Goal: Task Accomplishment & Management: Manage account settings

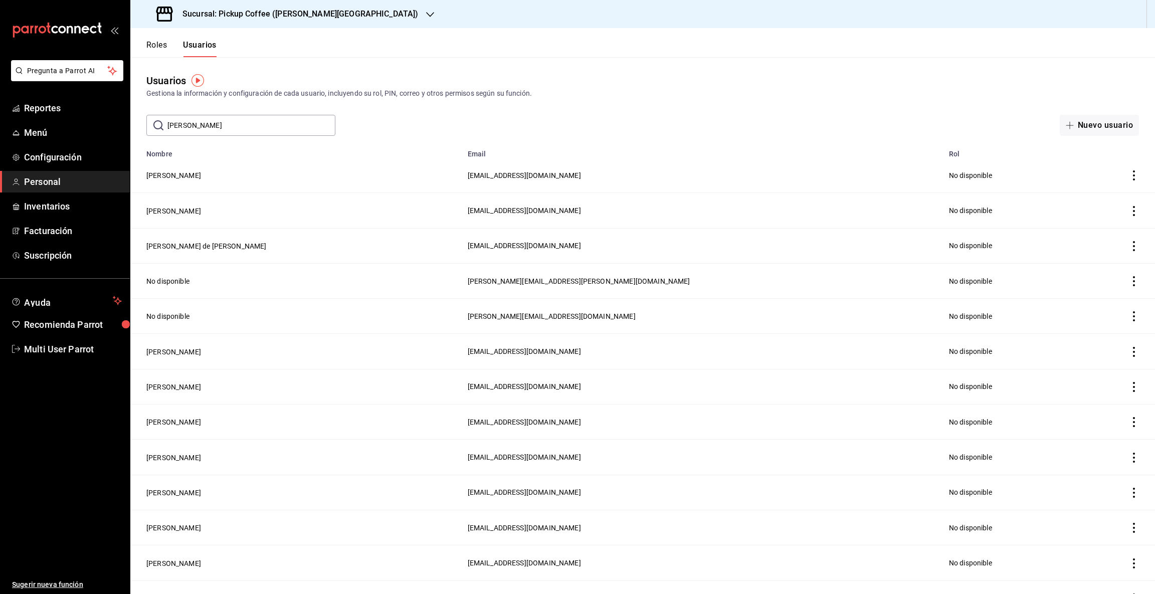
click at [426, 9] on div at bounding box center [430, 14] width 8 height 11
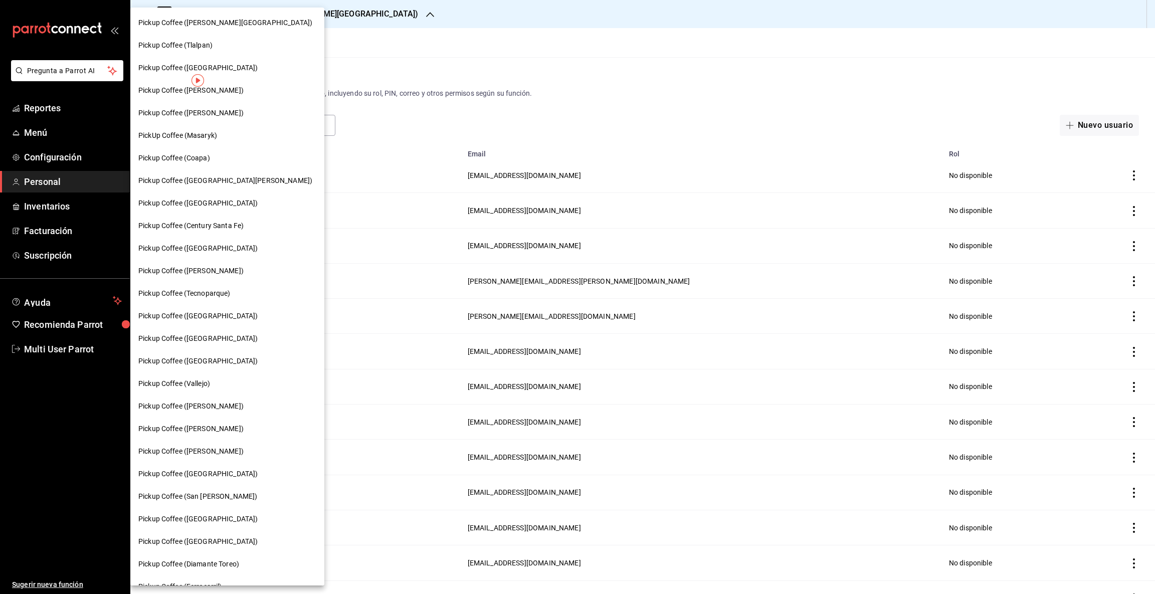
click at [213, 19] on span "Pickup Coffee ([PERSON_NAME][GEOGRAPHIC_DATA])" at bounding box center [225, 23] width 174 height 11
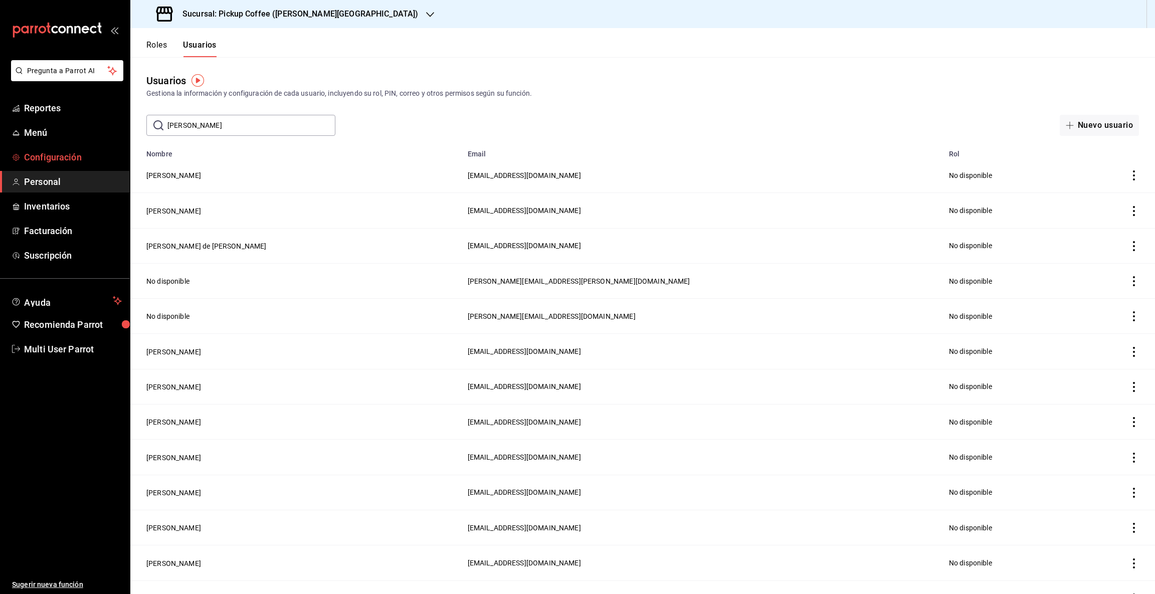
click at [51, 156] on span "Configuración" at bounding box center [73, 157] width 98 height 14
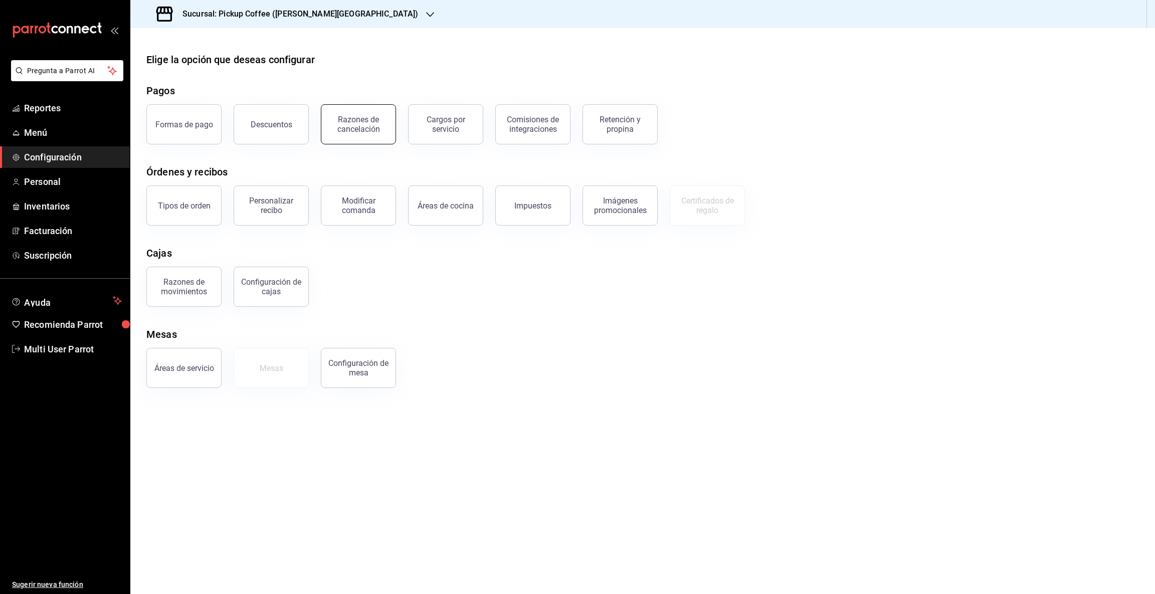
click at [336, 131] on div "Razones de cancelación" at bounding box center [358, 124] width 62 height 19
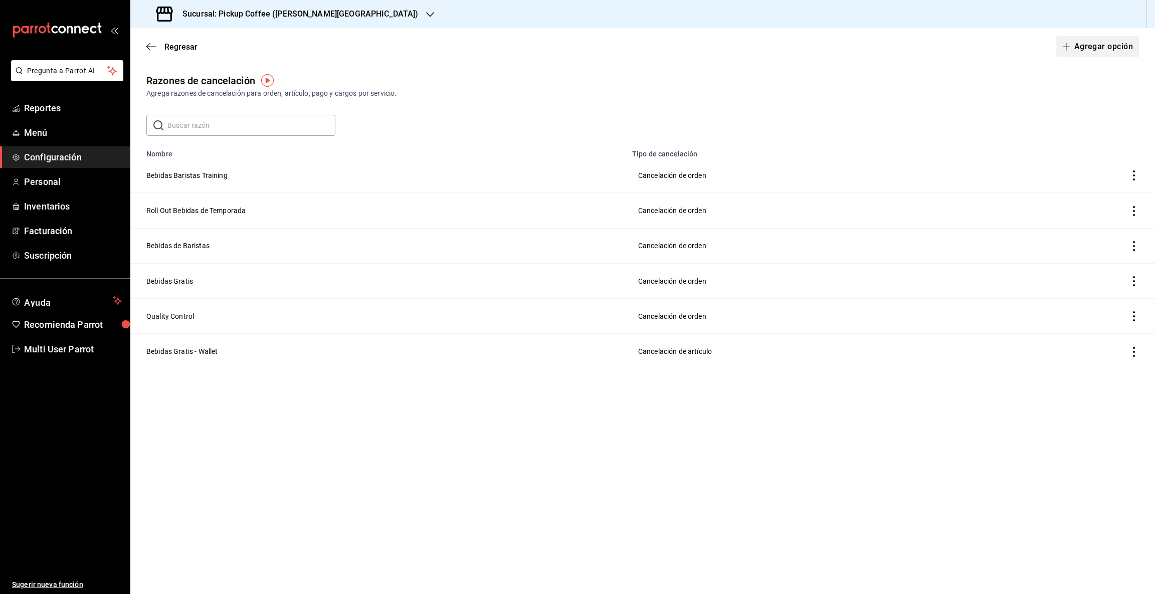
click at [1069, 51] on button "Agregar opción" at bounding box center [1097, 46] width 83 height 21
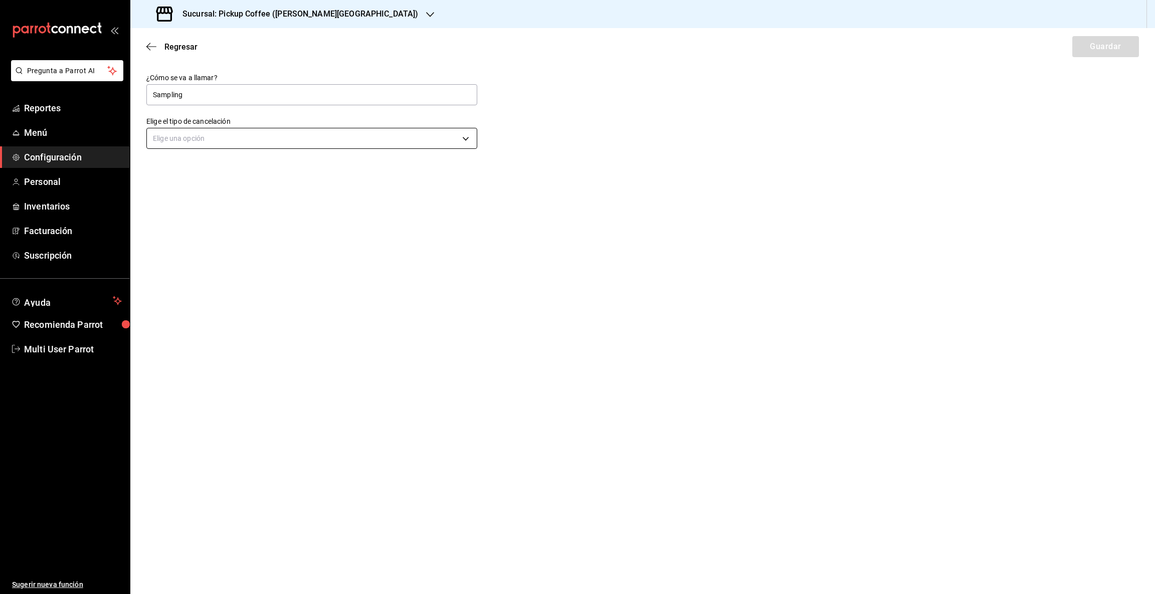
type input "Sampling"
click at [467, 139] on body "Pregunta a Parrot AI Reportes Menú Configuración Personal Inventarios Facturaci…" at bounding box center [577, 297] width 1155 height 594
click at [217, 204] on li "Cancelación de artículo" at bounding box center [312, 203] width 330 height 17
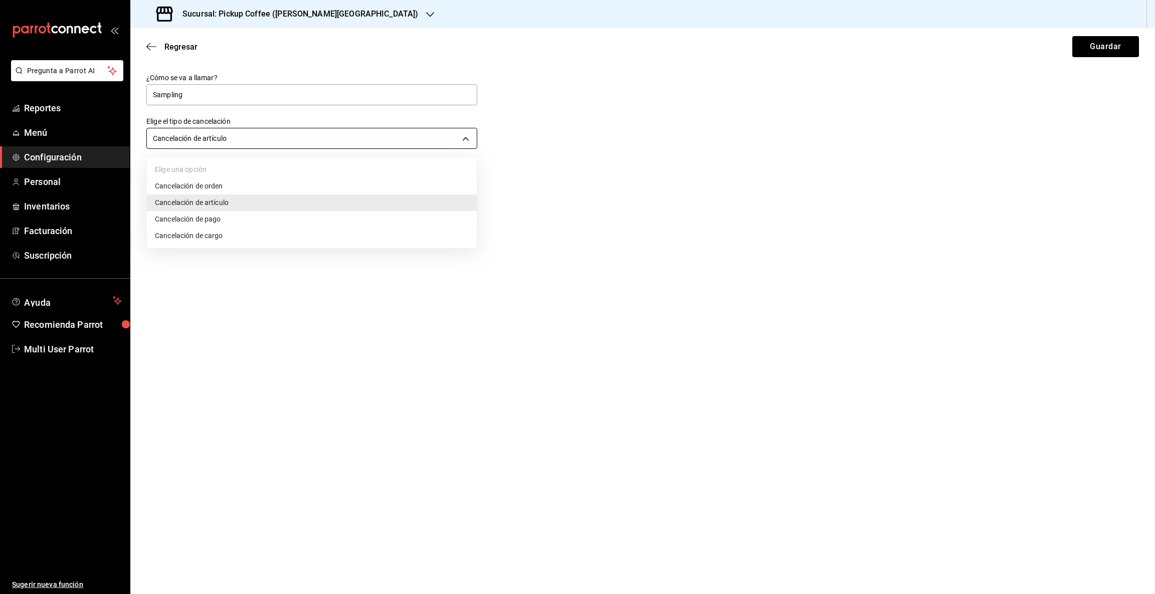
click at [464, 141] on body "Pregunta a Parrot AI Reportes Menú Configuración Personal Inventarios Facturaci…" at bounding box center [577, 297] width 1155 height 594
click at [190, 184] on li "Cancelación de orden" at bounding box center [312, 186] width 330 height 17
type input "ORDER"
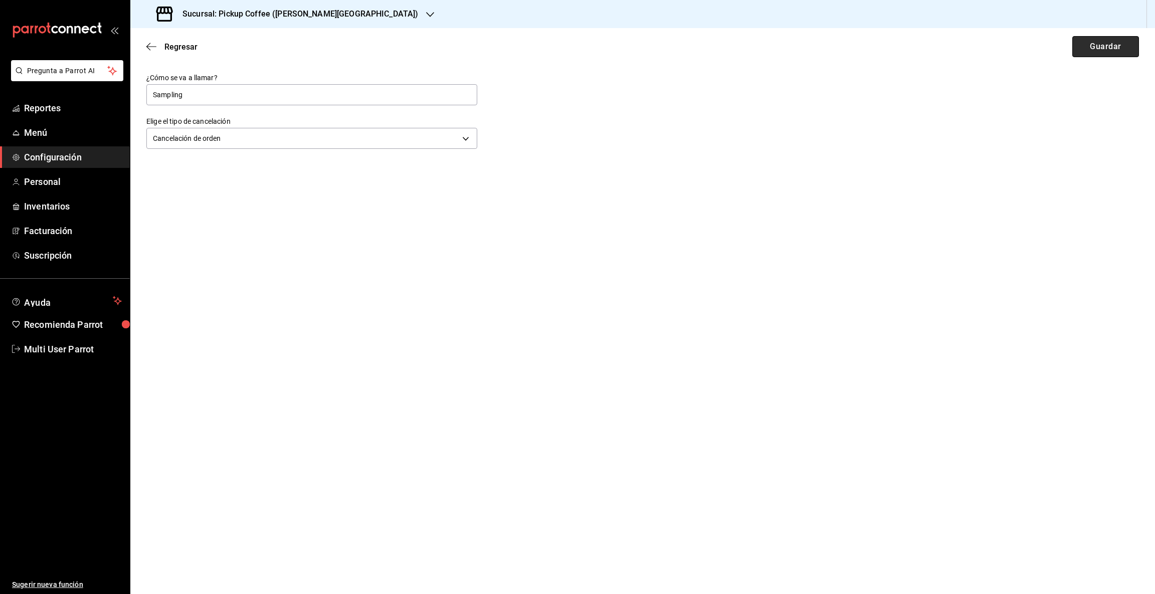
click at [1100, 48] on button "Guardar" at bounding box center [1106, 46] width 67 height 21
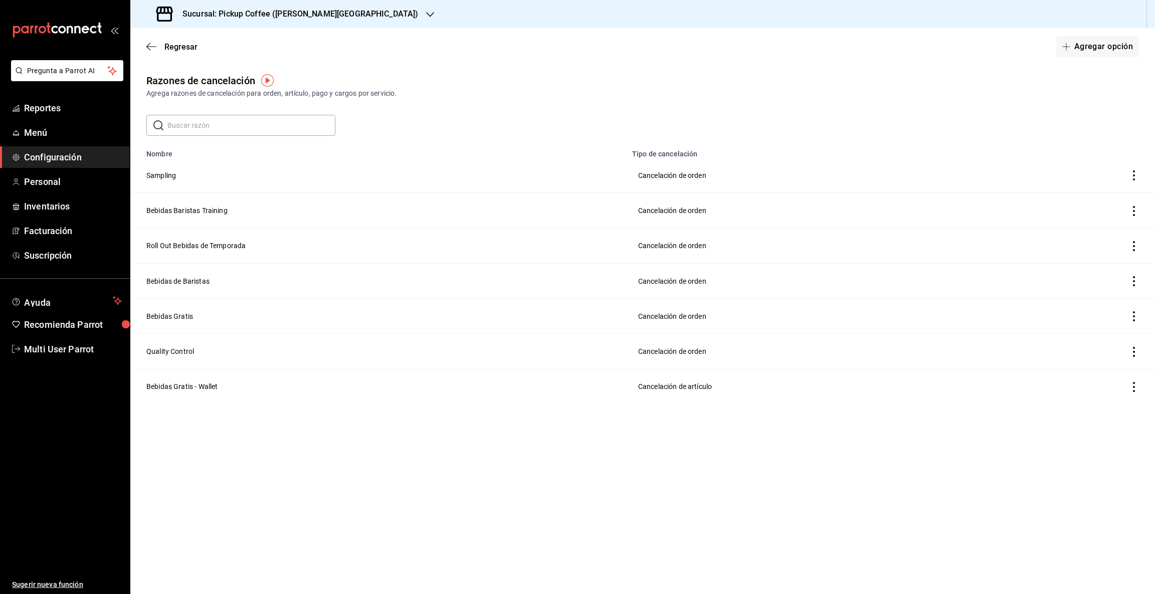
click at [426, 16] on icon "button" at bounding box center [430, 15] width 8 height 8
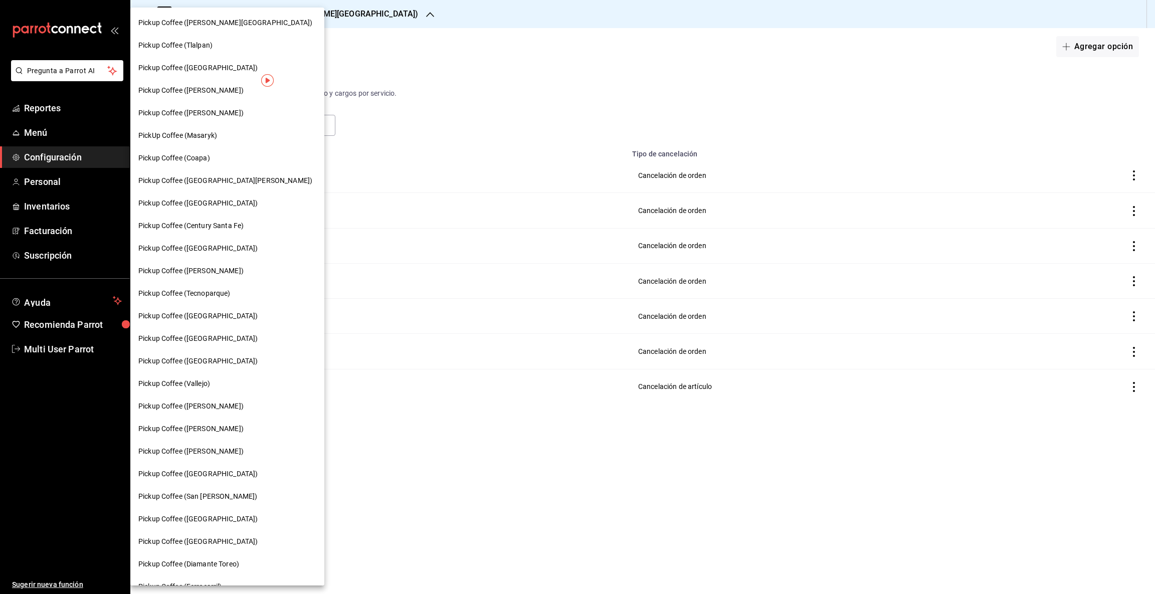
click at [202, 48] on span "Pickup Coffee (Tlalpan)" at bounding box center [175, 45] width 74 height 11
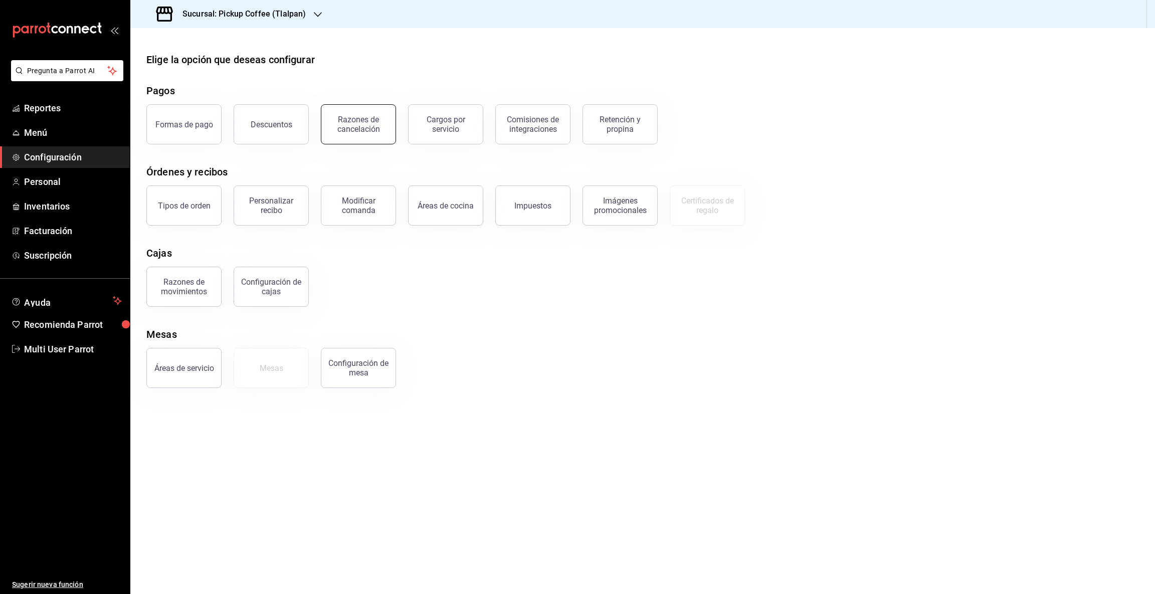
click at [354, 132] on div "Razones de cancelación" at bounding box center [358, 124] width 62 height 19
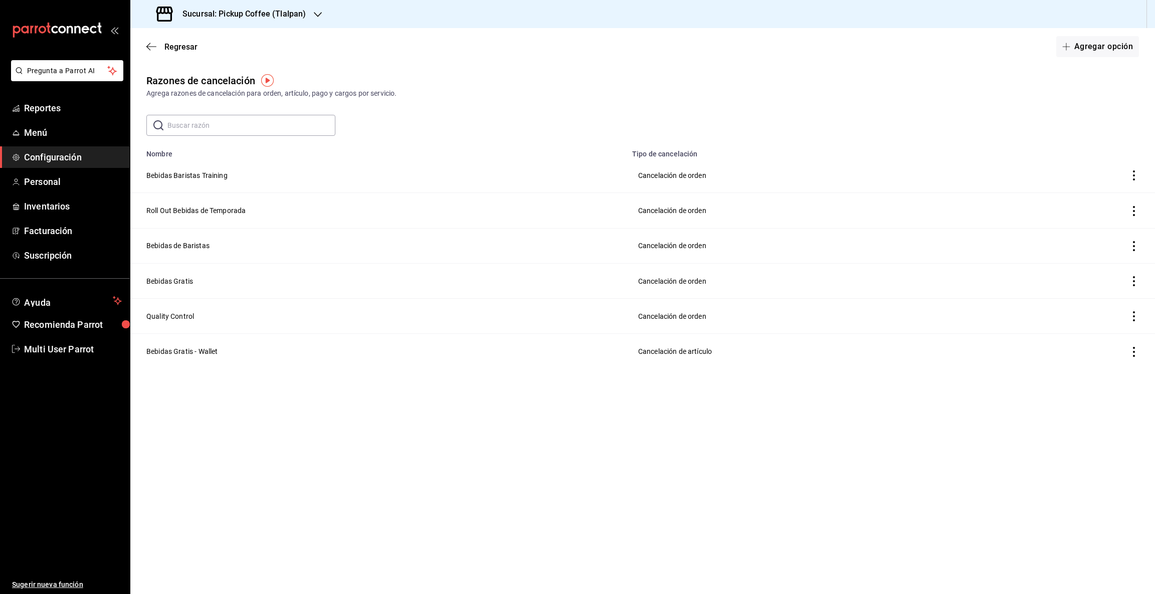
click at [195, 124] on input "text" at bounding box center [251, 125] width 168 height 20
click at [1097, 45] on button "Agregar opción" at bounding box center [1097, 46] width 83 height 21
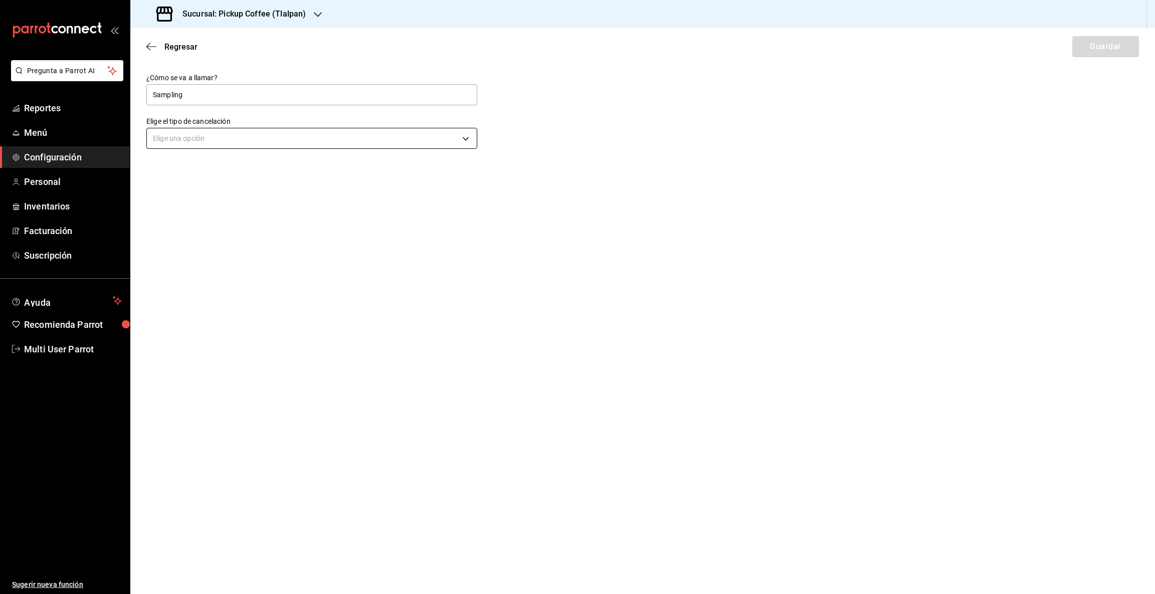
type input "Sampling"
click at [305, 135] on body "Pregunta a Parrot AI Reportes Menú Configuración Personal Inventarios Facturaci…" at bounding box center [577, 297] width 1155 height 594
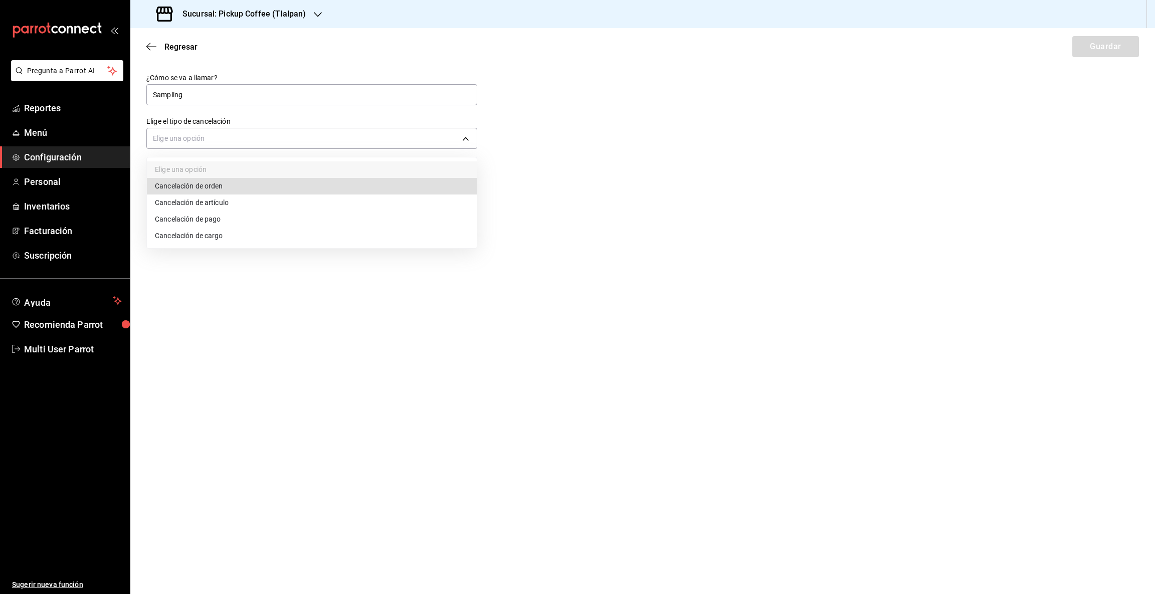
click at [233, 189] on li "Cancelación de orden" at bounding box center [312, 186] width 330 height 17
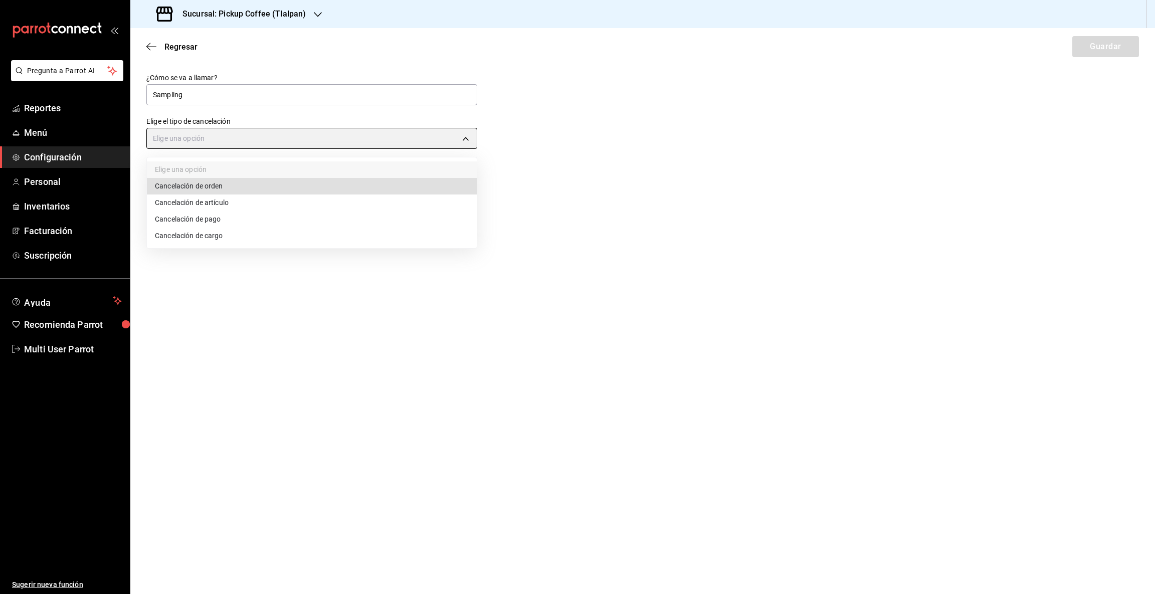
type input "ORDER"
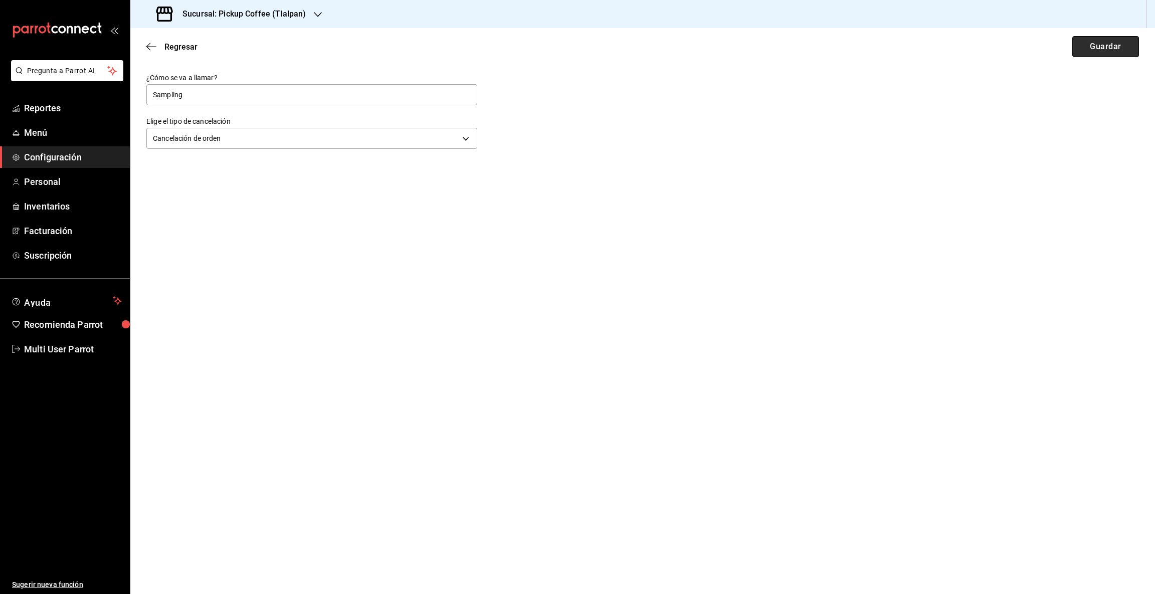
click at [1091, 51] on button "Guardar" at bounding box center [1106, 46] width 67 height 21
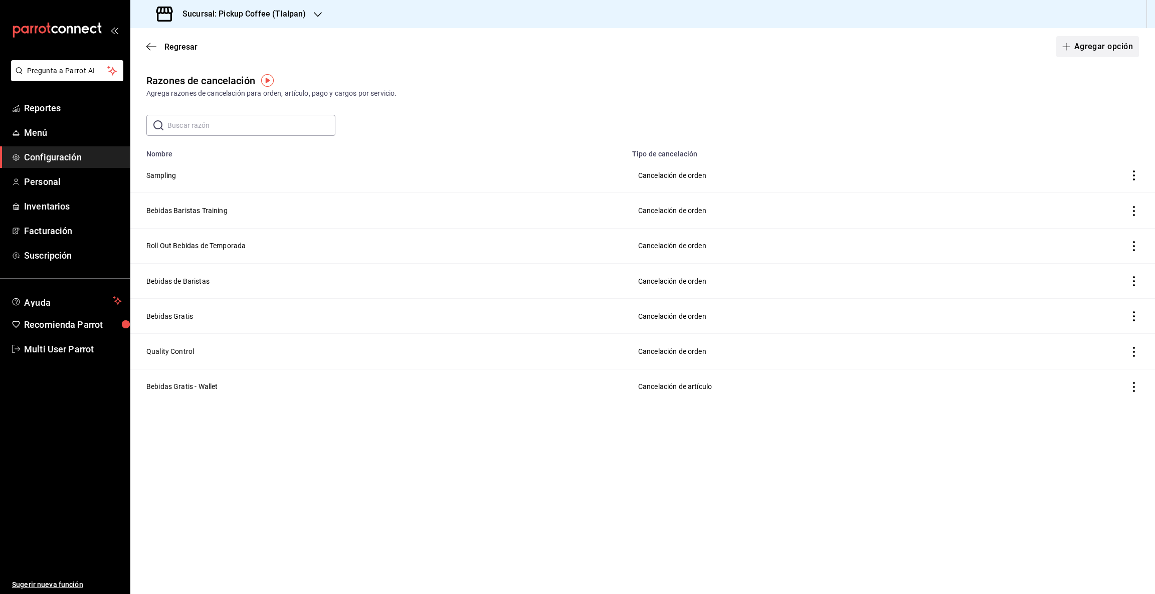
click at [1074, 45] on span "button" at bounding box center [1068, 47] width 12 height 8
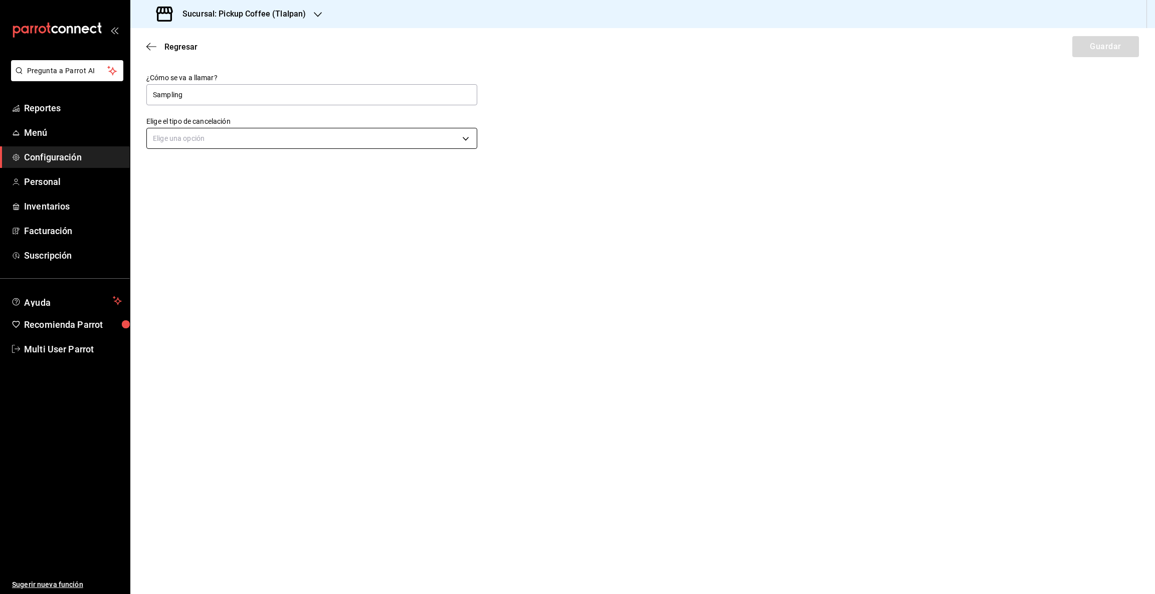
type input "Sampling"
click at [178, 141] on body "Pregunta a Parrot AI Reportes Menú Configuración Personal Inventarios Facturaci…" at bounding box center [577, 297] width 1155 height 594
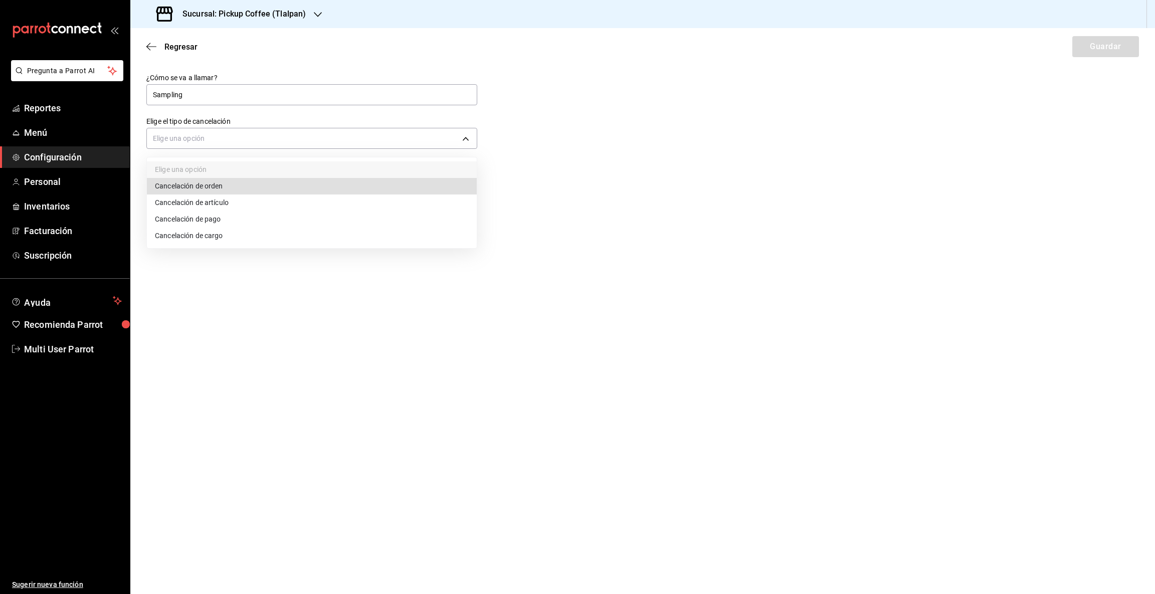
click at [191, 188] on li "Cancelación de orden" at bounding box center [312, 186] width 330 height 17
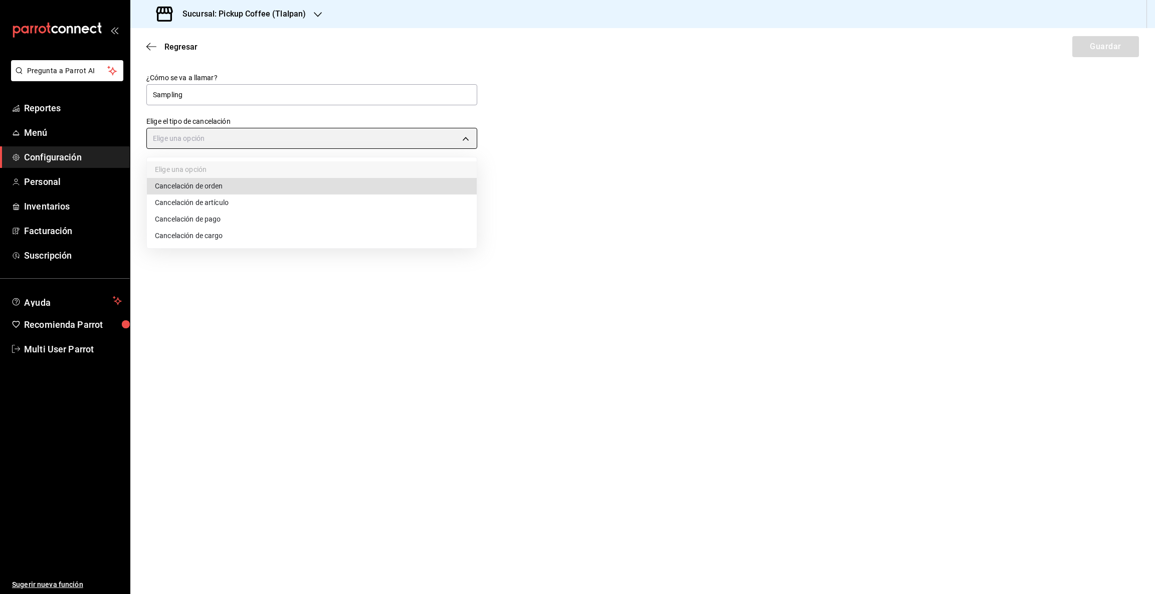
type input "ORDER"
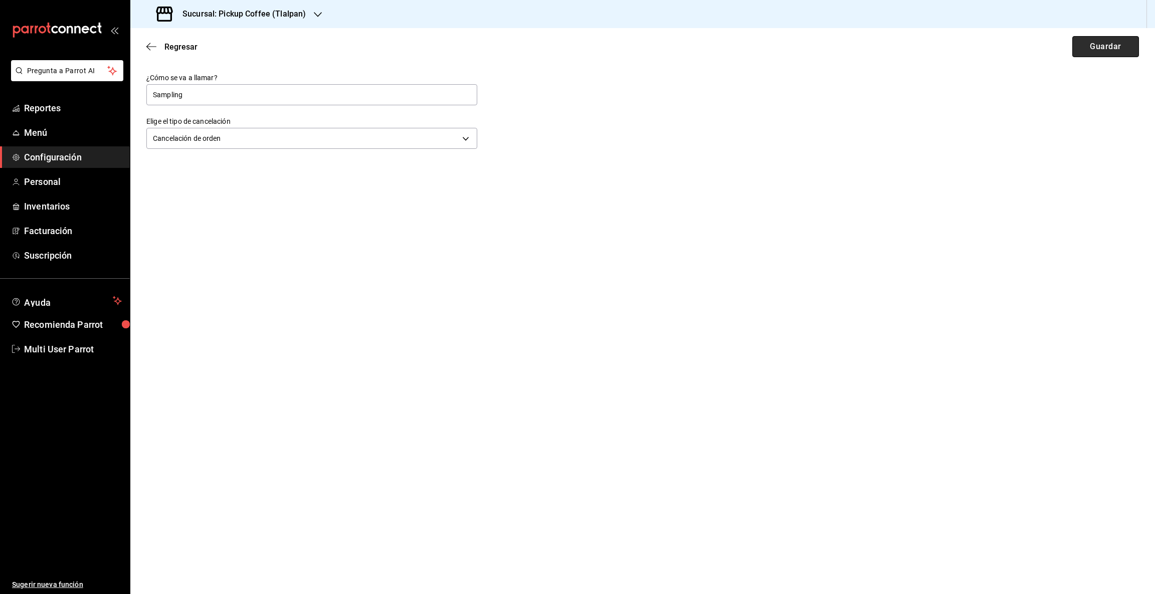
click at [1081, 43] on button "Guardar" at bounding box center [1106, 46] width 67 height 21
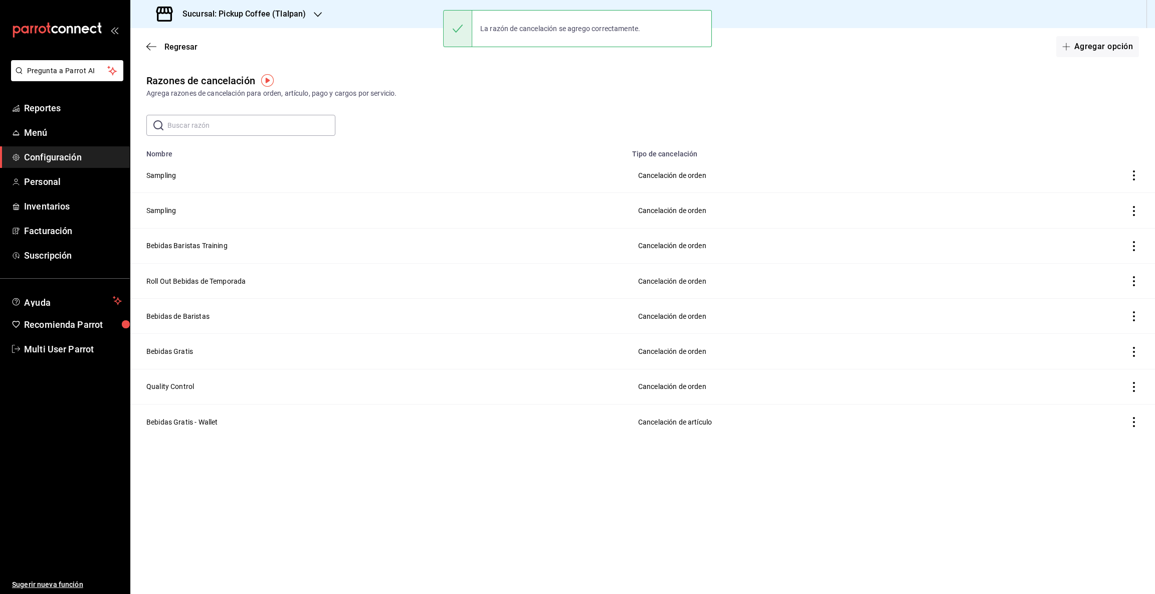
click at [318, 12] on icon "button" at bounding box center [318, 15] width 8 height 8
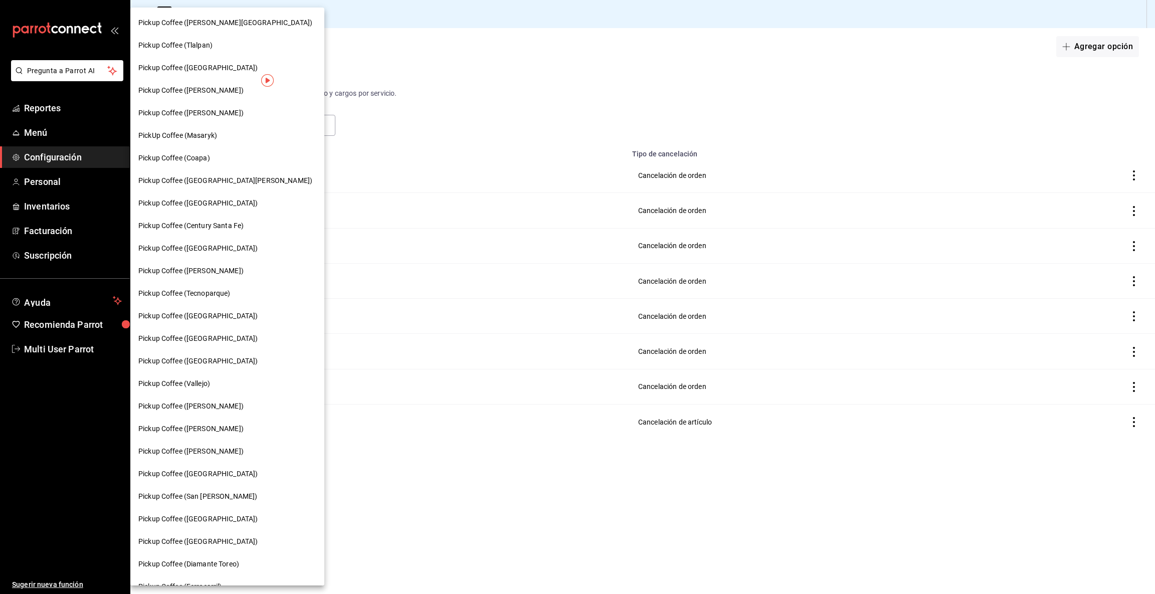
click at [206, 70] on span "Pickup Coffee ([GEOGRAPHIC_DATA])" at bounding box center [197, 68] width 119 height 11
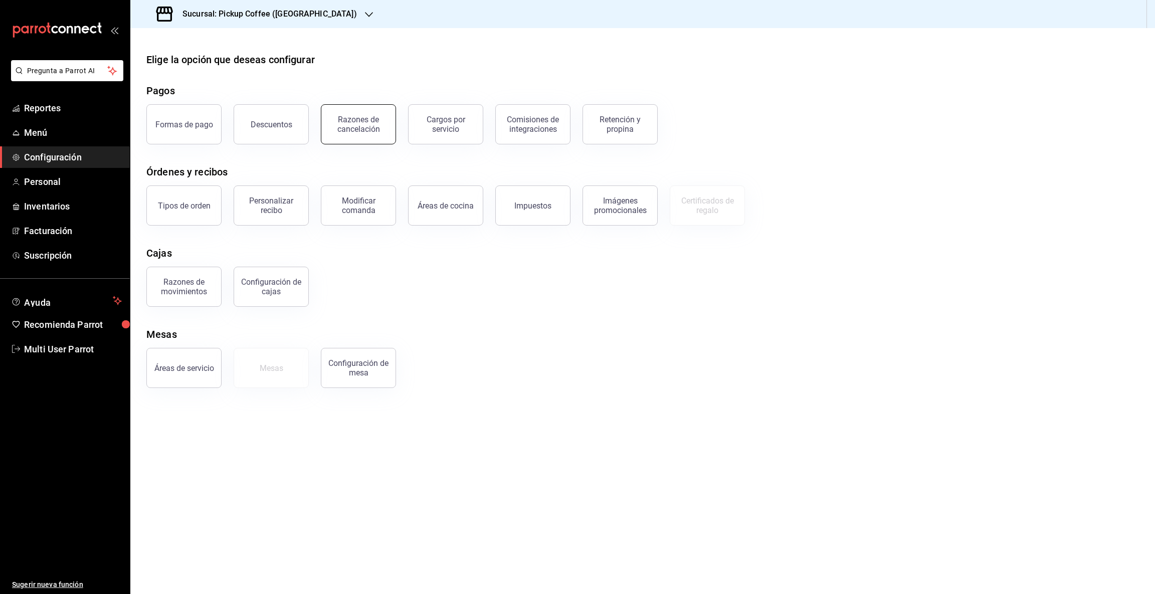
click at [356, 123] on div "Razones de cancelación" at bounding box center [358, 124] width 62 height 19
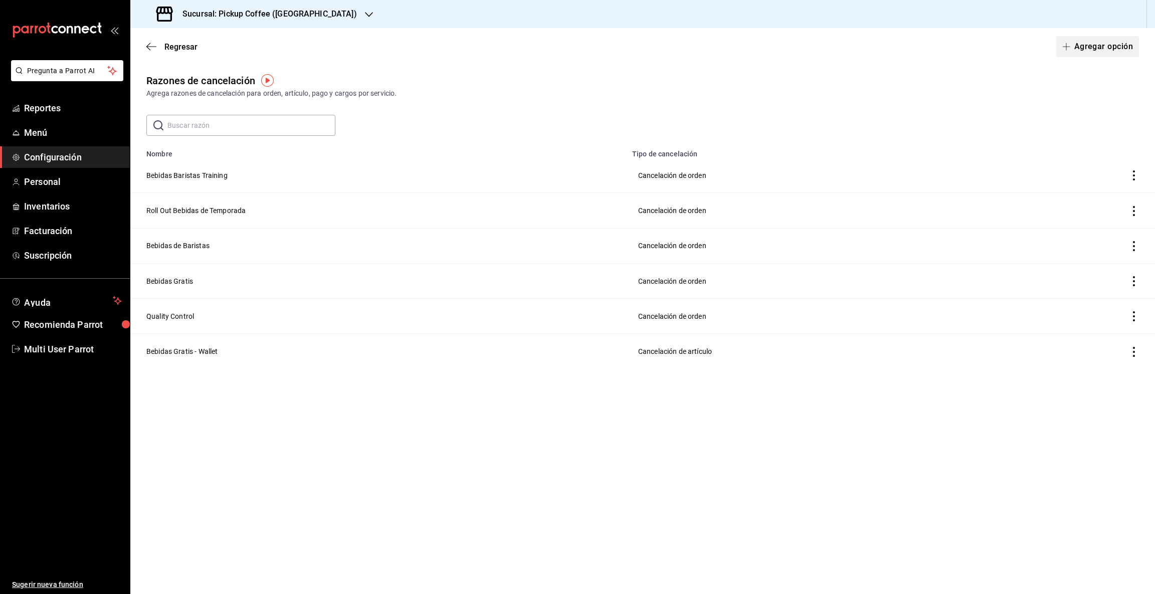
click at [1086, 45] on button "Agregar opción" at bounding box center [1097, 46] width 83 height 21
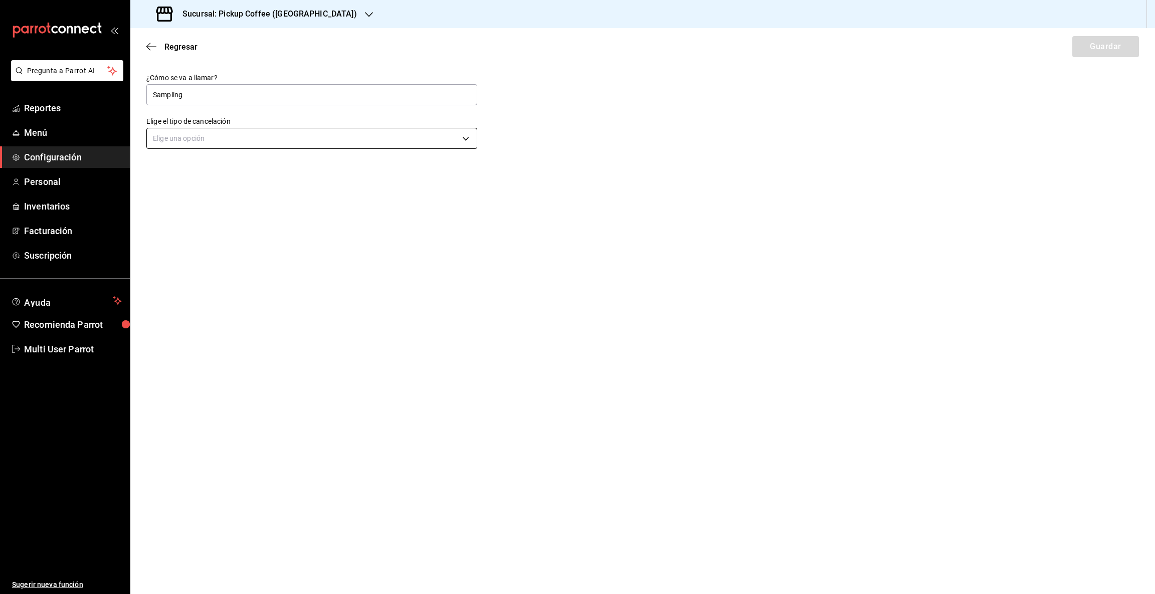
type input "Sampling"
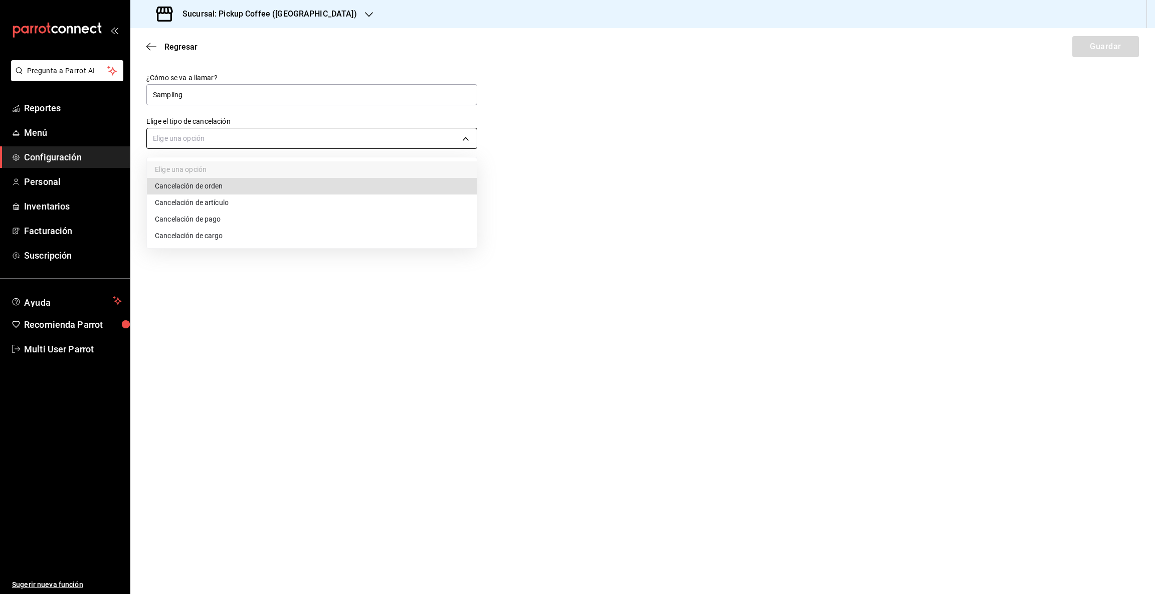
click at [461, 138] on body "Pregunta a Parrot AI Reportes Menú Configuración Personal Inventarios Facturaci…" at bounding box center [577, 297] width 1155 height 594
click at [198, 187] on li "Cancelación de orden" at bounding box center [312, 186] width 330 height 17
type input "ORDER"
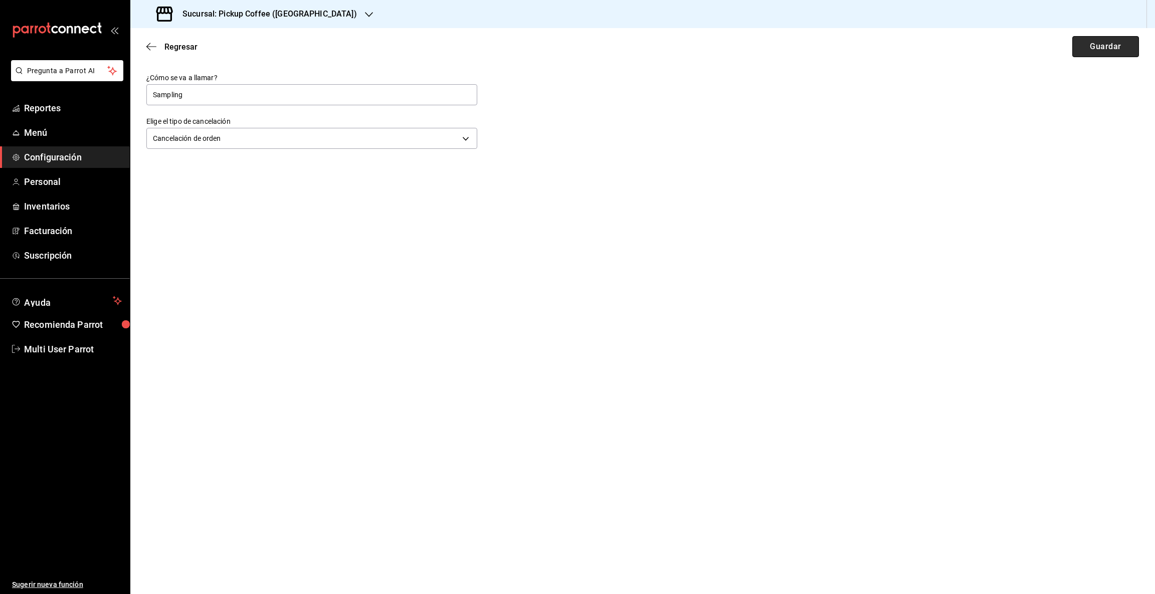
click at [1128, 51] on button "Guardar" at bounding box center [1106, 46] width 67 height 21
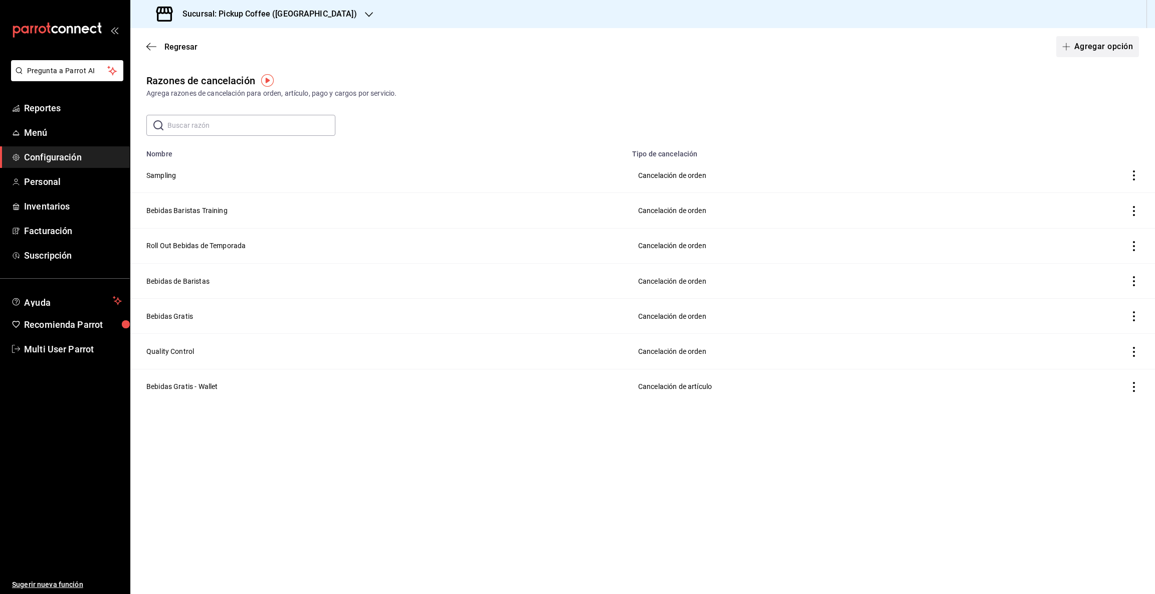
click at [1078, 48] on button "Agregar opción" at bounding box center [1097, 46] width 83 height 21
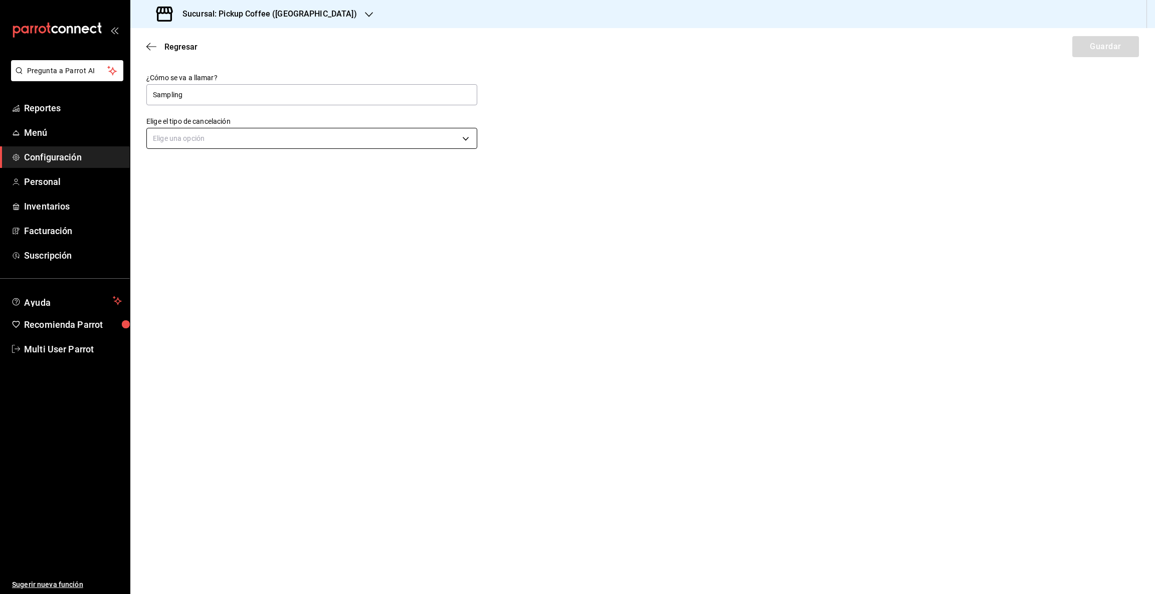
type input "Sampling"
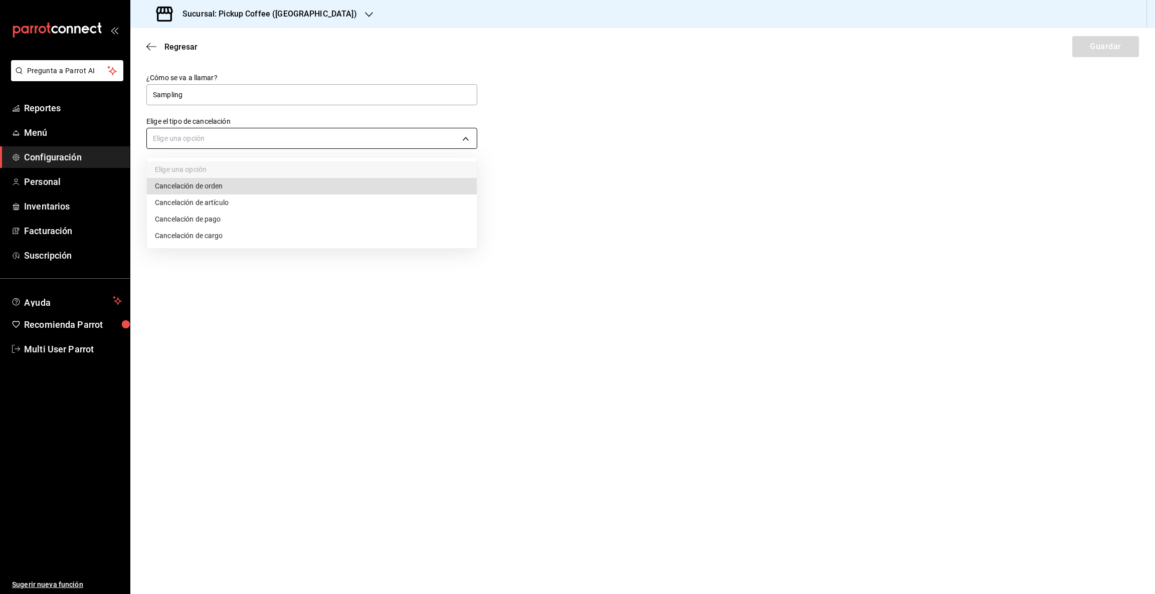
click at [261, 143] on body "Pregunta a Parrot AI Reportes Menú Configuración Personal Inventarios Facturaci…" at bounding box center [577, 297] width 1155 height 594
click at [226, 186] on li "Cancelación de orden" at bounding box center [312, 186] width 330 height 17
type input "ORDER"
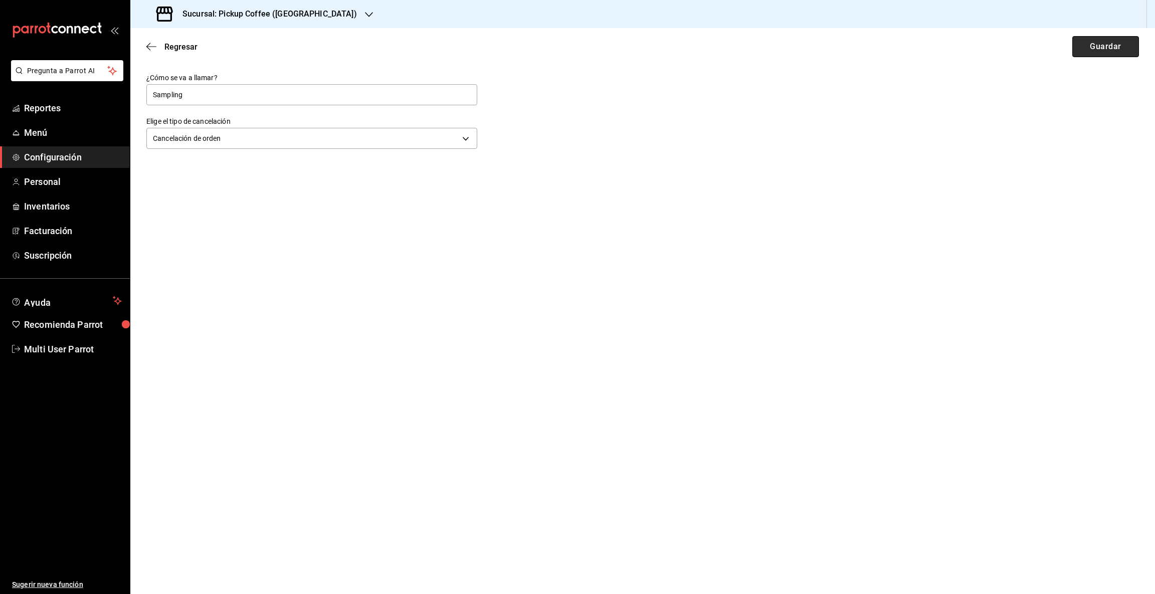
click at [1104, 46] on button "Guardar" at bounding box center [1106, 46] width 67 height 21
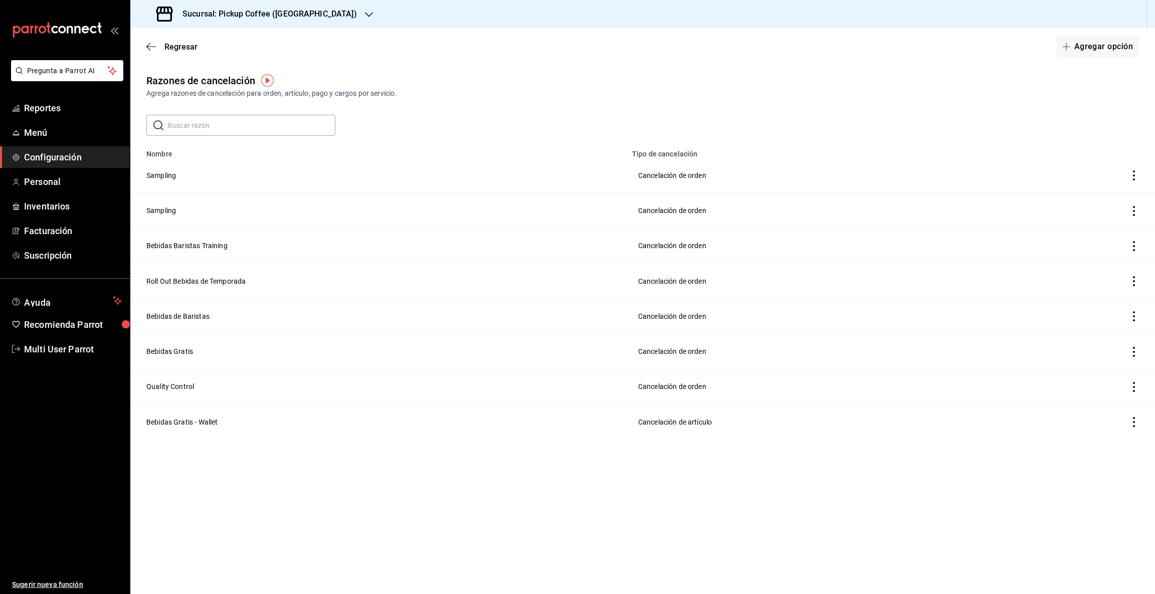
click at [365, 12] on icon "button" at bounding box center [369, 15] width 8 height 8
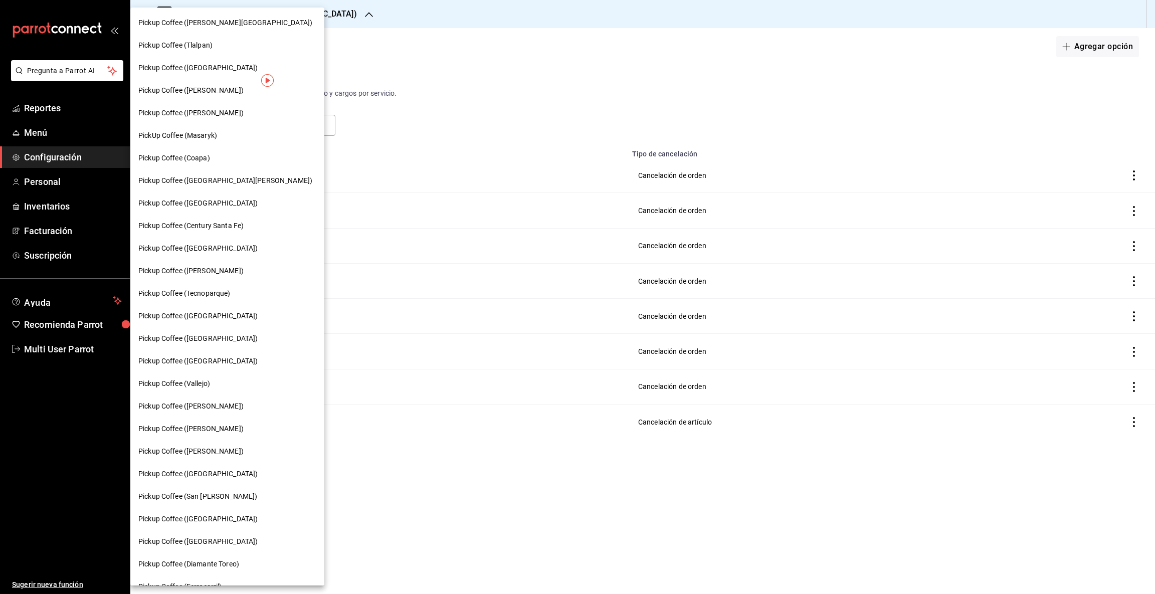
click at [203, 90] on span "Pickup Coffee ([PERSON_NAME])" at bounding box center [190, 90] width 105 height 11
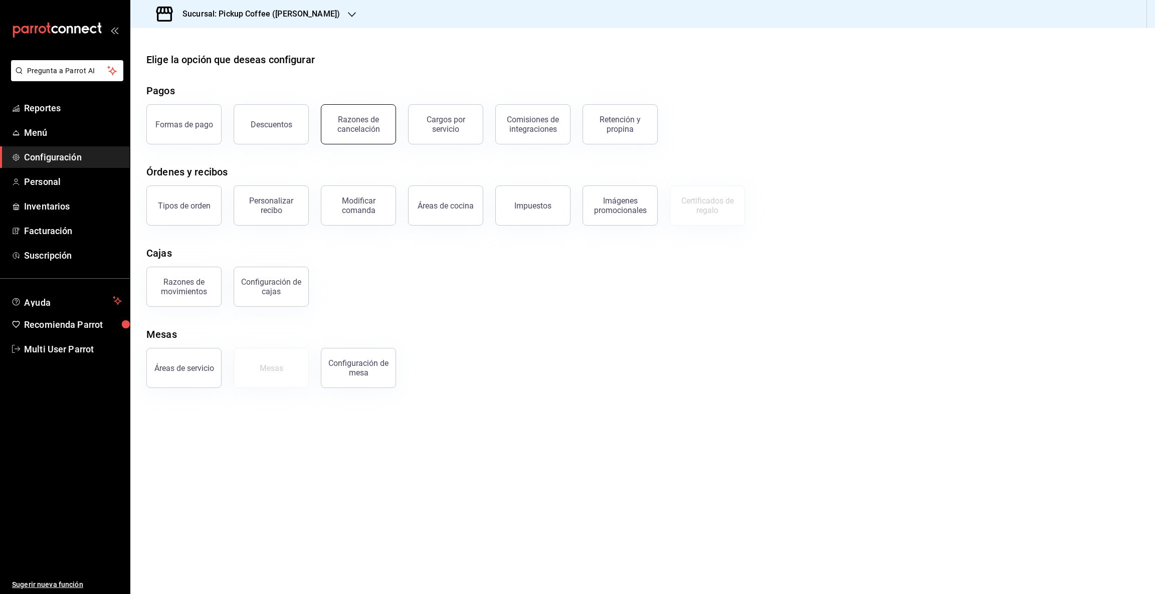
click at [353, 123] on div "Razones de cancelación" at bounding box center [358, 124] width 62 height 19
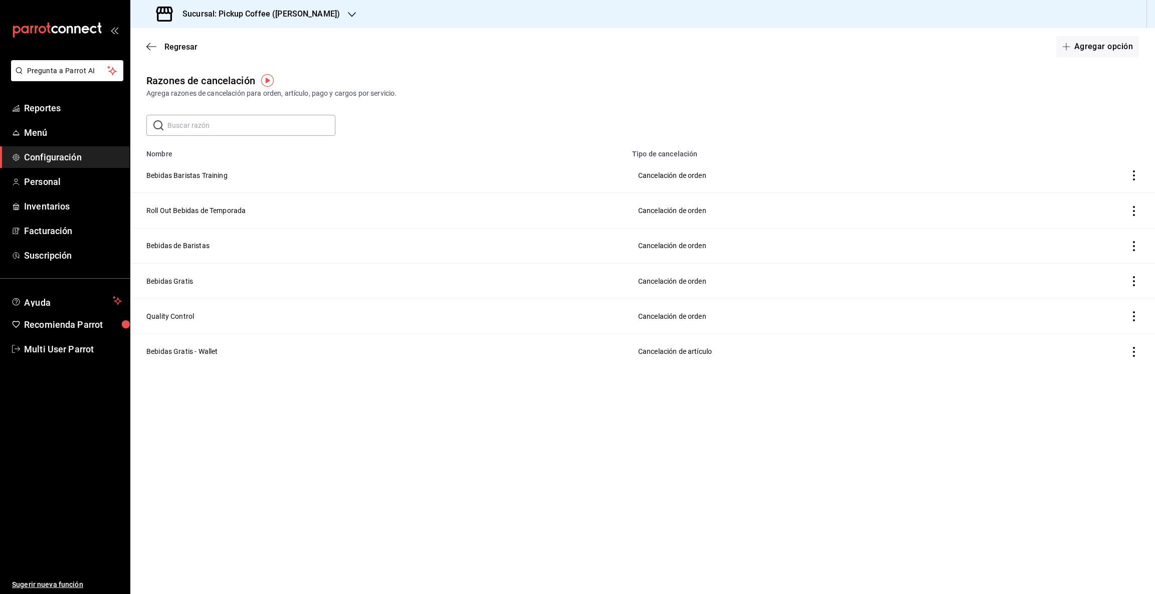
click at [240, 124] on input "text" at bounding box center [251, 125] width 168 height 20
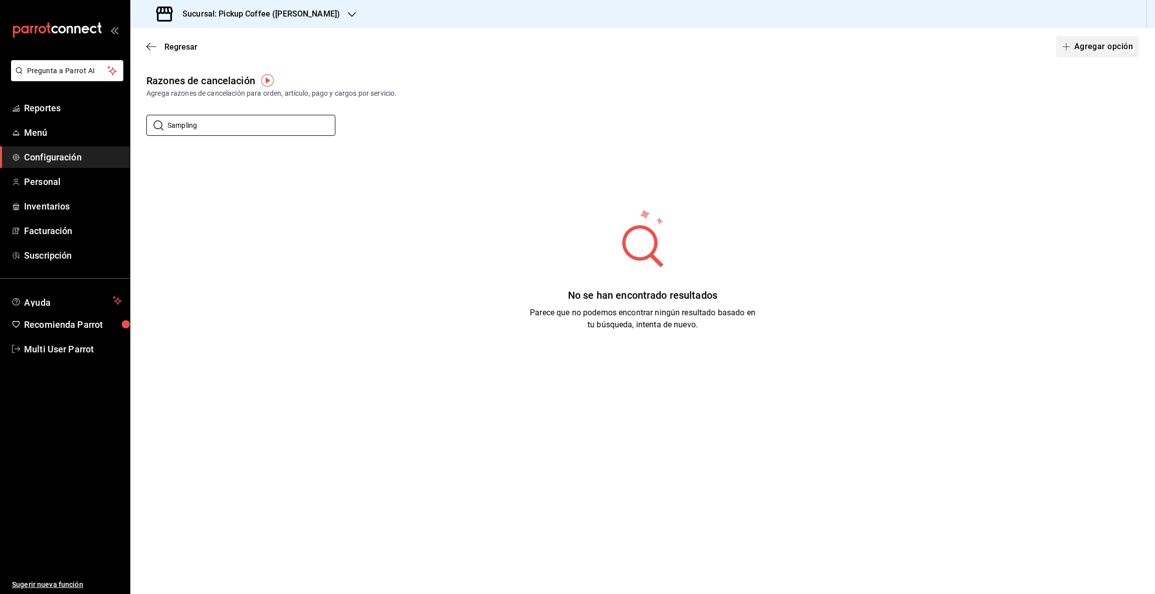
type input "Sampling"
click at [1076, 47] on button "Agregar opción" at bounding box center [1097, 46] width 83 height 21
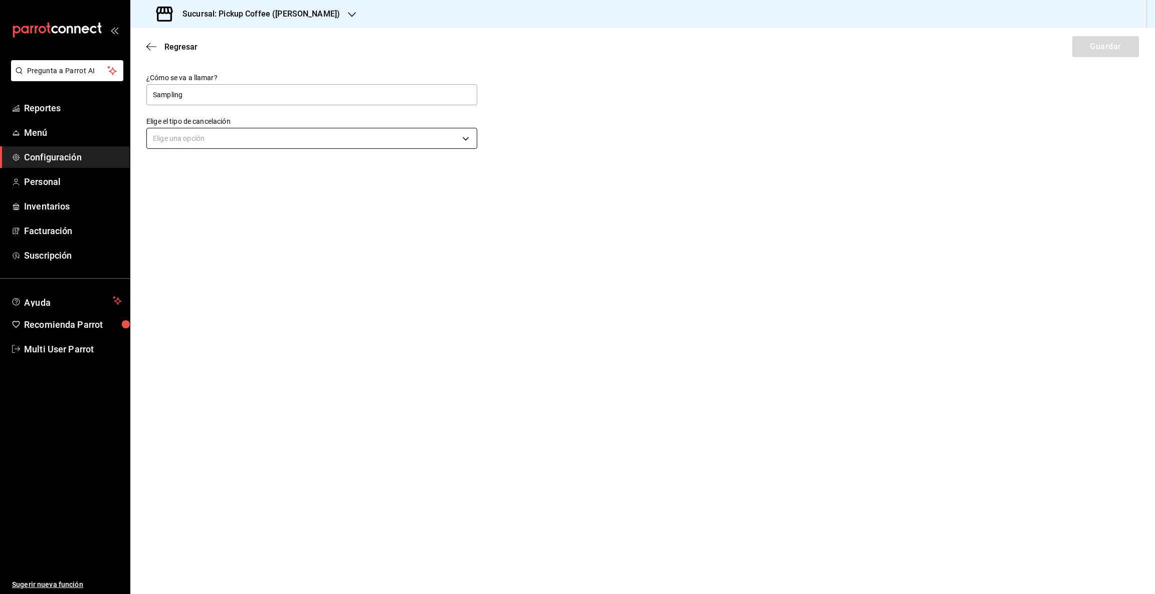
type input "Sampling"
click at [177, 138] on body "Pregunta a Parrot AI Reportes Menú Configuración Personal Inventarios Facturaci…" at bounding box center [577, 297] width 1155 height 594
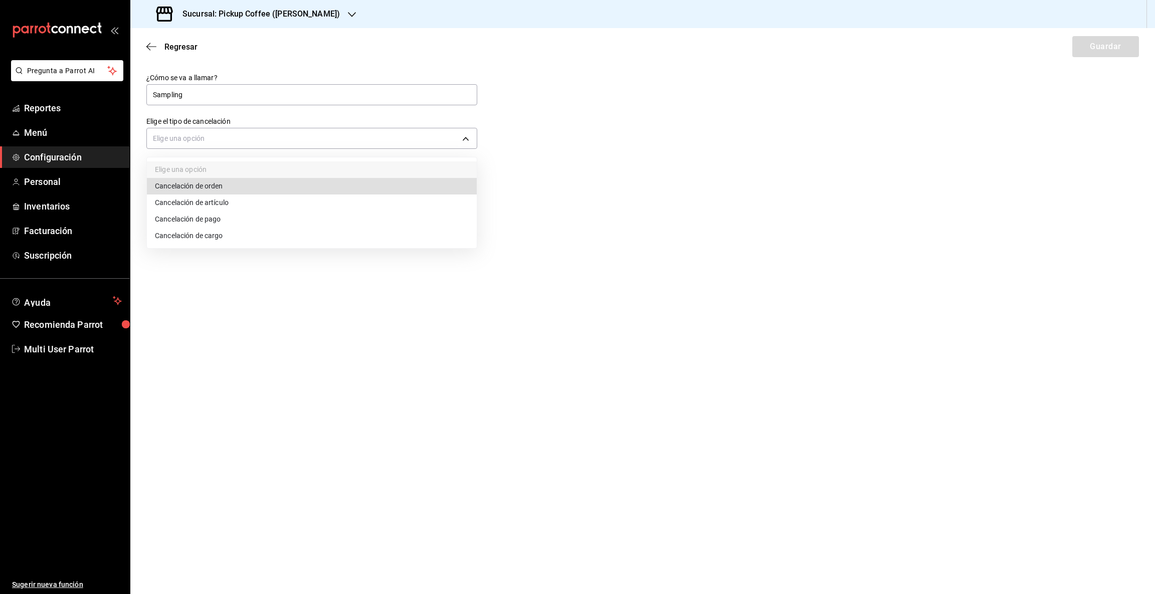
click at [181, 184] on li "Cancelación de orden" at bounding box center [312, 186] width 330 height 17
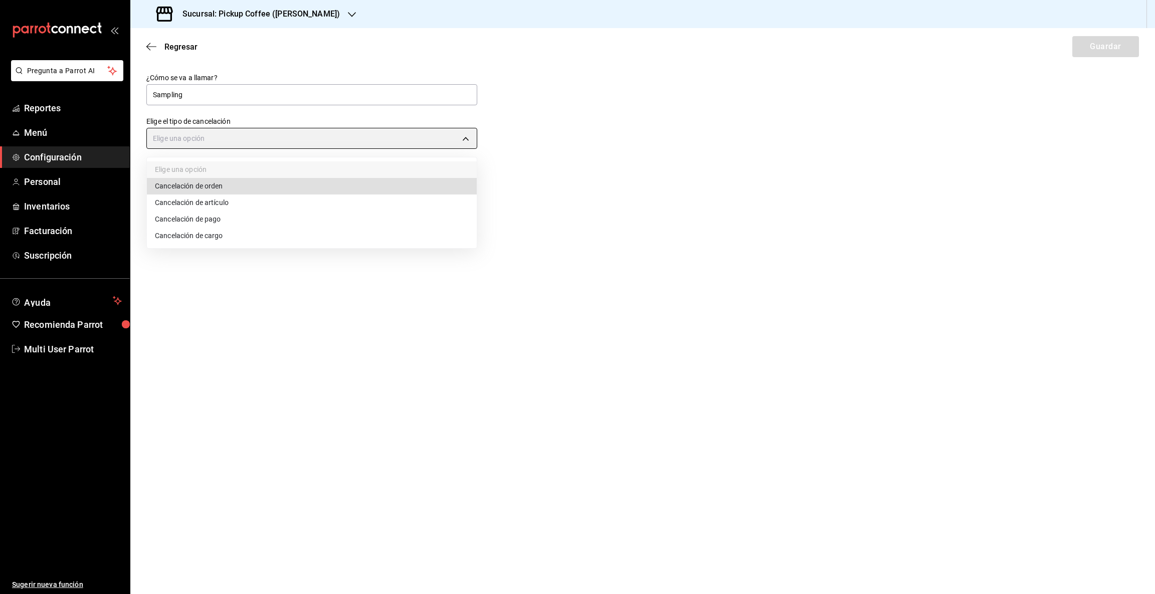
type input "ORDER"
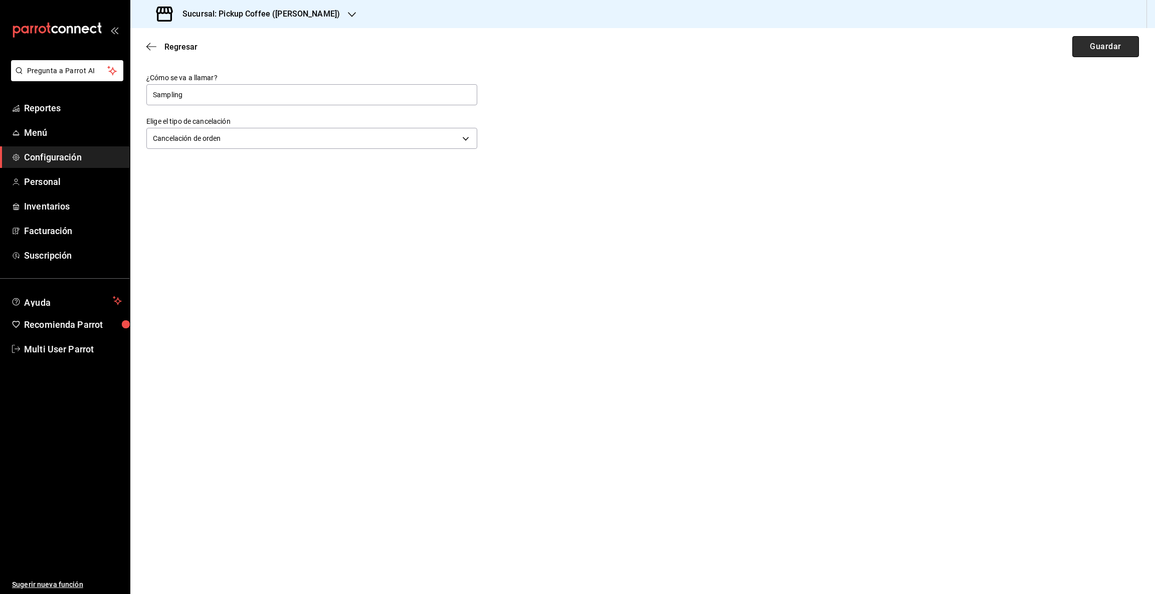
click at [1081, 49] on button "Guardar" at bounding box center [1106, 46] width 67 height 21
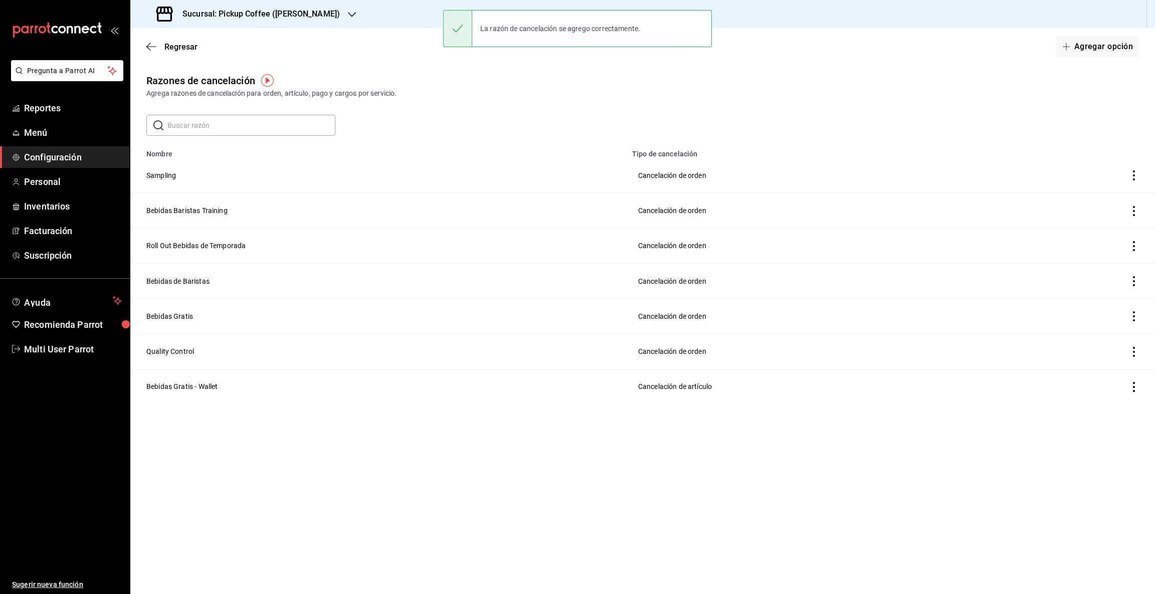
click at [348, 15] on icon "button" at bounding box center [352, 15] width 8 height 8
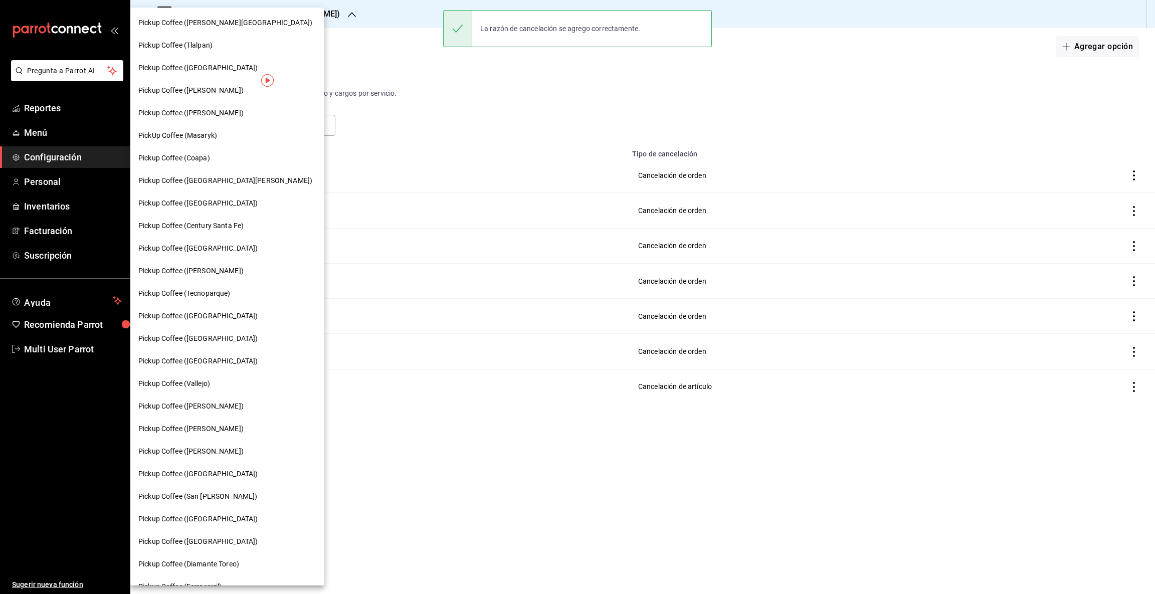
click at [214, 110] on span "Pickup Coffee ([PERSON_NAME])" at bounding box center [190, 113] width 105 height 11
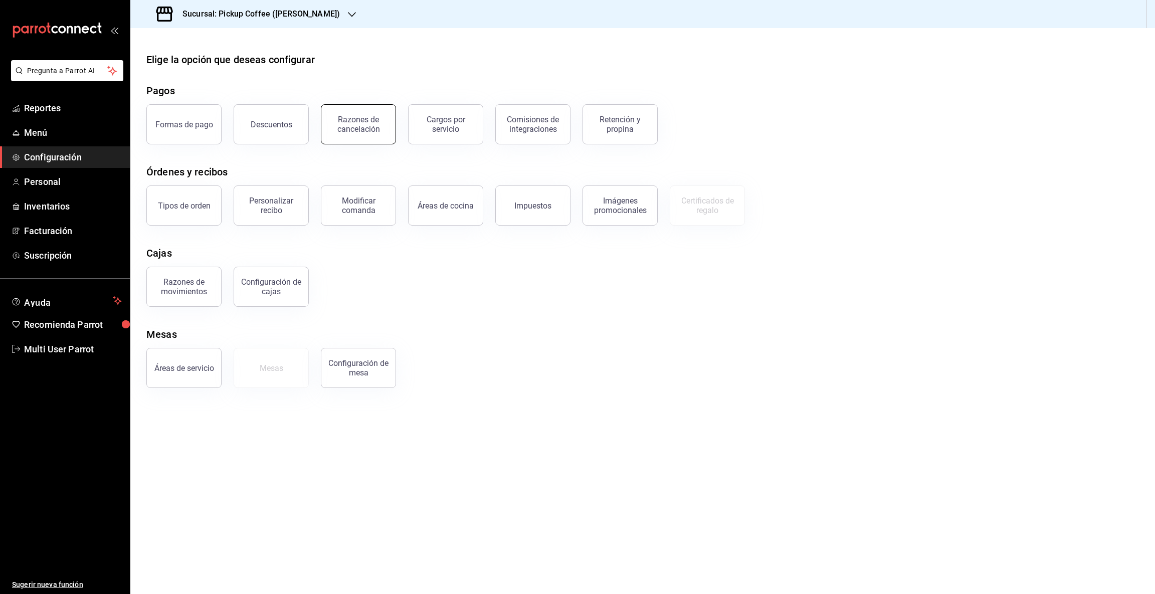
click at [347, 126] on div "Razones de cancelación" at bounding box center [358, 124] width 62 height 19
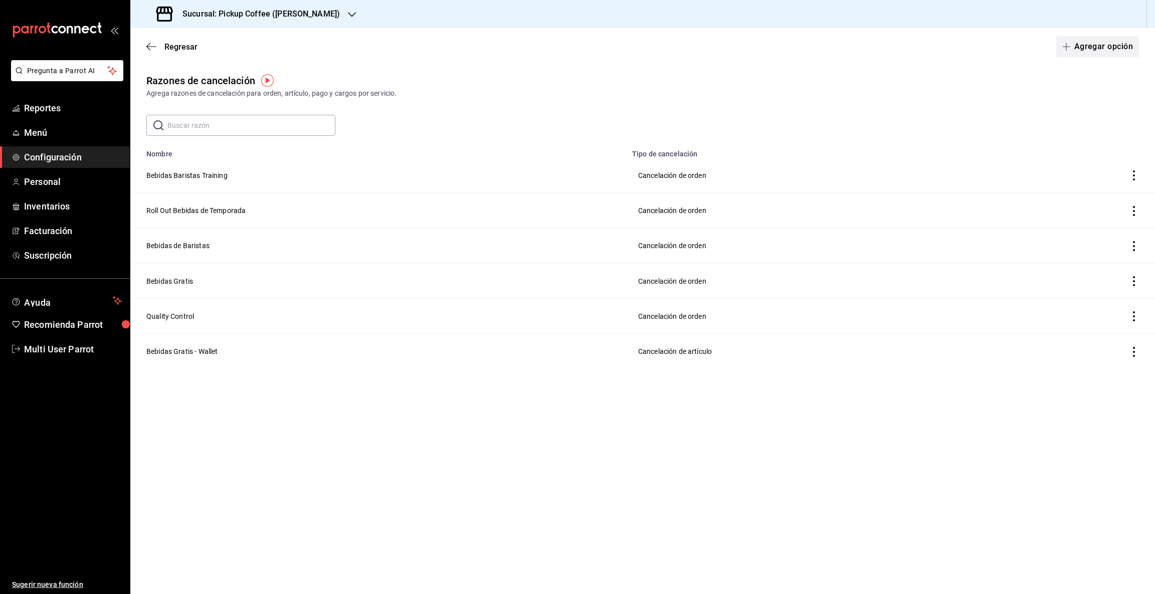
click at [1083, 43] on button "Agregar opción" at bounding box center [1097, 46] width 83 height 21
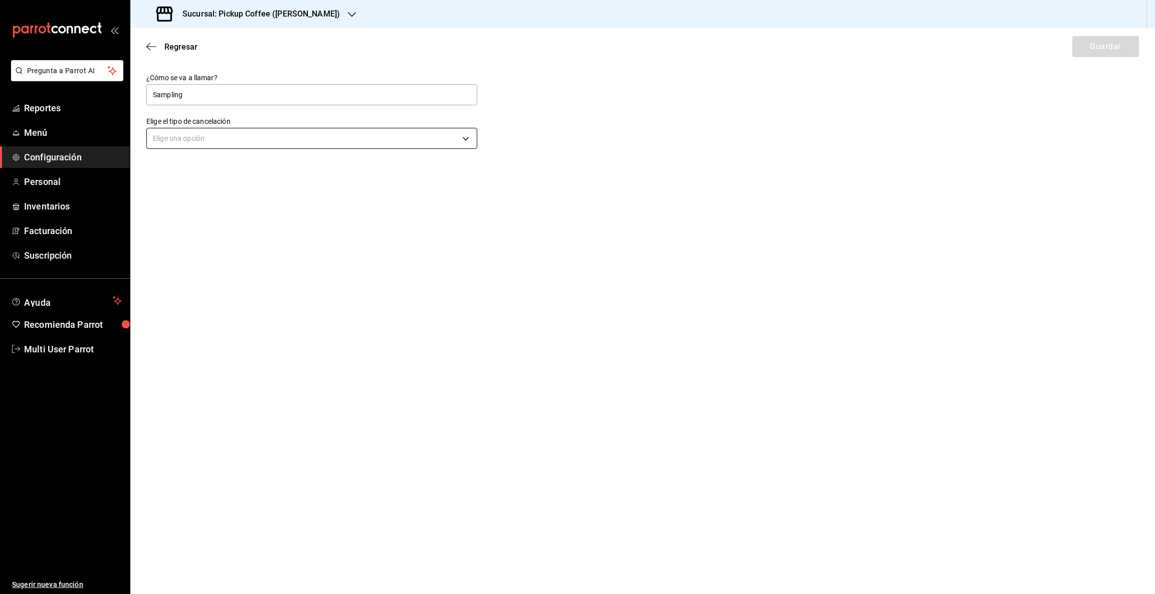
type input "Sampling"
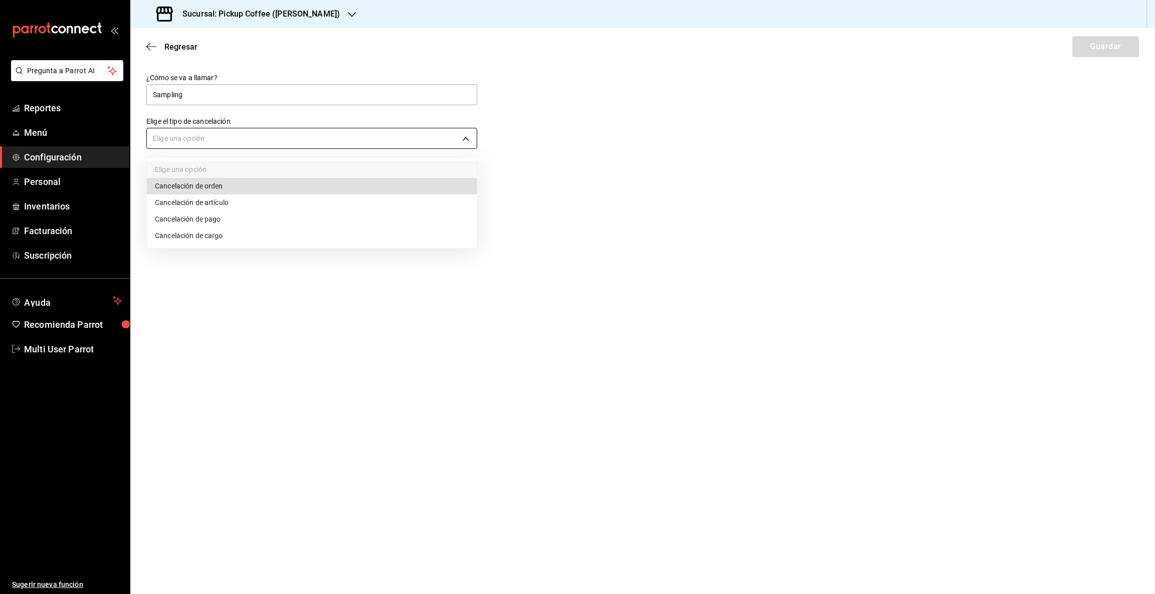
click at [464, 139] on body "Pregunta a Parrot AI Reportes Menú Configuración Personal Inventarios Facturaci…" at bounding box center [577, 297] width 1155 height 594
click at [185, 187] on li "Cancelación de orden" at bounding box center [312, 186] width 330 height 17
type input "ORDER"
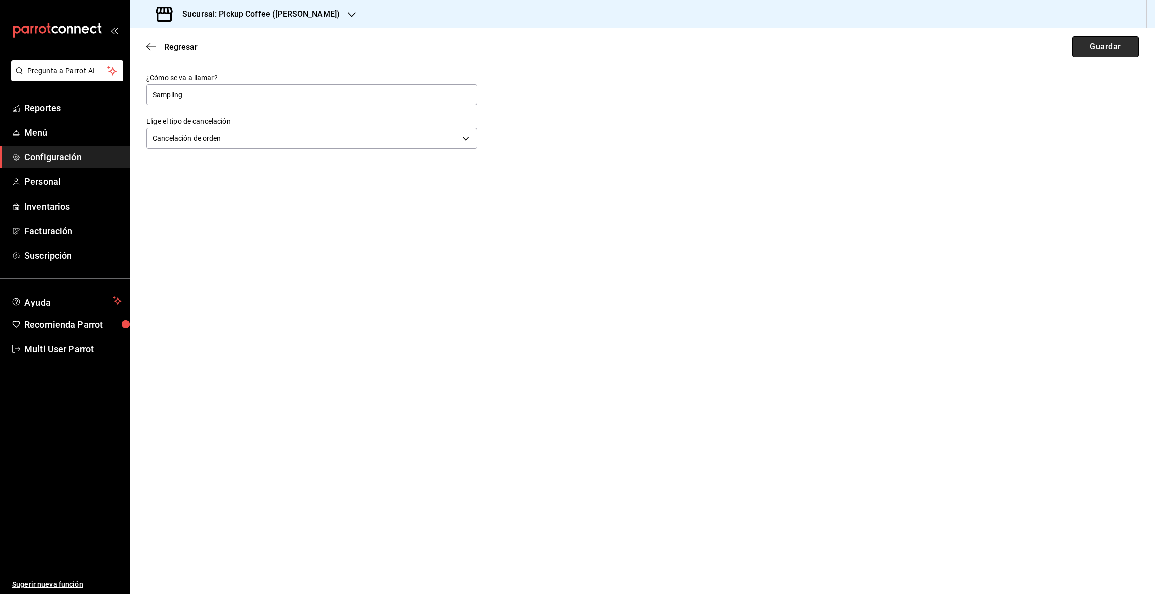
click at [1108, 48] on button "Guardar" at bounding box center [1106, 46] width 67 height 21
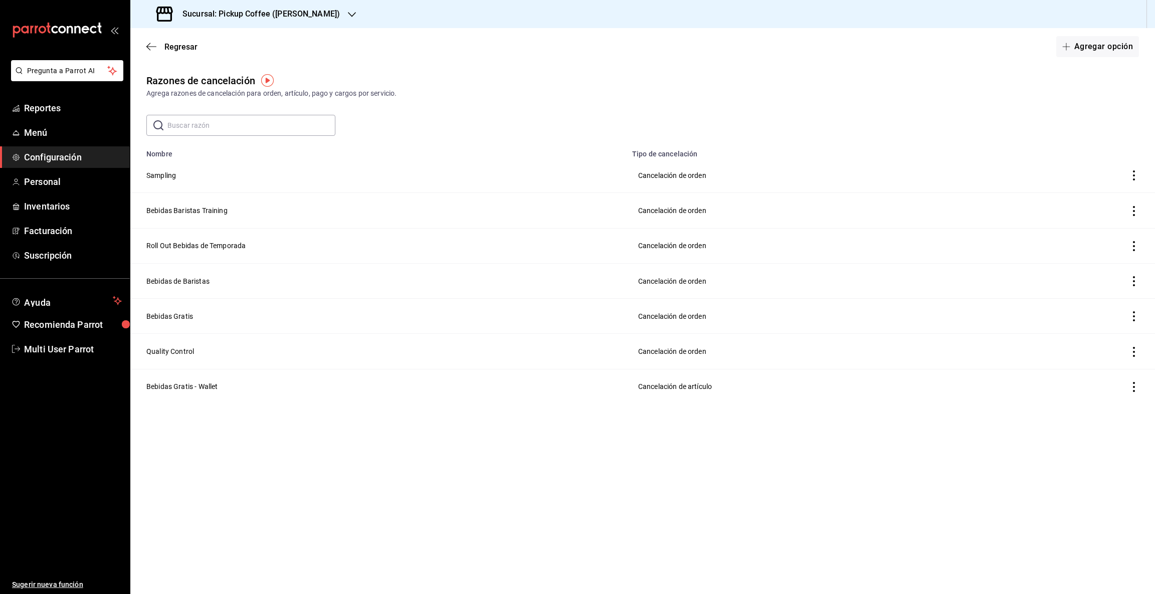
click at [348, 11] on icon "button" at bounding box center [352, 15] width 8 height 8
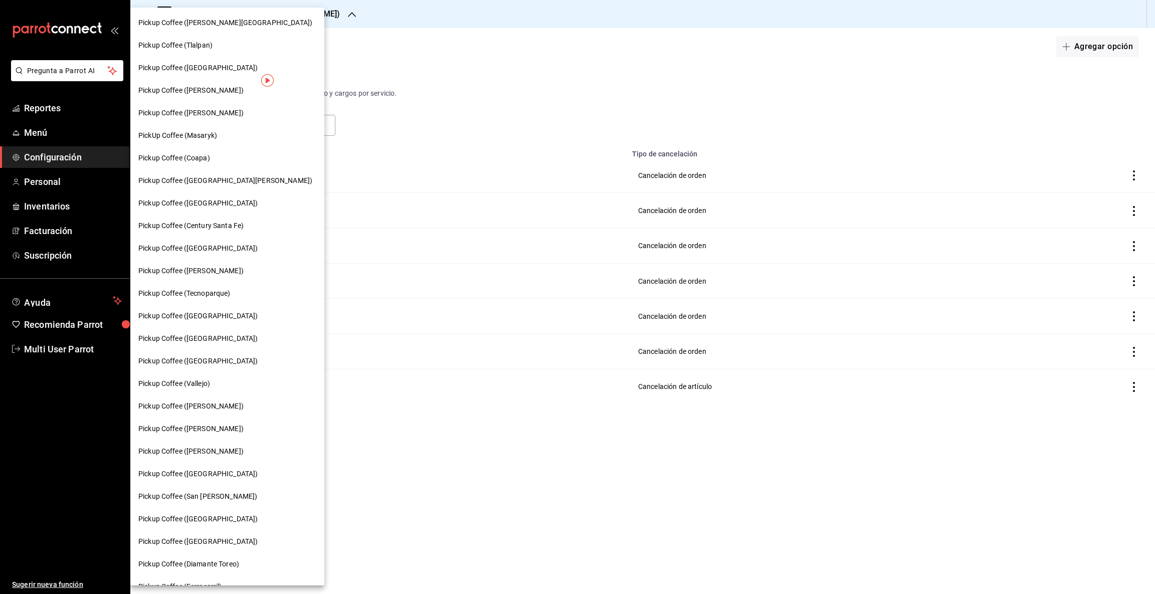
click at [209, 136] on span "PickUp Coffee (Masaryk)" at bounding box center [177, 135] width 79 height 11
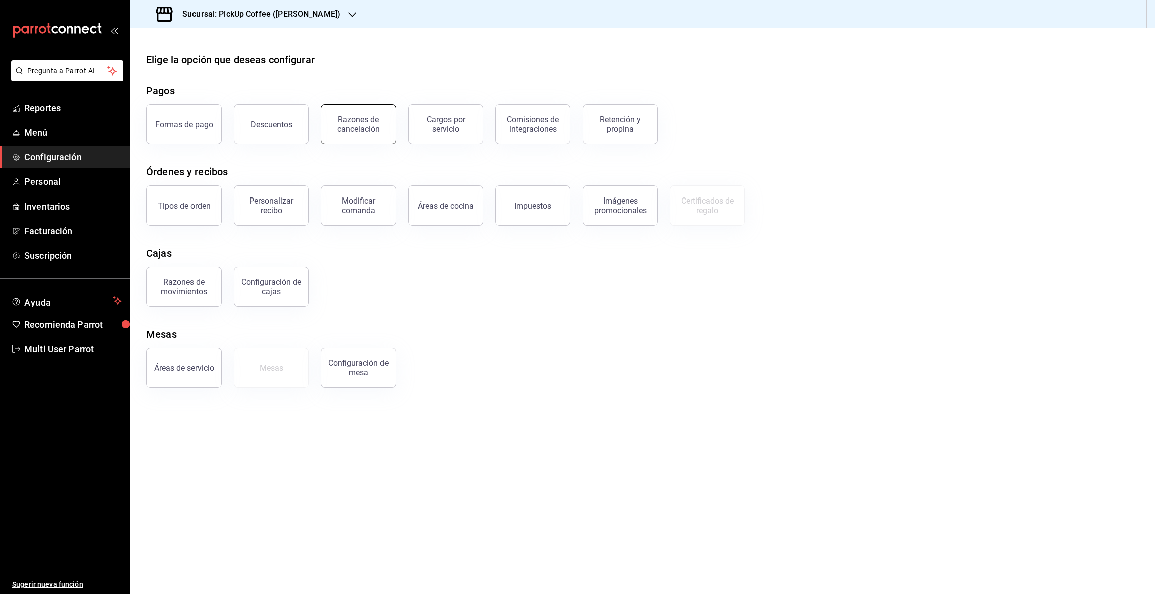
click at [356, 123] on div "Razones de cancelación" at bounding box center [358, 124] width 62 height 19
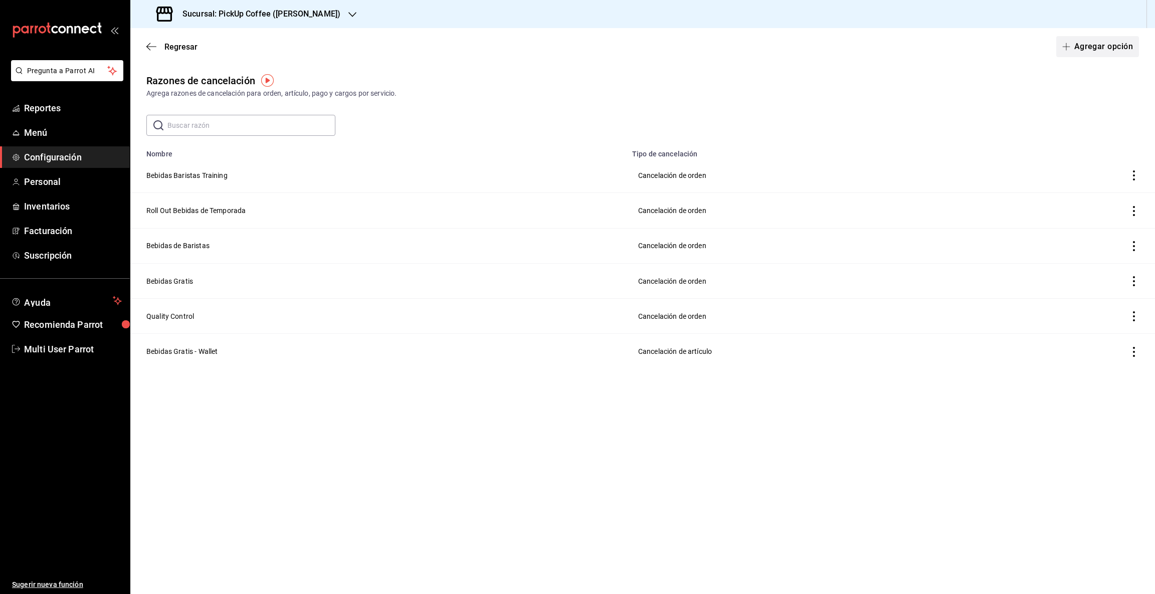
click at [1093, 45] on button "Agregar opción" at bounding box center [1097, 46] width 83 height 21
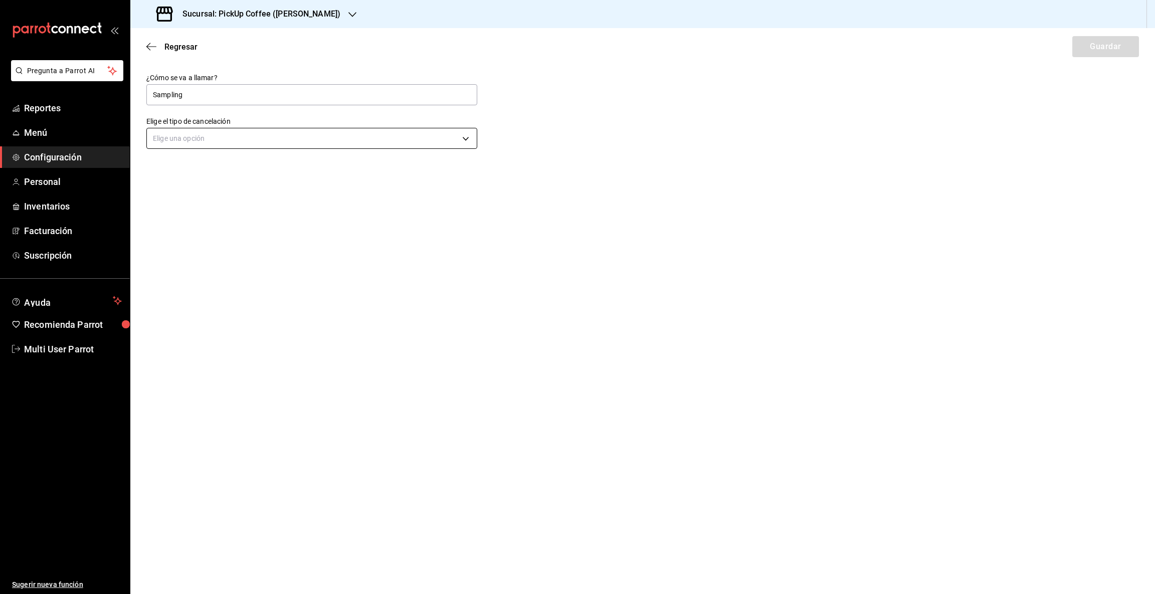
type input "Sampling"
click at [468, 137] on body "Pregunta a Parrot AI Reportes Menú Configuración Personal Inventarios Facturaci…" at bounding box center [577, 297] width 1155 height 594
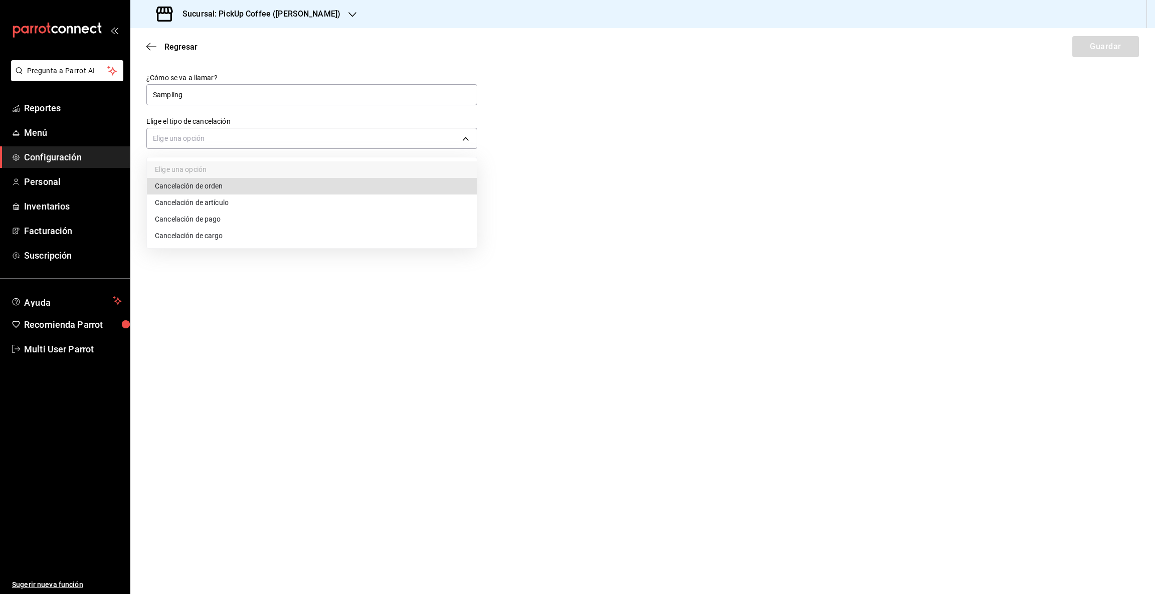
click at [227, 187] on li "Cancelación de orden" at bounding box center [312, 186] width 330 height 17
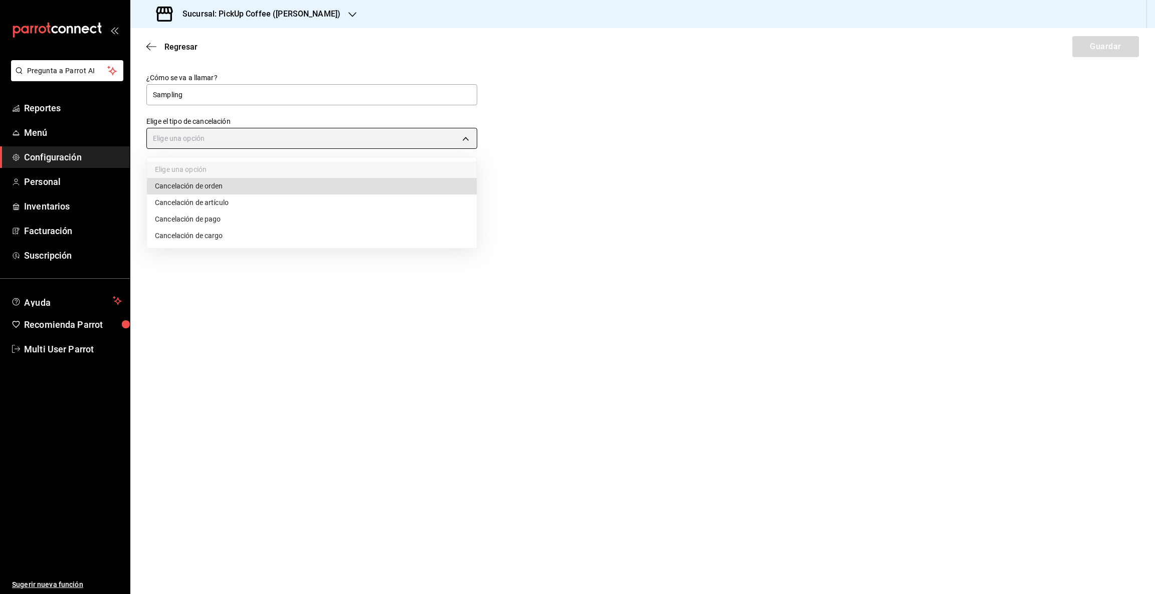
type input "ORDER"
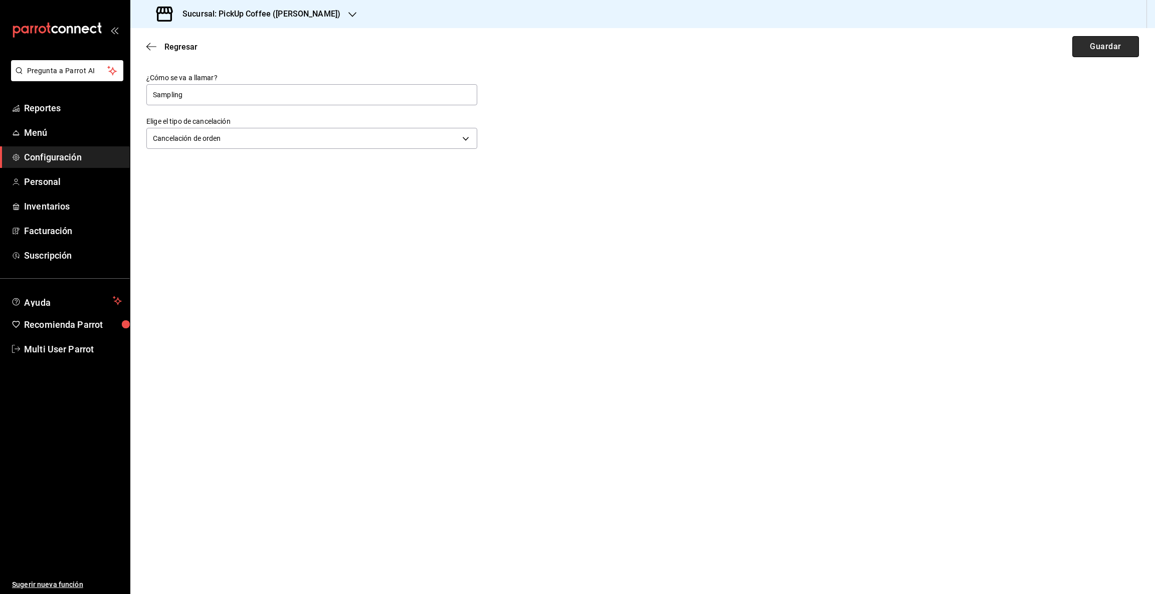
click at [1082, 45] on button "Guardar" at bounding box center [1106, 46] width 67 height 21
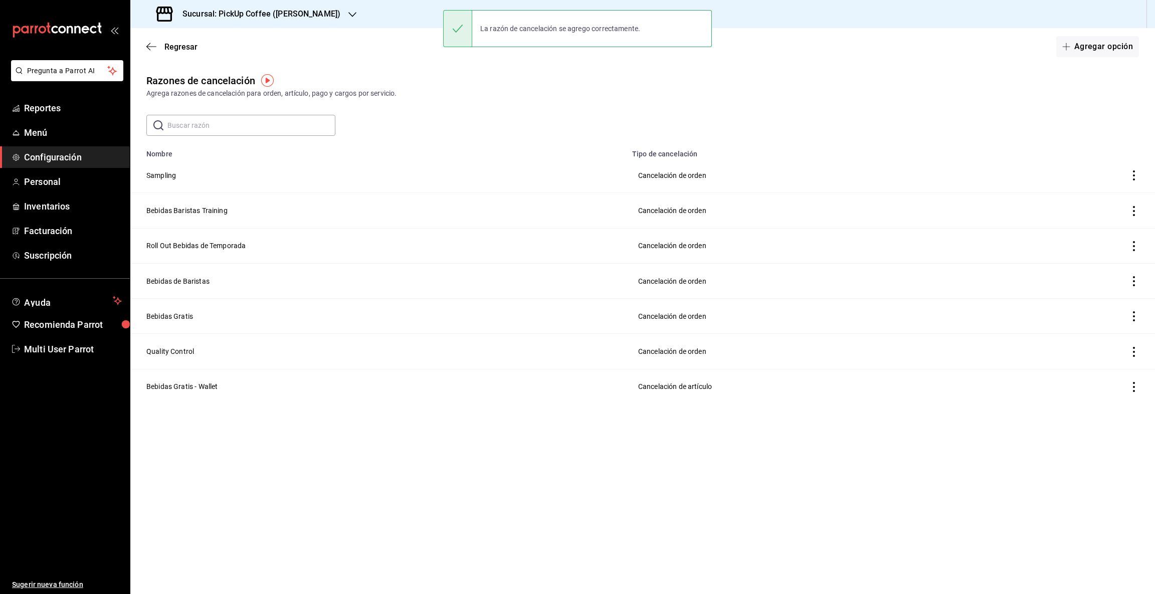
click at [348, 15] on icon "button" at bounding box center [352, 15] width 8 height 8
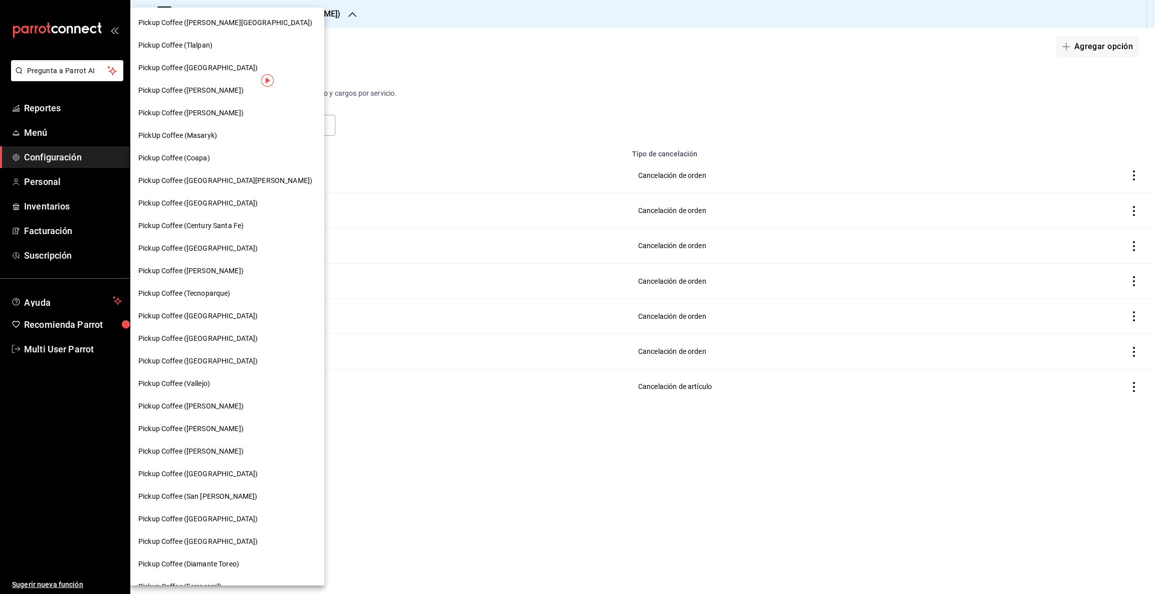
click at [195, 153] on span "Pickup Coffee (Coapa)" at bounding box center [174, 158] width 72 height 11
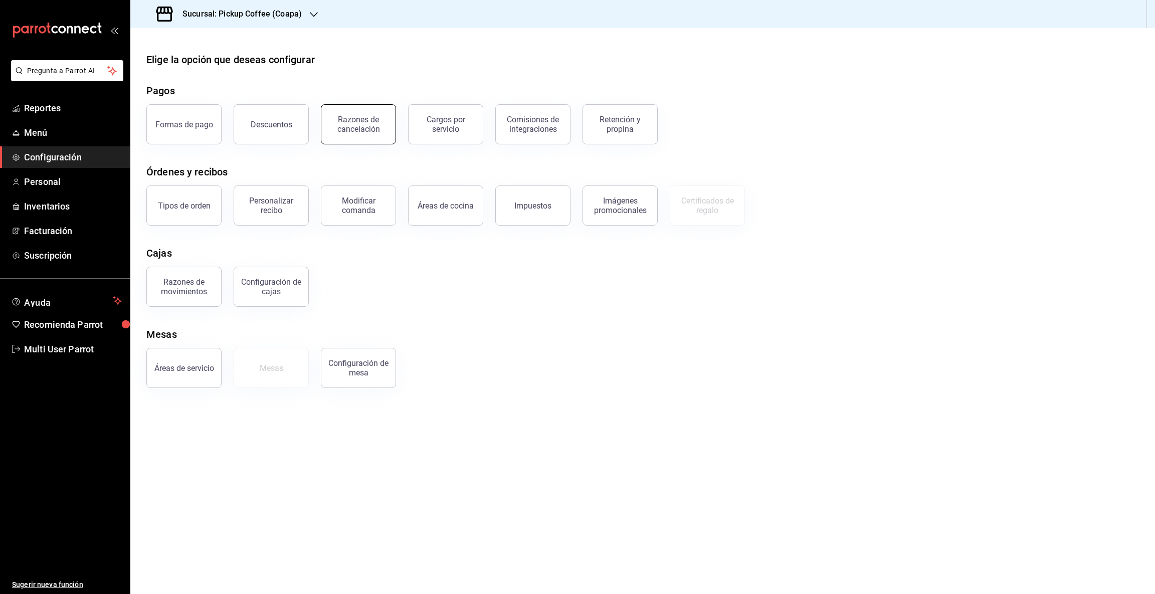
click at [358, 123] on div "Razones de cancelación" at bounding box center [358, 124] width 62 height 19
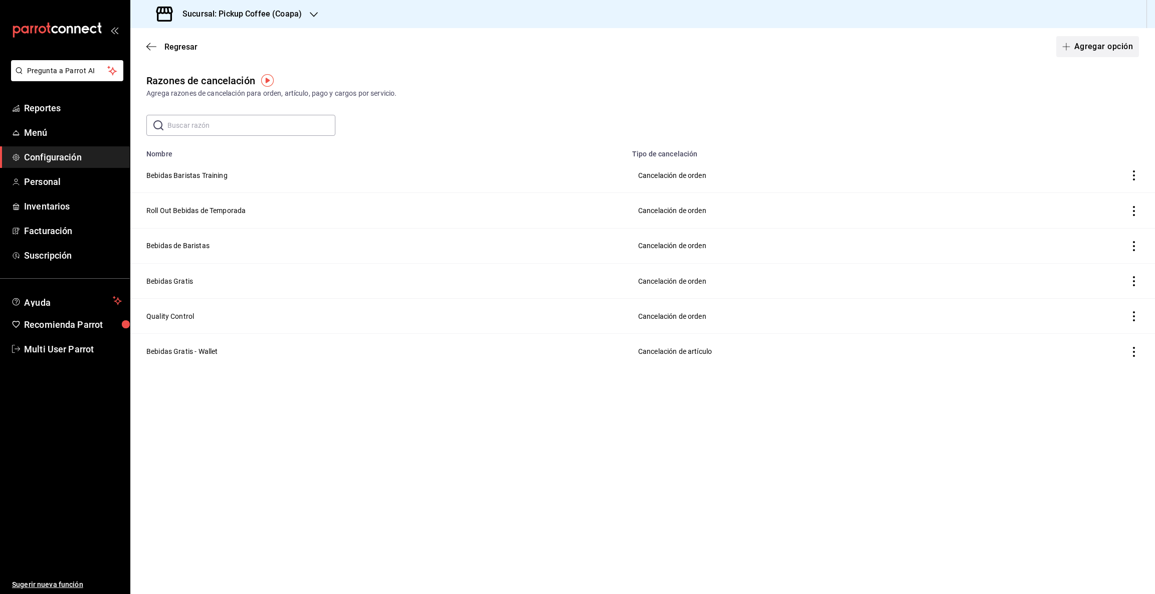
click at [1088, 46] on button "Agregar opción" at bounding box center [1097, 46] width 83 height 21
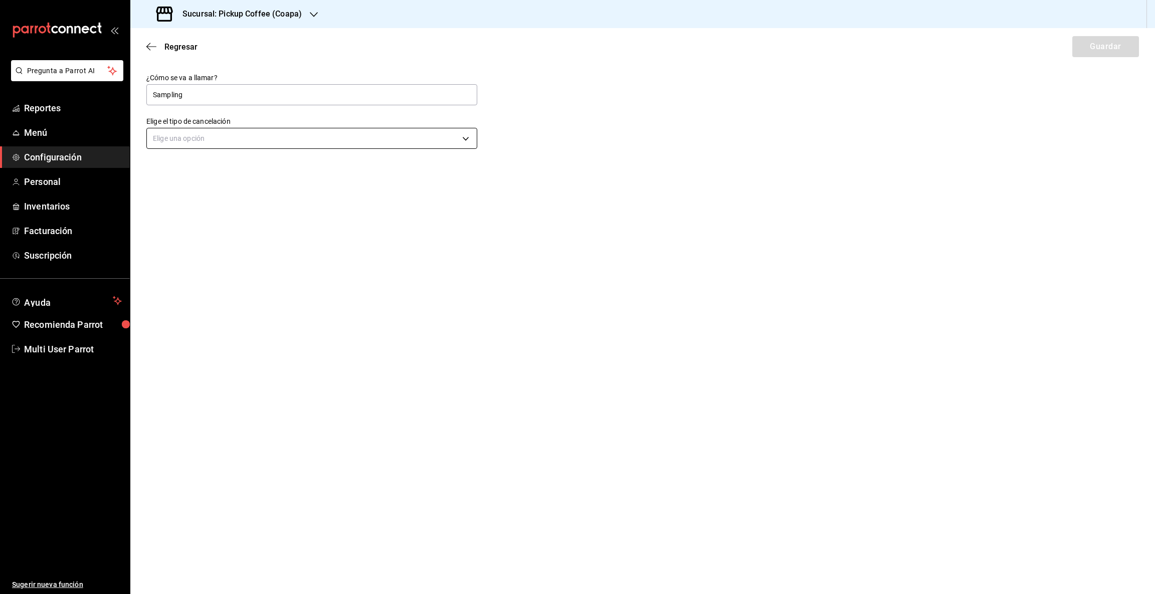
type input "Sampling"
click at [465, 141] on body "Pregunta a Parrot AI Reportes Menú Configuración Personal Inventarios Facturaci…" at bounding box center [577, 297] width 1155 height 594
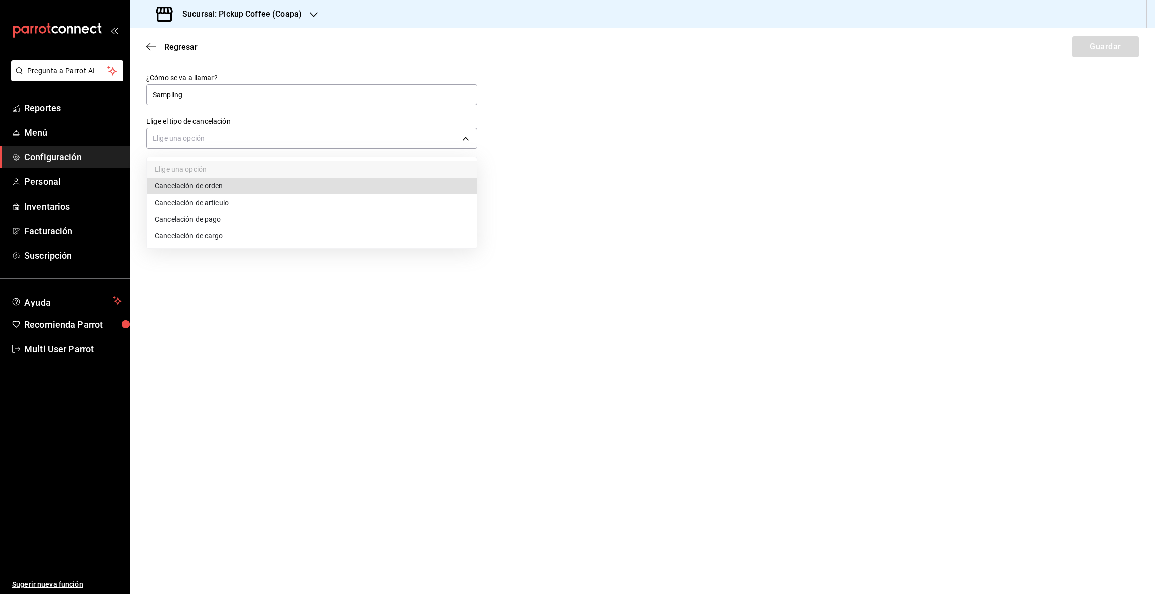
click at [225, 189] on li "Cancelación de orden" at bounding box center [312, 186] width 330 height 17
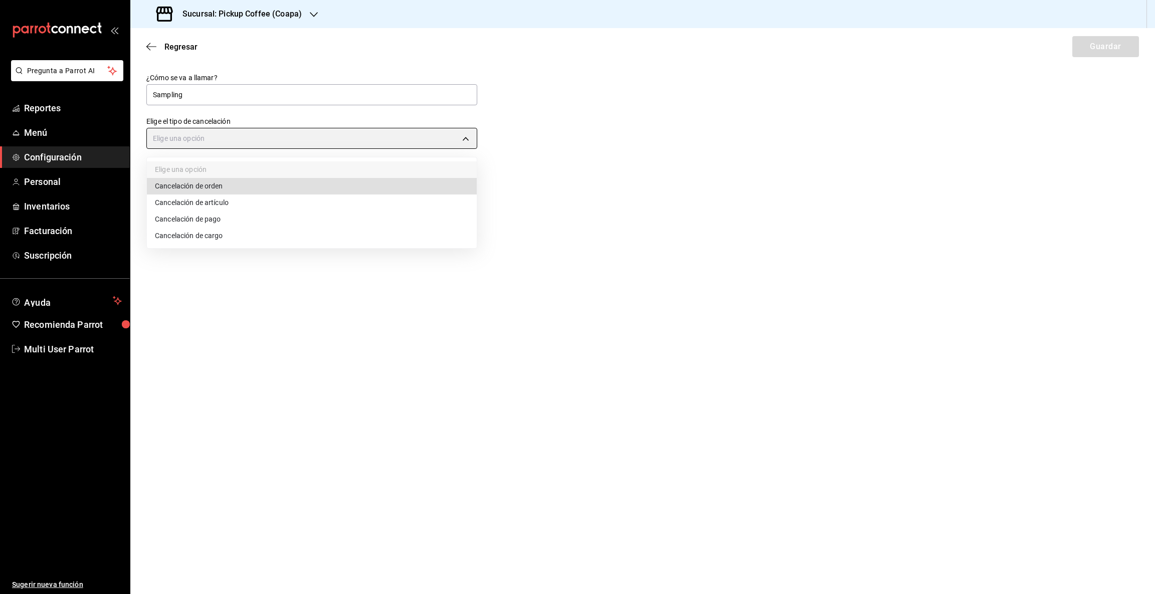
type input "ORDER"
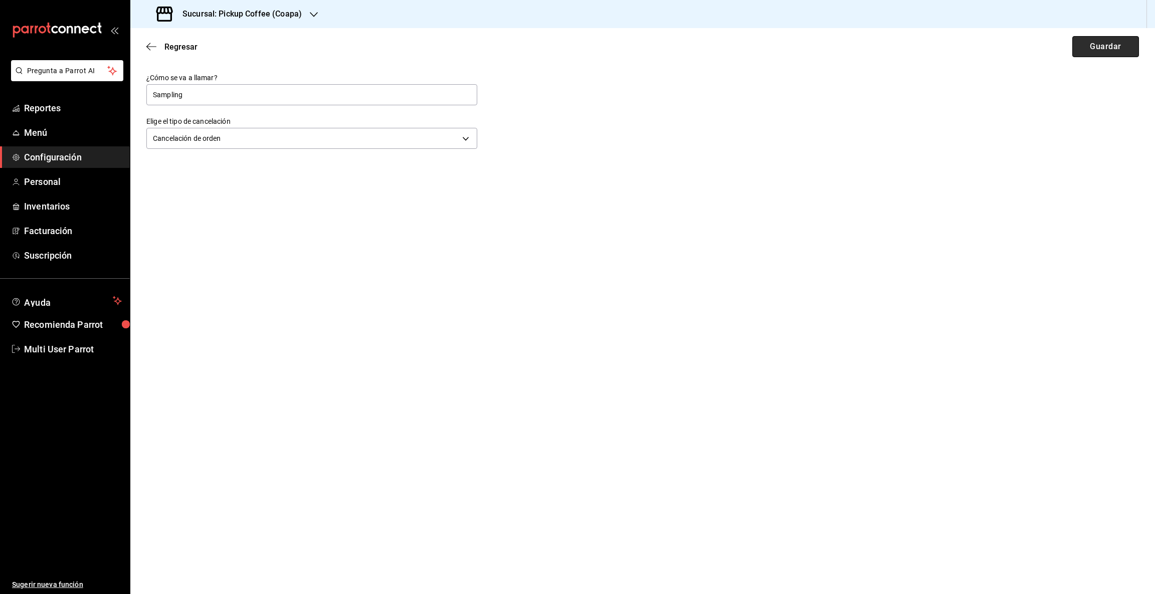
click at [1099, 51] on button "Guardar" at bounding box center [1106, 46] width 67 height 21
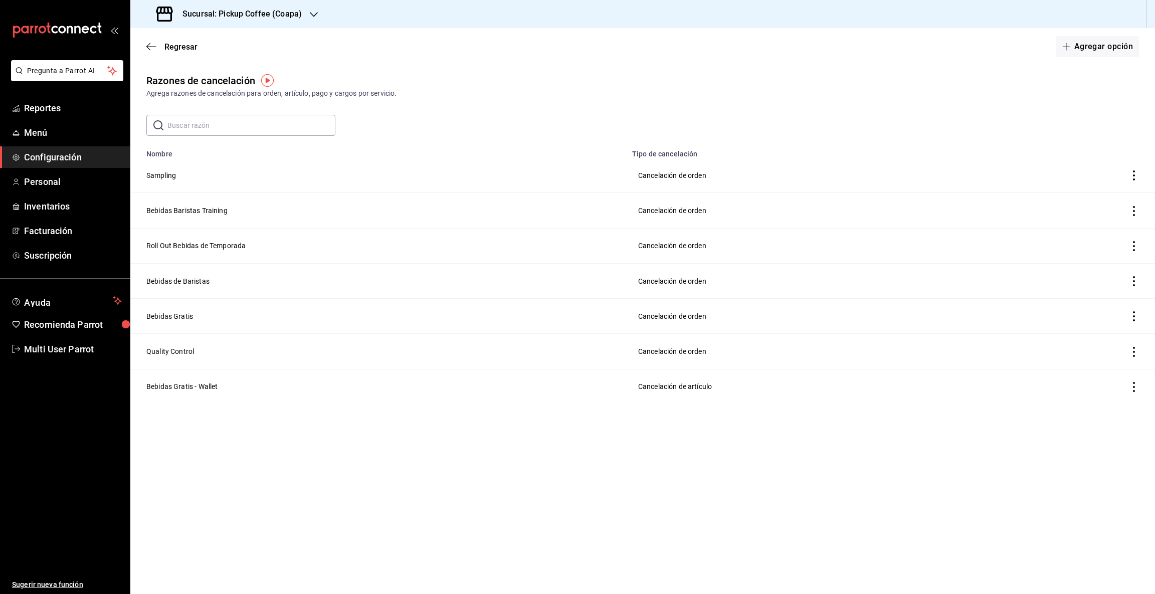
click at [314, 12] on icon "button" at bounding box center [314, 15] width 8 height 8
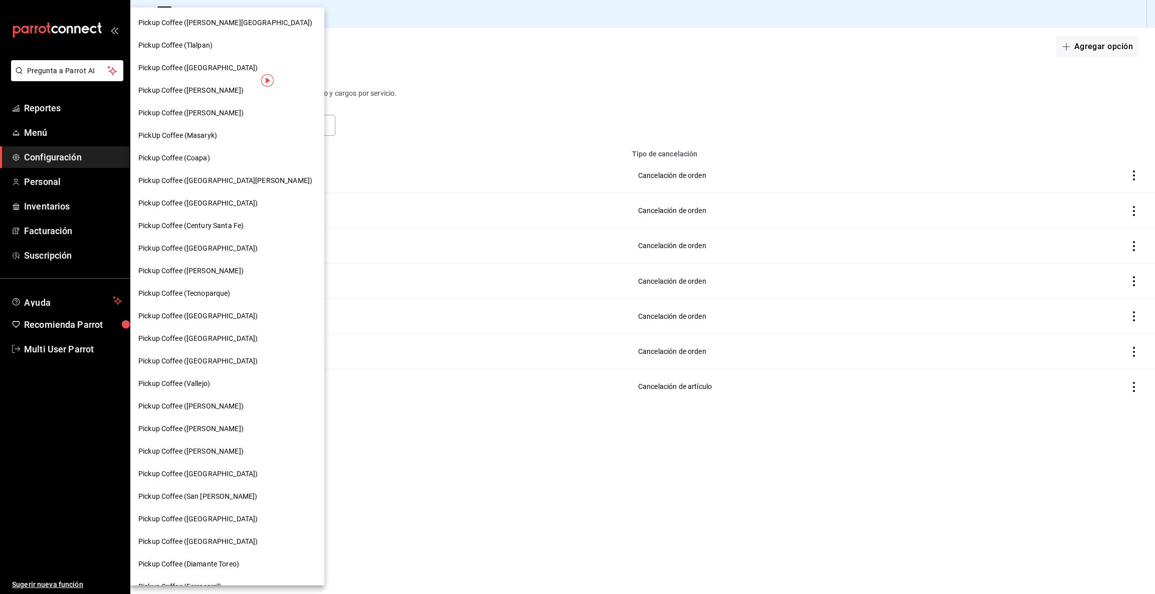
click at [215, 177] on span "Pickup Coffee ([GEOGRAPHIC_DATA][PERSON_NAME])" at bounding box center [225, 180] width 174 height 11
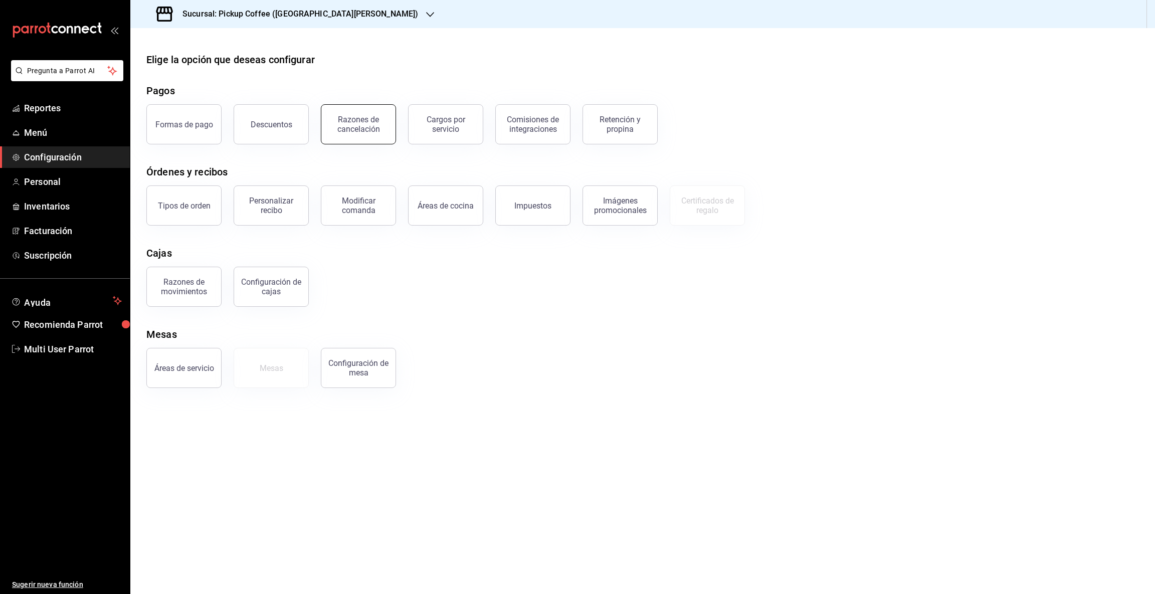
click at [343, 129] on div "Razones de cancelación" at bounding box center [358, 124] width 62 height 19
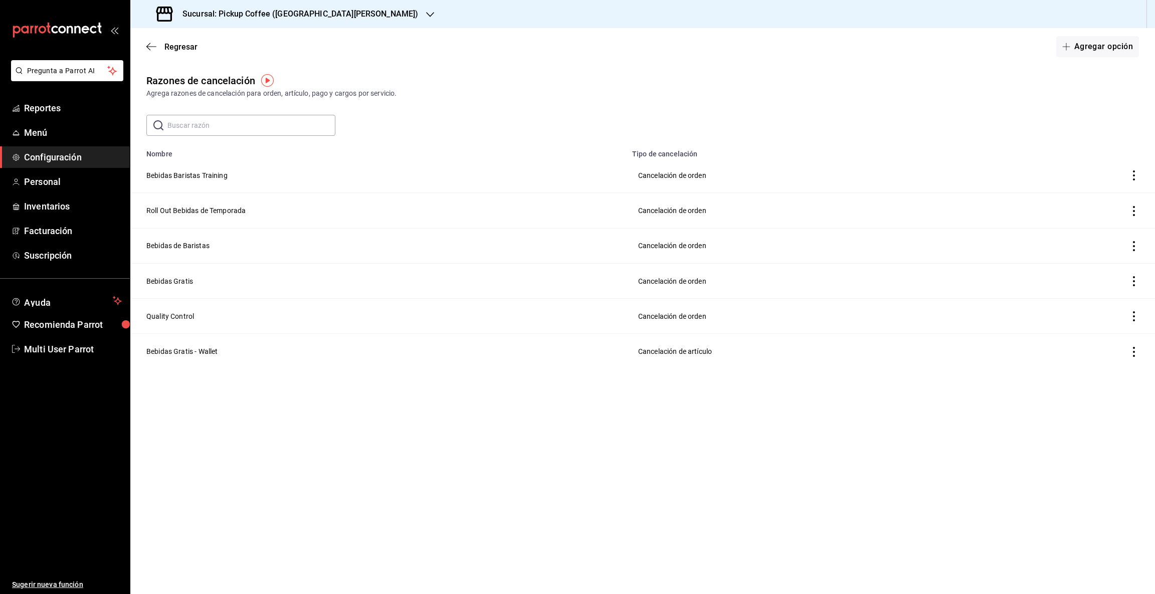
click at [222, 128] on input "text" at bounding box center [251, 125] width 168 height 20
click at [819, 85] on div "Razones de cancelación Agrega razones de cancelación para orden, artículo, pago…" at bounding box center [642, 86] width 1025 height 26
click at [1088, 48] on button "Agregar opción" at bounding box center [1097, 46] width 83 height 21
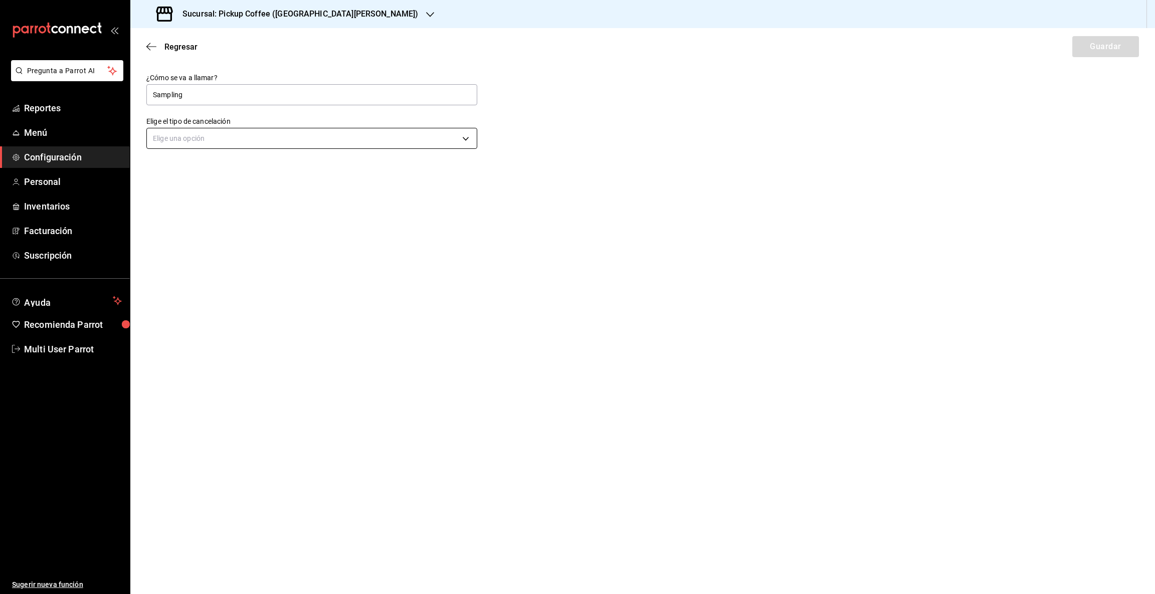
type input "Sampling"
click at [468, 139] on body "Pregunta a Parrot AI Reportes Menú Configuración Personal Inventarios Facturaci…" at bounding box center [577, 297] width 1155 height 594
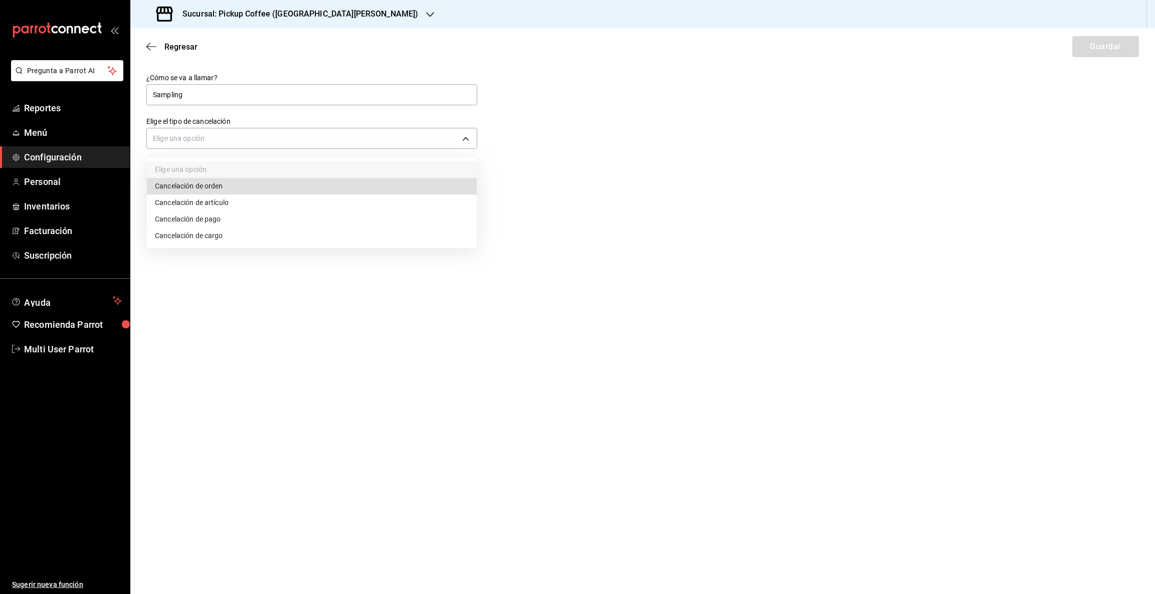
click at [193, 186] on li "Cancelación de orden" at bounding box center [312, 186] width 330 height 17
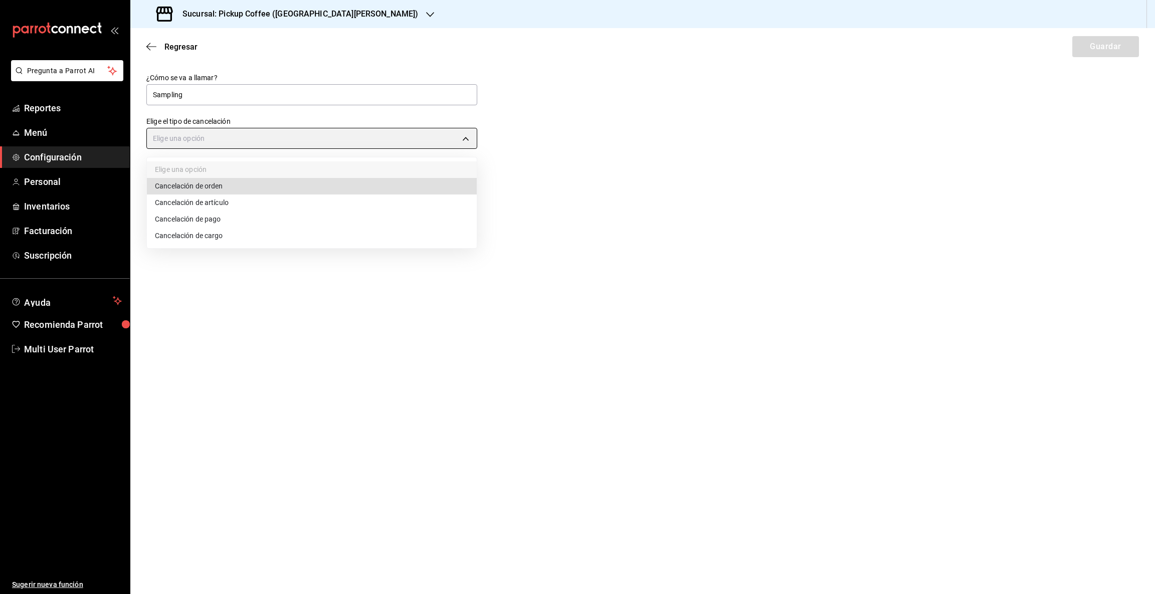
type input "ORDER"
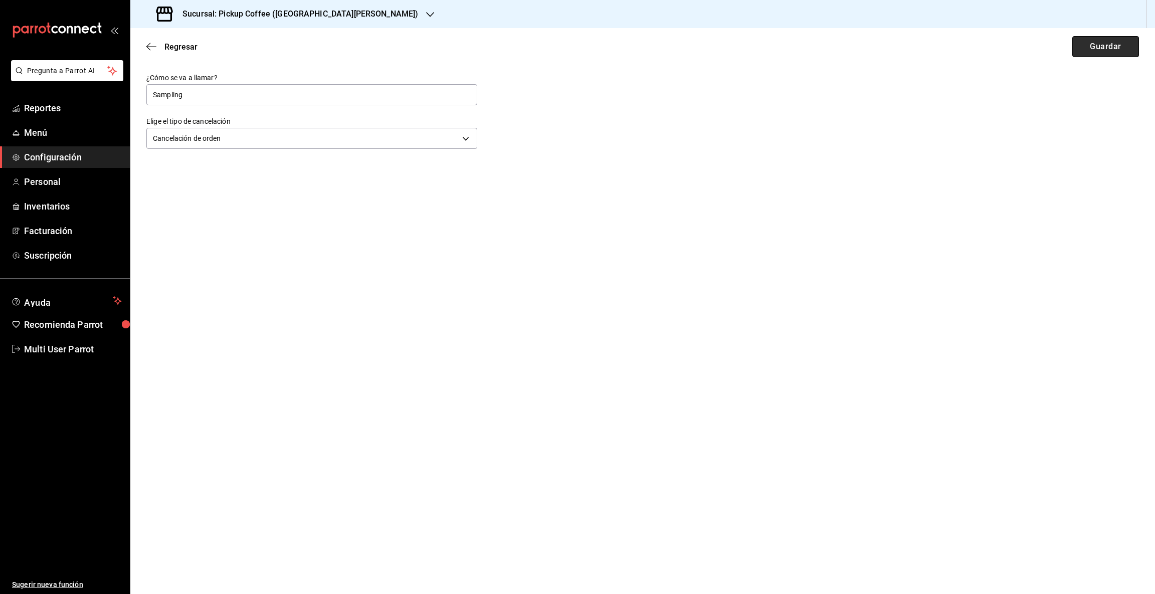
click at [1112, 48] on button "Guardar" at bounding box center [1106, 46] width 67 height 21
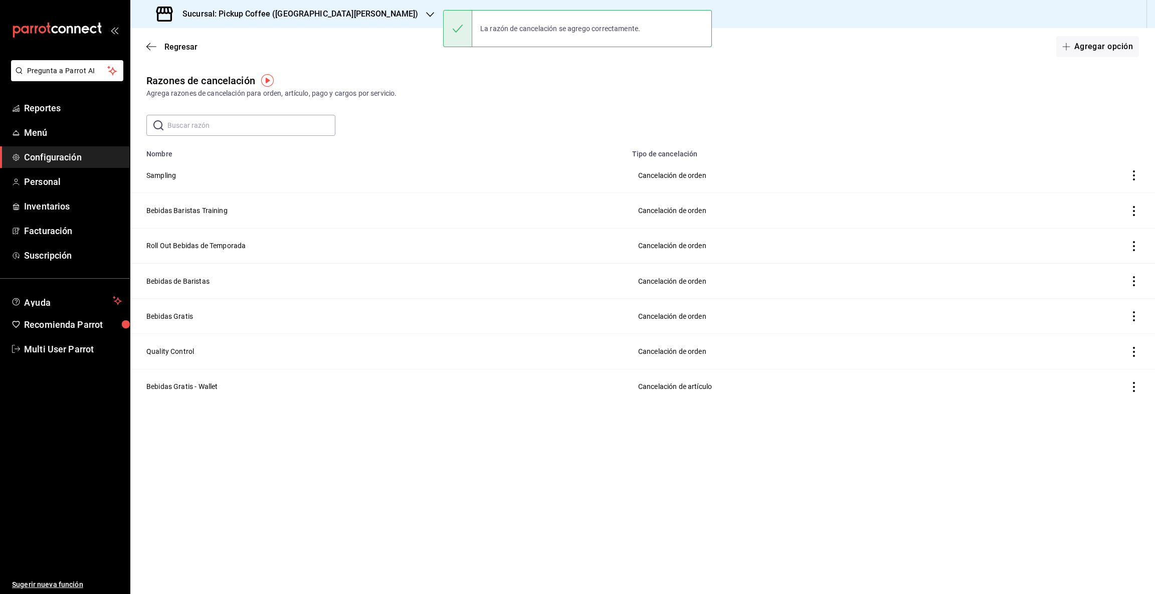
click at [426, 12] on icon "button" at bounding box center [430, 15] width 8 height 8
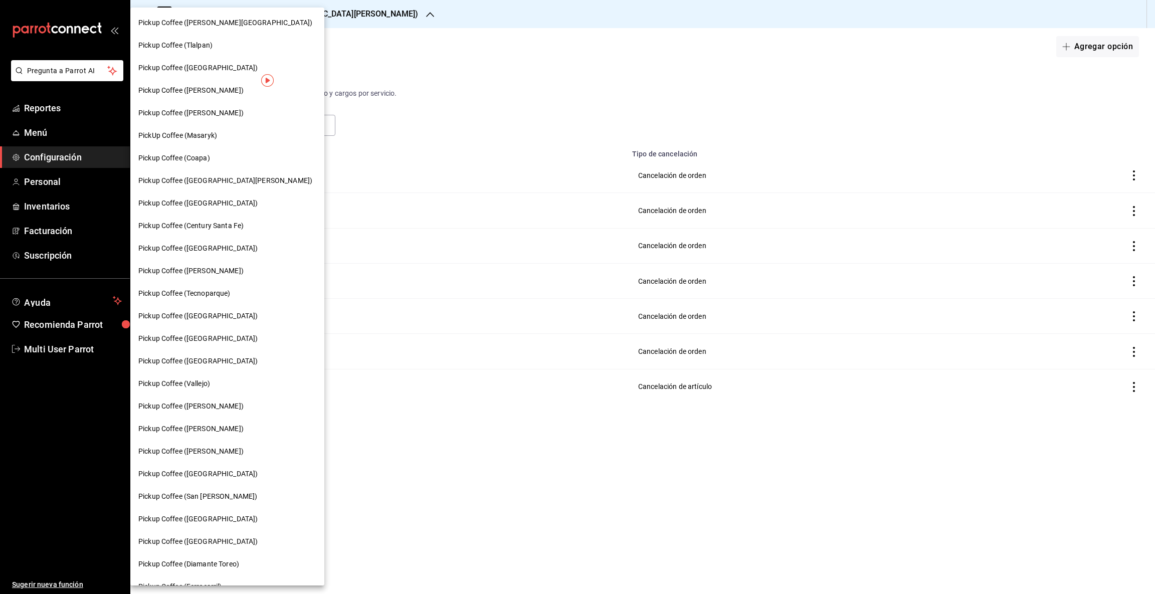
click at [187, 204] on span "Pickup Coffee ([GEOGRAPHIC_DATA])" at bounding box center [197, 203] width 119 height 11
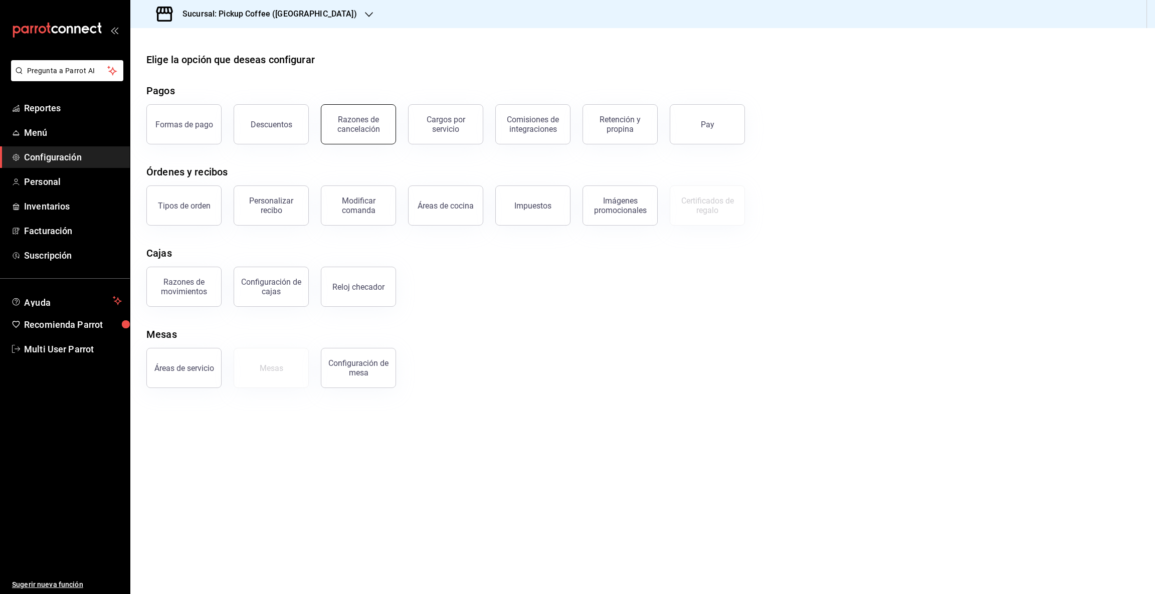
click at [360, 121] on div "Razones de cancelación" at bounding box center [358, 124] width 62 height 19
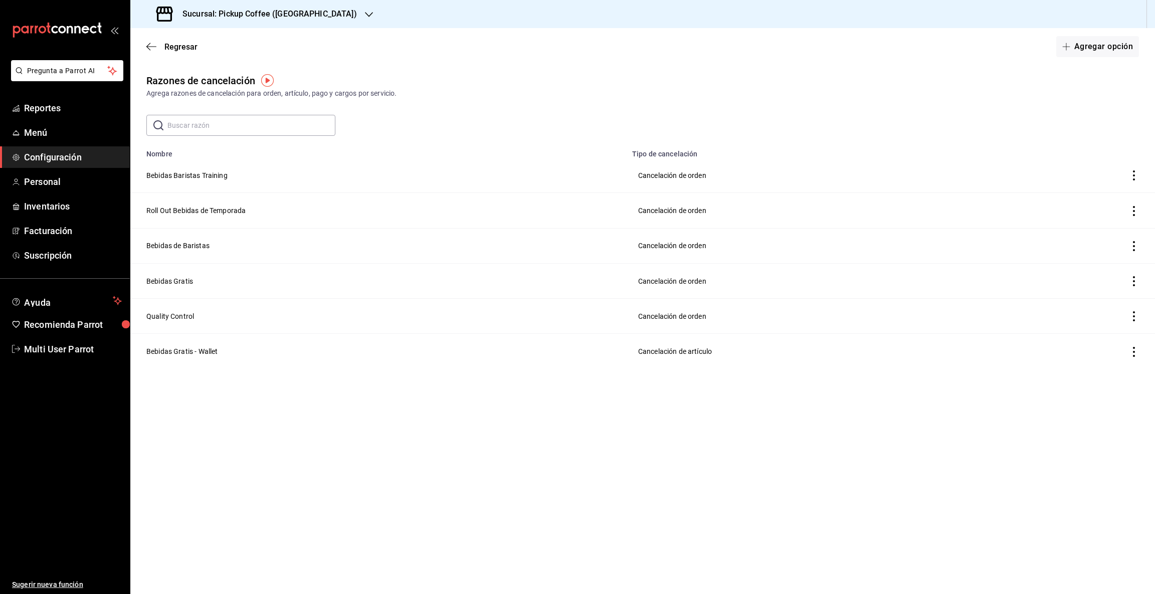
click at [232, 123] on input "text" at bounding box center [251, 125] width 168 height 20
click at [1104, 48] on button "Agregar opción" at bounding box center [1097, 46] width 83 height 21
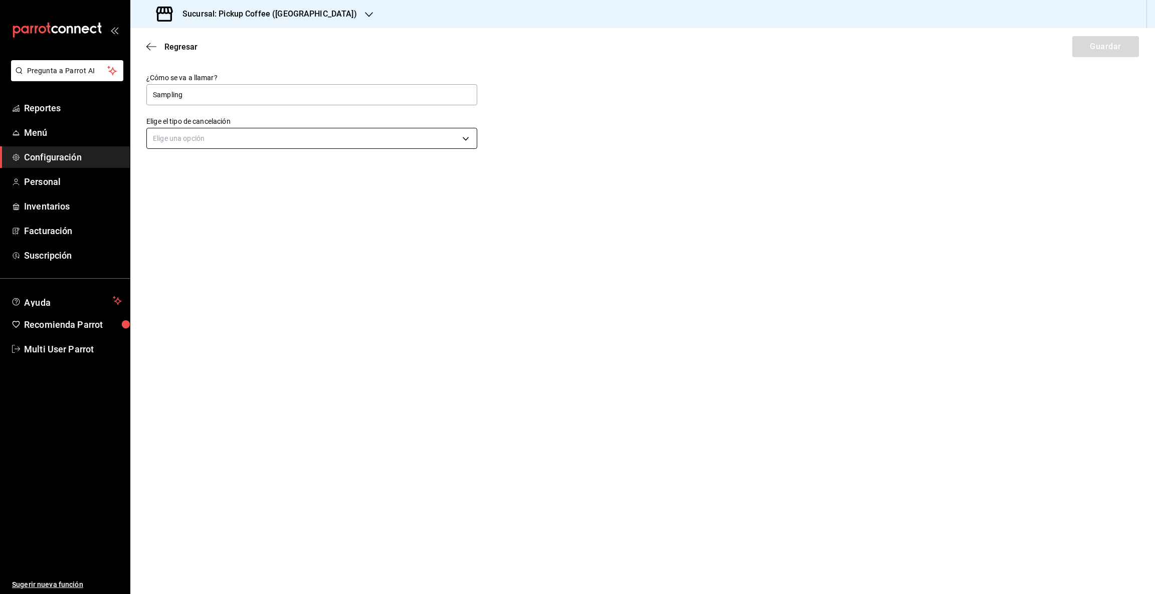
type input "Sampling"
click at [462, 141] on body "Pregunta a Parrot AI Reportes Menú Configuración Personal Inventarios Facturaci…" at bounding box center [577, 297] width 1155 height 594
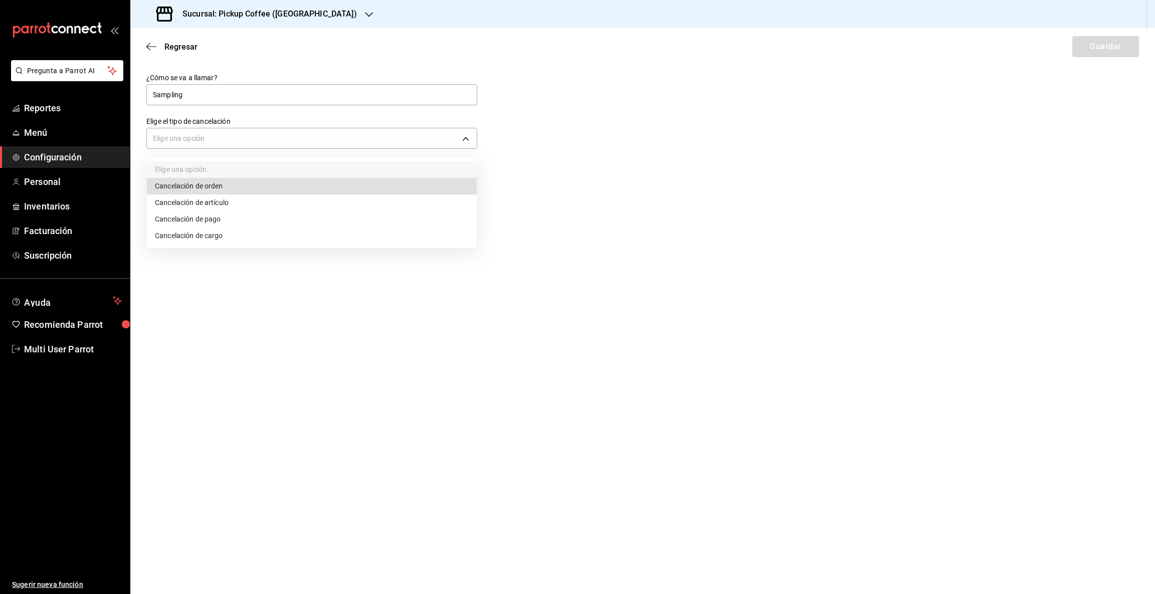
click at [222, 234] on li "Cancelación de cargo" at bounding box center [312, 236] width 330 height 17
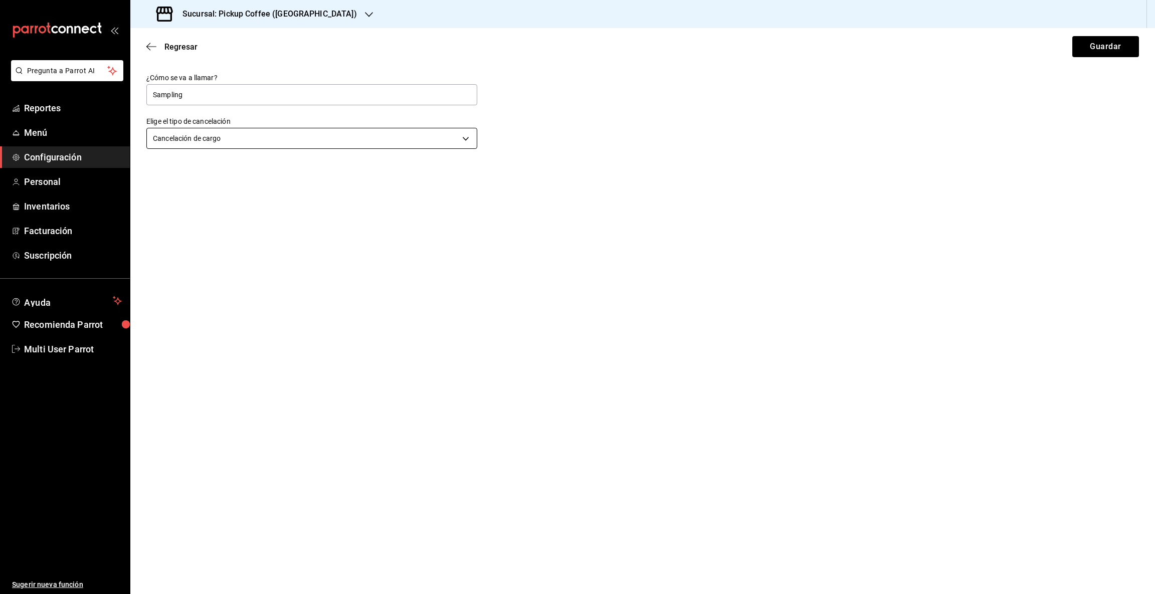
click at [465, 141] on body "Pregunta a Parrot AI Reportes Menú Configuración Personal Inventarios Facturaci…" at bounding box center [577, 297] width 1155 height 594
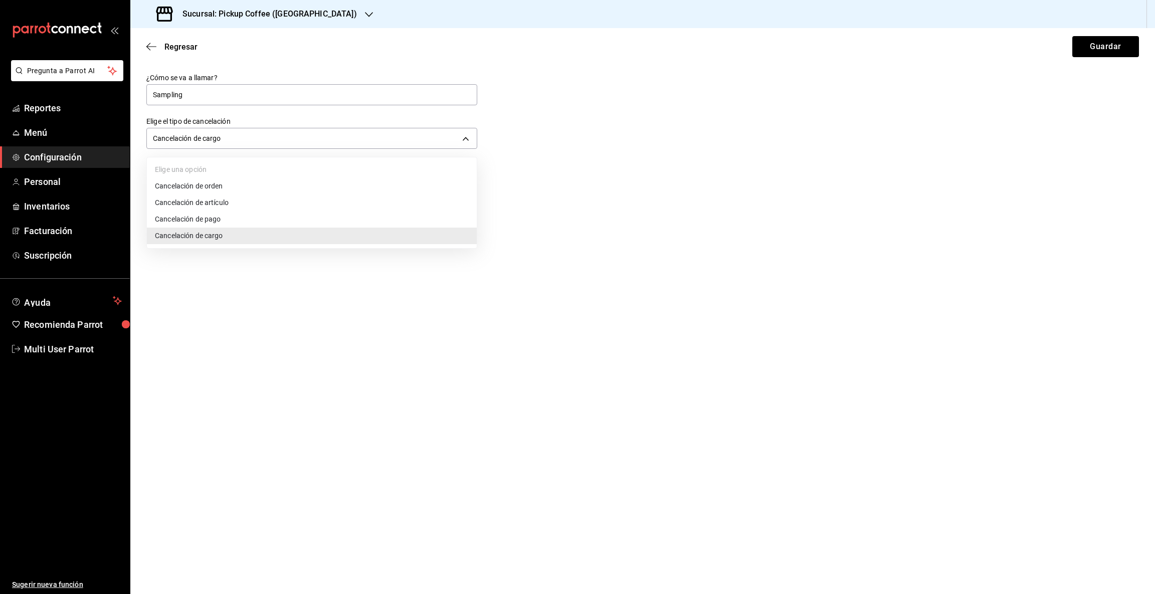
drag, startPoint x: 226, startPoint y: 189, endPoint x: 243, endPoint y: 192, distance: 17.2
click at [226, 189] on li "Cancelación de orden" at bounding box center [312, 186] width 330 height 17
type input "ORDER"
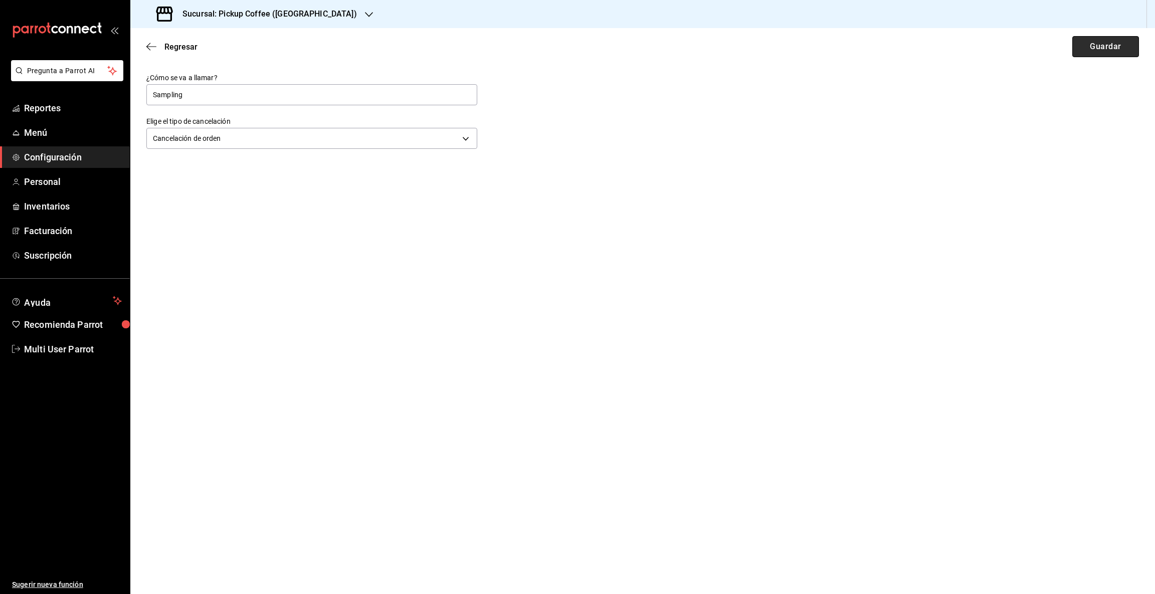
click at [1094, 49] on button "Guardar" at bounding box center [1106, 46] width 67 height 21
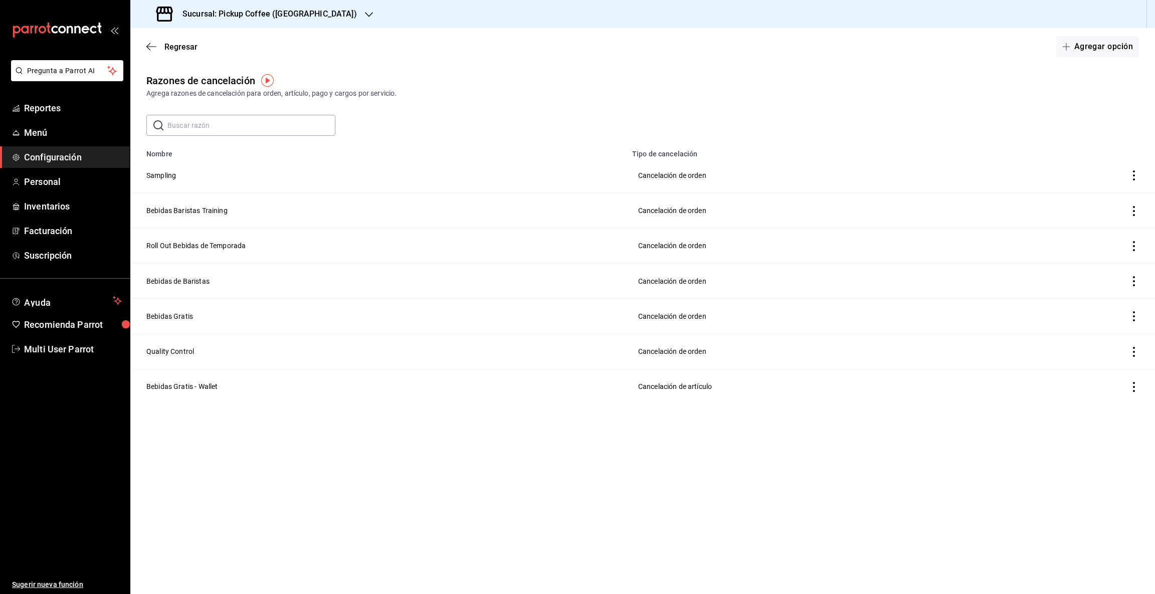
click at [365, 14] on icon "button" at bounding box center [369, 15] width 8 height 8
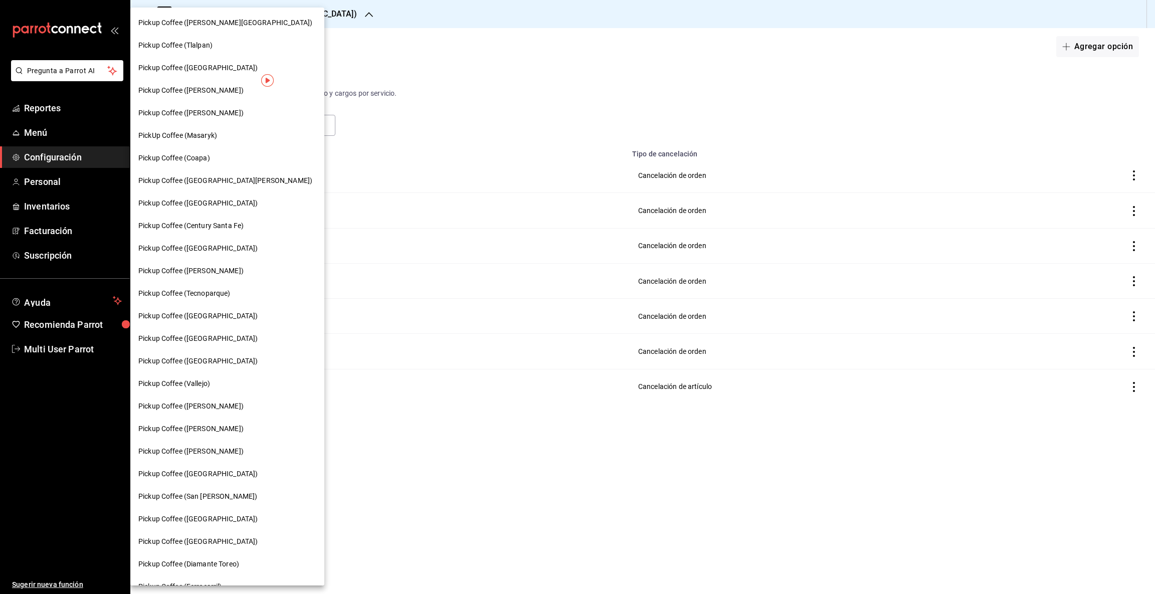
click at [215, 228] on span "Pickup Coffee (Century Santa Fe)" at bounding box center [190, 226] width 105 height 11
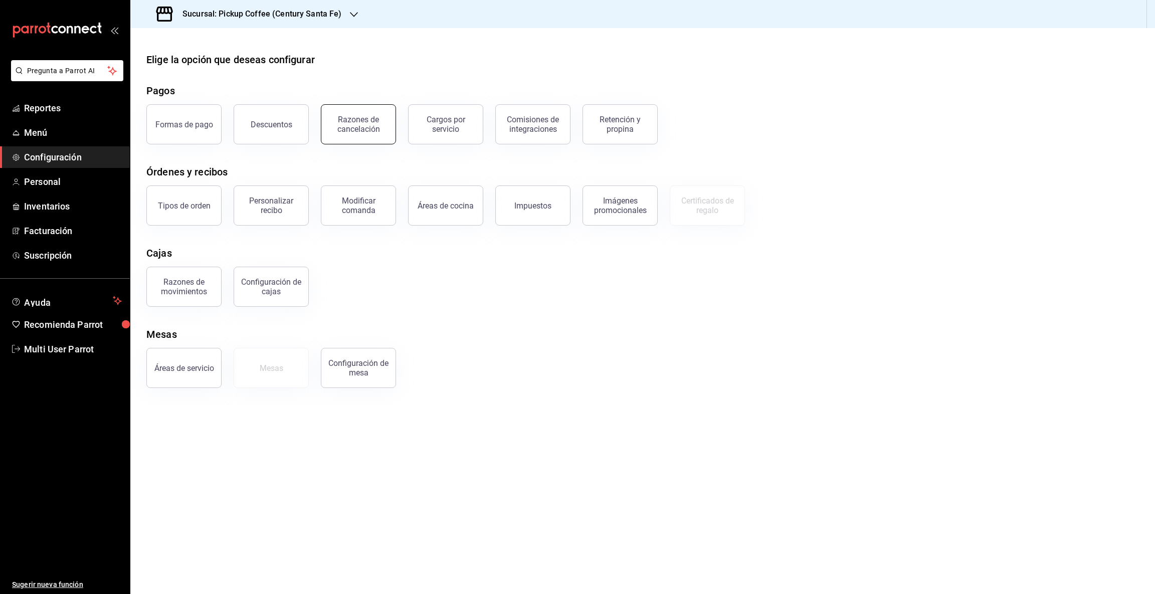
click at [358, 124] on div "Razones de cancelación" at bounding box center [358, 124] width 62 height 19
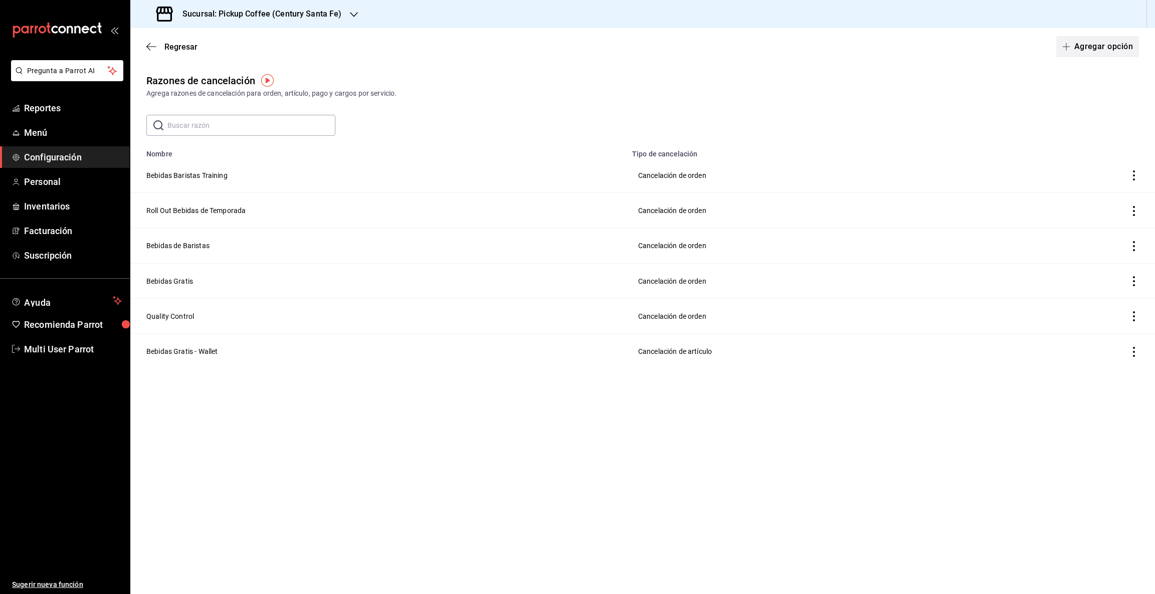
click at [1097, 48] on button "Agregar opción" at bounding box center [1097, 46] width 83 height 21
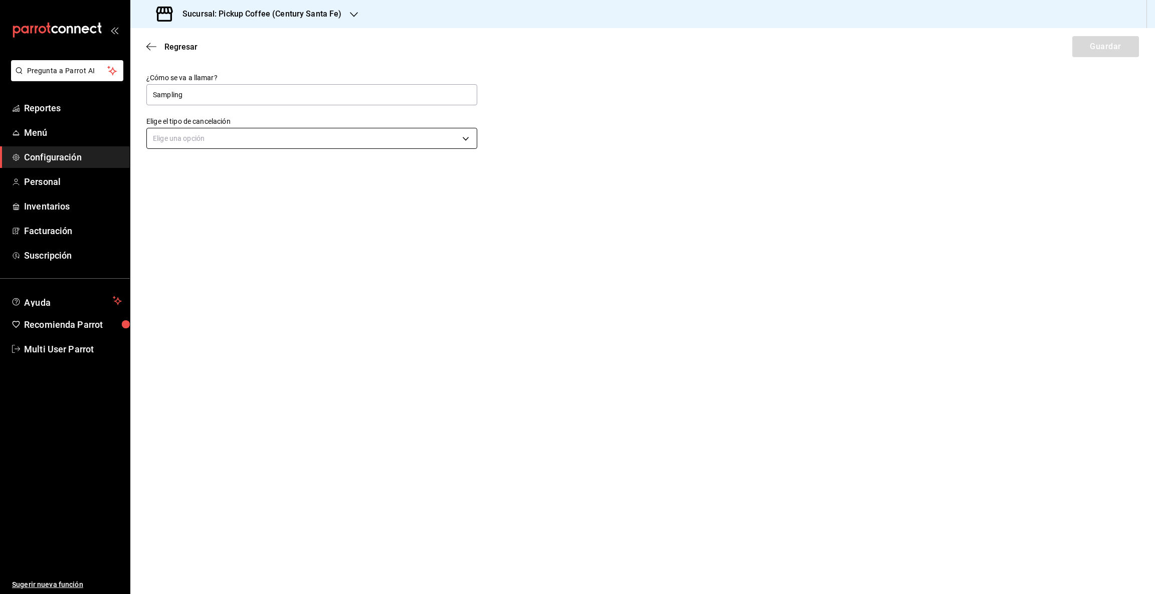
type input "Sampling"
click at [463, 139] on body "Pregunta a Parrot AI Reportes Menú Configuración Personal Inventarios Facturaci…" at bounding box center [577, 297] width 1155 height 594
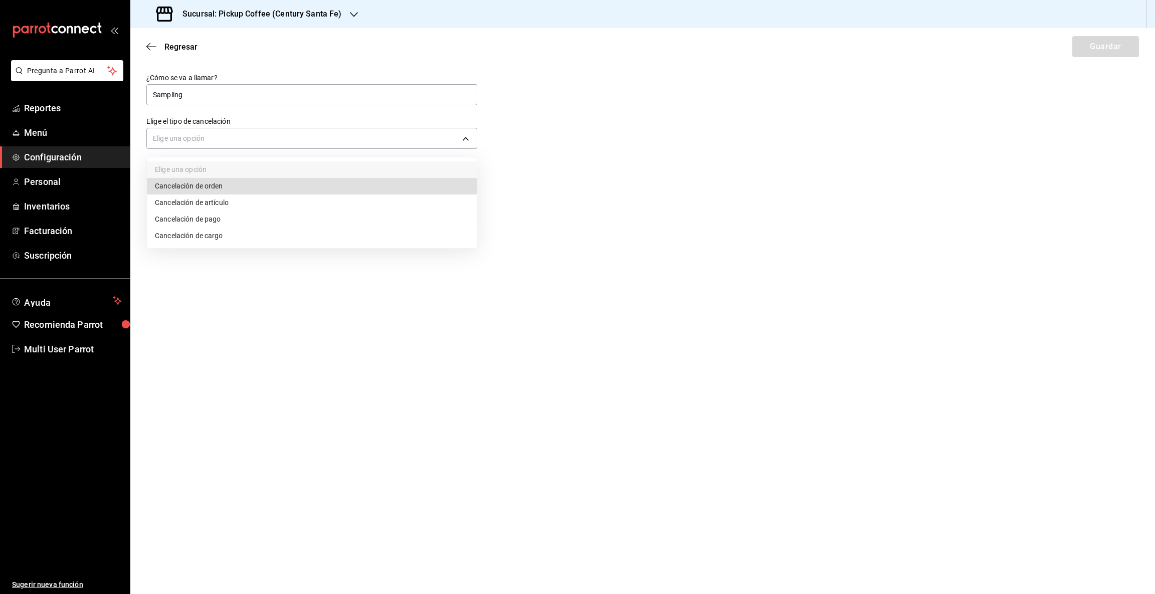
click at [263, 186] on li "Cancelación de orden" at bounding box center [312, 186] width 330 height 17
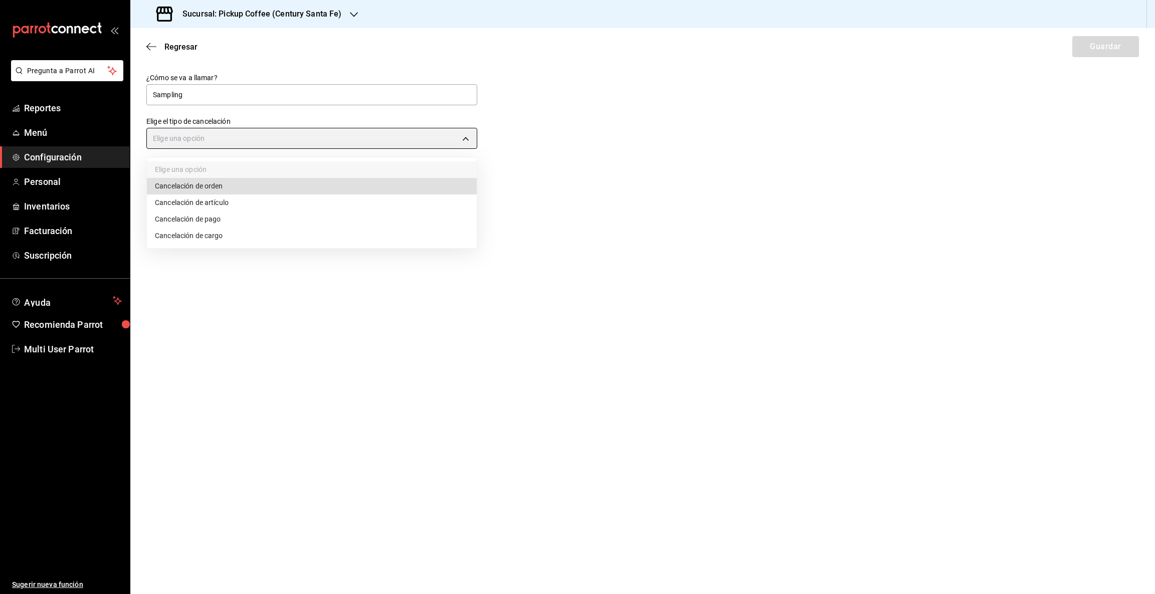
type input "ORDER"
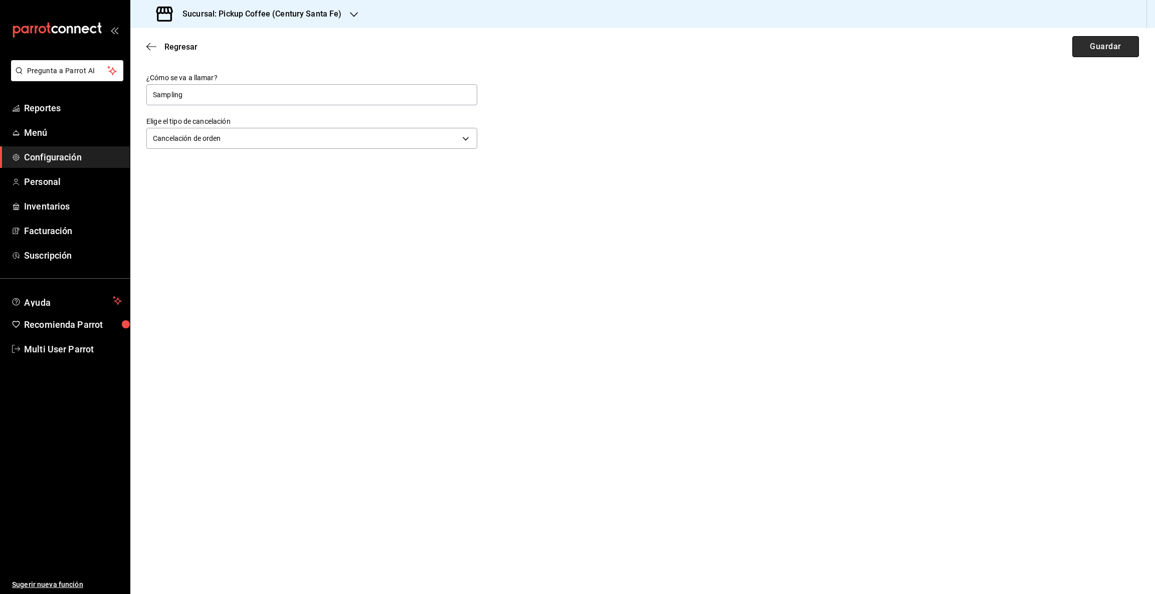
click at [1105, 46] on button "Guardar" at bounding box center [1106, 46] width 67 height 21
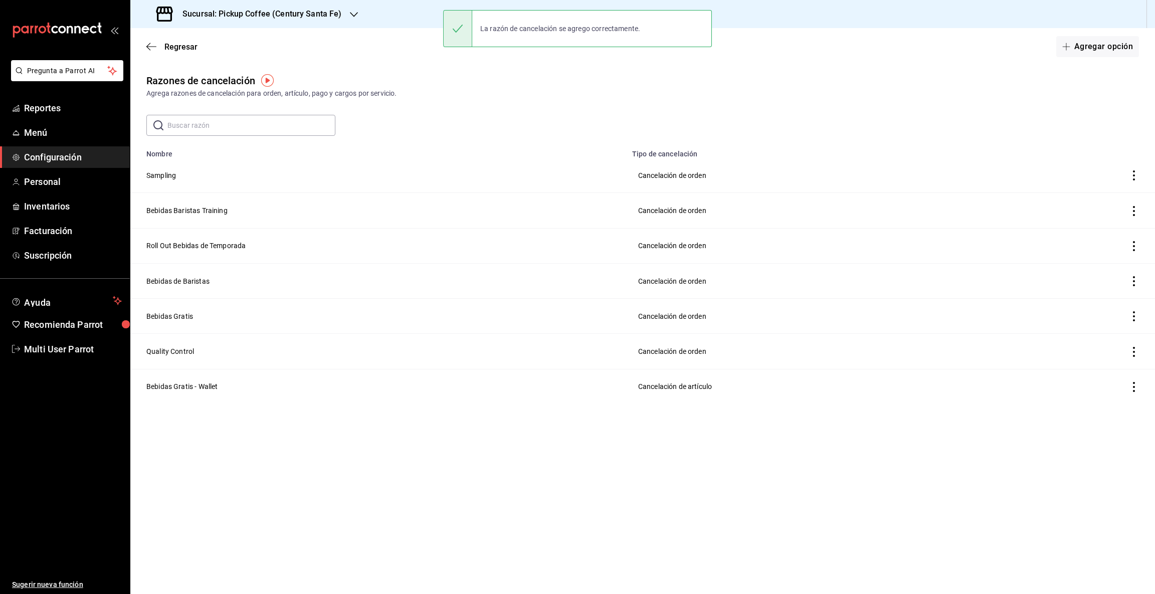
click at [350, 13] on icon "button" at bounding box center [354, 15] width 8 height 8
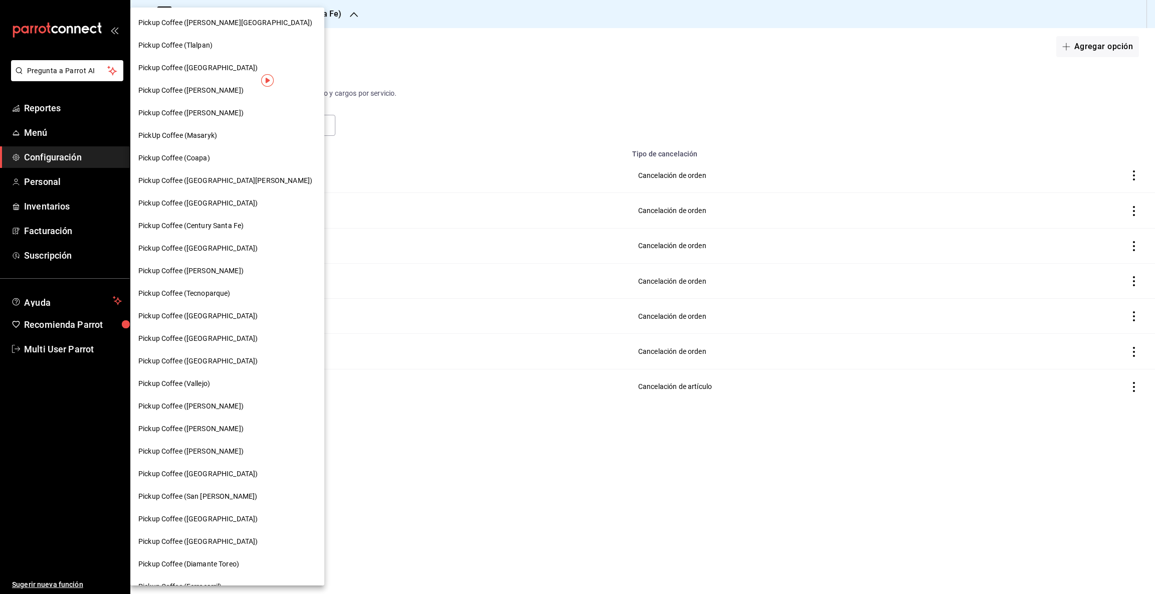
click at [209, 246] on span "Pickup Coffee ([GEOGRAPHIC_DATA])" at bounding box center [197, 248] width 119 height 11
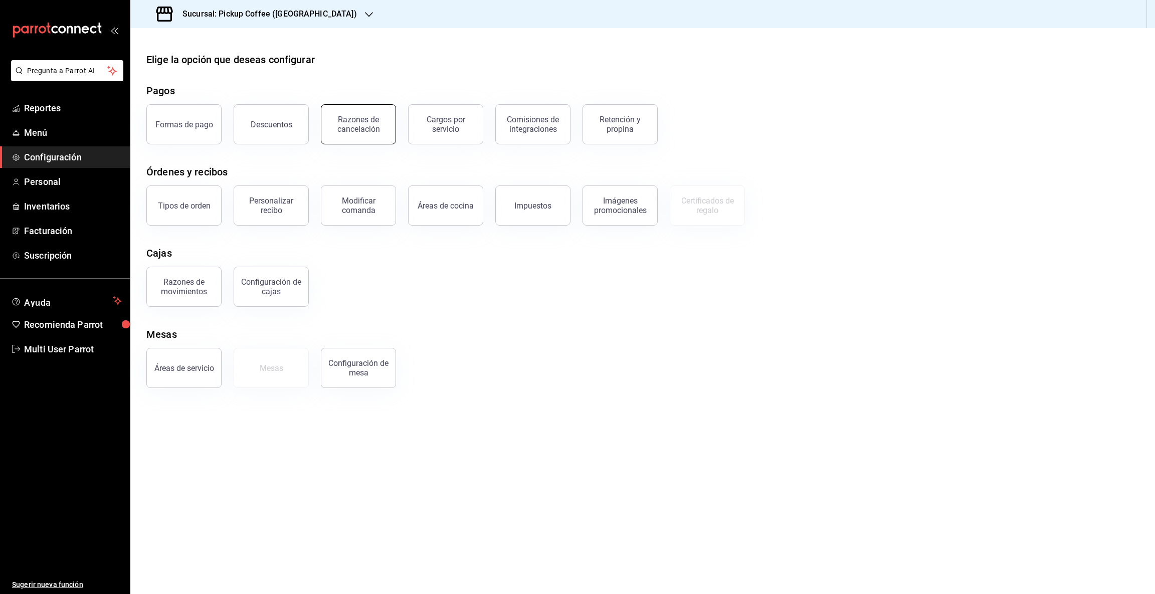
click at [381, 121] on div "Razones de cancelación" at bounding box center [358, 124] width 62 height 19
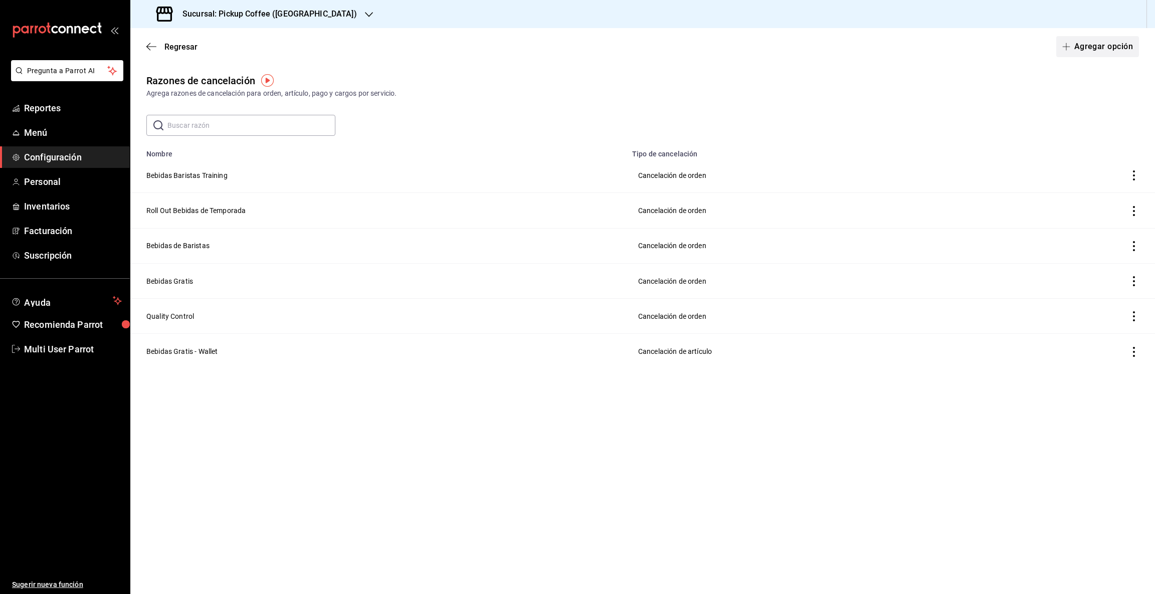
click at [1073, 48] on span "button" at bounding box center [1068, 47] width 12 height 8
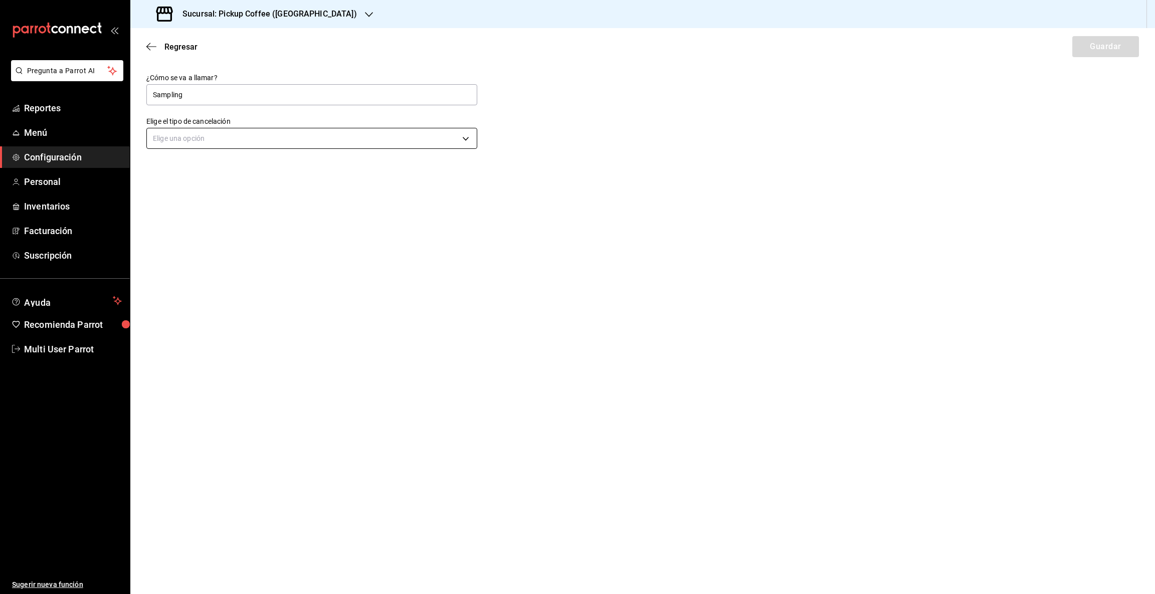
type input "Sampling"
click at [463, 138] on body "Pregunta a Parrot AI Reportes Menú Configuración Personal Inventarios Facturaci…" at bounding box center [577, 297] width 1155 height 594
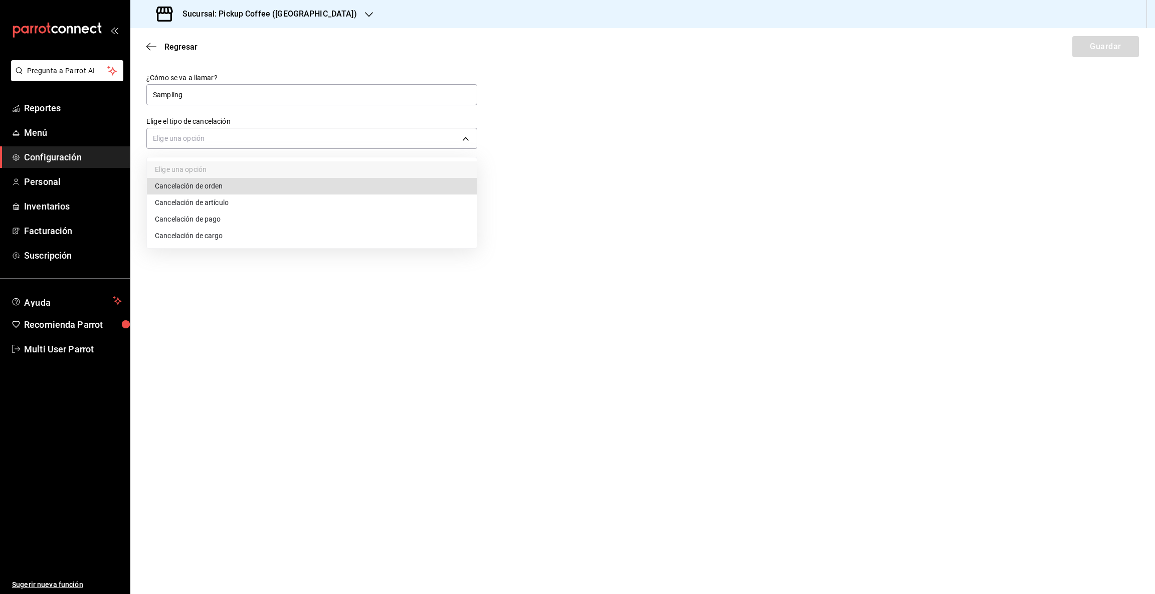
click at [205, 189] on li "Cancelación de orden" at bounding box center [312, 186] width 330 height 17
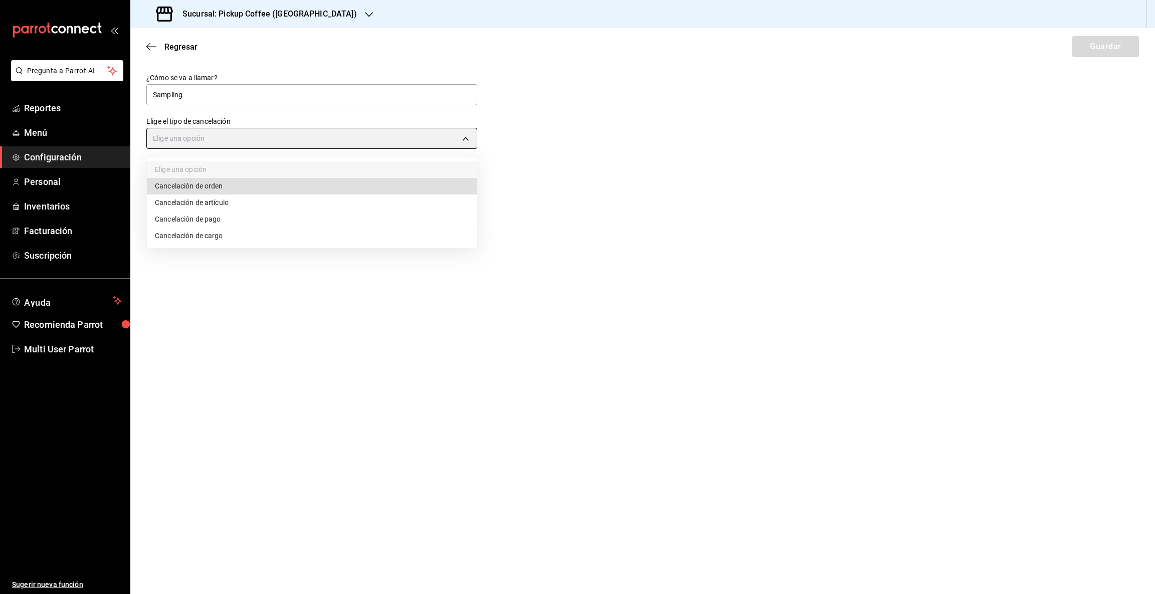
type input "ORDER"
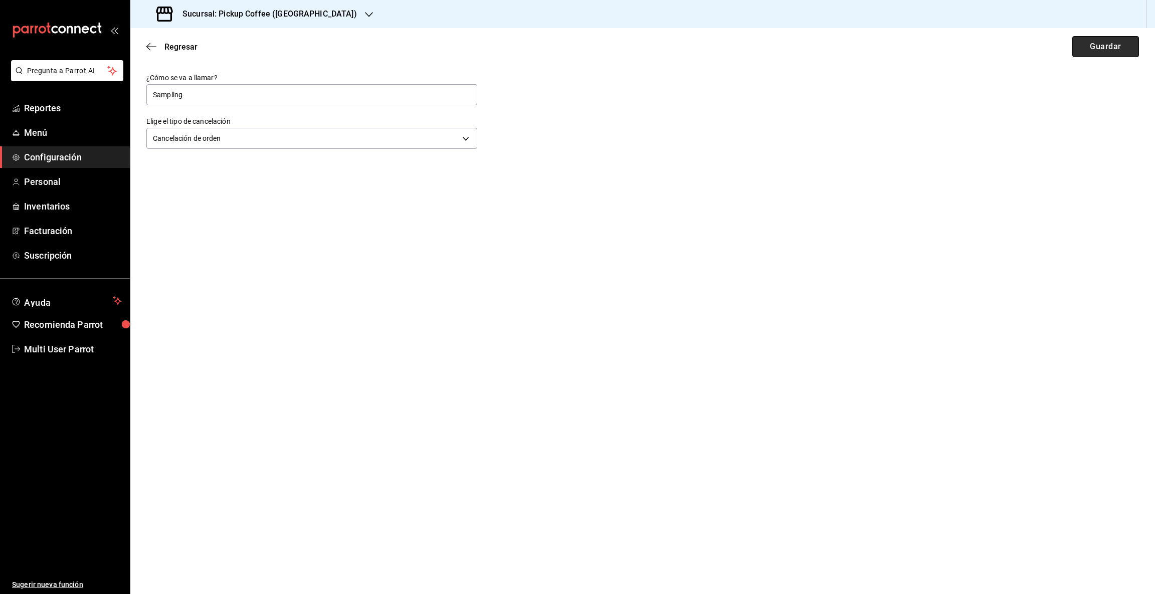
click at [1078, 49] on button "Guardar" at bounding box center [1106, 46] width 67 height 21
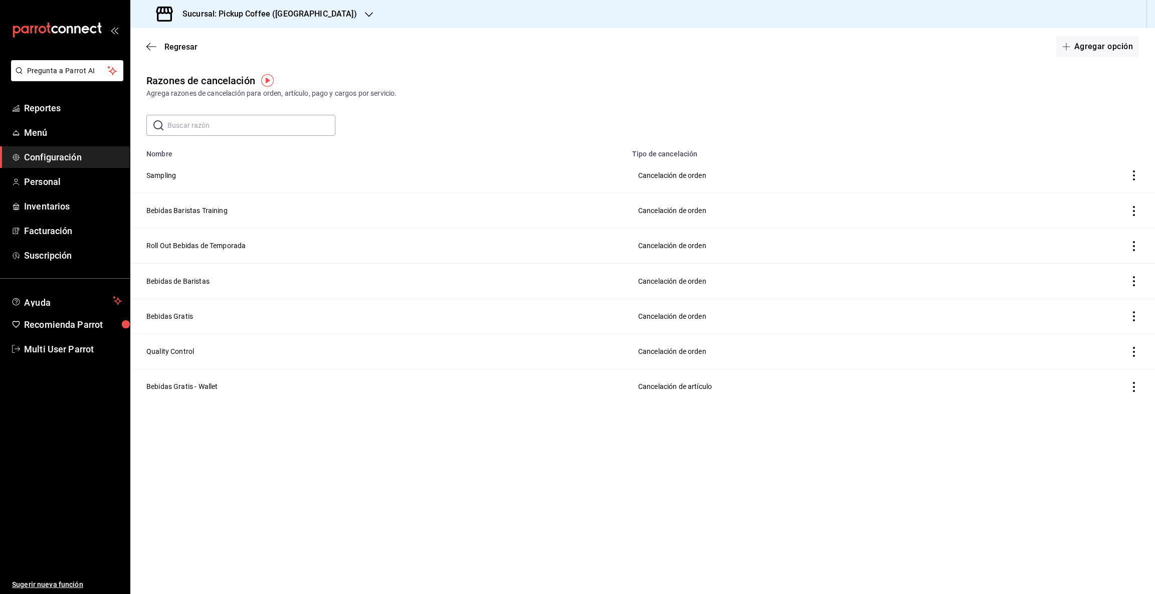
click at [365, 16] on icon "button" at bounding box center [369, 15] width 8 height 8
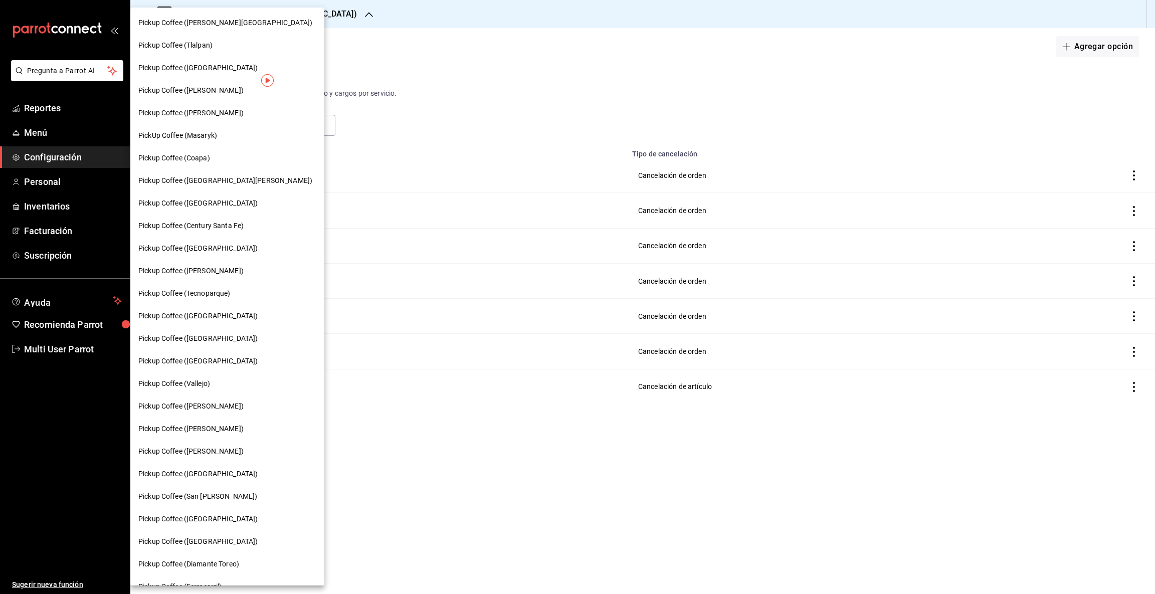
click at [192, 271] on span "Pickup Coffee ([PERSON_NAME])" at bounding box center [190, 271] width 105 height 11
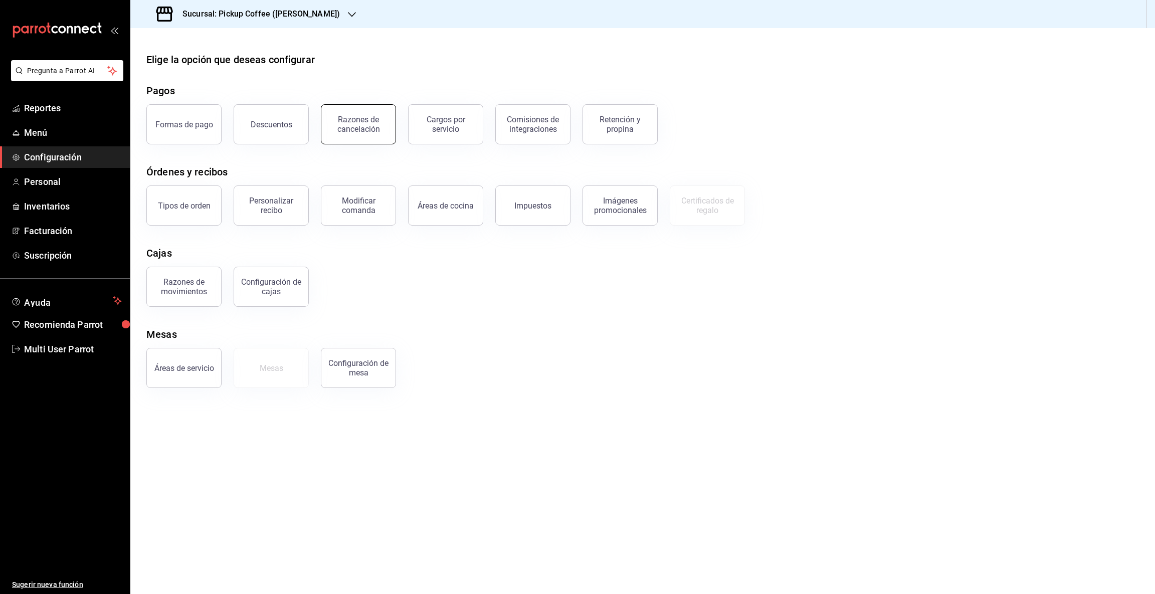
click at [371, 116] on div "Razones de cancelación" at bounding box center [358, 124] width 62 height 19
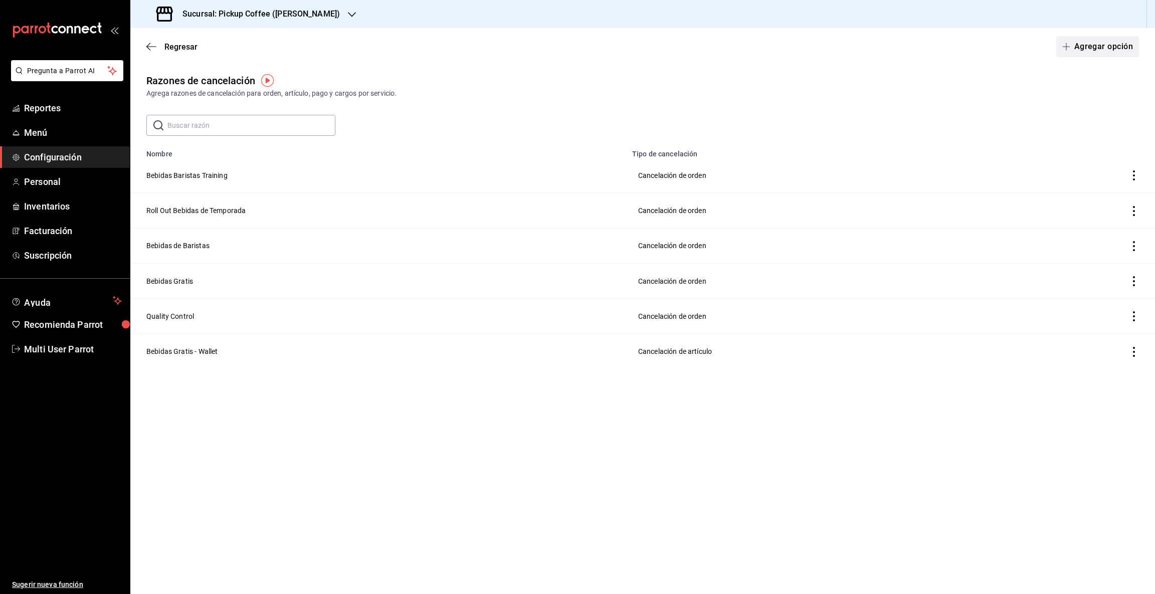
click at [1082, 48] on button "Agregar opción" at bounding box center [1097, 46] width 83 height 21
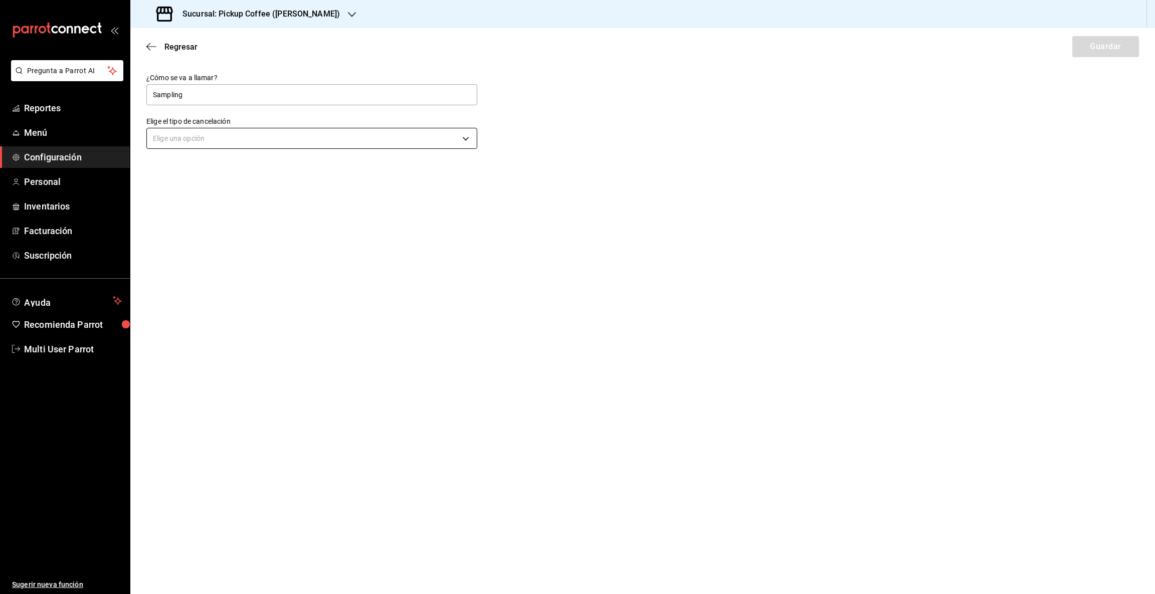
type input "Sampling"
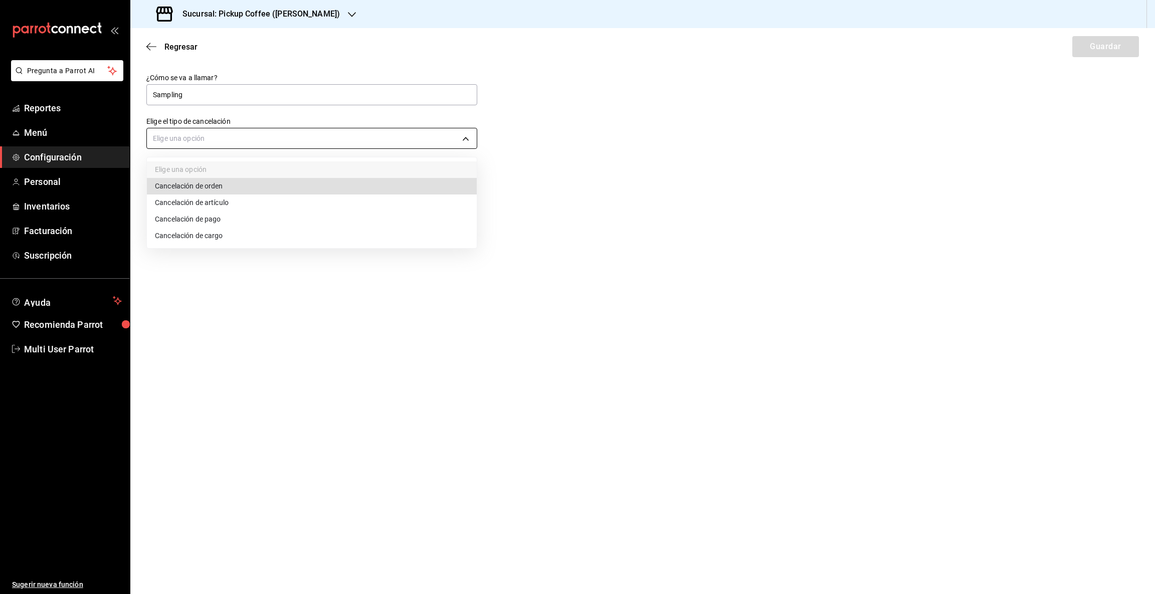
click at [191, 142] on body "Pregunta a Parrot AI Reportes Menú Configuración Personal Inventarios Facturaci…" at bounding box center [577, 297] width 1155 height 594
click at [203, 186] on li "Cancelación de orden" at bounding box center [312, 186] width 330 height 17
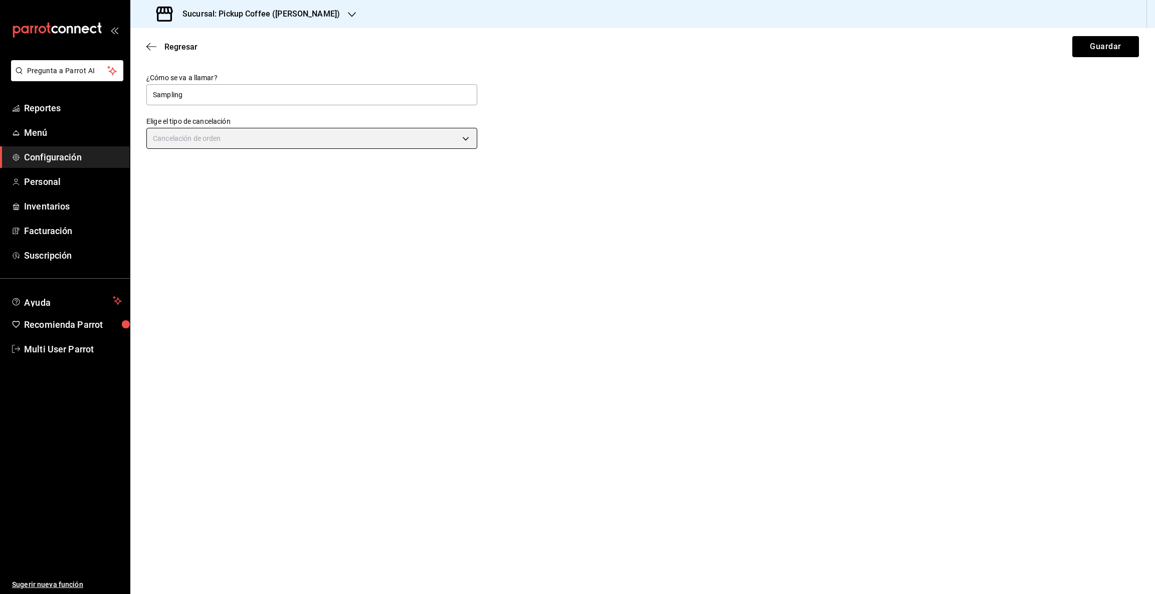
type input "ORDER"
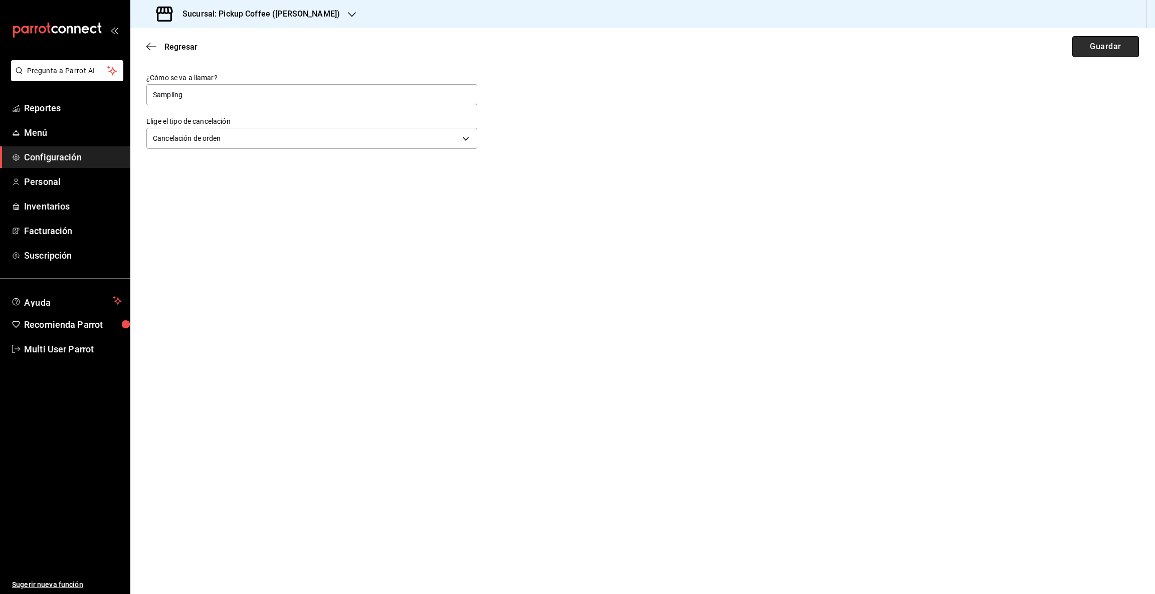
click at [1099, 46] on button "Guardar" at bounding box center [1106, 46] width 67 height 21
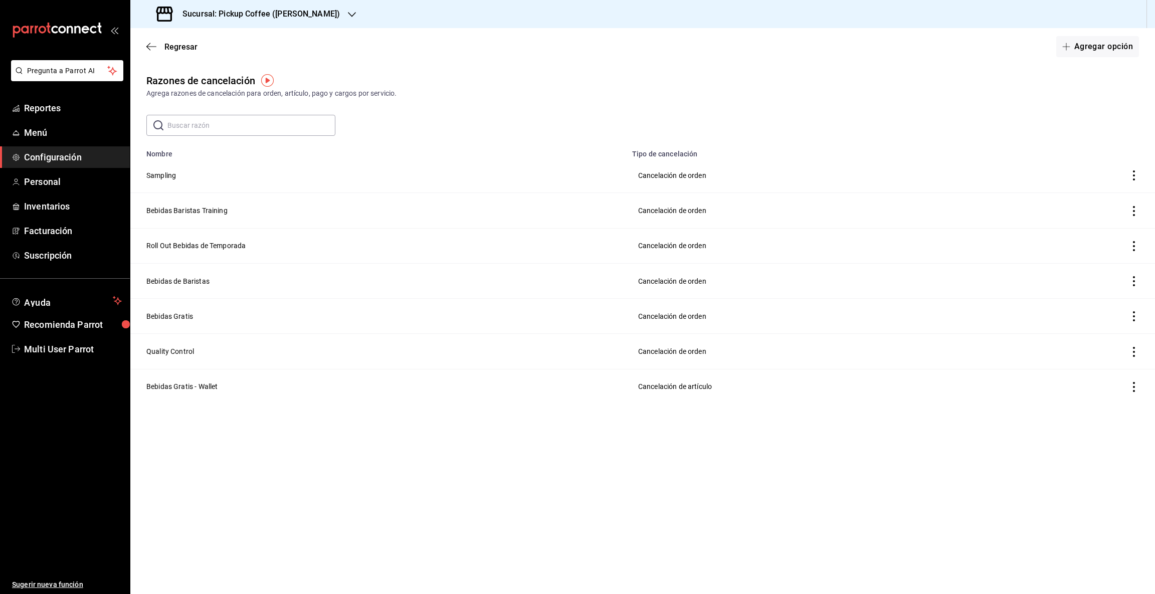
click at [348, 11] on icon "button" at bounding box center [352, 15] width 8 height 8
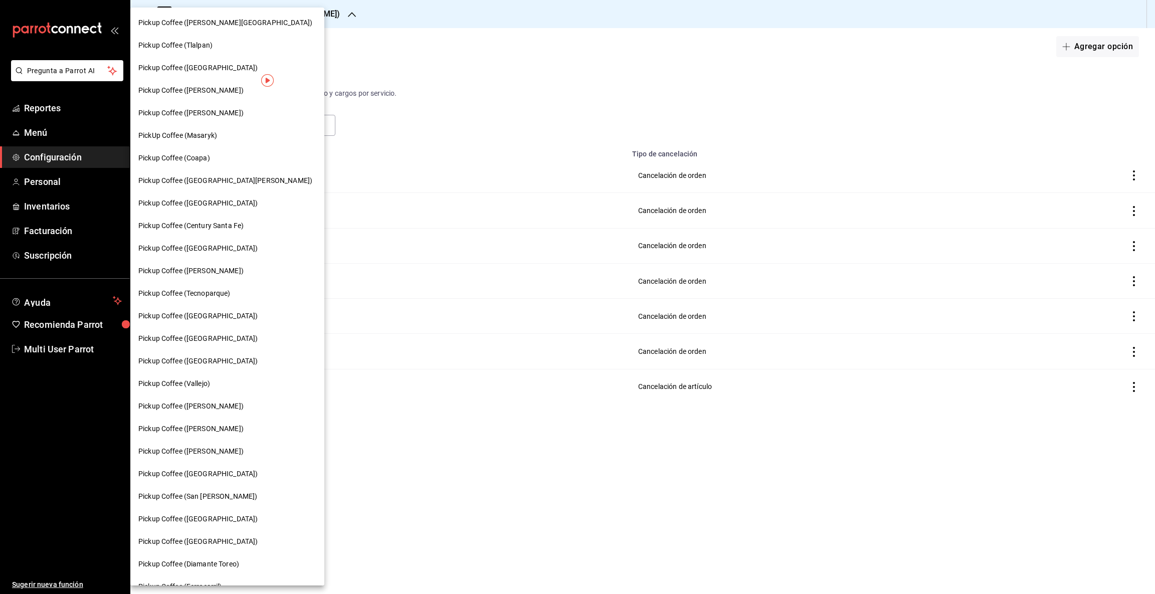
click at [190, 293] on span "Pickup Coffee (Tecnoparque)" at bounding box center [184, 293] width 92 height 11
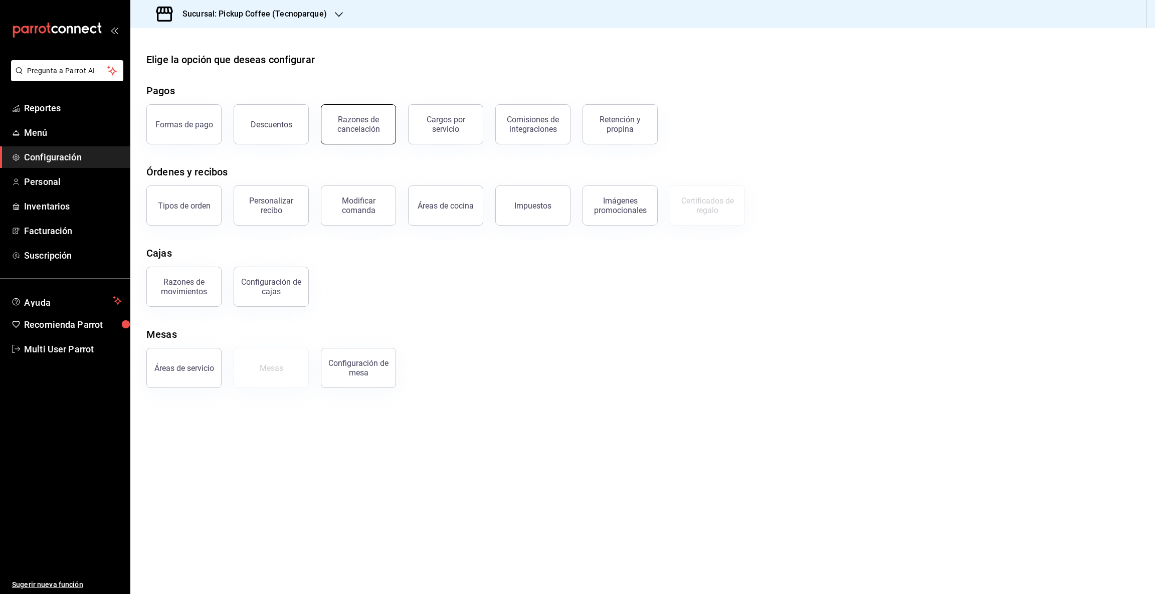
click at [336, 119] on div "Razones de cancelación" at bounding box center [358, 124] width 62 height 19
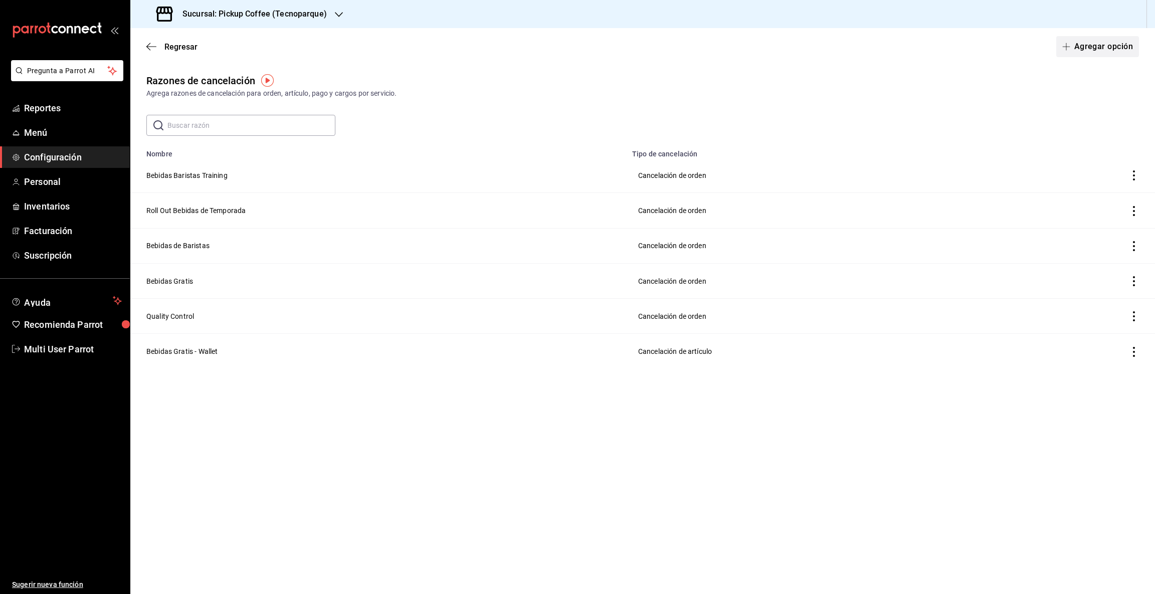
click at [1084, 48] on button "Agregar opción" at bounding box center [1097, 46] width 83 height 21
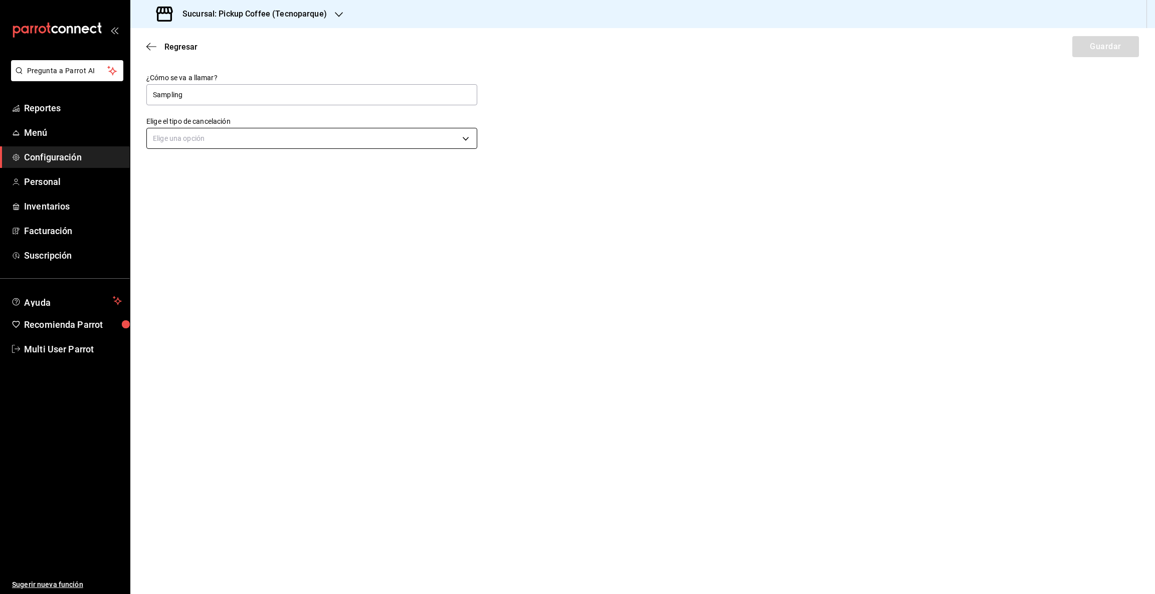
type input "Sampling"
click at [466, 134] on body "Pregunta a Parrot AI Reportes Menú Configuración Personal Inventarios Facturaci…" at bounding box center [577, 297] width 1155 height 594
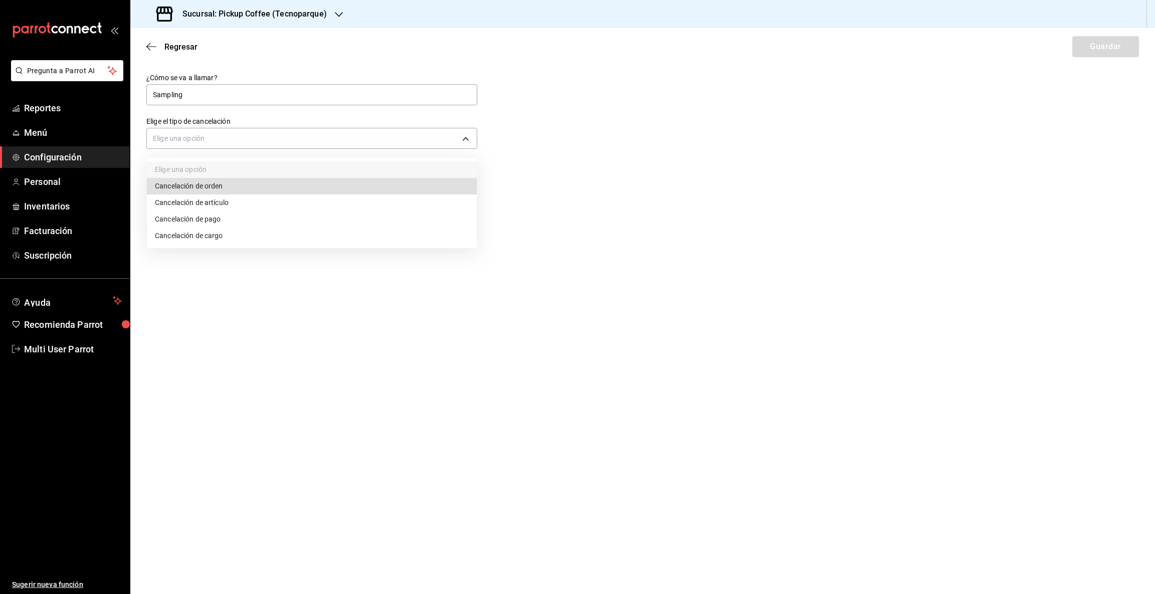
click at [216, 184] on li "Cancelación de orden" at bounding box center [312, 186] width 330 height 17
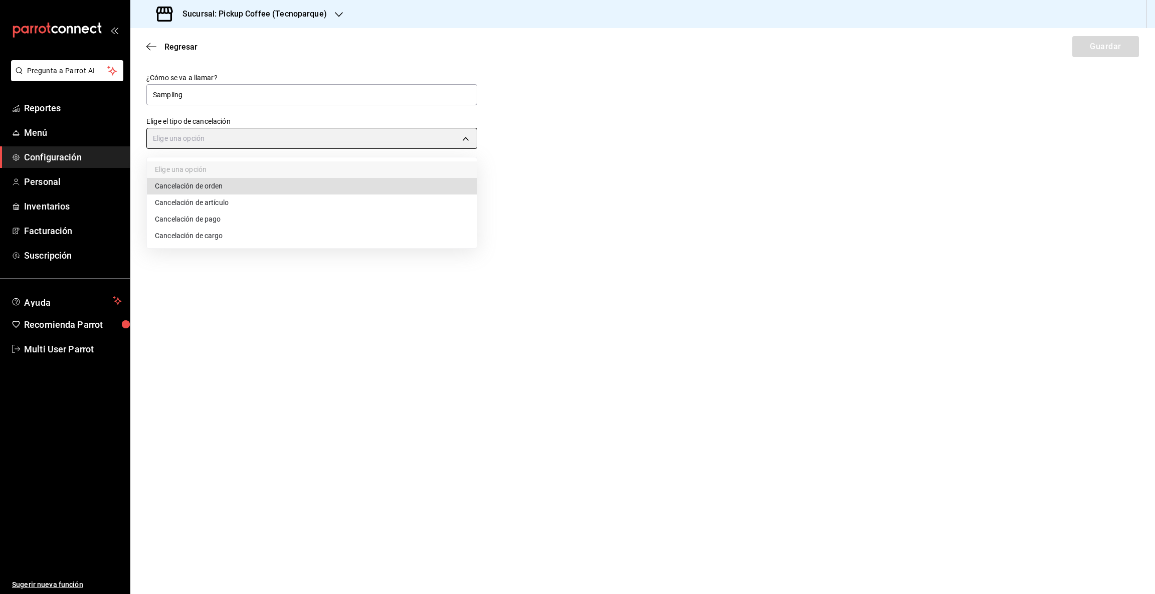
type input "ORDER"
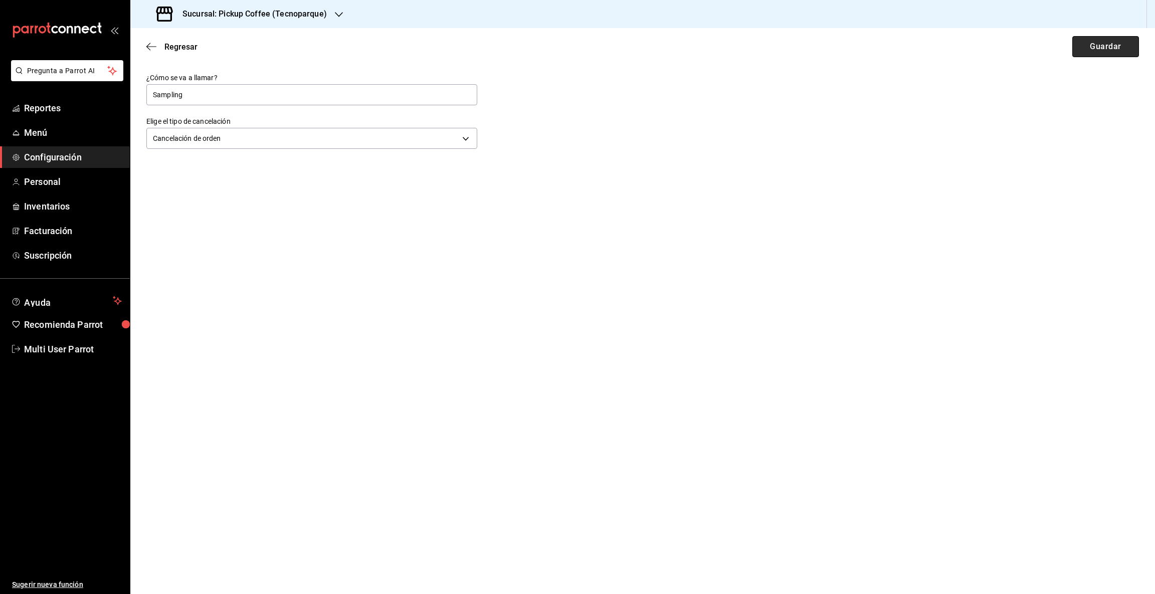
click at [1100, 45] on button "Guardar" at bounding box center [1106, 46] width 67 height 21
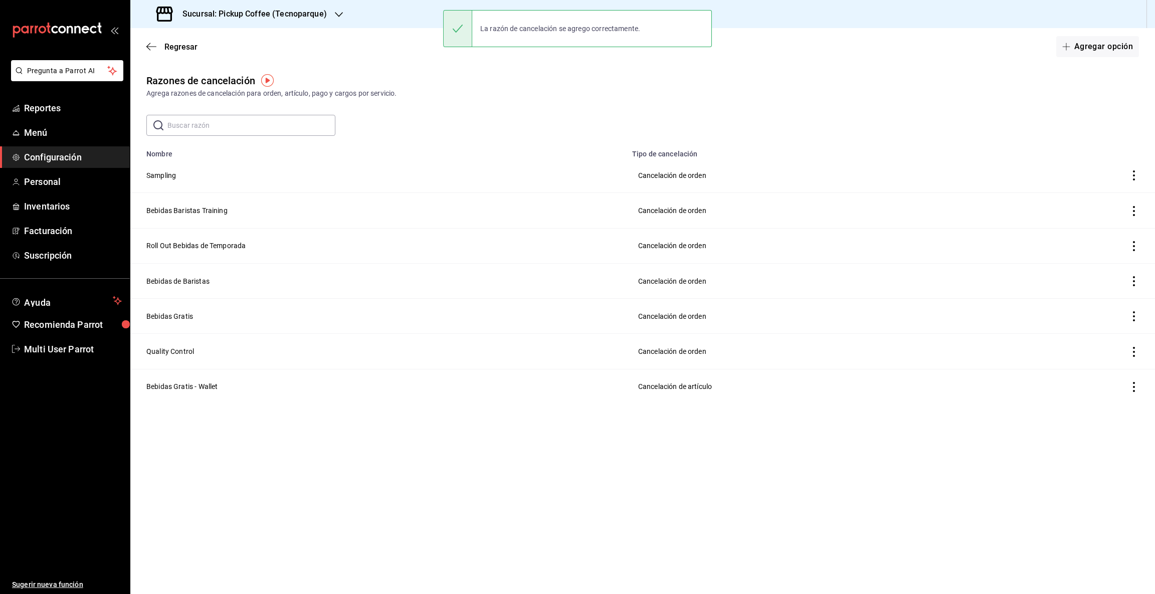
click at [332, 12] on div "Sucursal: Pickup Coffee (Tecnoparque)" at bounding box center [242, 14] width 209 height 28
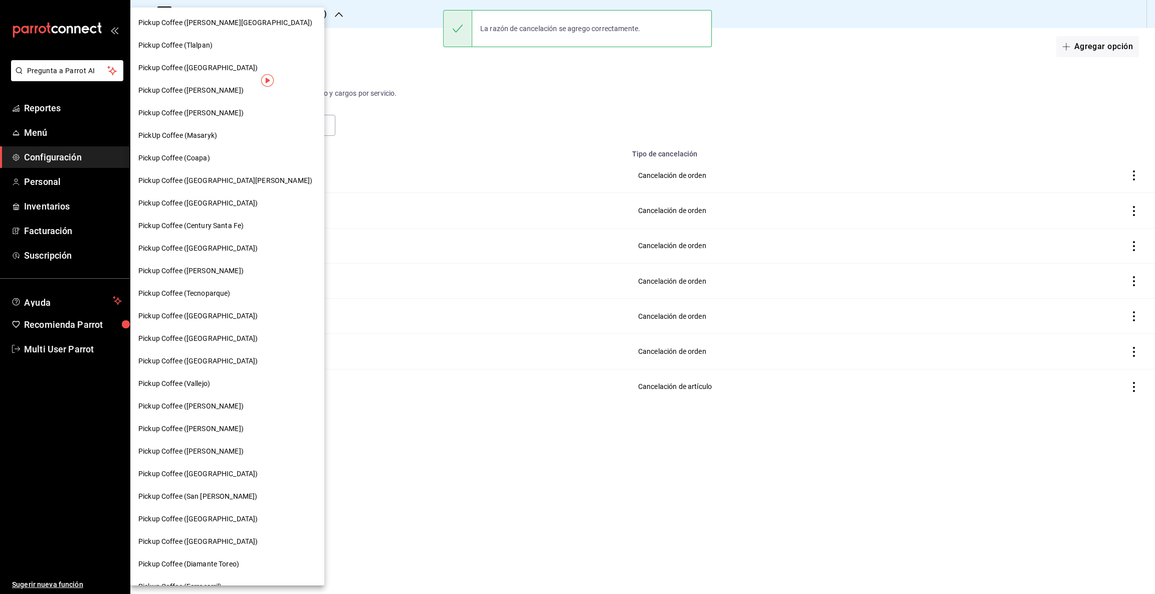
click at [202, 316] on span "Pickup Coffee ([GEOGRAPHIC_DATA])" at bounding box center [197, 316] width 119 height 11
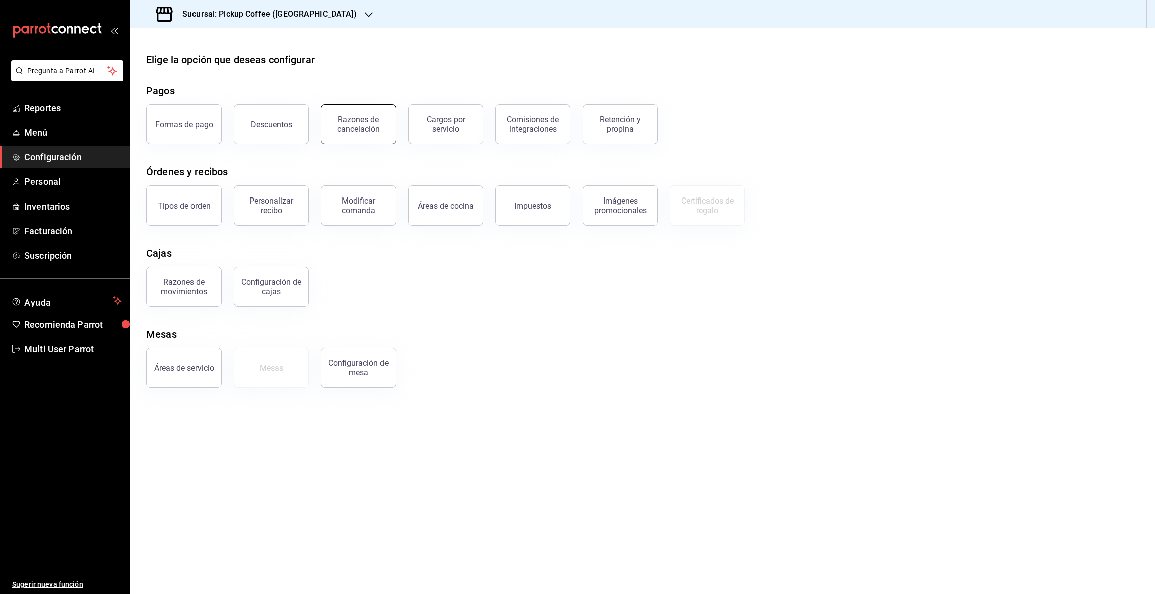
click at [336, 126] on div "Razones de cancelación" at bounding box center [358, 124] width 62 height 19
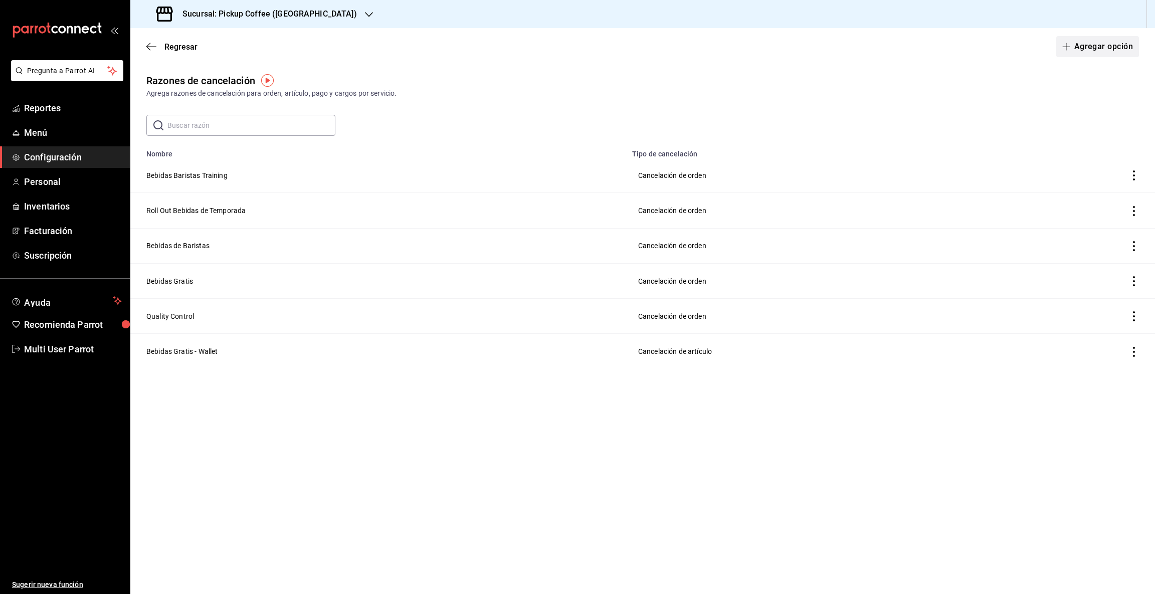
click at [1111, 45] on button "Agregar opción" at bounding box center [1097, 46] width 83 height 21
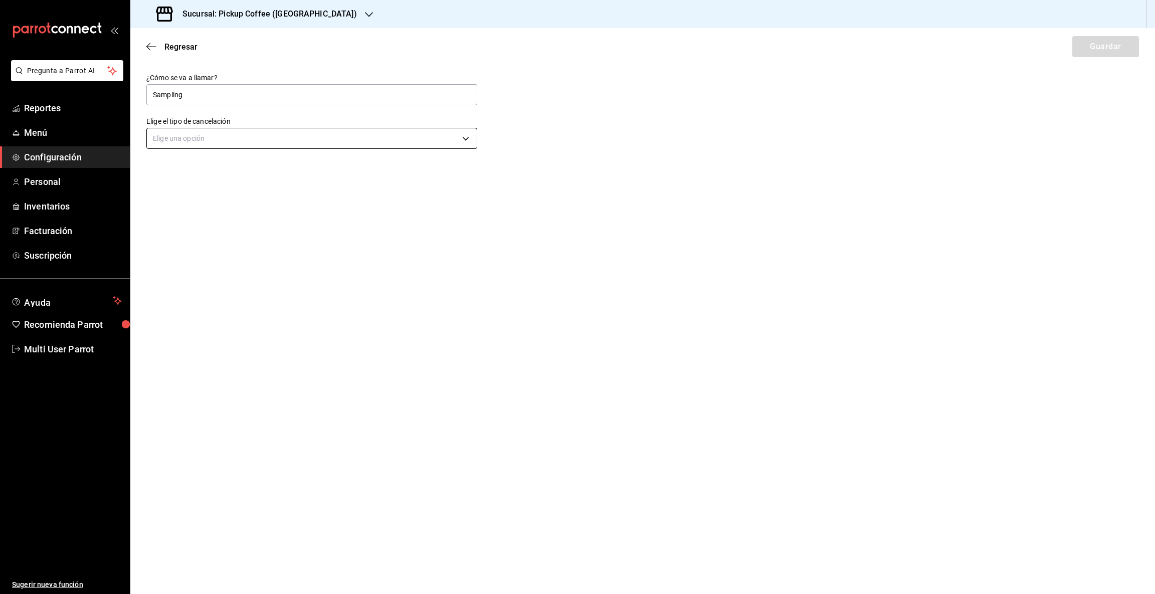
type input "Sampling"
click at [464, 138] on body "Pregunta a Parrot AI Reportes Menú Configuración Personal Inventarios Facturaci…" at bounding box center [577, 297] width 1155 height 594
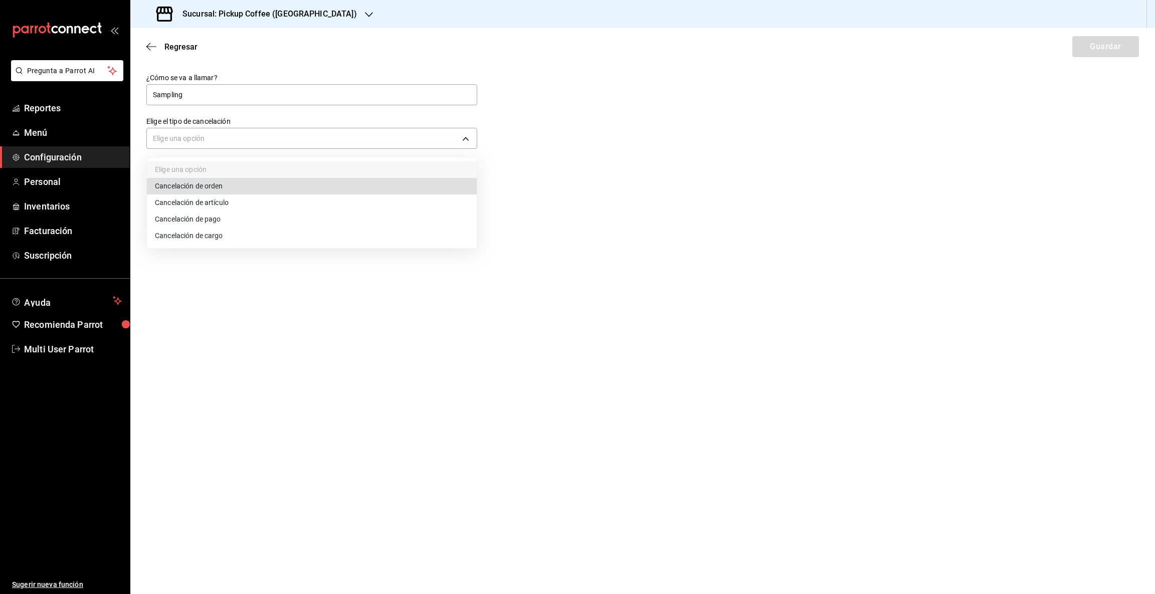
click at [248, 189] on li "Cancelación de orden" at bounding box center [312, 186] width 330 height 17
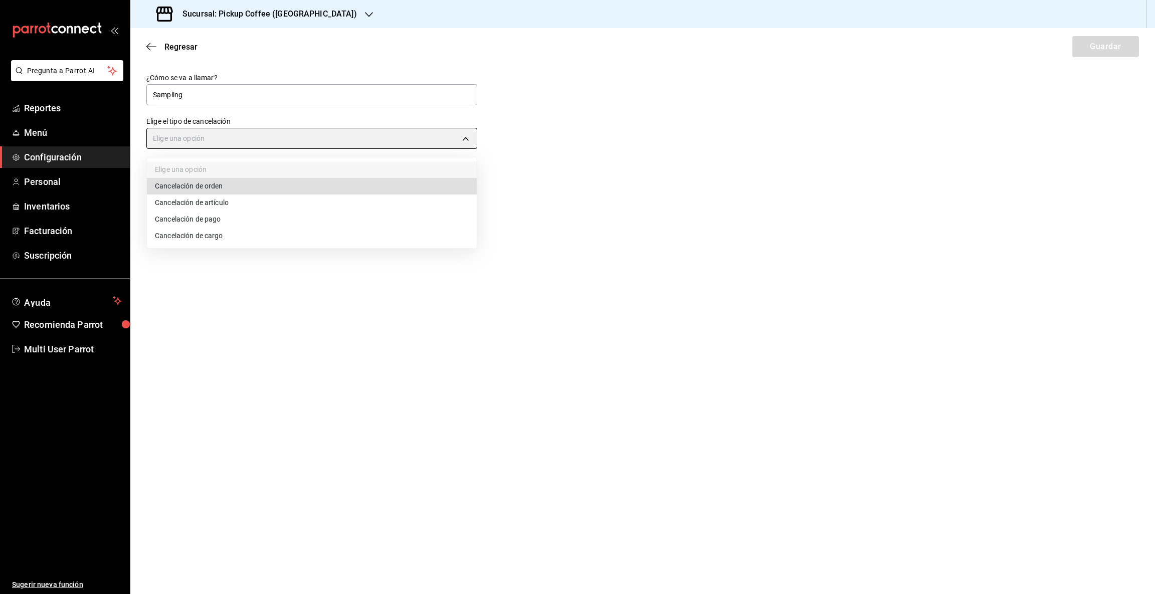
type input "ORDER"
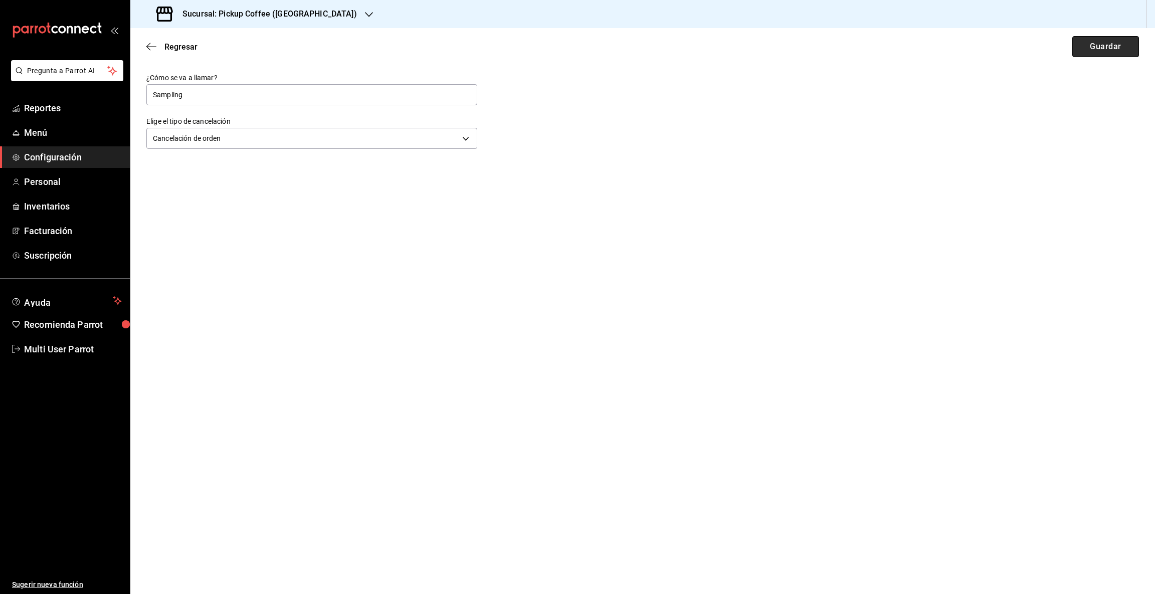
click at [1105, 46] on button "Guardar" at bounding box center [1106, 46] width 67 height 21
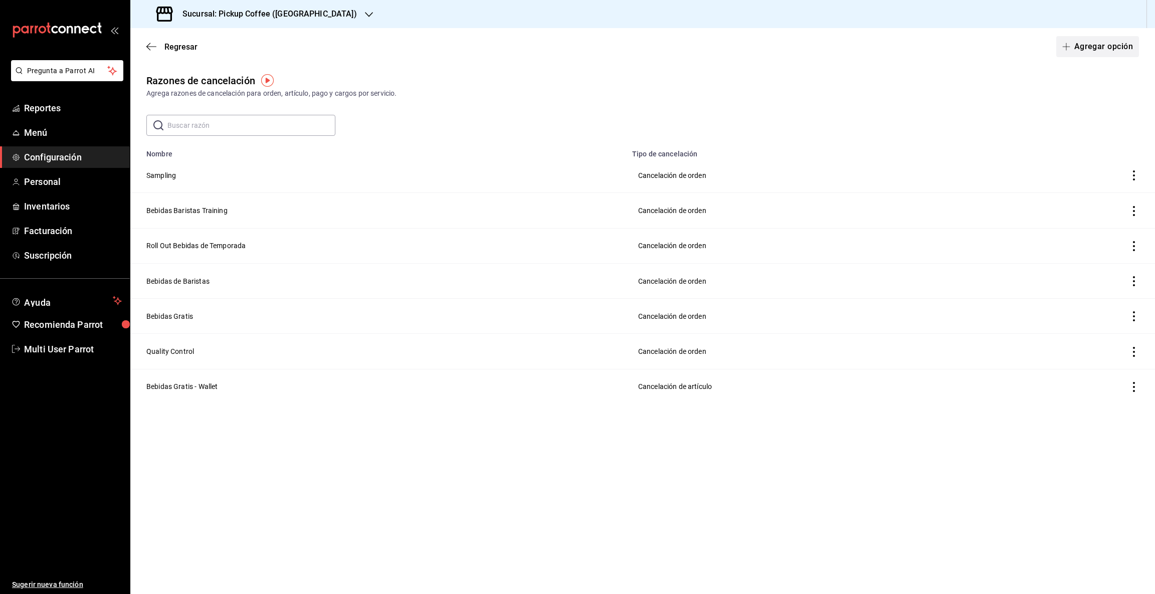
click at [1103, 51] on button "Agregar opción" at bounding box center [1097, 46] width 83 height 21
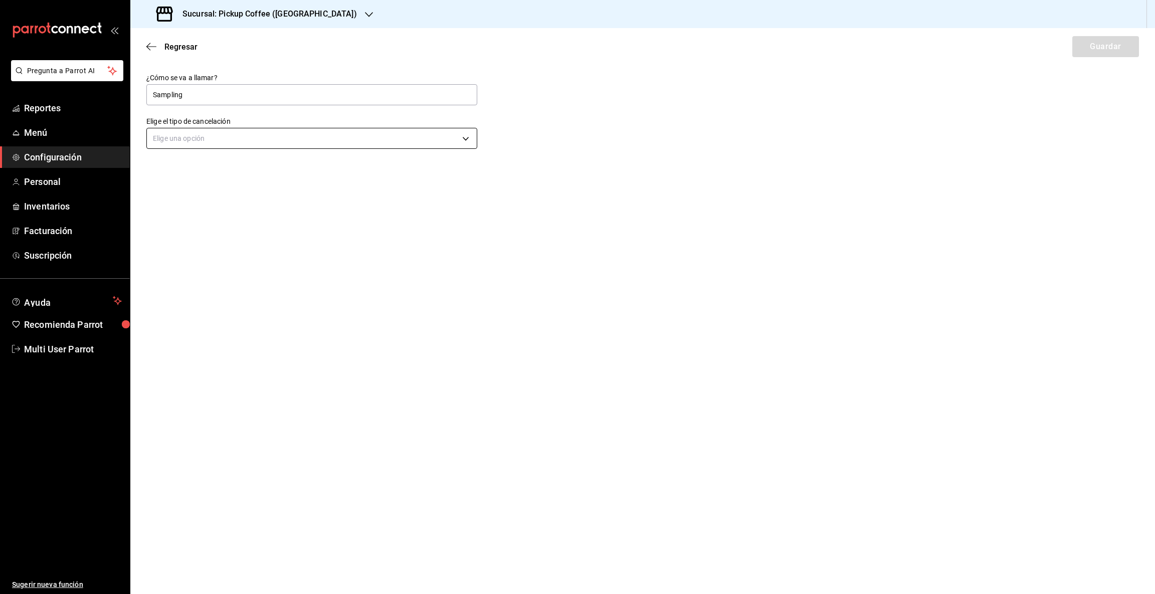
type input "Sampling"
click at [466, 135] on body "Pregunta a Parrot AI Reportes Menú Configuración Personal Inventarios Facturaci…" at bounding box center [577, 297] width 1155 height 594
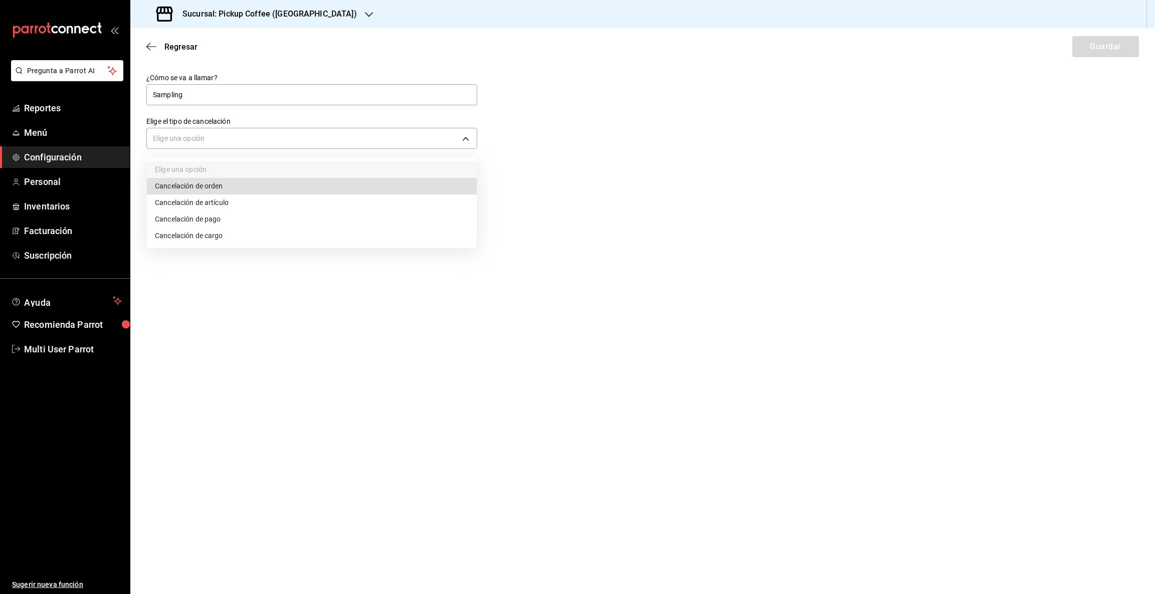
click at [219, 184] on li "Cancelación de orden" at bounding box center [312, 186] width 330 height 17
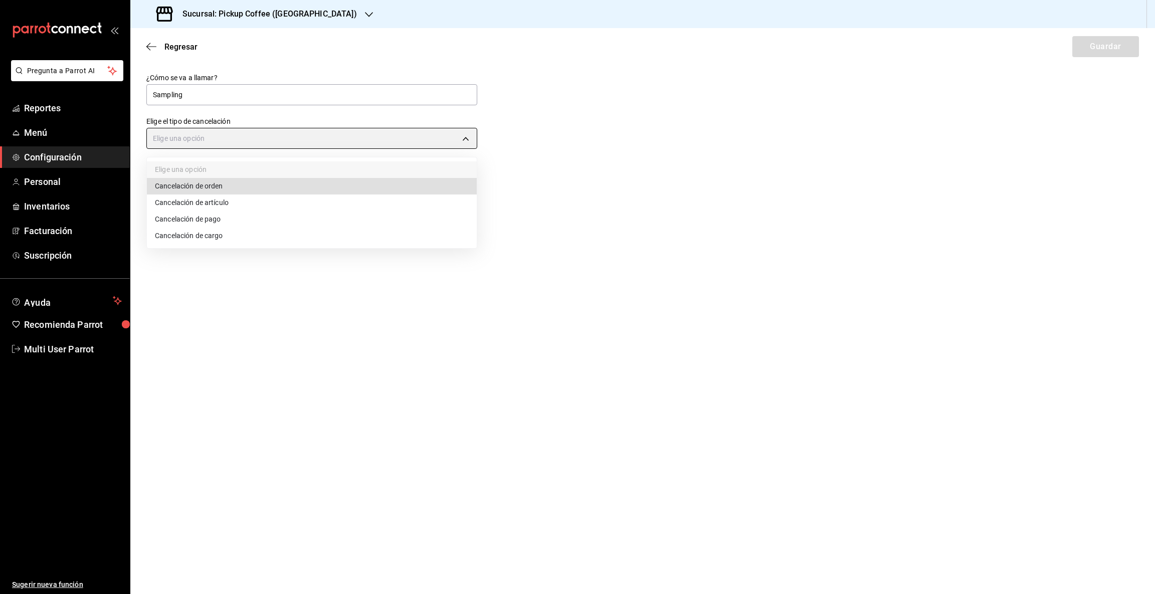
type input "ORDER"
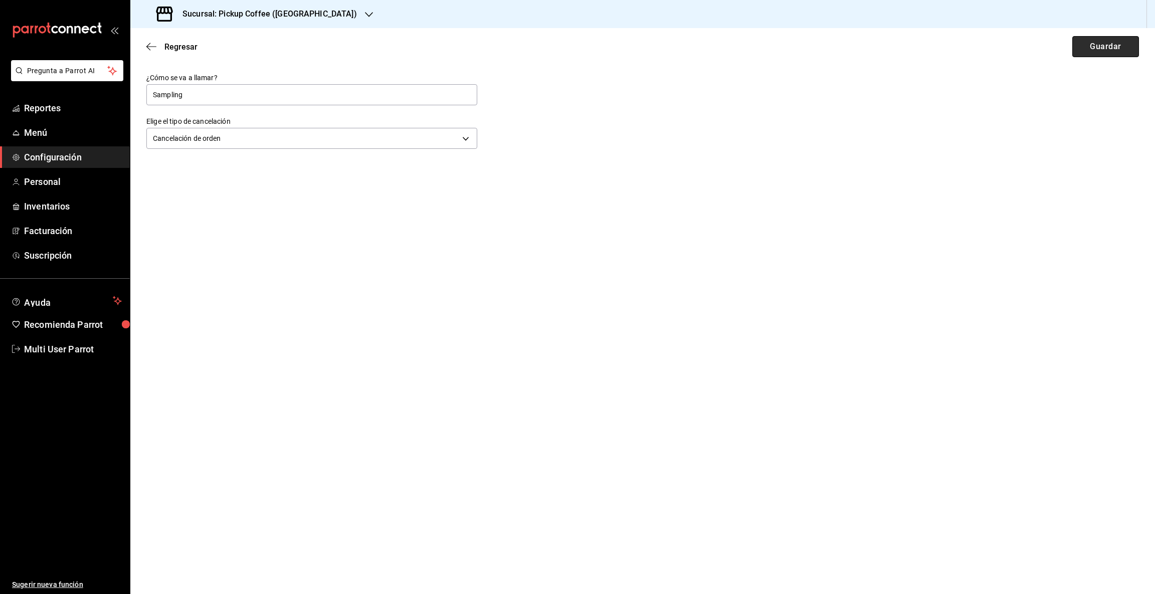
click at [1101, 54] on button "Guardar" at bounding box center [1106, 46] width 67 height 21
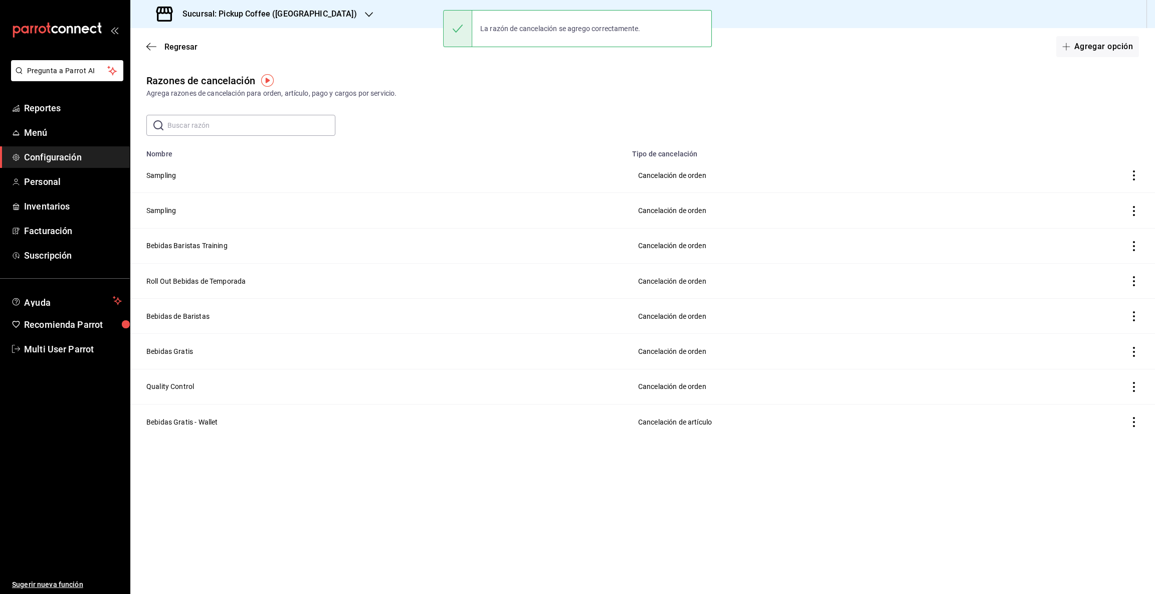
click at [365, 12] on icon "button" at bounding box center [369, 15] width 8 height 8
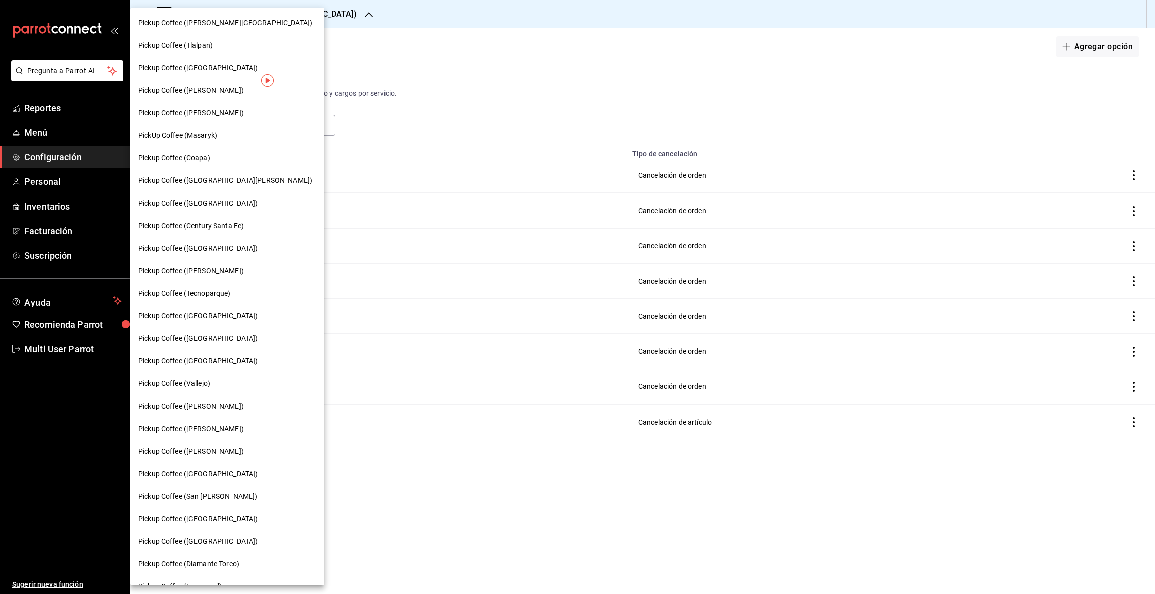
click at [200, 337] on span "Pickup Coffee ([GEOGRAPHIC_DATA])" at bounding box center [197, 338] width 119 height 11
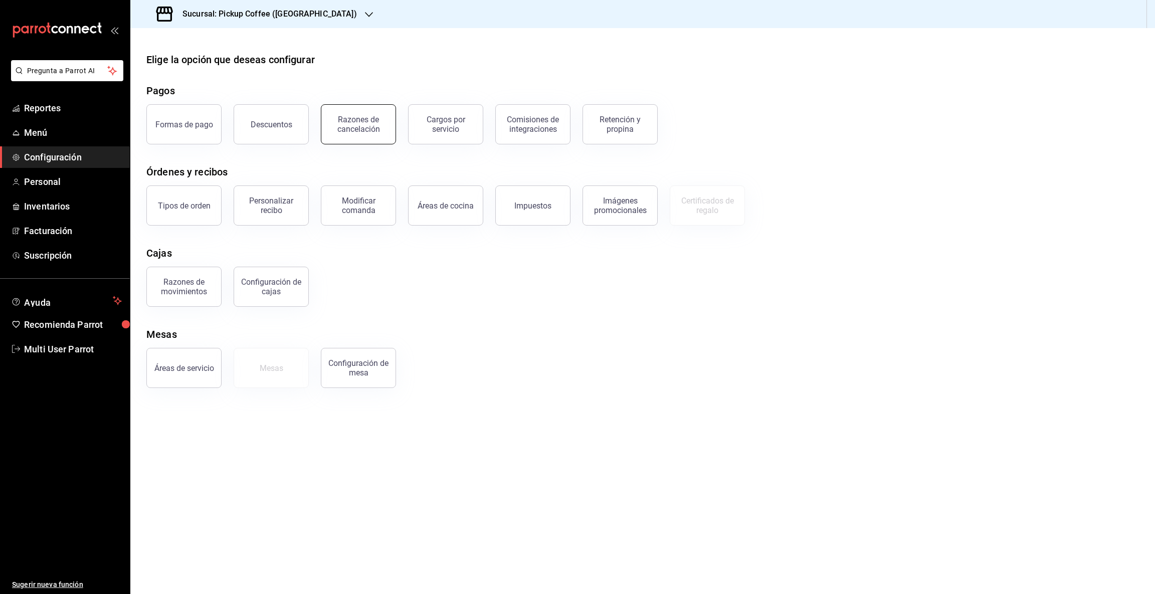
click at [350, 124] on div "Razones de cancelación" at bounding box center [358, 124] width 62 height 19
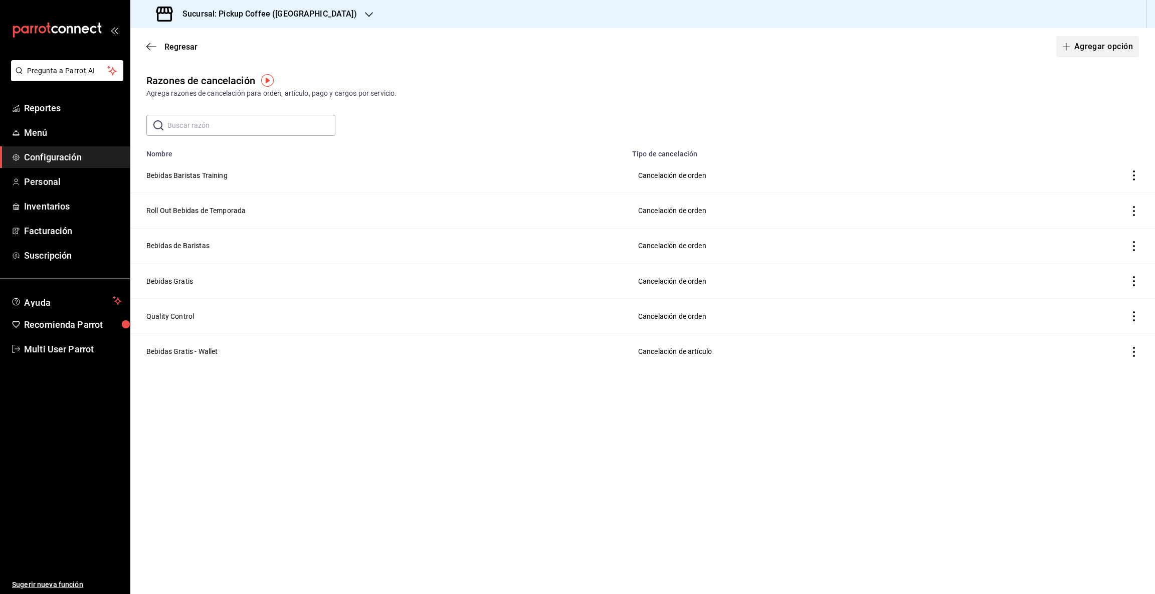
click at [1068, 44] on icon "button" at bounding box center [1066, 47] width 8 height 8
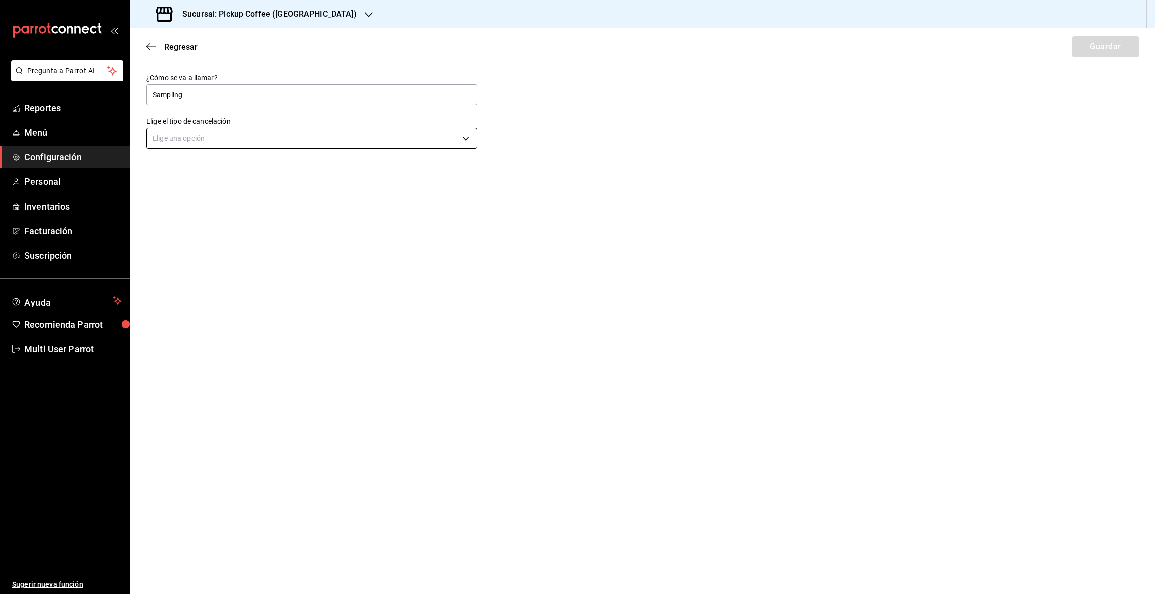
type input "Sampling"
click at [468, 138] on body "Pregunta a Parrot AI Reportes Menú Configuración Personal Inventarios Facturaci…" at bounding box center [577, 297] width 1155 height 594
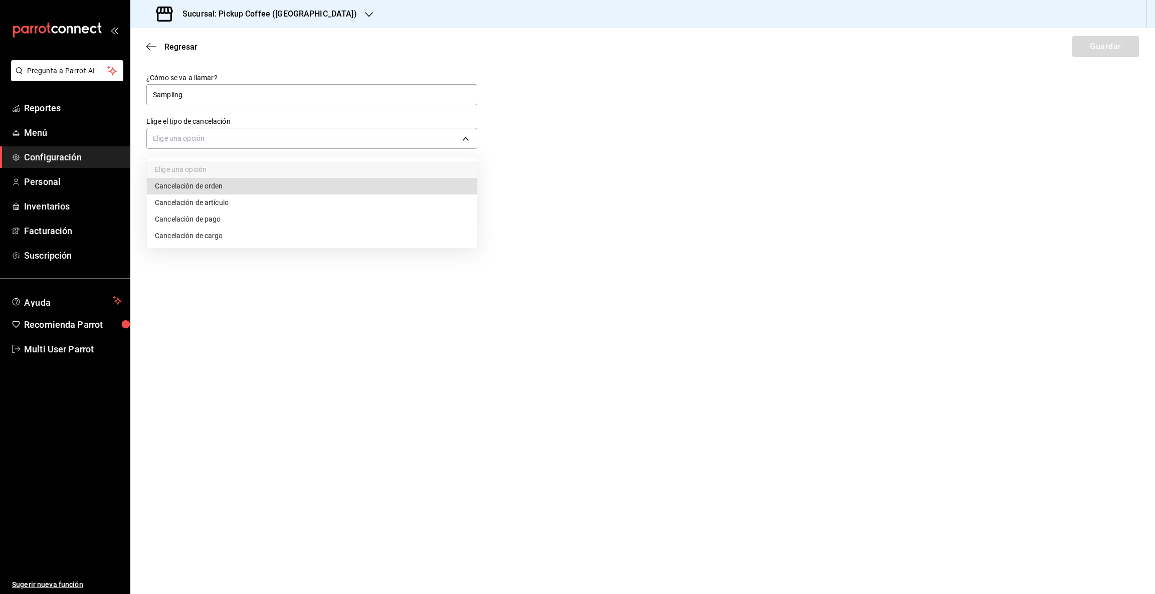
click at [236, 186] on li "Cancelación de orden" at bounding box center [312, 186] width 330 height 17
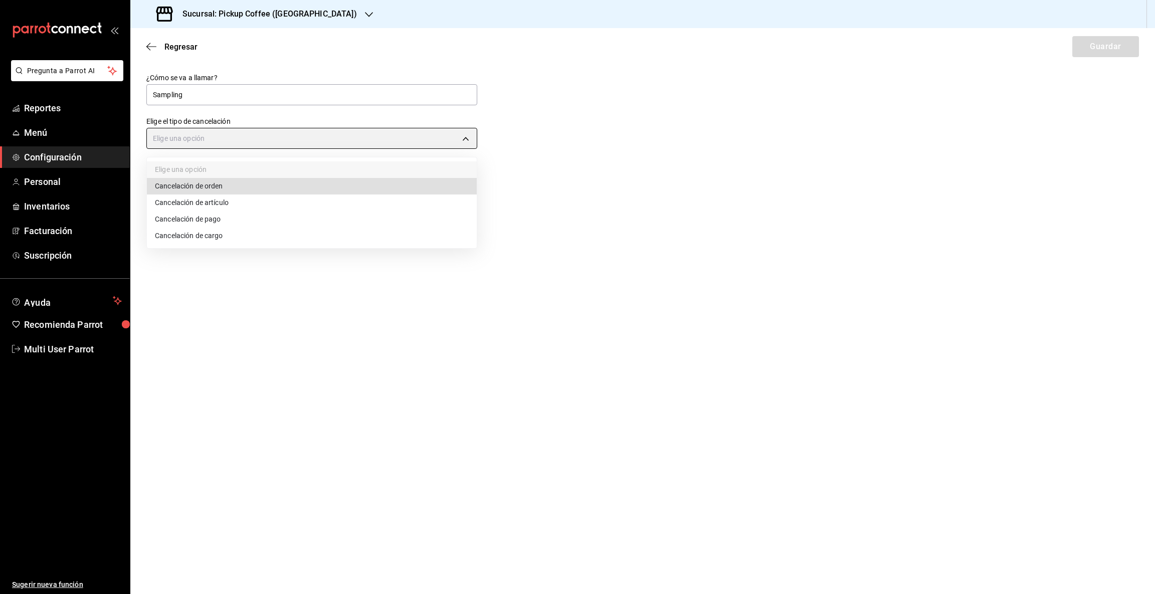
type input "ORDER"
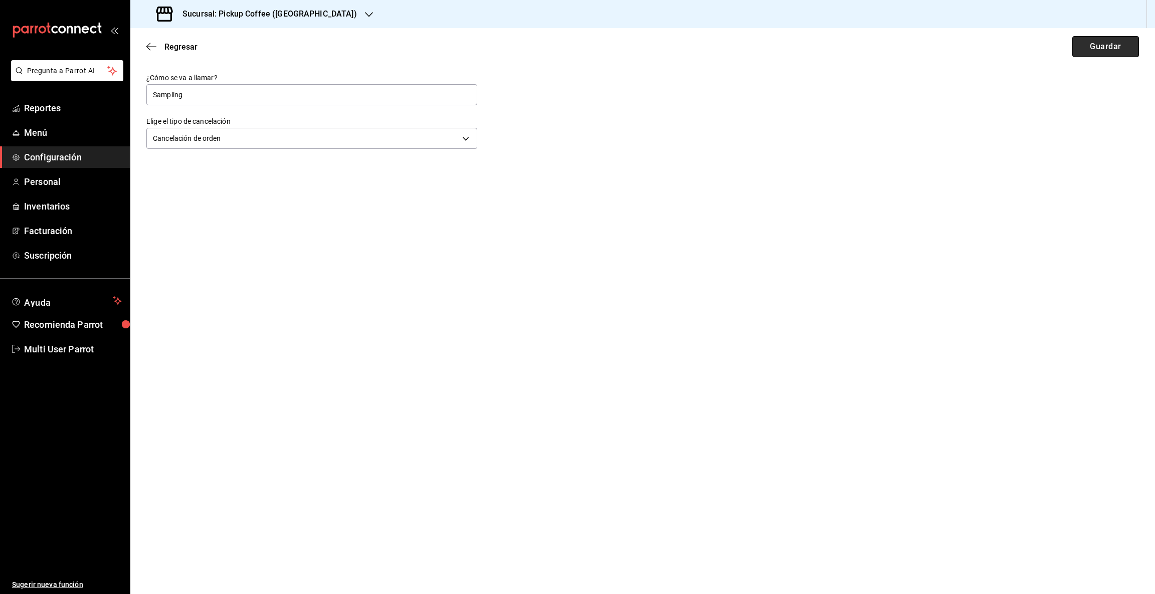
click at [1119, 45] on button "Guardar" at bounding box center [1106, 46] width 67 height 21
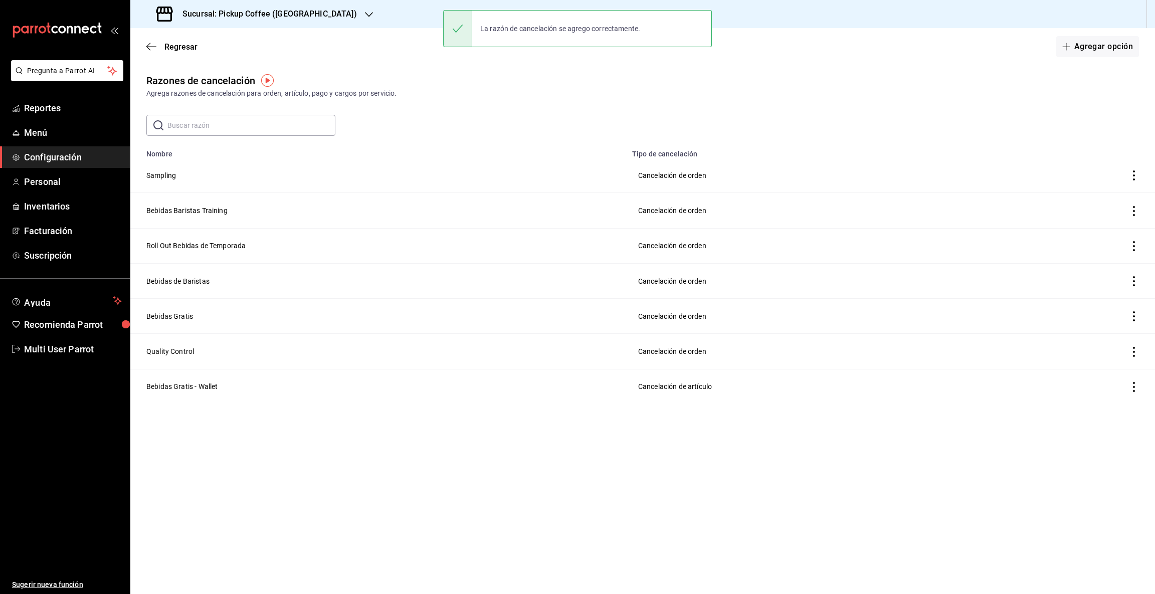
click at [365, 9] on div at bounding box center [369, 14] width 8 height 11
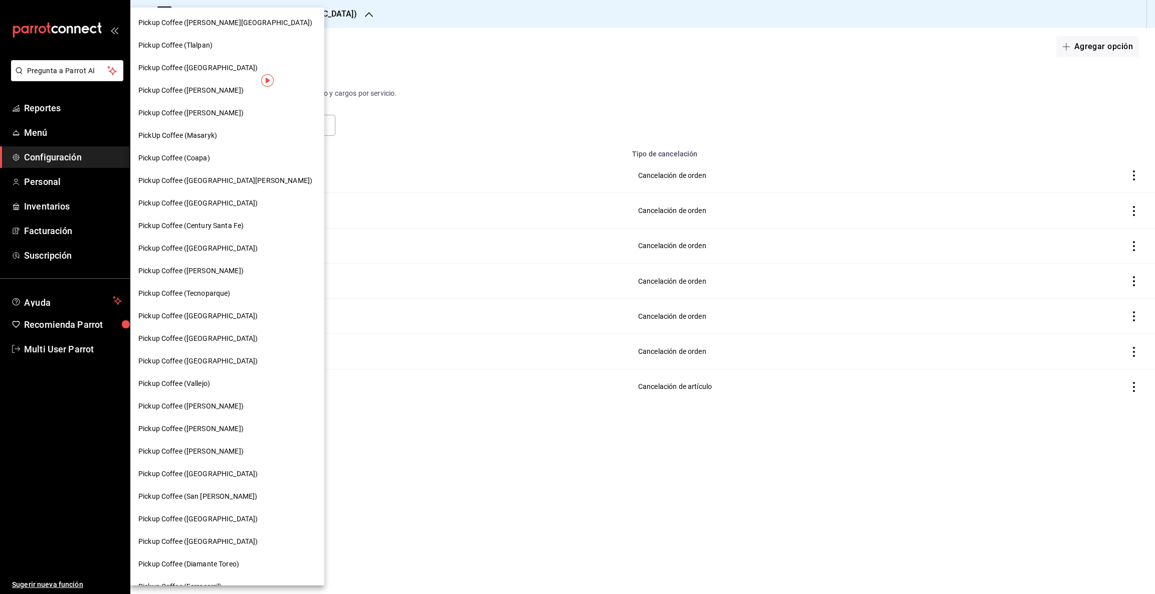
click at [176, 361] on span "Pickup Coffee ([GEOGRAPHIC_DATA])" at bounding box center [197, 361] width 119 height 11
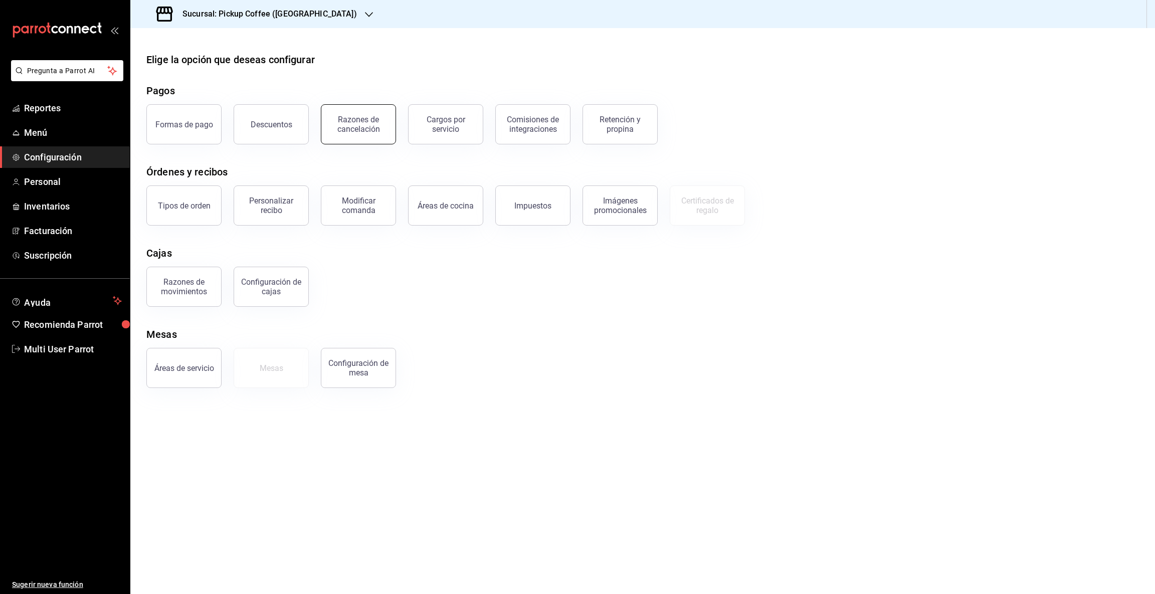
click at [353, 123] on div "Razones de cancelación" at bounding box center [358, 124] width 62 height 19
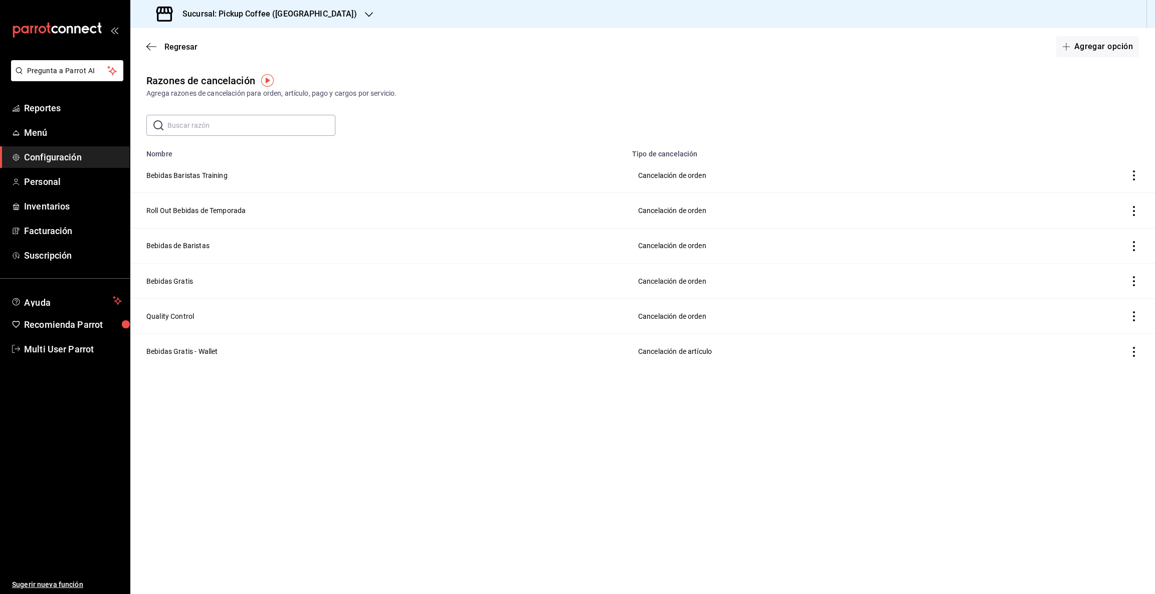
click at [237, 120] on input "text" at bounding box center [251, 125] width 168 height 20
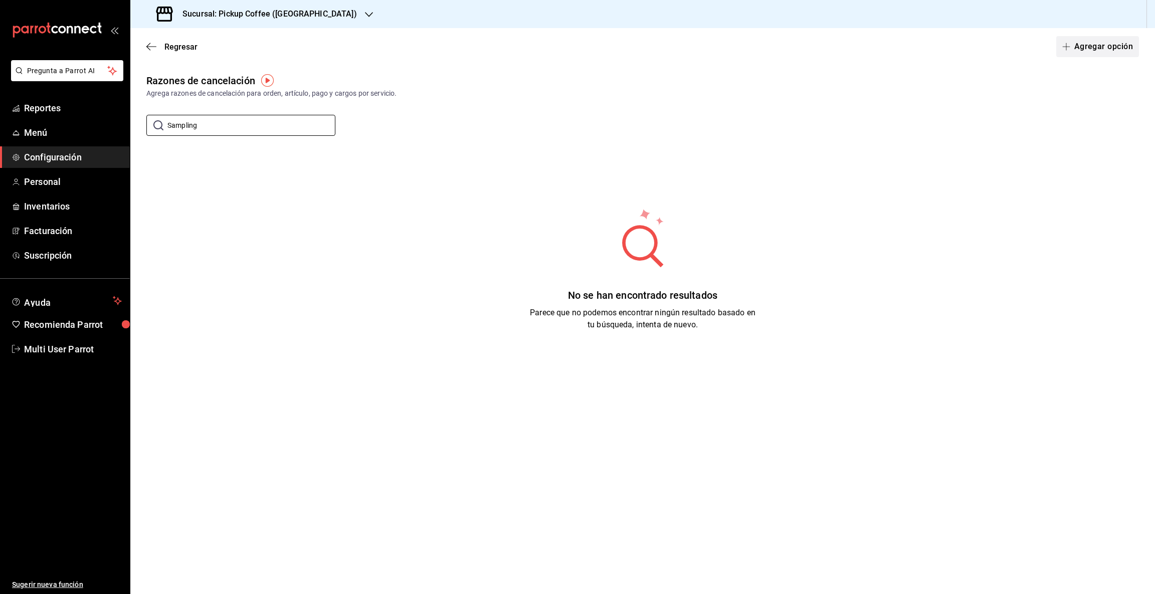
type input "Sampling"
click at [1069, 47] on icon "button" at bounding box center [1066, 47] width 8 height 1
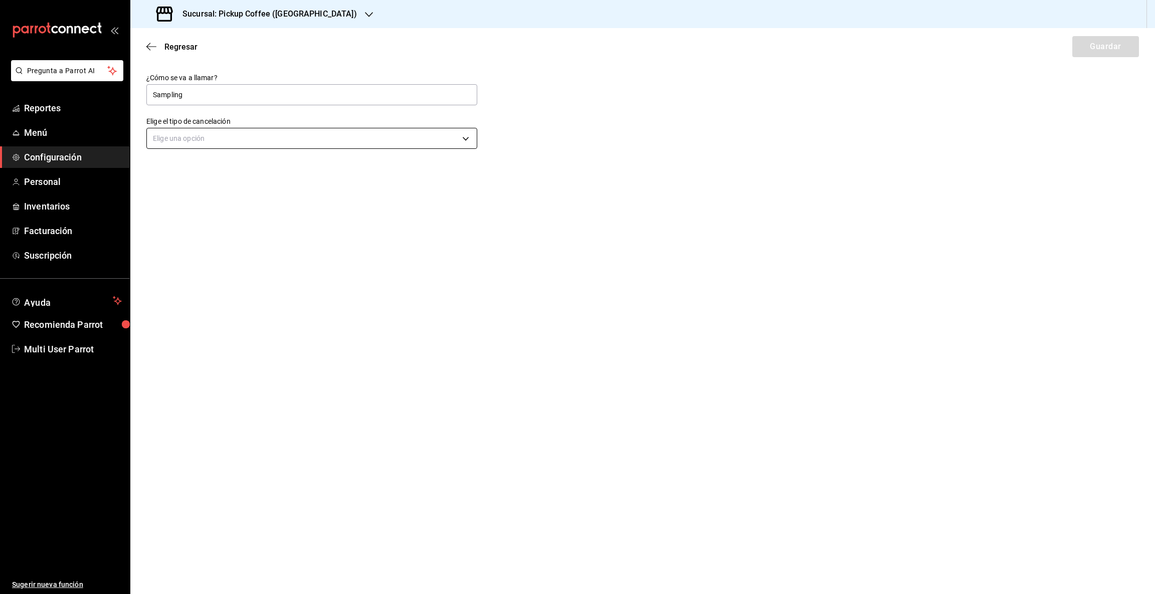
type input "Sampling"
click at [464, 137] on body "Pregunta a Parrot AI Reportes Menú Configuración Personal Inventarios Facturaci…" at bounding box center [577, 297] width 1155 height 594
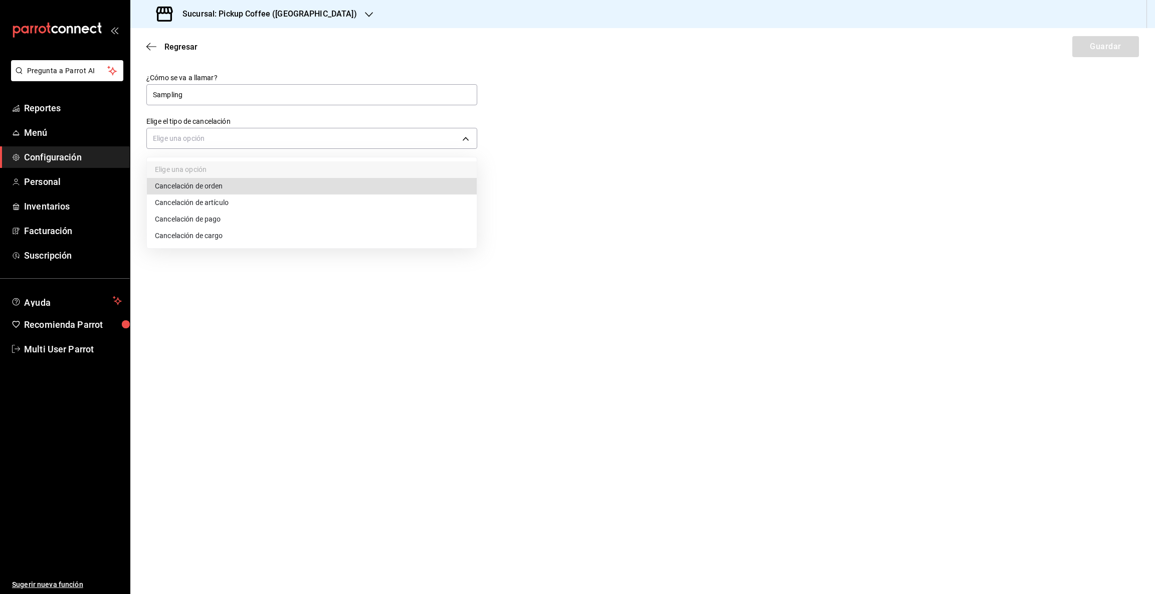
click at [187, 185] on li "Cancelación de orden" at bounding box center [312, 186] width 330 height 17
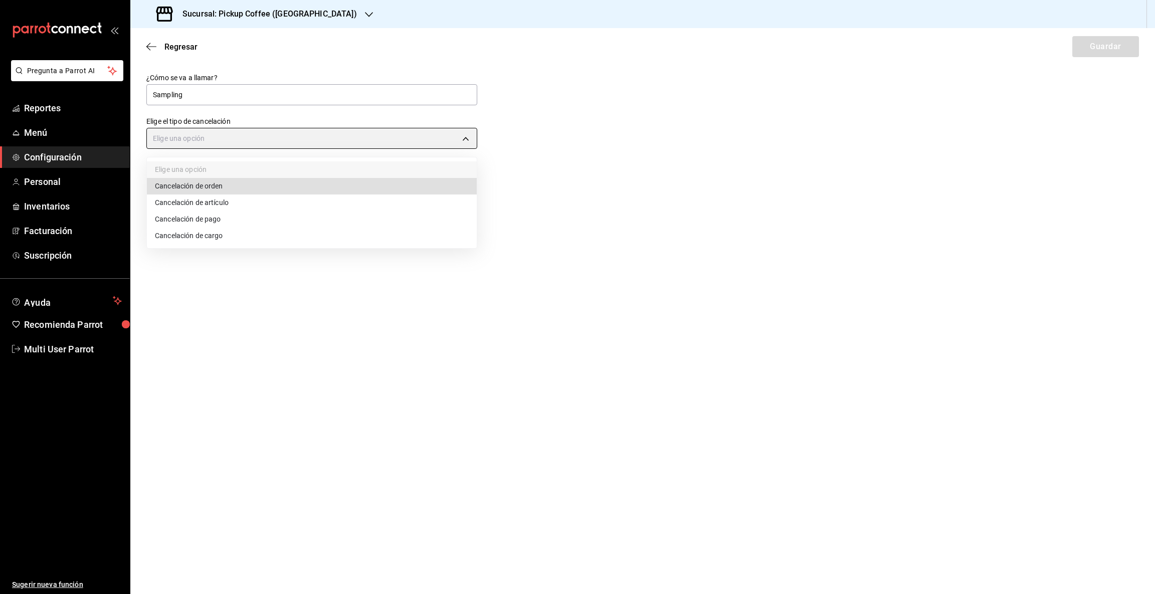
type input "ORDER"
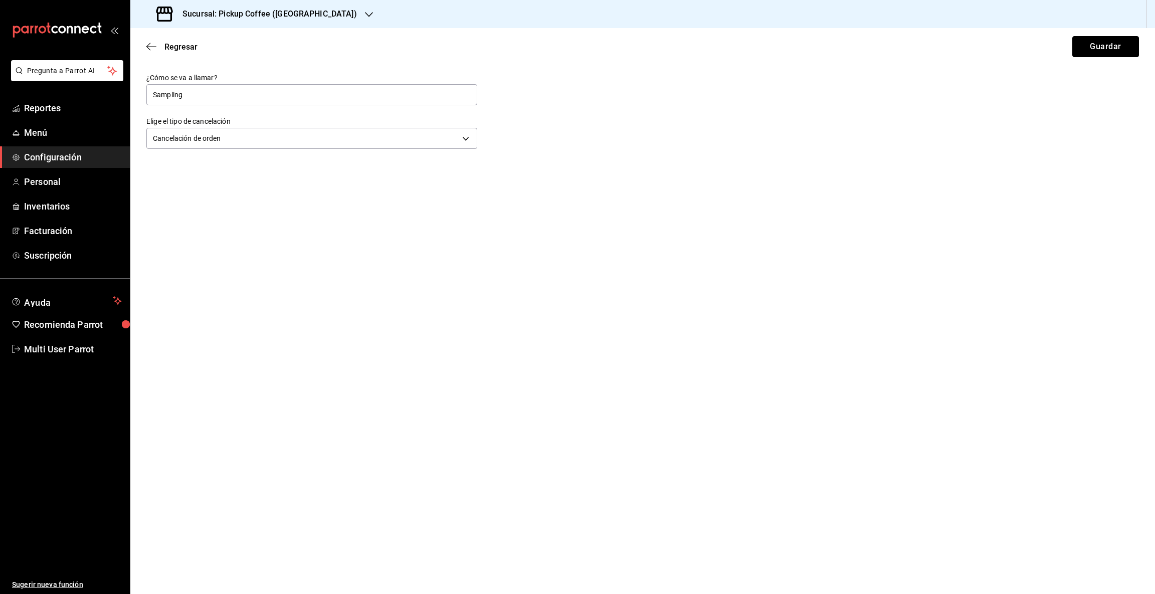
click at [1099, 45] on button "Guardar" at bounding box center [1106, 46] width 67 height 21
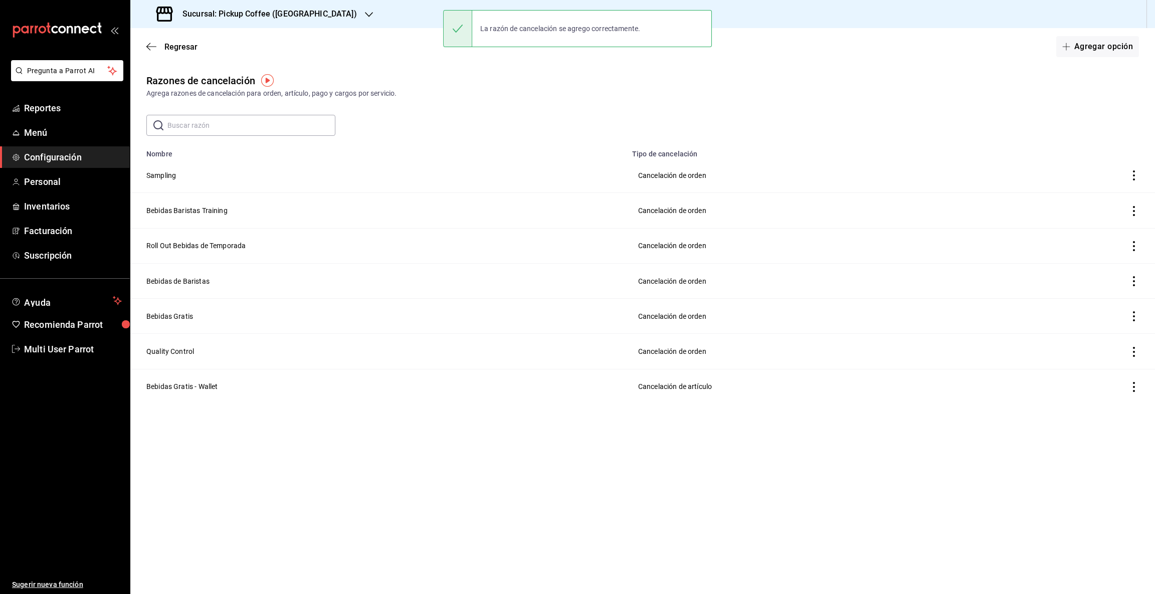
click at [365, 14] on icon "button" at bounding box center [369, 14] width 8 height 5
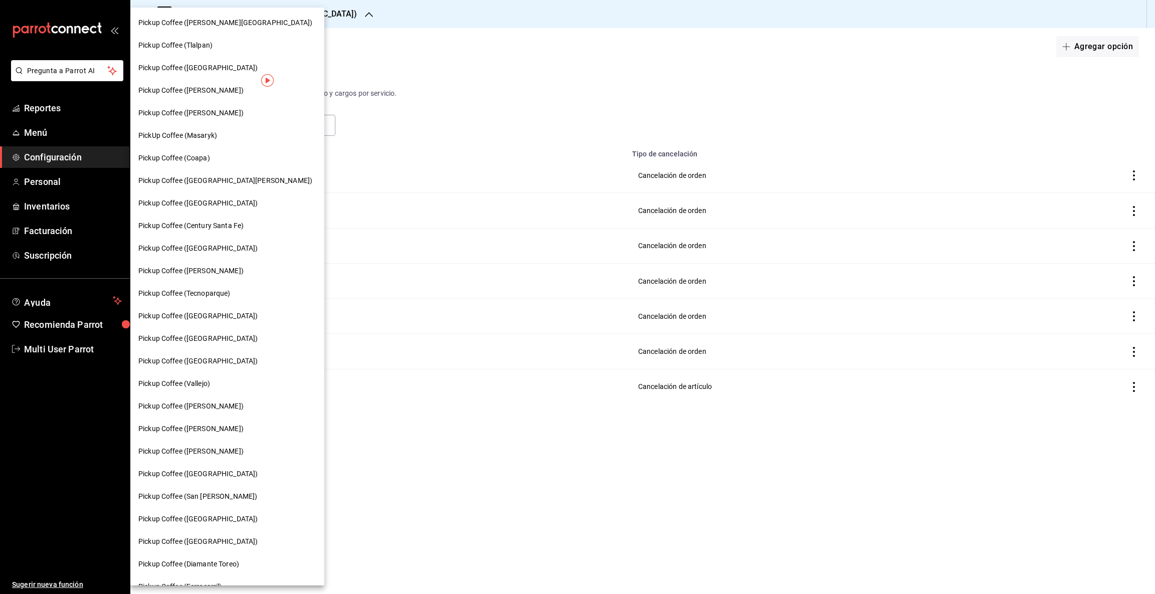
click at [201, 383] on span "Pickup Coffee (Vallejo)" at bounding box center [174, 384] width 72 height 11
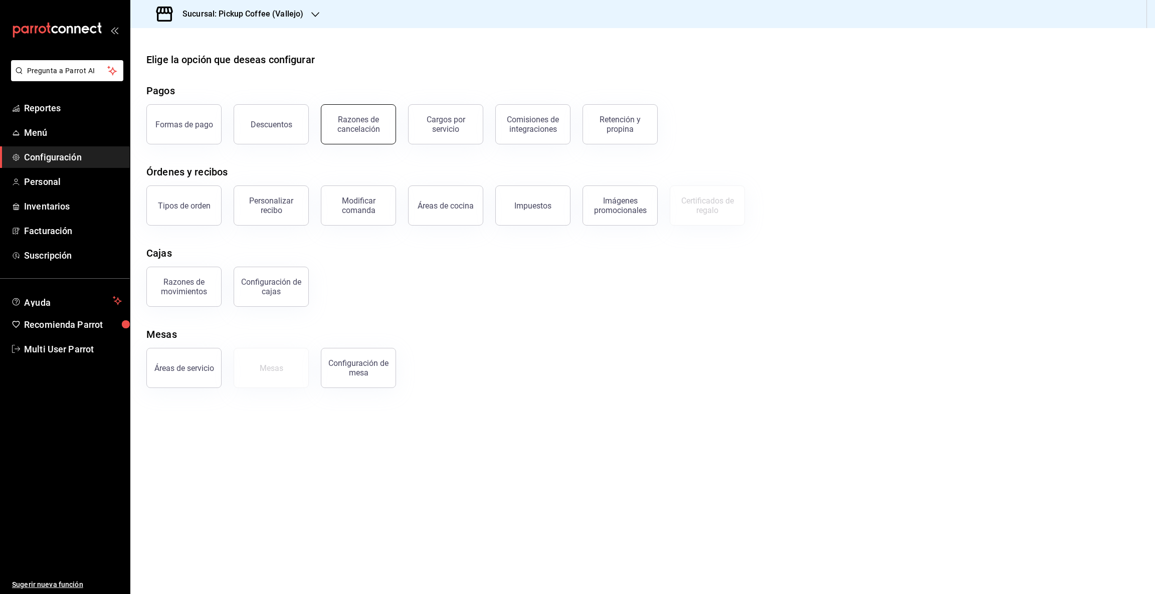
click at [362, 126] on div "Razones de cancelación" at bounding box center [358, 124] width 62 height 19
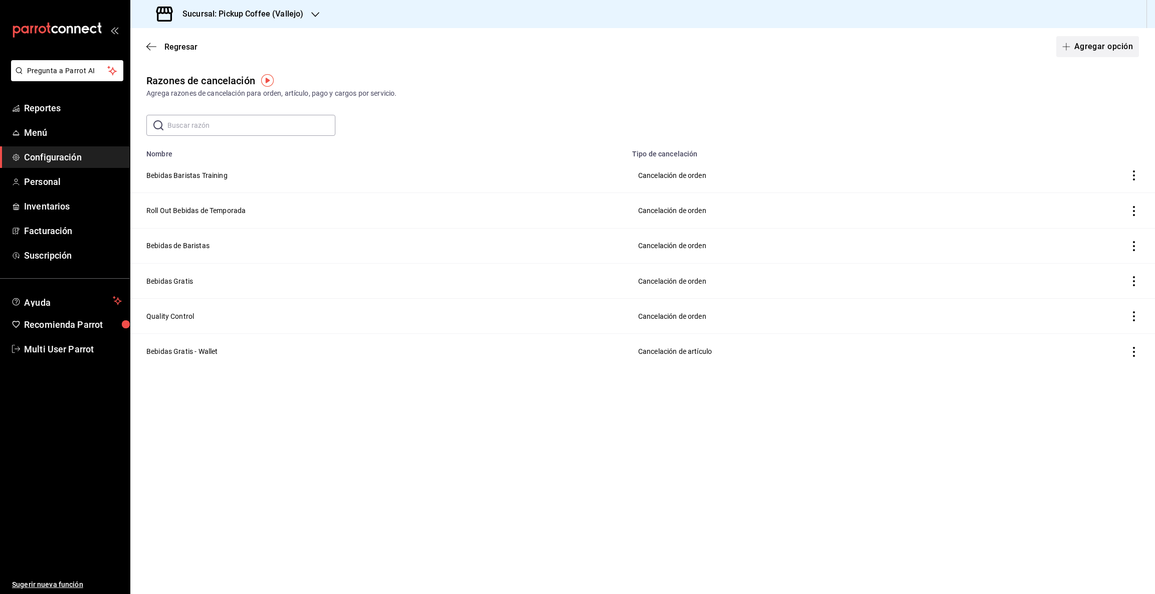
click at [1099, 44] on button "Agregar opción" at bounding box center [1097, 46] width 83 height 21
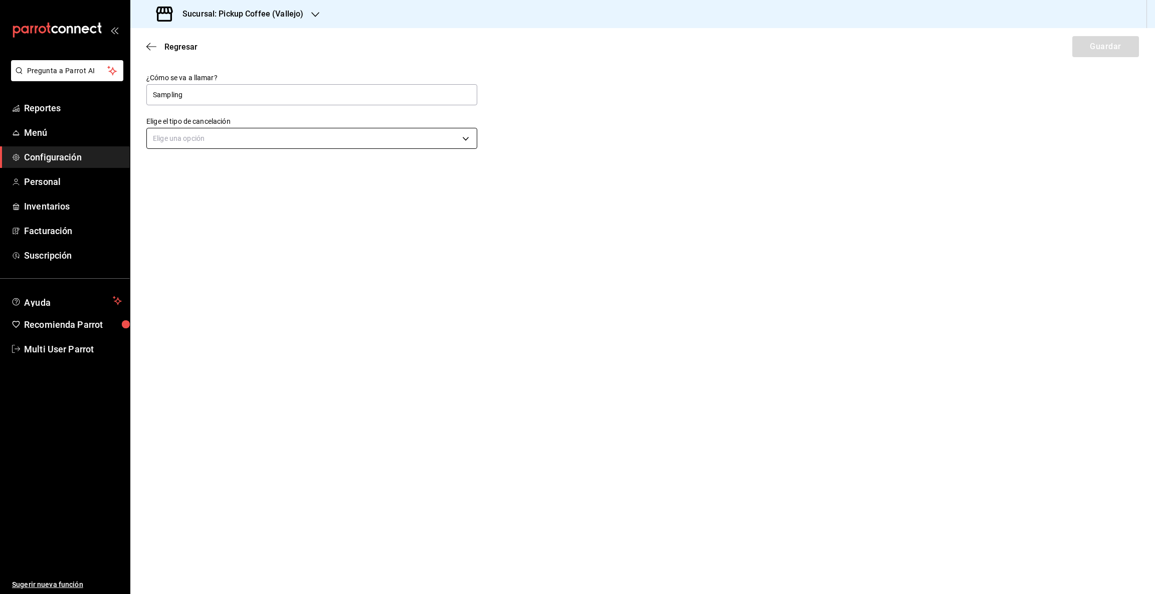
type input "Sampling"
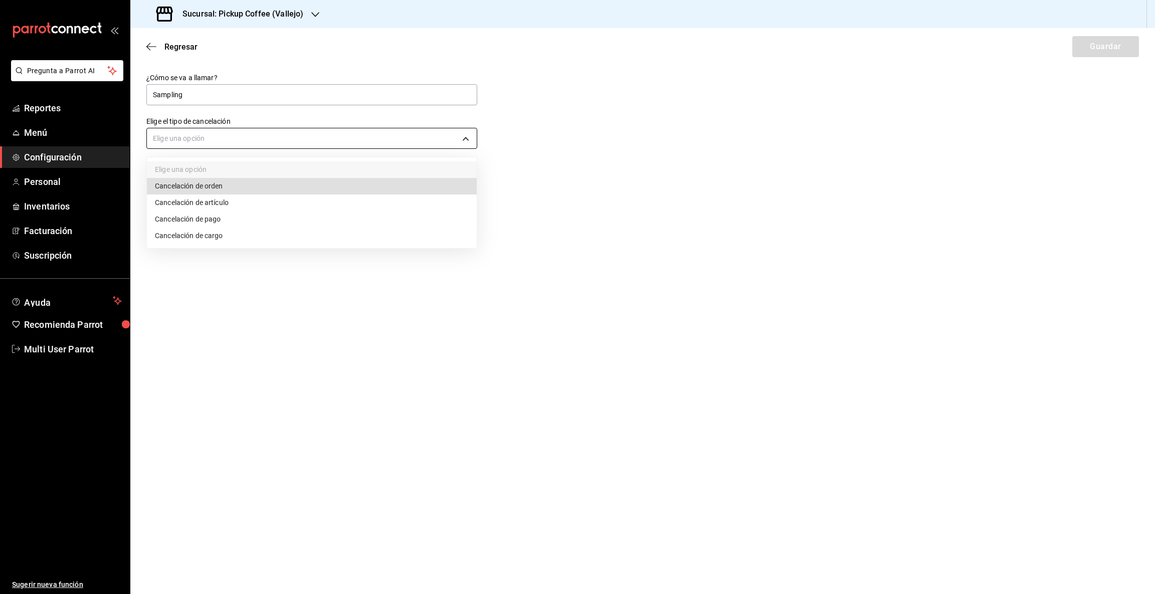
click at [467, 139] on body "Pregunta a Parrot AI Reportes Menú Configuración Personal Inventarios Facturaci…" at bounding box center [577, 297] width 1155 height 594
click at [201, 186] on li "Cancelación de orden" at bounding box center [312, 186] width 330 height 17
type input "ORDER"
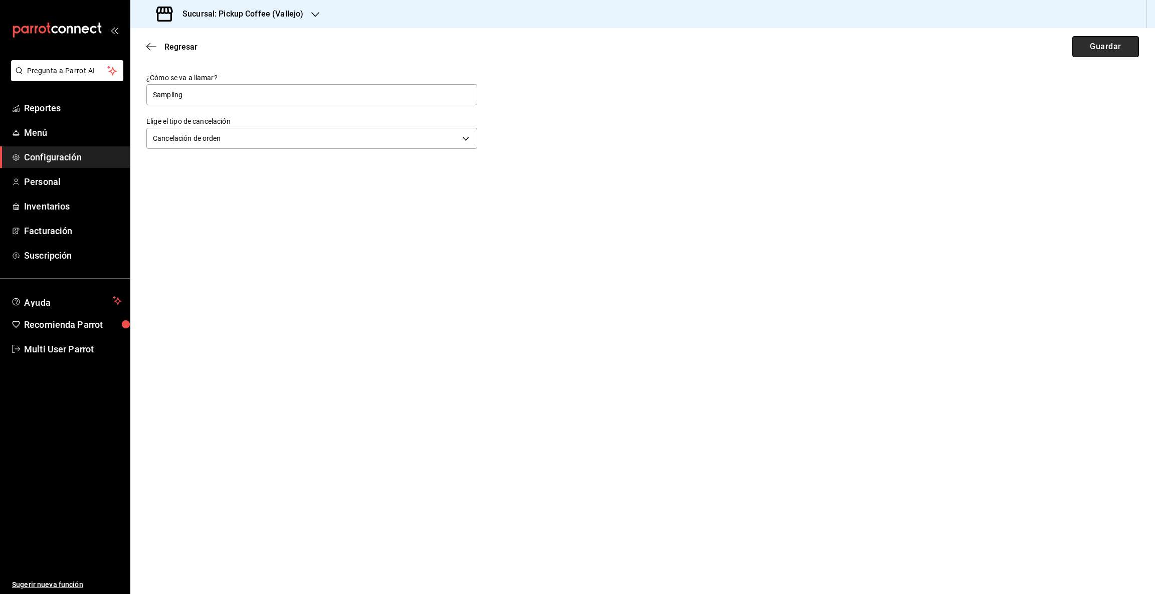
click at [1100, 39] on button "Guardar" at bounding box center [1106, 46] width 67 height 21
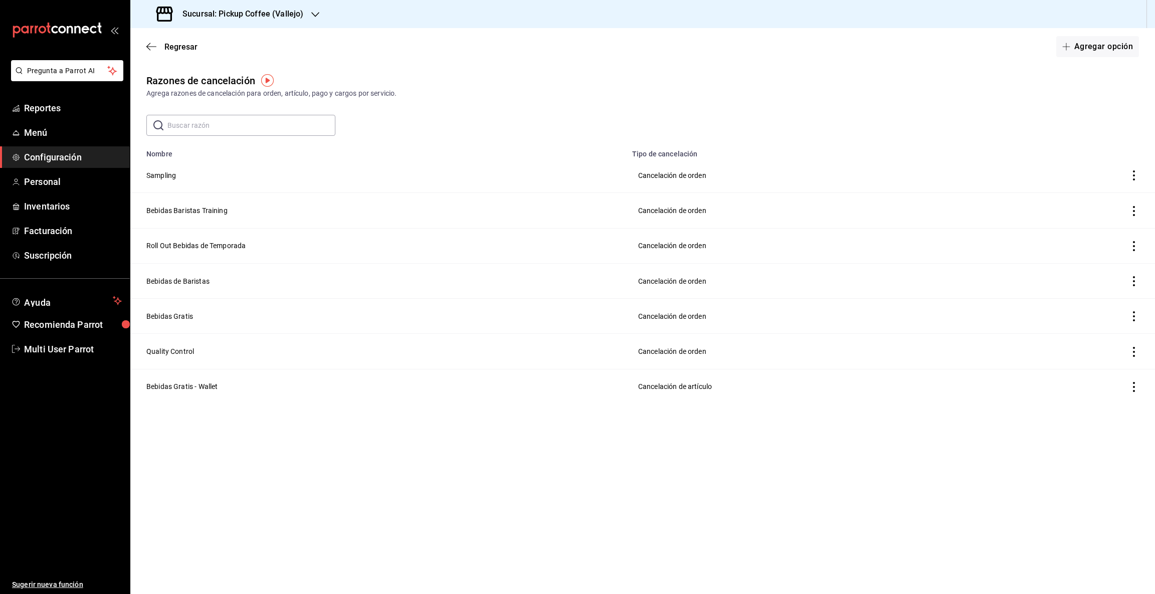
click at [312, 13] on icon "button" at bounding box center [315, 14] width 8 height 5
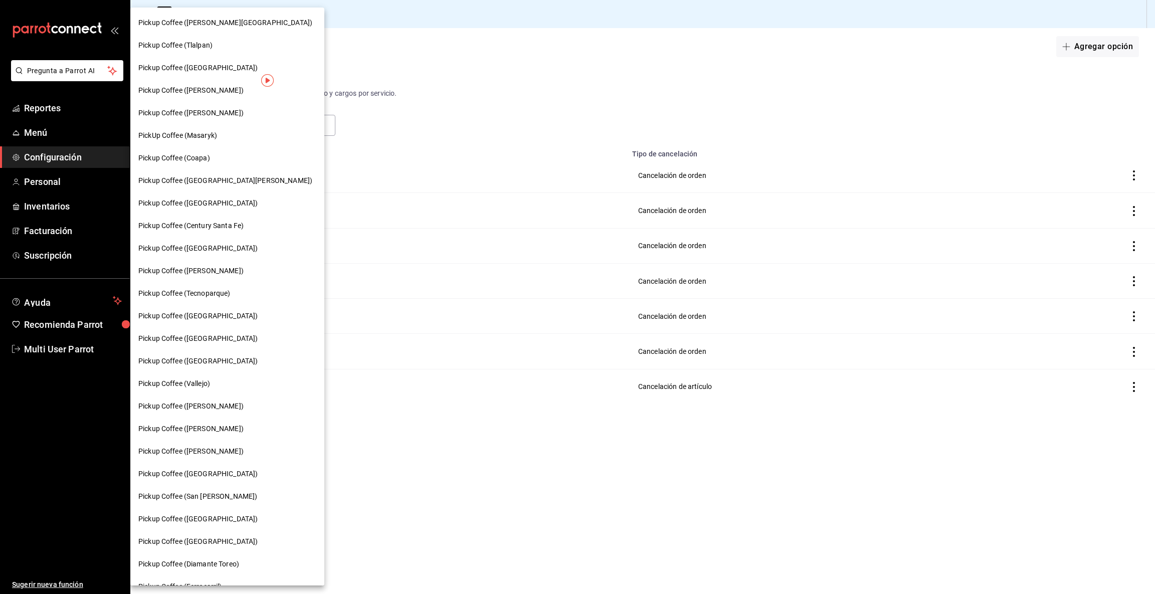
click at [241, 403] on span "Pickup Coffee ([PERSON_NAME])" at bounding box center [190, 406] width 105 height 11
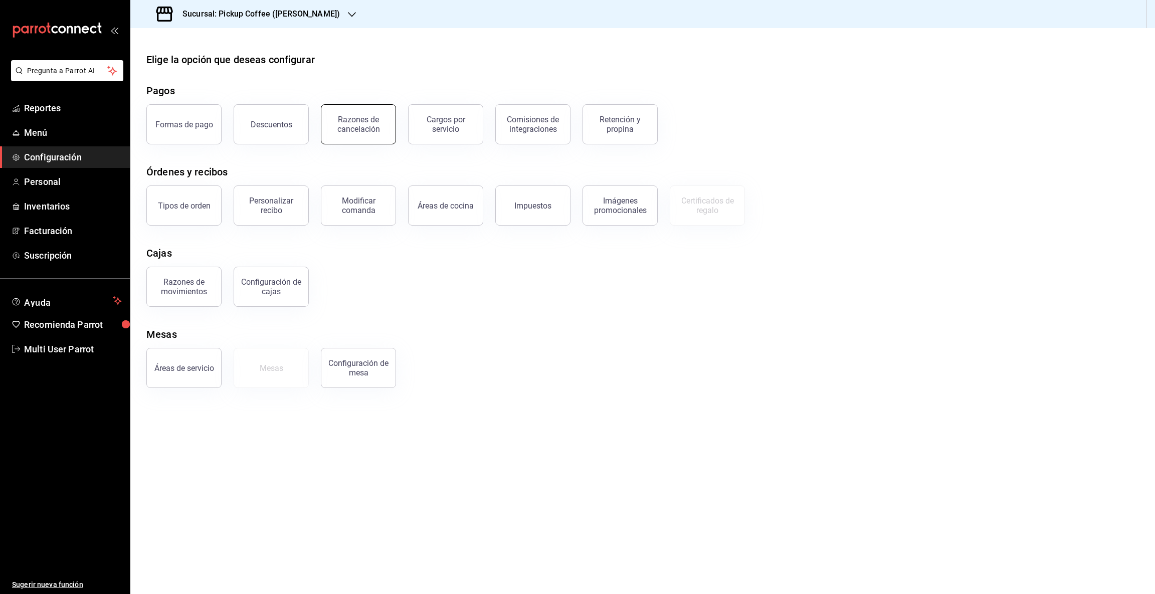
click at [354, 113] on button "Razones de cancelación" at bounding box center [358, 124] width 75 height 40
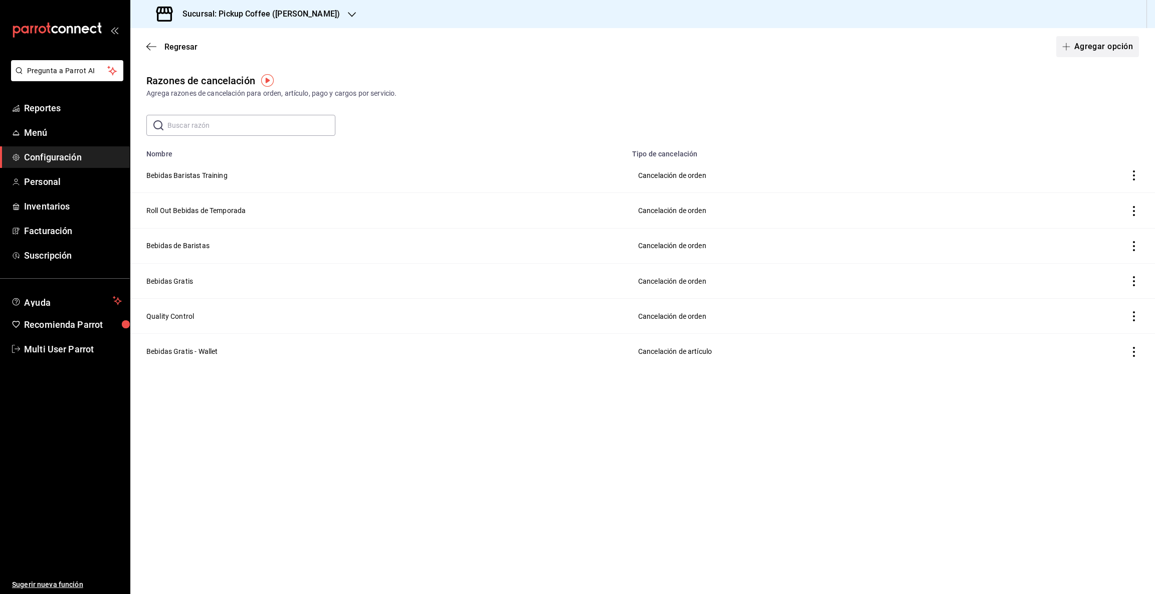
click at [1069, 45] on icon "button" at bounding box center [1066, 47] width 8 height 8
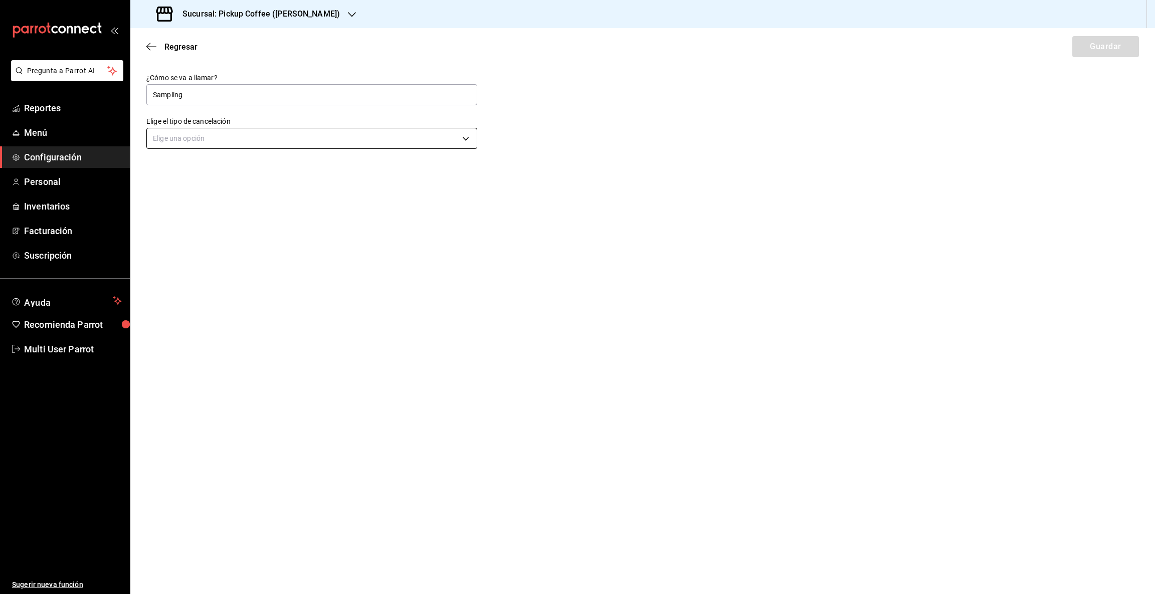
type input "Sampling"
click at [467, 136] on body "Pregunta a Parrot AI Reportes Menú Configuración Personal Inventarios Facturaci…" at bounding box center [577, 297] width 1155 height 594
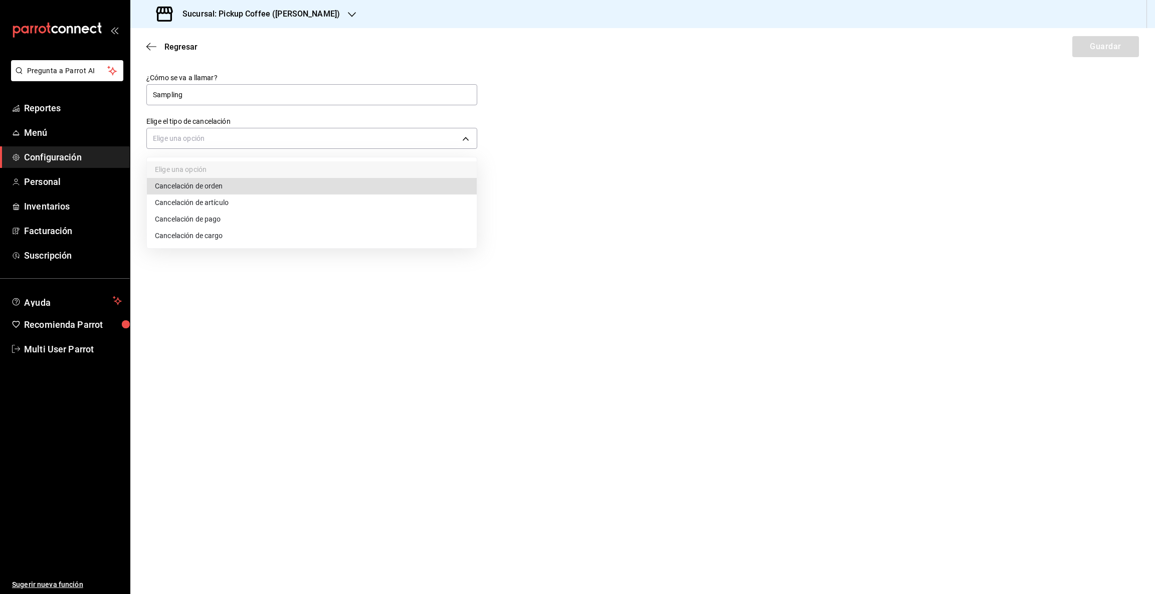
click at [190, 190] on li "Cancelación de orden" at bounding box center [312, 186] width 330 height 17
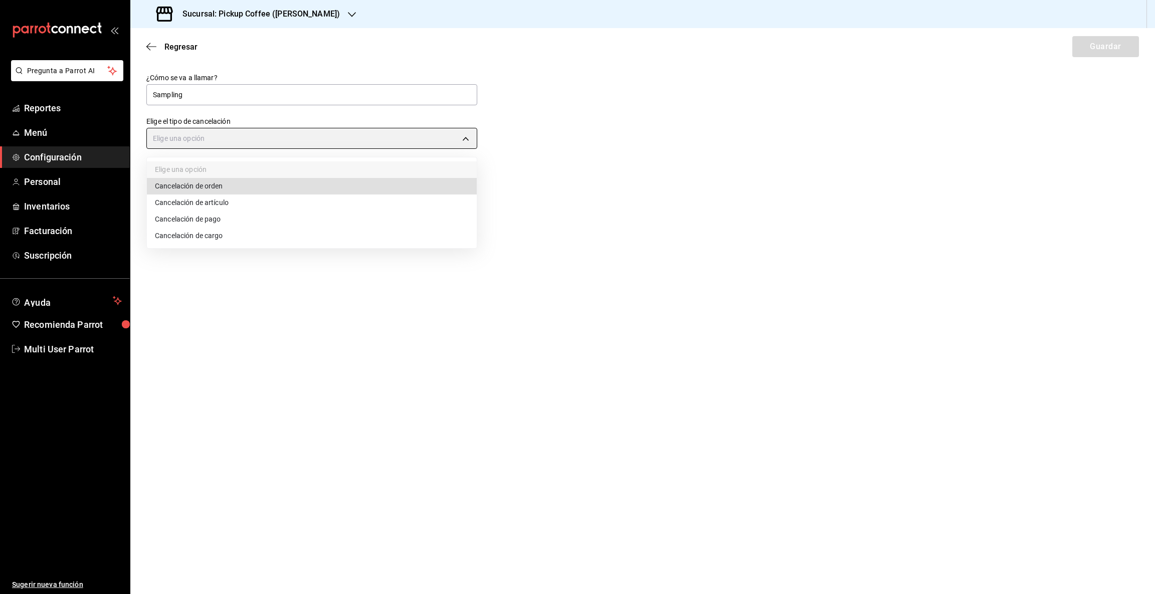
type input "ORDER"
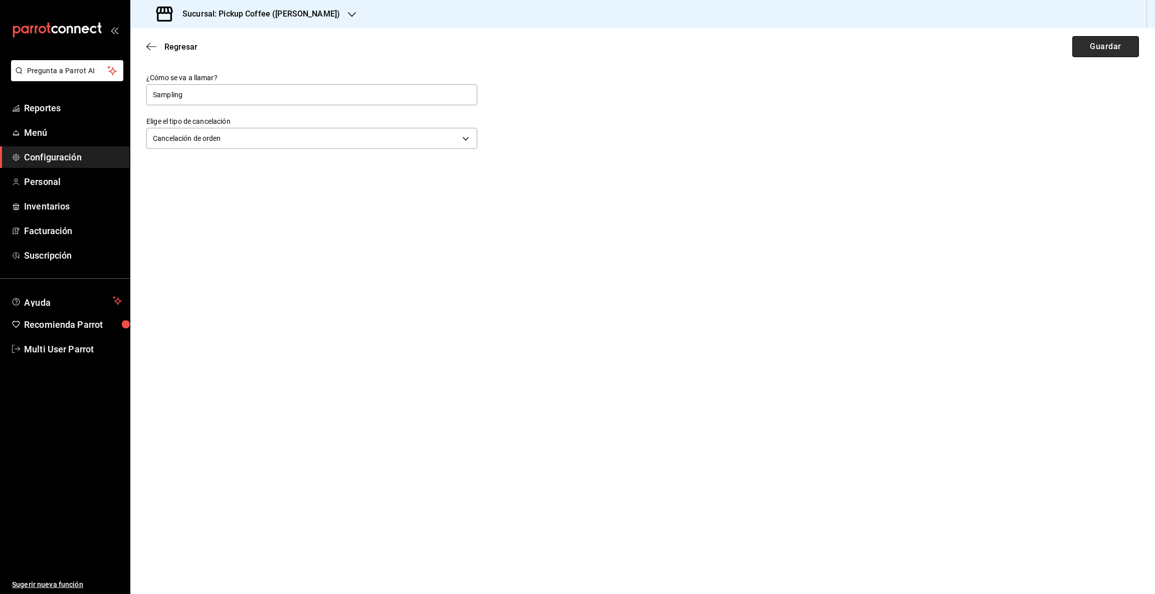
click at [1108, 49] on button "Guardar" at bounding box center [1106, 46] width 67 height 21
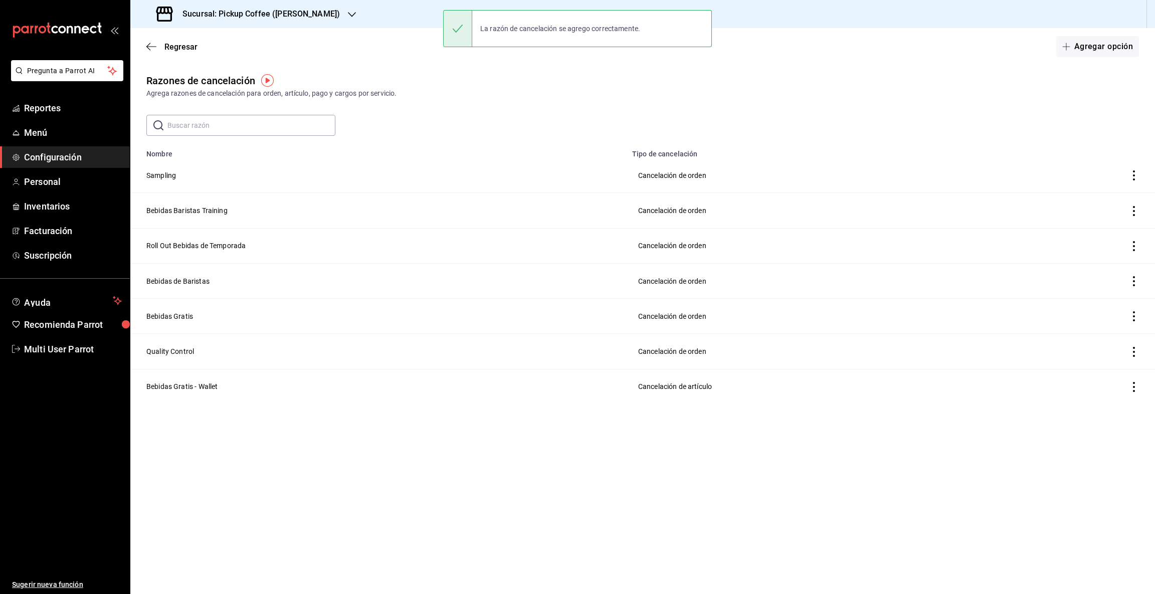
click at [356, 12] on icon "button" at bounding box center [352, 15] width 8 height 8
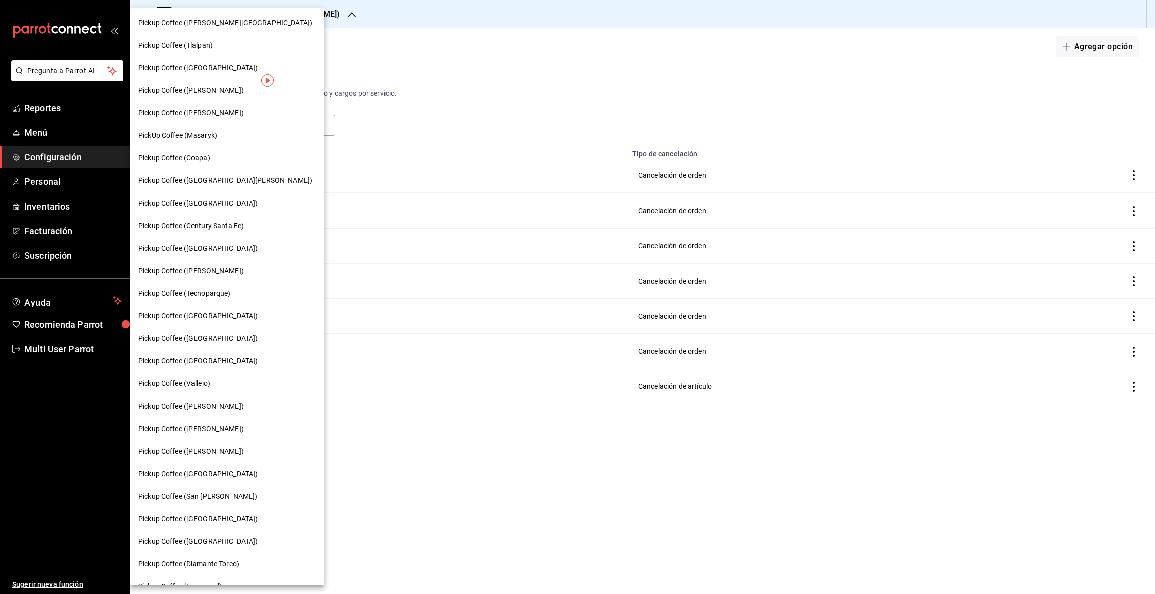
click at [193, 426] on span "Pickup Coffee ([PERSON_NAME])" at bounding box center [190, 429] width 105 height 11
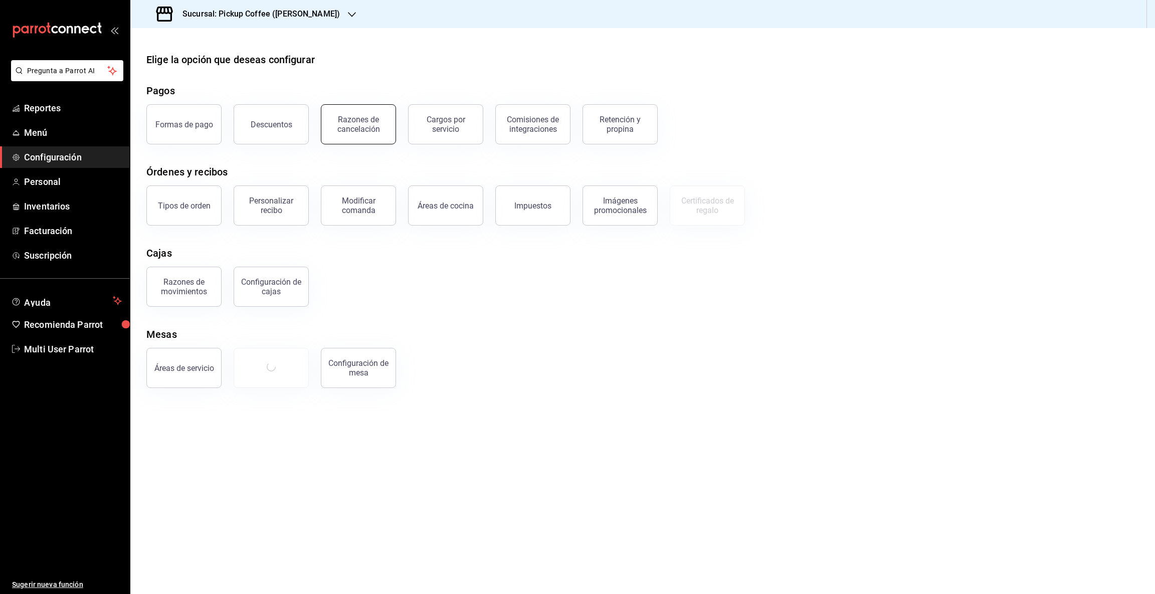
click at [348, 125] on div "Razones de cancelación" at bounding box center [358, 124] width 62 height 19
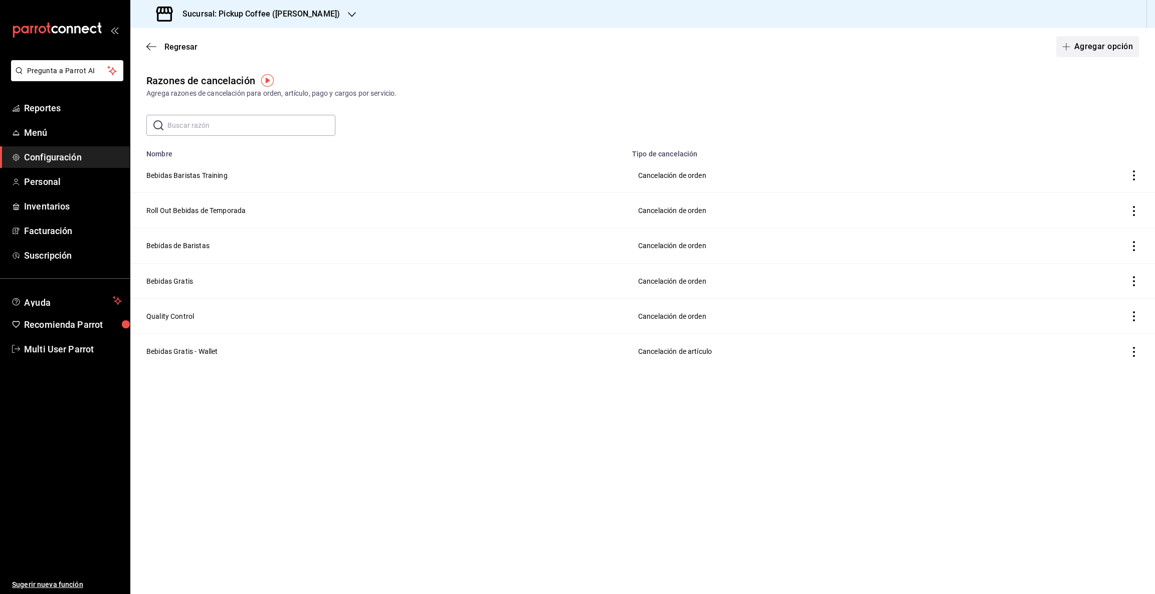
click at [1111, 46] on button "Agregar opción" at bounding box center [1097, 46] width 83 height 21
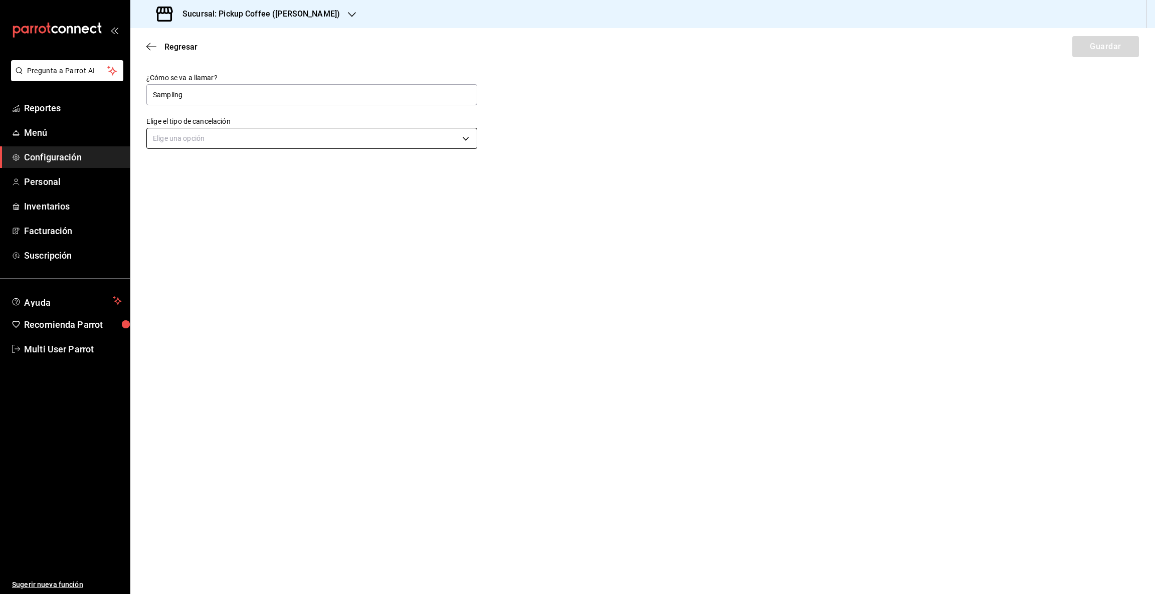
type input "Sampling"
click at [464, 139] on body "Pregunta a Parrot AI Reportes Menú Configuración Personal Inventarios Facturaci…" at bounding box center [577, 297] width 1155 height 594
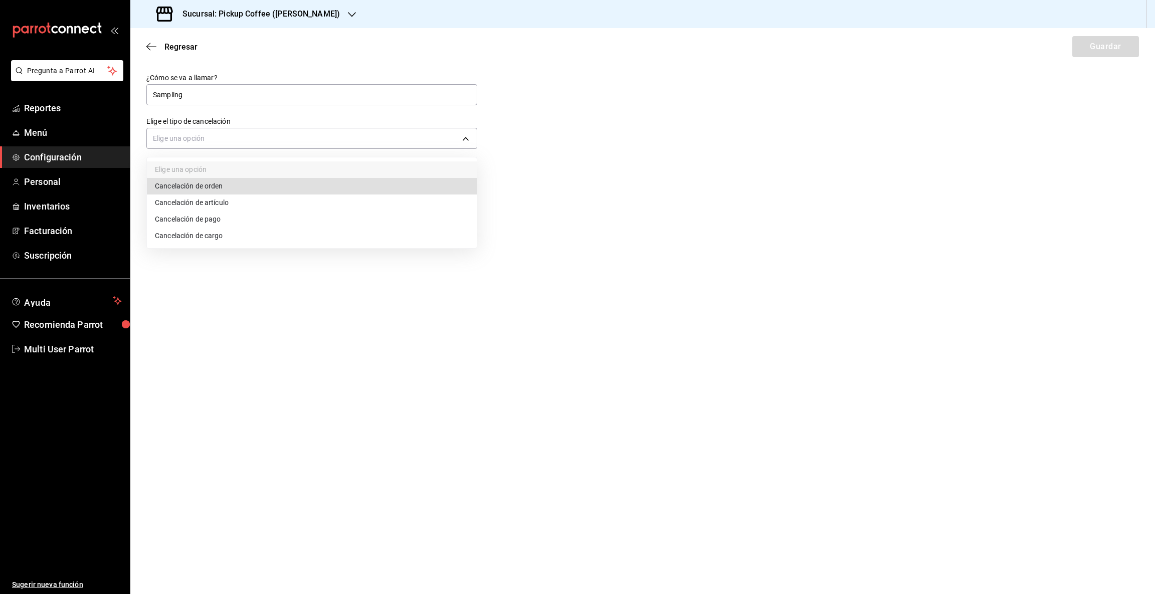
click at [198, 187] on li "Cancelación de orden" at bounding box center [312, 186] width 330 height 17
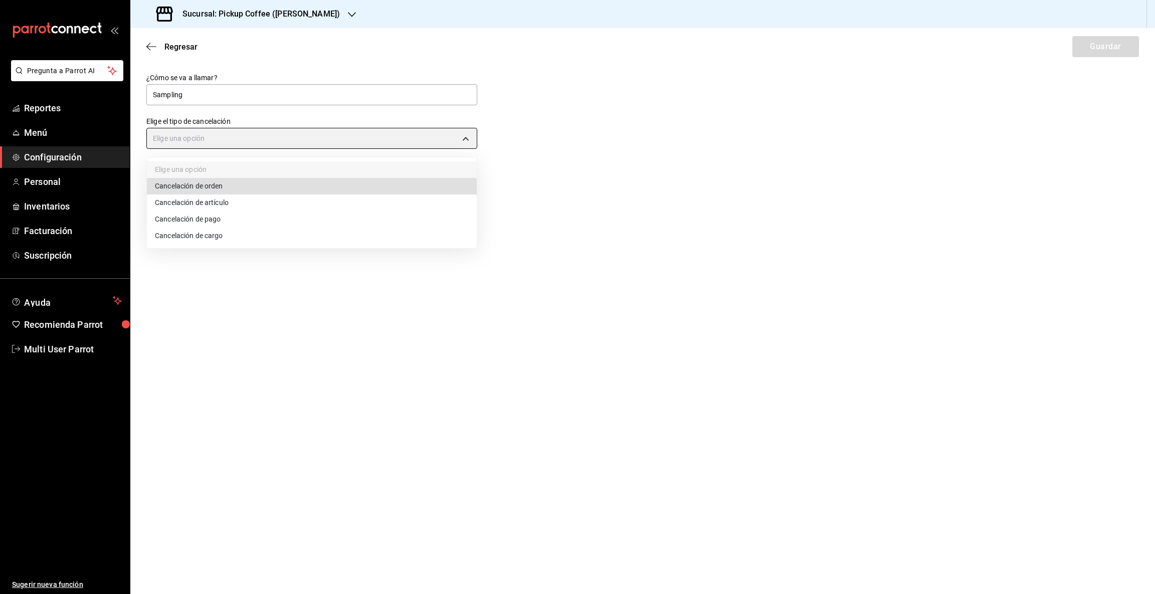
type input "ORDER"
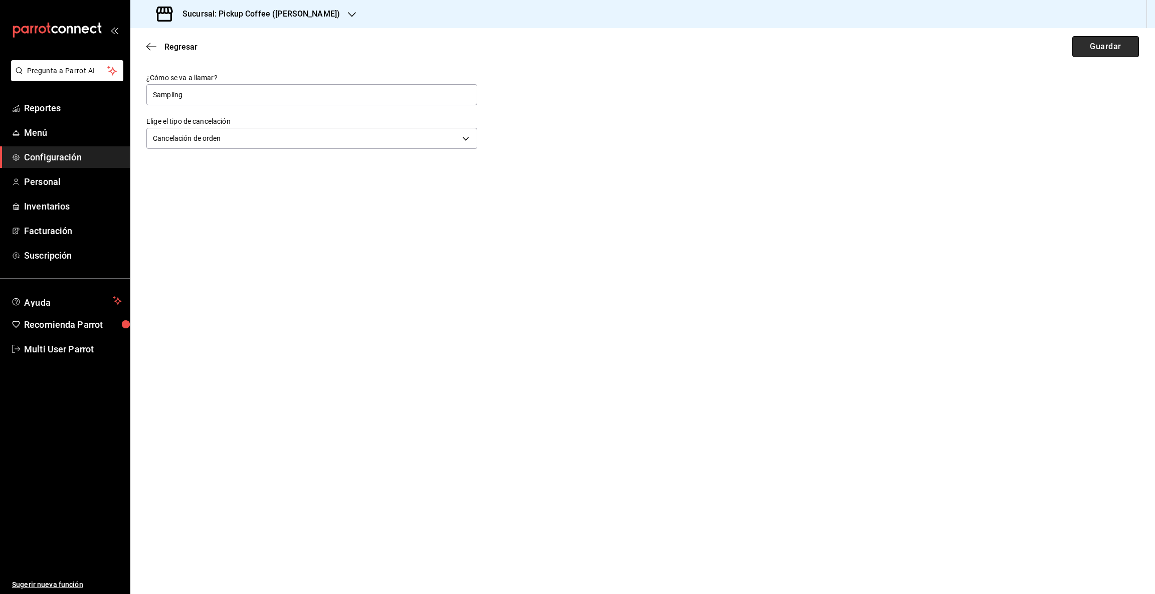
click at [1093, 51] on button "Guardar" at bounding box center [1106, 46] width 67 height 21
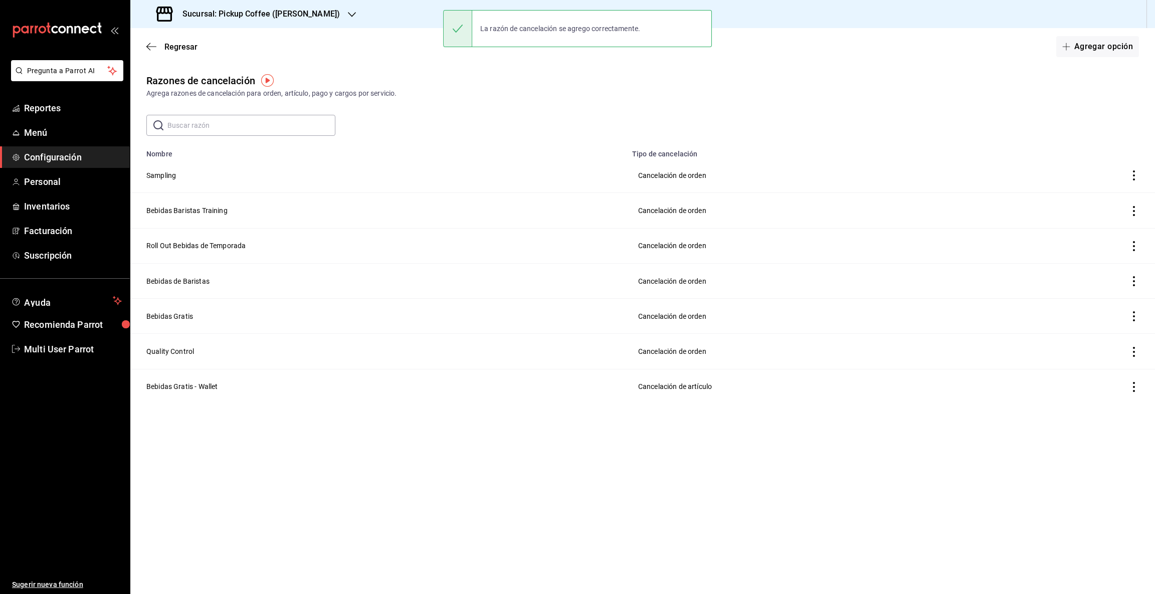
click at [348, 13] on icon "button" at bounding box center [352, 14] width 8 height 5
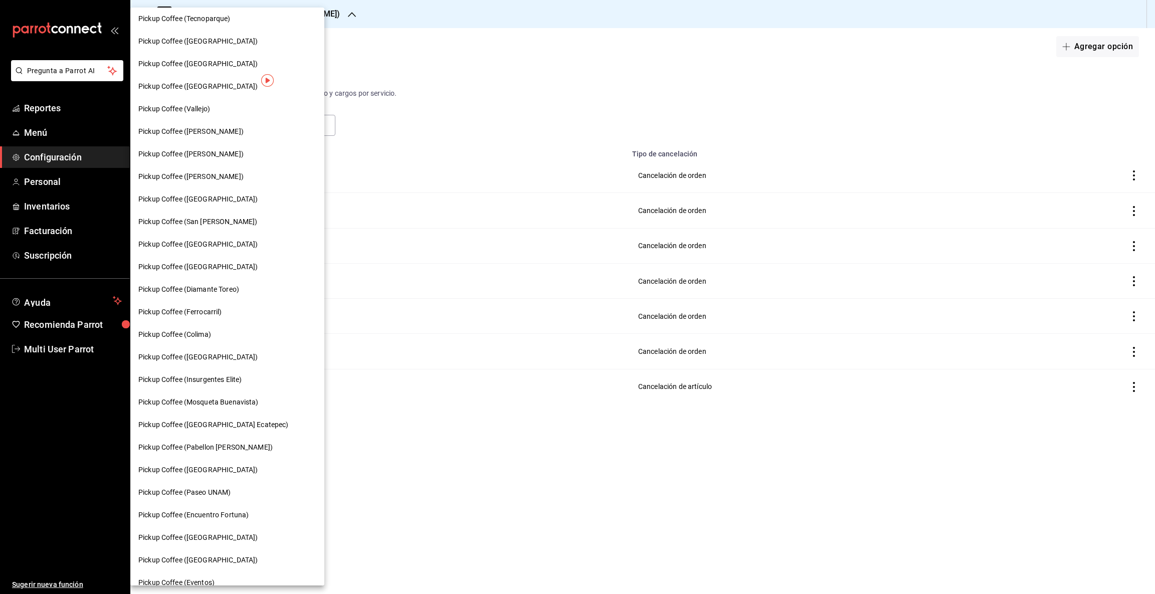
scroll to position [277, 0]
click at [209, 173] on span "Pickup Coffee ([PERSON_NAME])" at bounding box center [190, 174] width 105 height 11
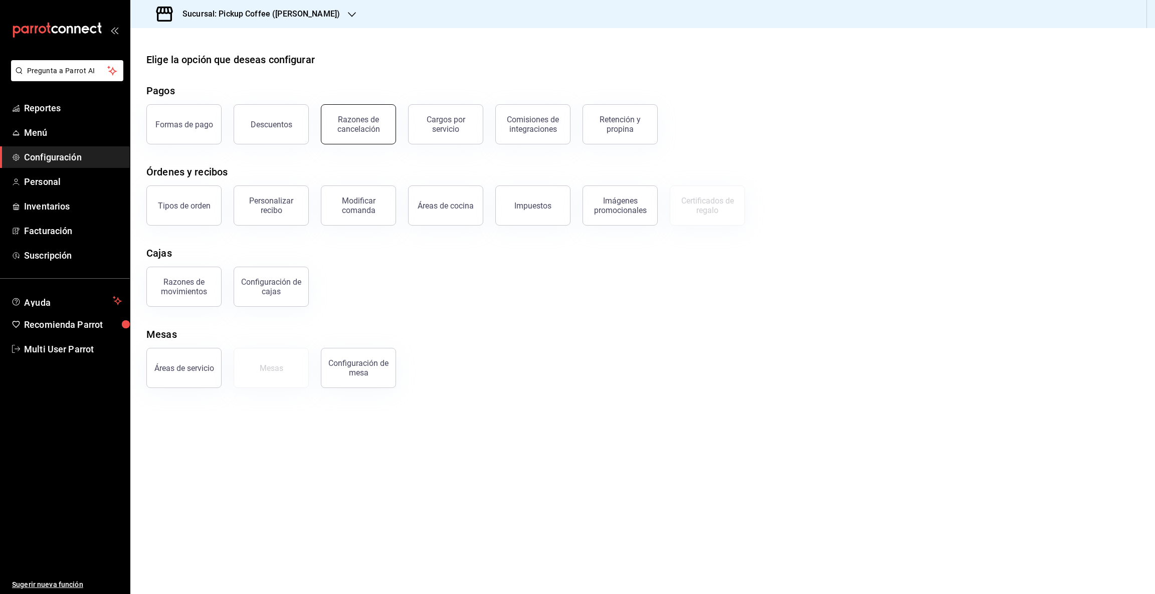
click at [353, 124] on div "Razones de cancelación" at bounding box center [358, 124] width 62 height 19
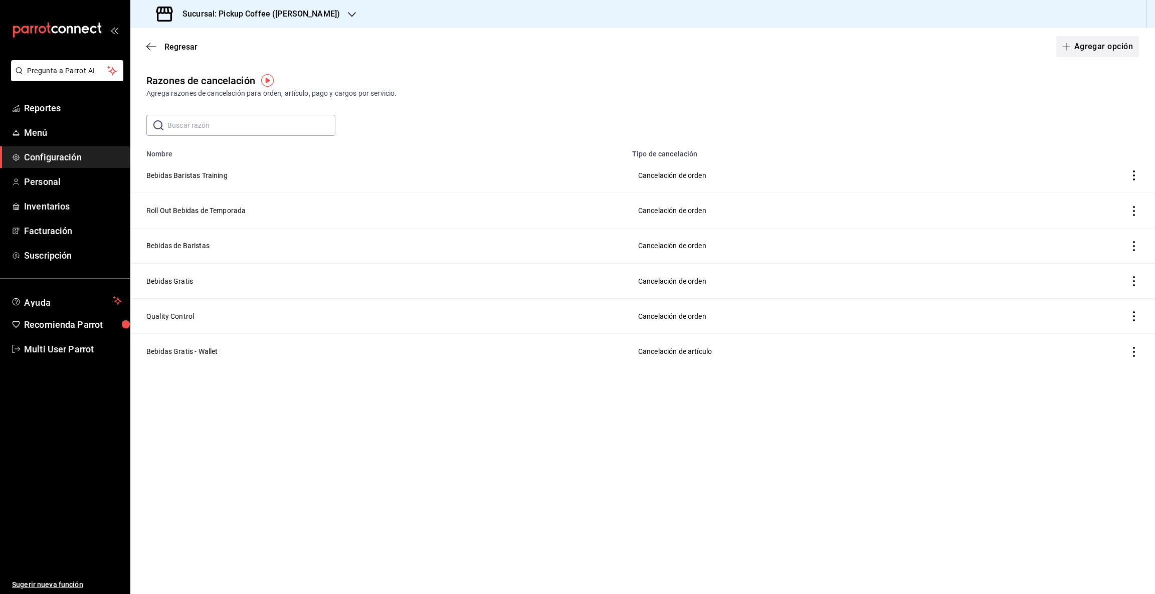
click at [1085, 50] on button "Agregar opción" at bounding box center [1097, 46] width 83 height 21
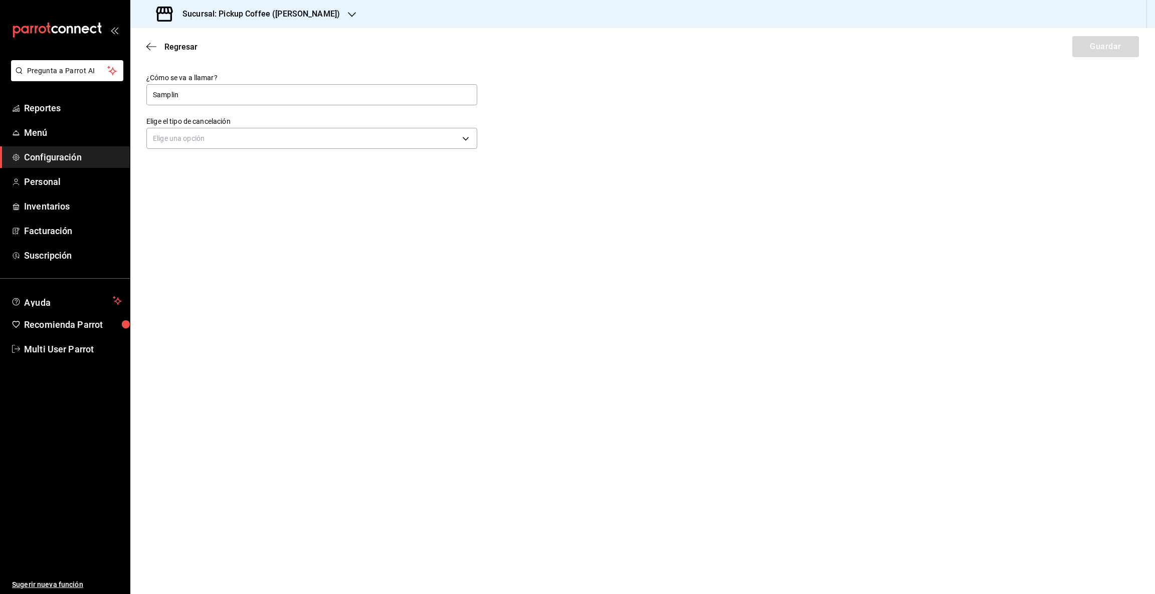
type input "Sampling"
click at [212, 141] on body "Pregunta a Parrot AI Reportes Menú Configuración Personal Inventarios Facturaci…" at bounding box center [577, 297] width 1155 height 594
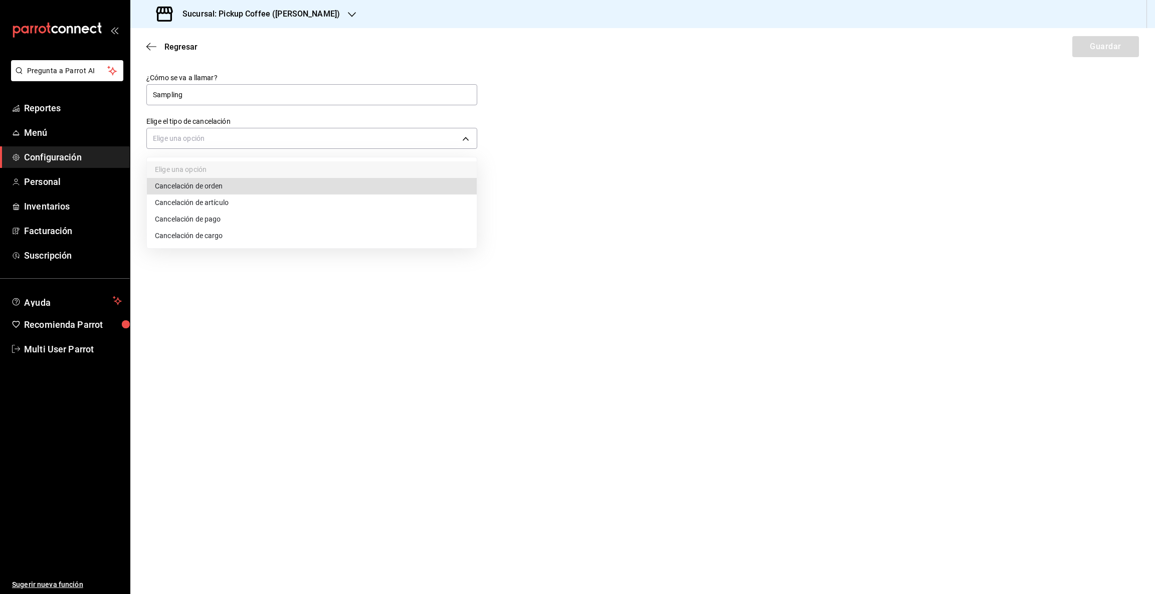
click at [231, 186] on li "Cancelación de orden" at bounding box center [312, 186] width 330 height 17
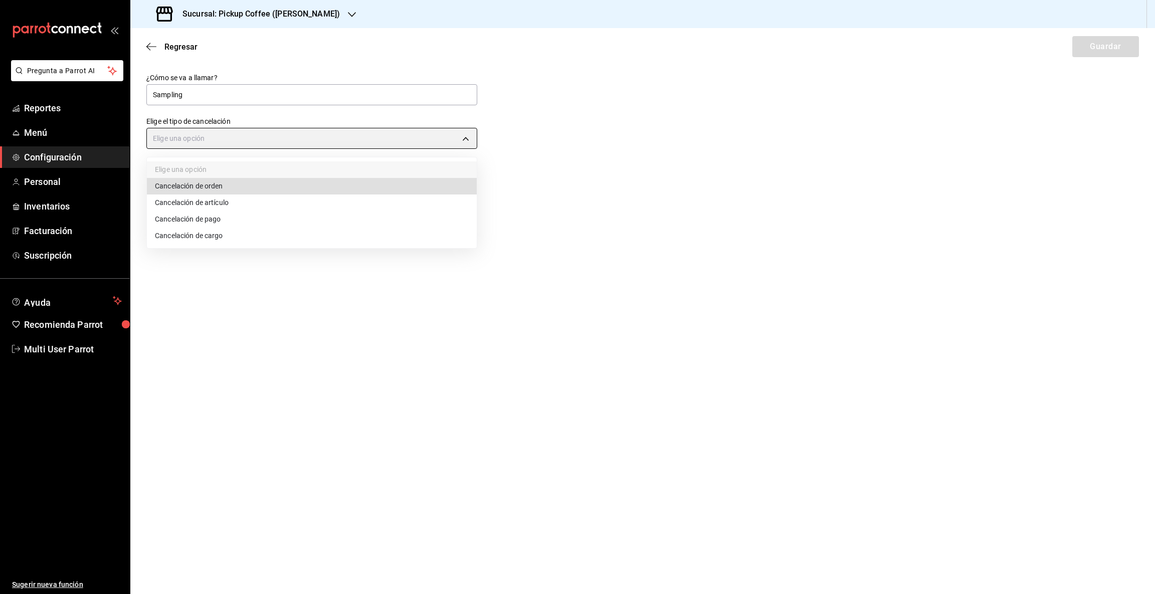
type input "ORDER"
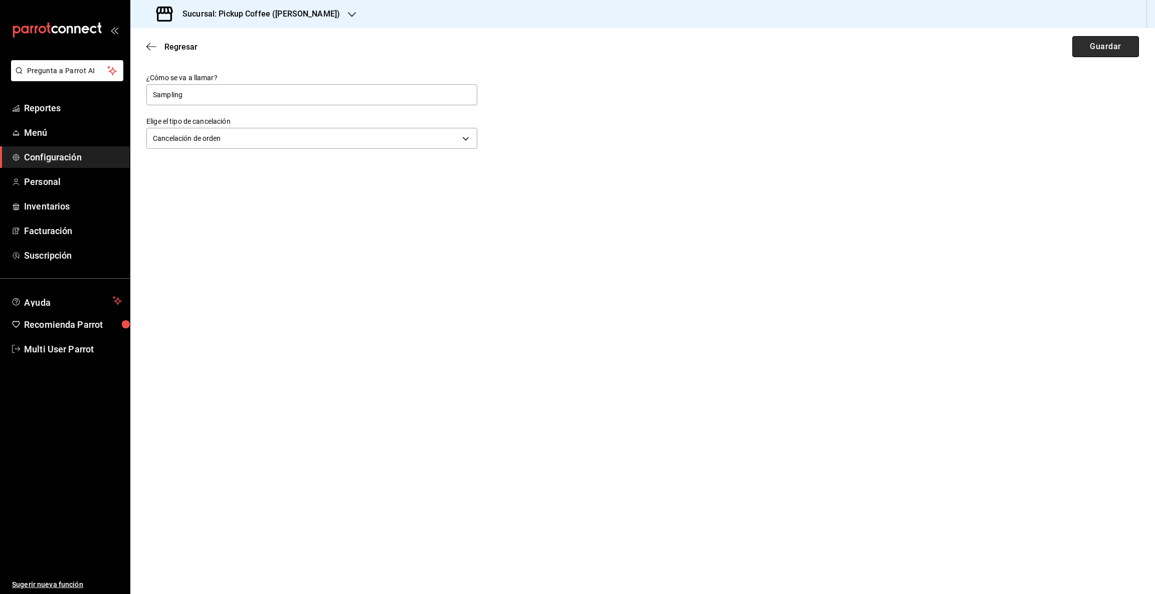
click at [1090, 47] on button "Guardar" at bounding box center [1106, 46] width 67 height 21
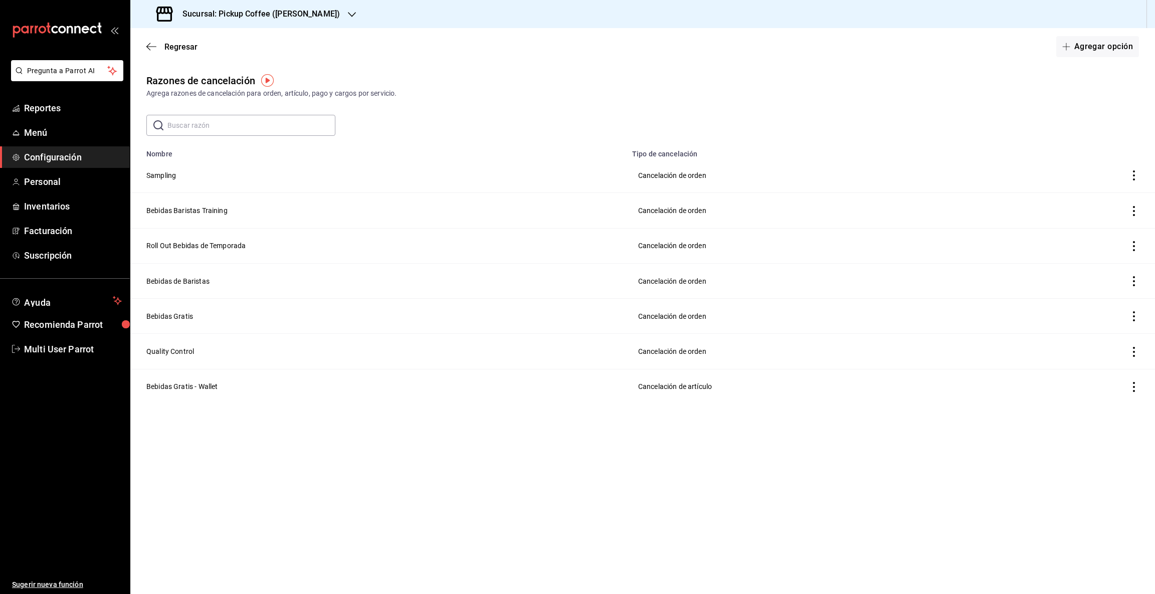
click at [348, 15] on icon "button" at bounding box center [352, 15] width 8 height 8
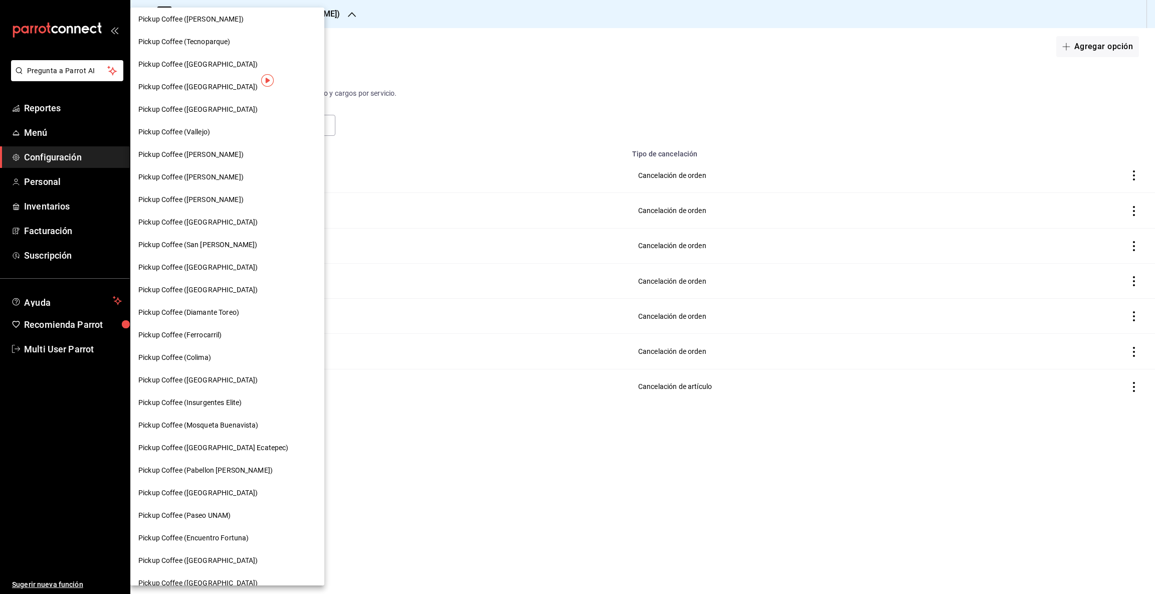
scroll to position [286, 0]
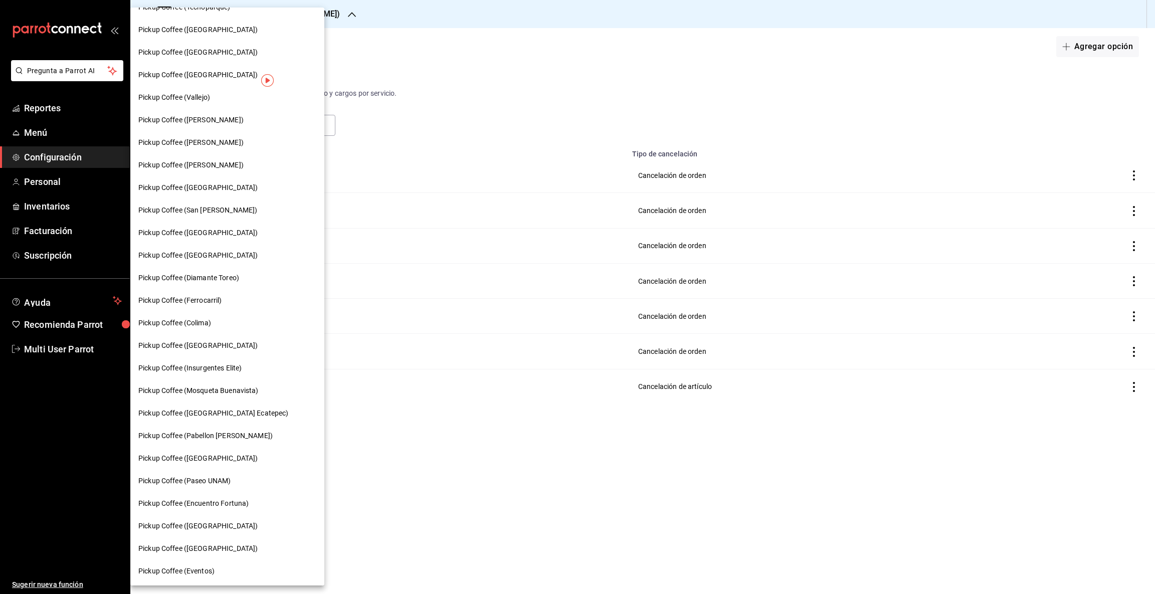
click at [207, 183] on span "Pickup Coffee ([GEOGRAPHIC_DATA])" at bounding box center [197, 188] width 119 height 11
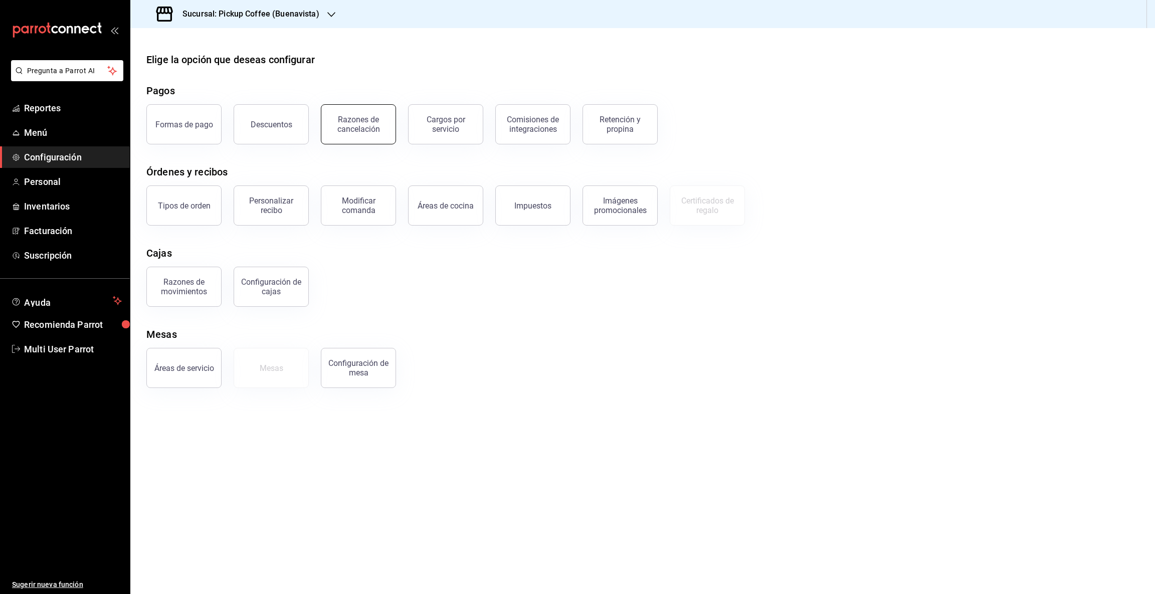
click at [359, 118] on div "Razones de cancelación" at bounding box center [358, 124] width 62 height 19
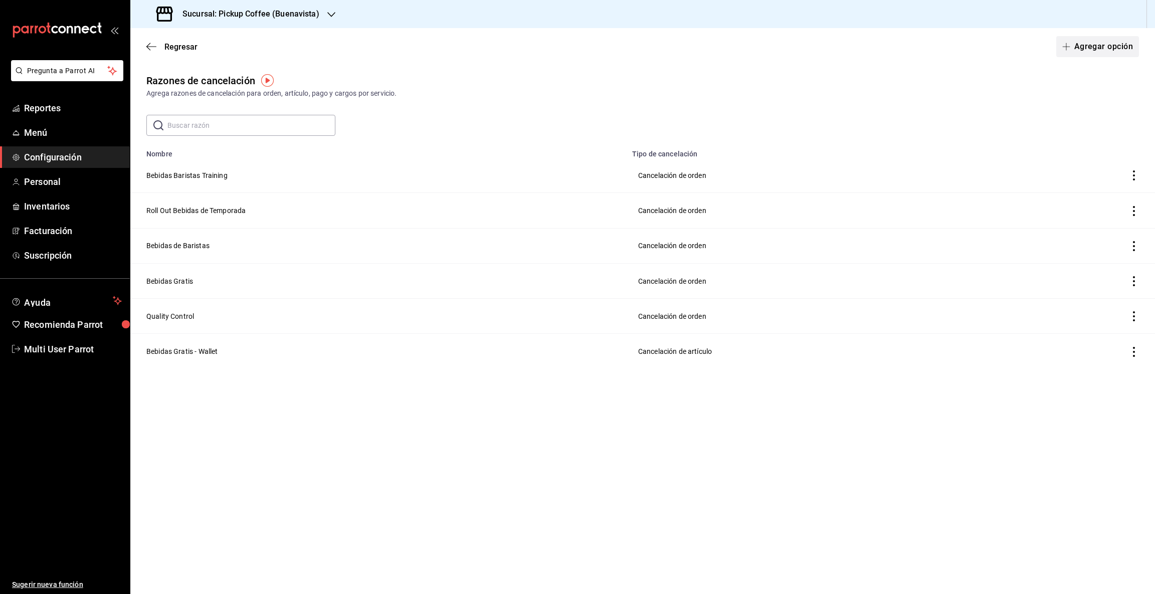
click at [1104, 50] on button "Agregar opción" at bounding box center [1097, 46] width 83 height 21
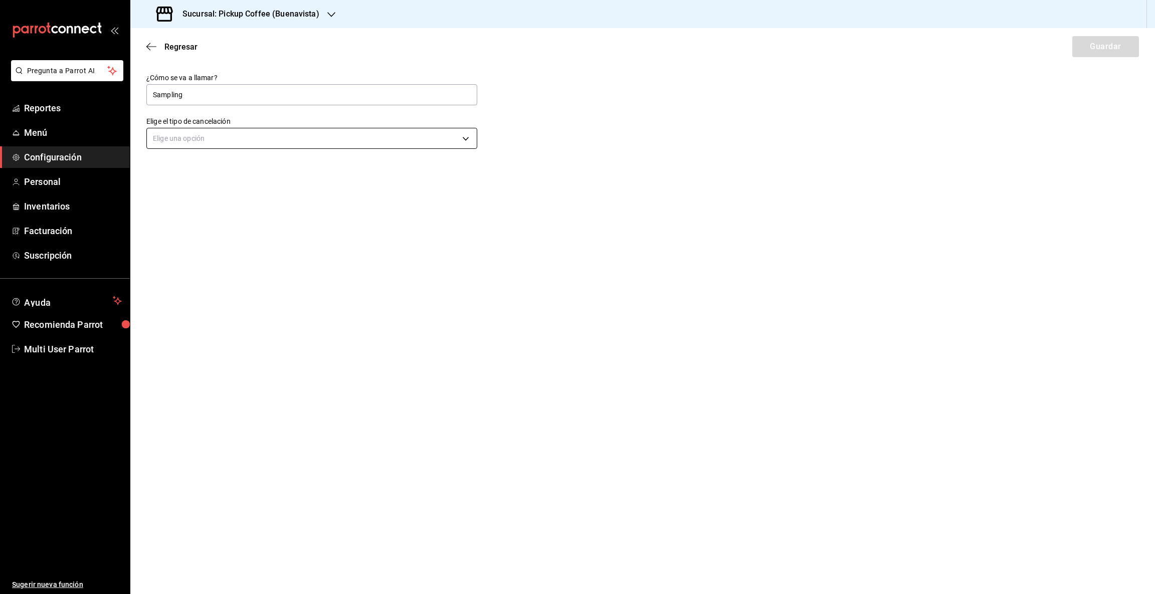
type input "Sampling"
click at [462, 140] on body "Pregunta a Parrot AI Reportes Menú Configuración Personal Inventarios Facturaci…" at bounding box center [577, 297] width 1155 height 594
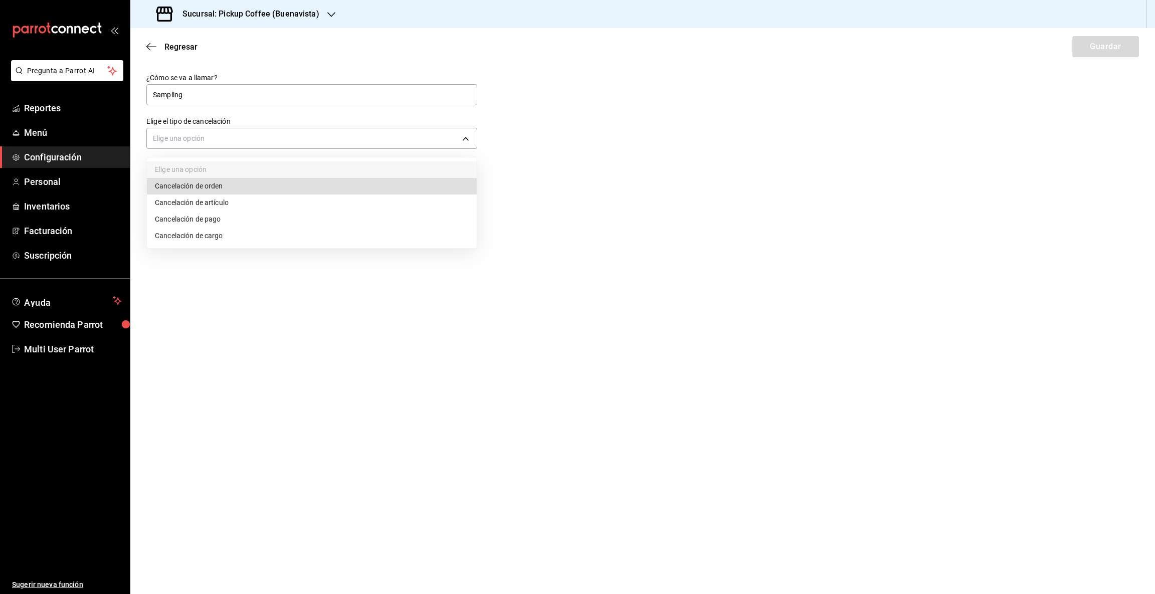
click at [246, 184] on li "Cancelación de orden" at bounding box center [312, 186] width 330 height 17
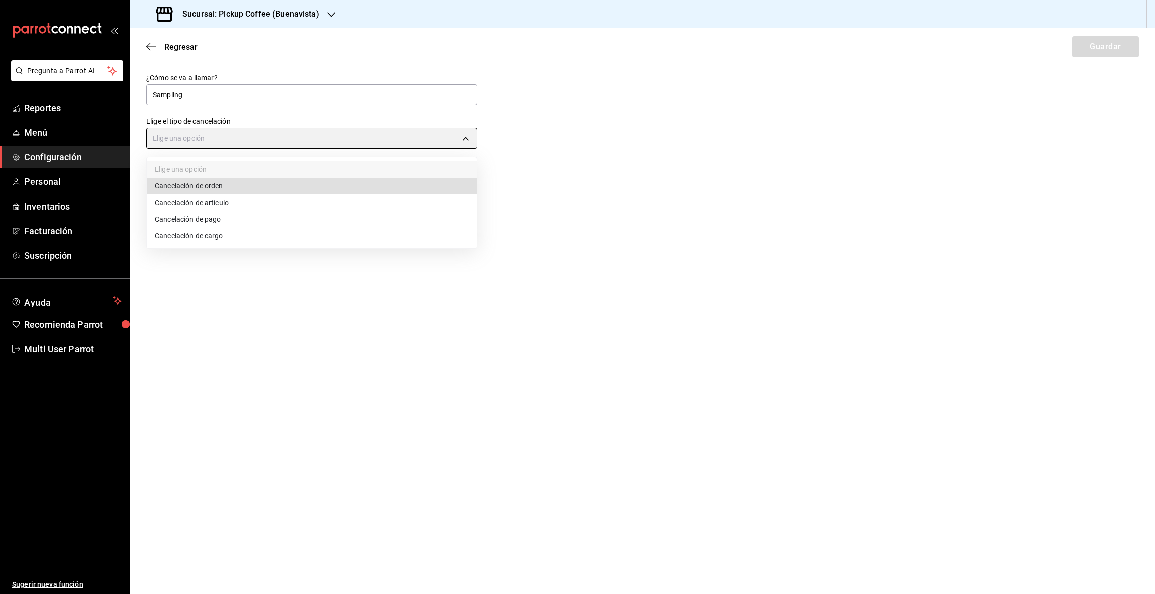
type input "ORDER"
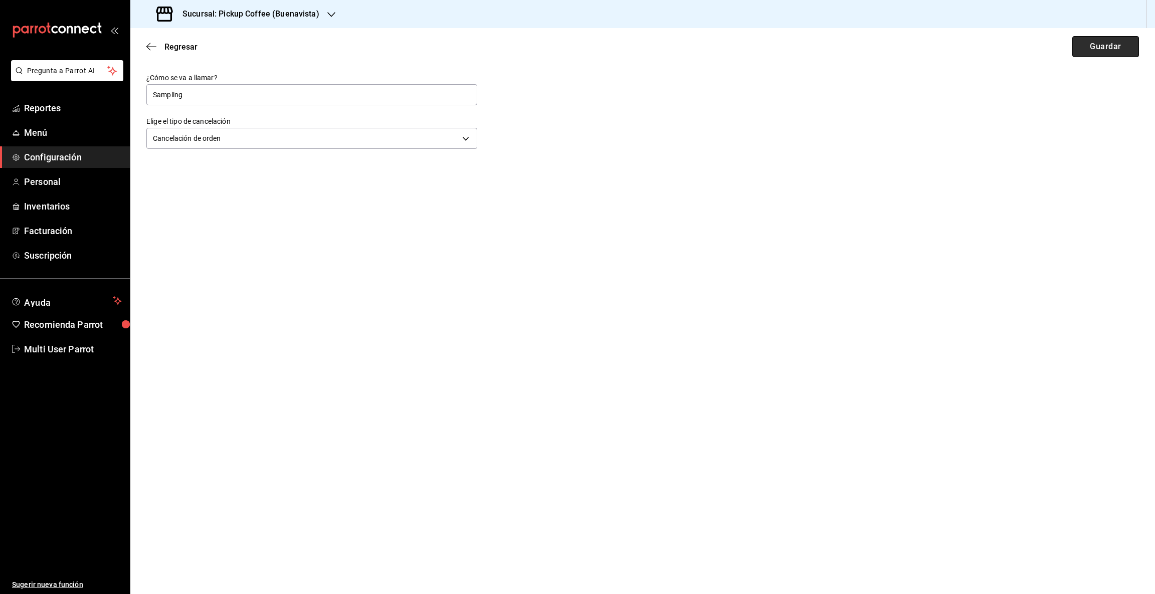
click at [1106, 45] on button "Guardar" at bounding box center [1106, 46] width 67 height 21
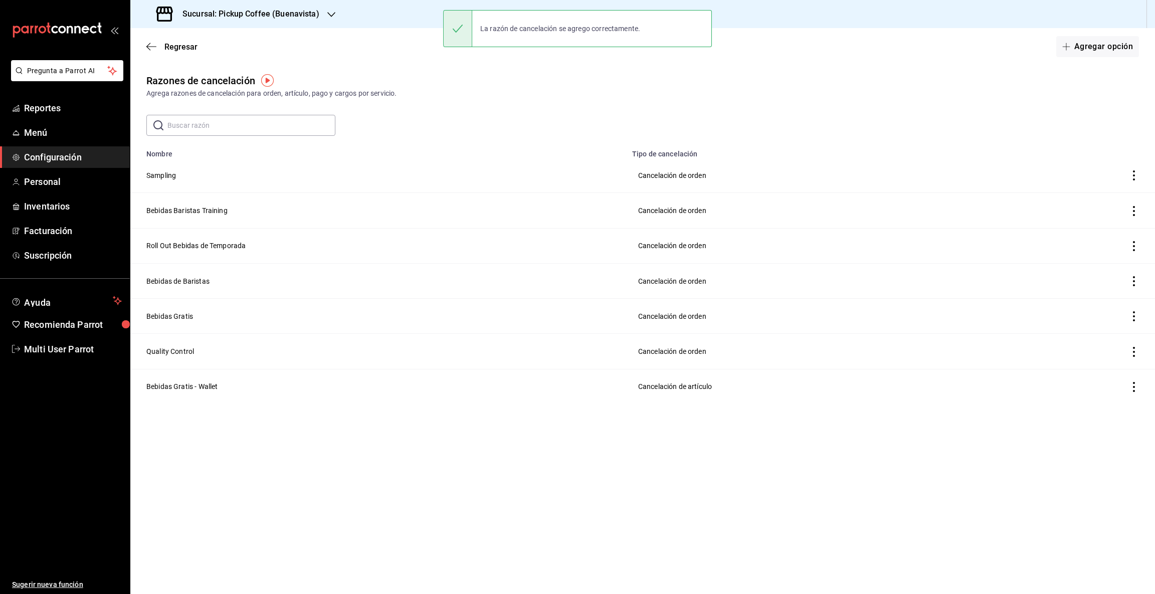
click at [331, 12] on icon "button" at bounding box center [331, 15] width 8 height 8
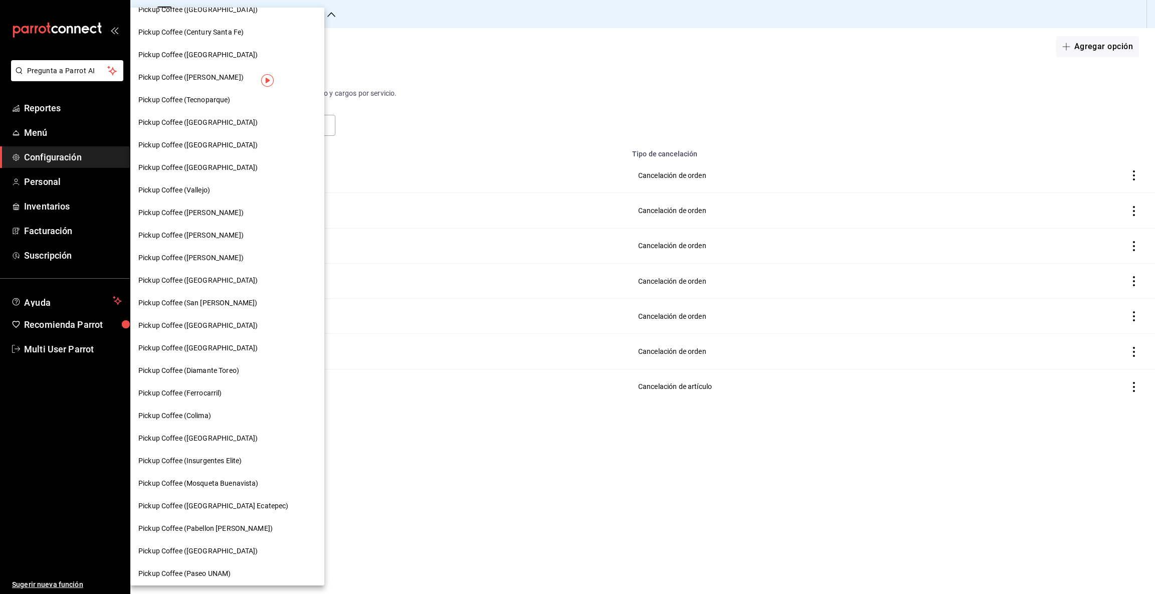
scroll to position [195, 0]
click at [218, 295] on div "Pickup Coffee (San [PERSON_NAME])" at bounding box center [227, 302] width 194 height 23
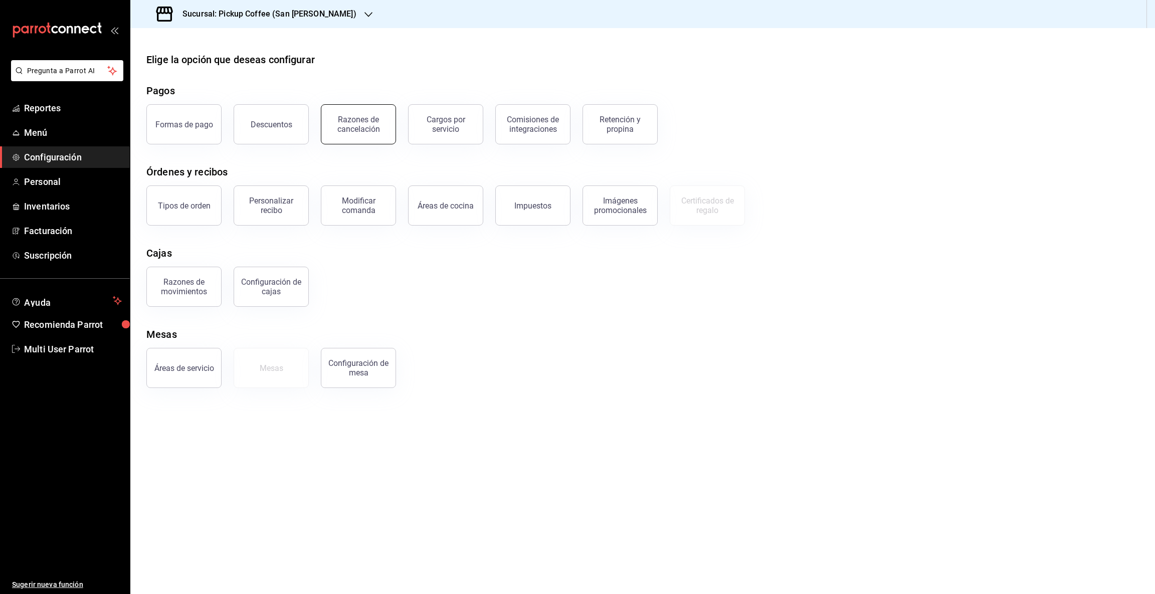
click at [347, 127] on div "Razones de cancelación" at bounding box center [358, 124] width 62 height 19
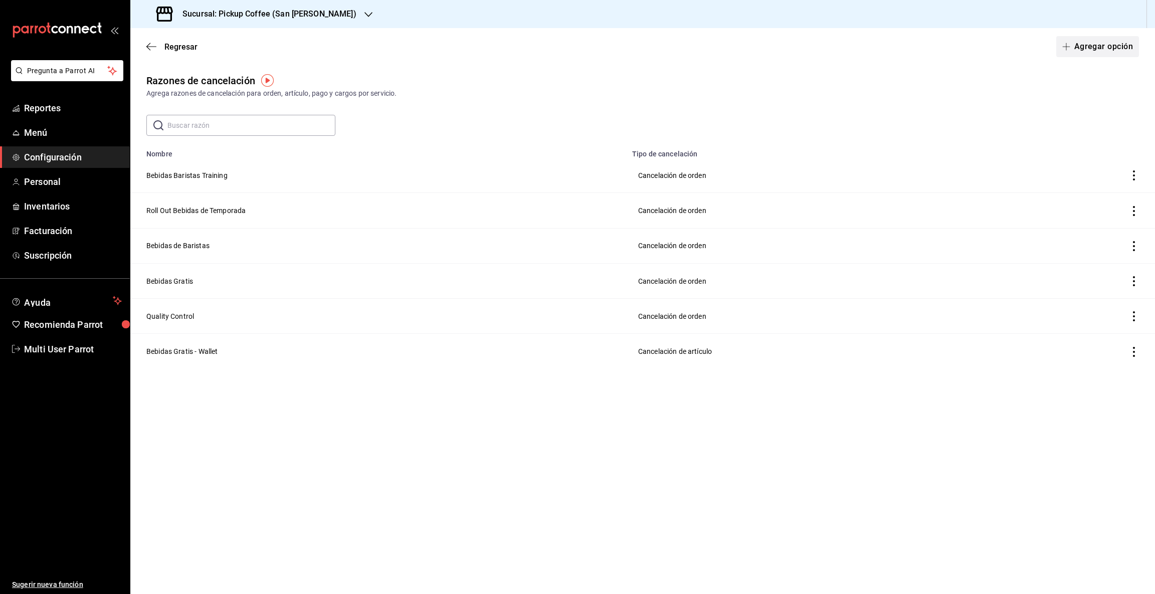
click at [1083, 45] on button "Agregar opción" at bounding box center [1097, 46] width 83 height 21
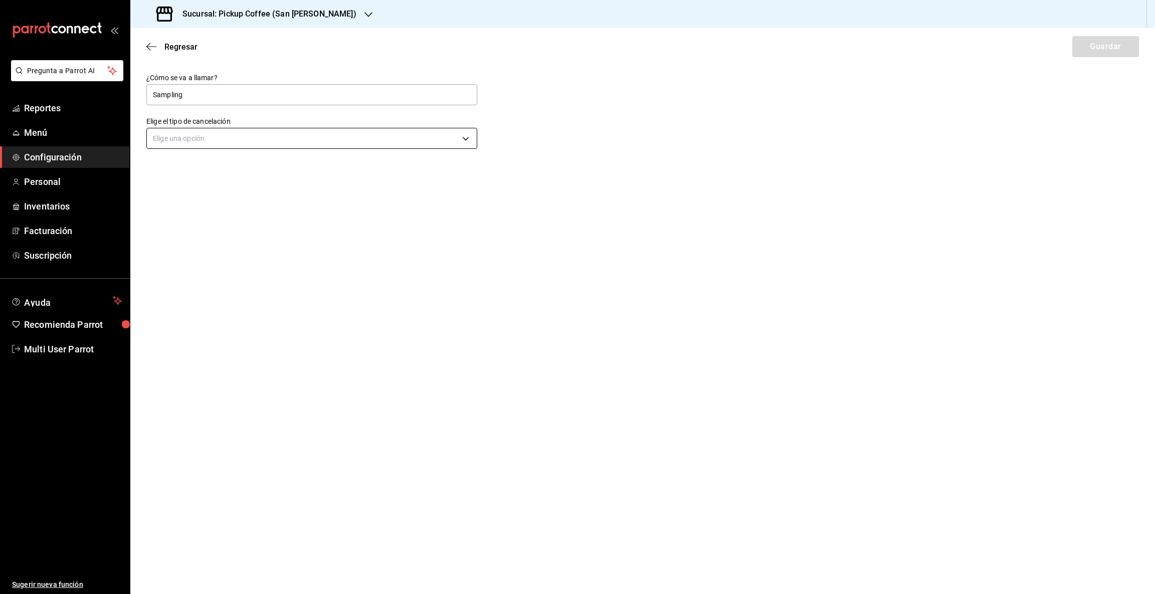
type input "Sampling"
click at [461, 137] on body "Pregunta a Parrot AI Reportes Menú Configuración Personal Inventarios Facturaci…" at bounding box center [577, 297] width 1155 height 594
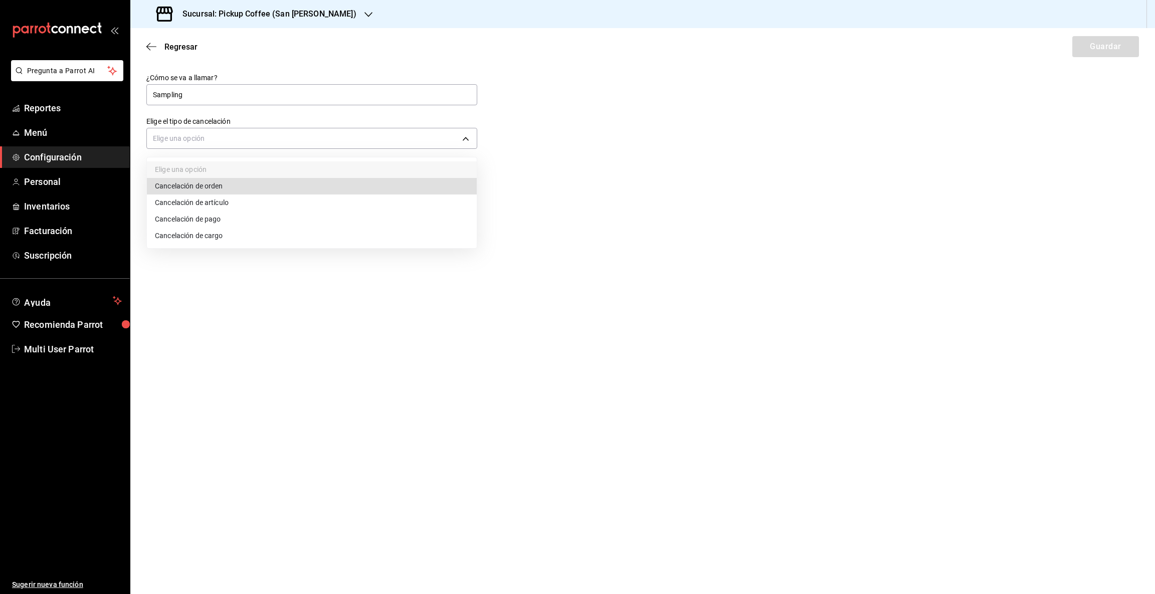
click at [284, 189] on li "Cancelación de orden" at bounding box center [312, 186] width 330 height 17
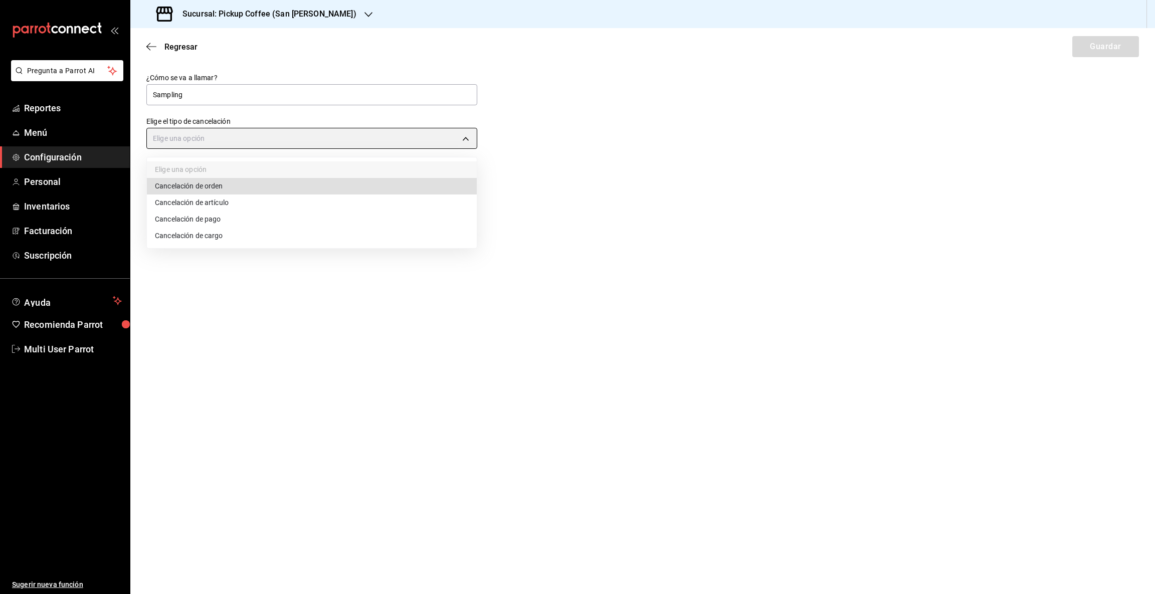
type input "ORDER"
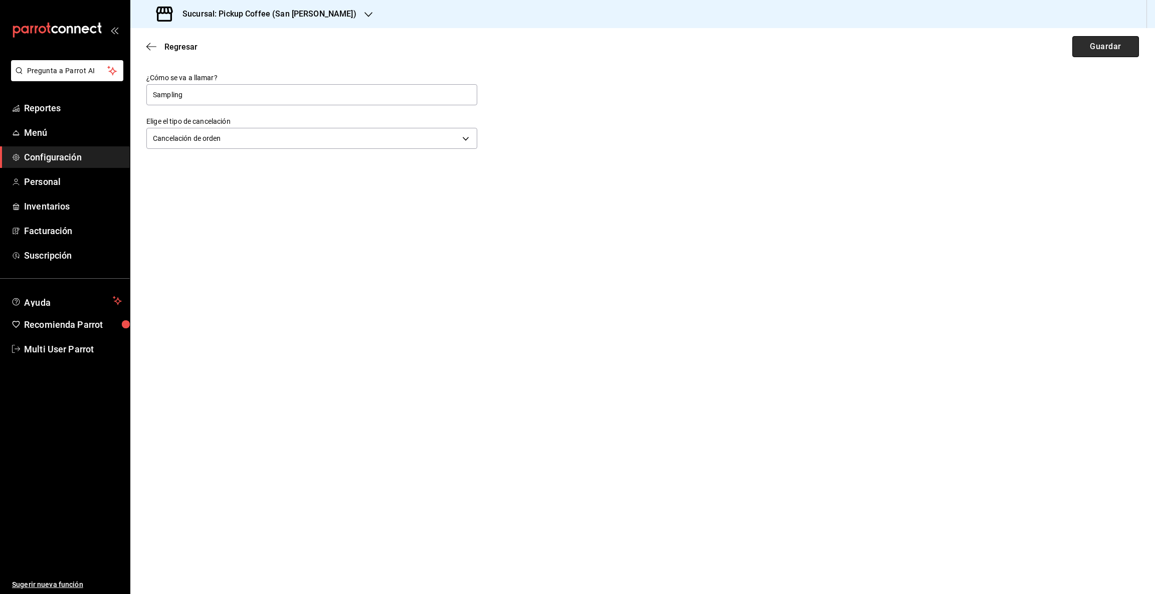
click at [1103, 49] on button "Guardar" at bounding box center [1106, 46] width 67 height 21
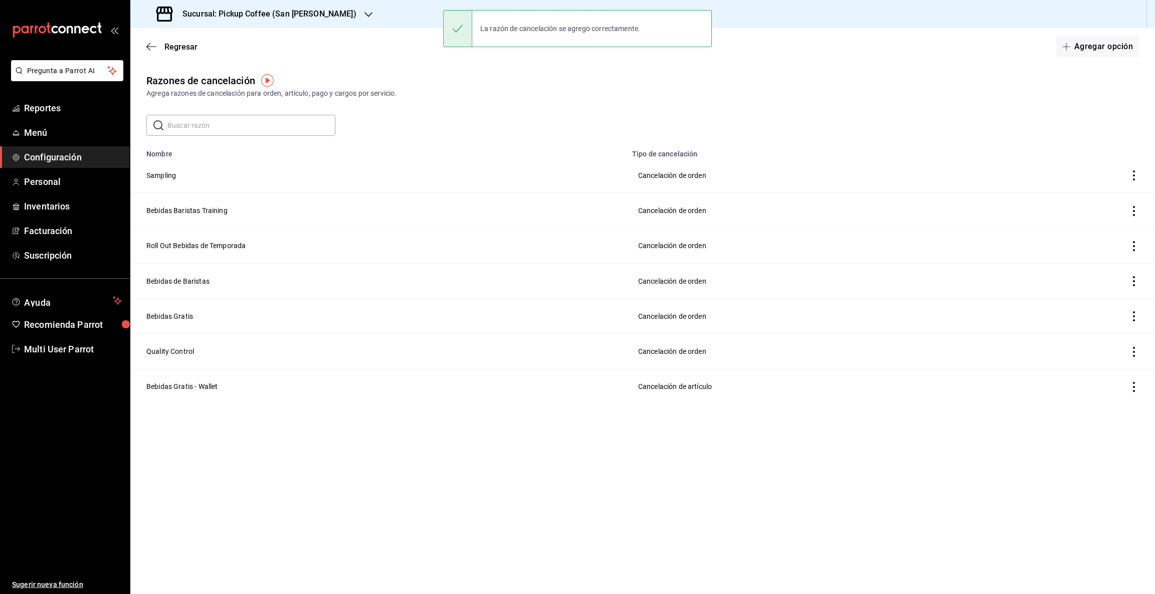
click at [335, 14] on div "Sucursal: Pickup Coffee (San [PERSON_NAME])" at bounding box center [257, 14] width 238 height 28
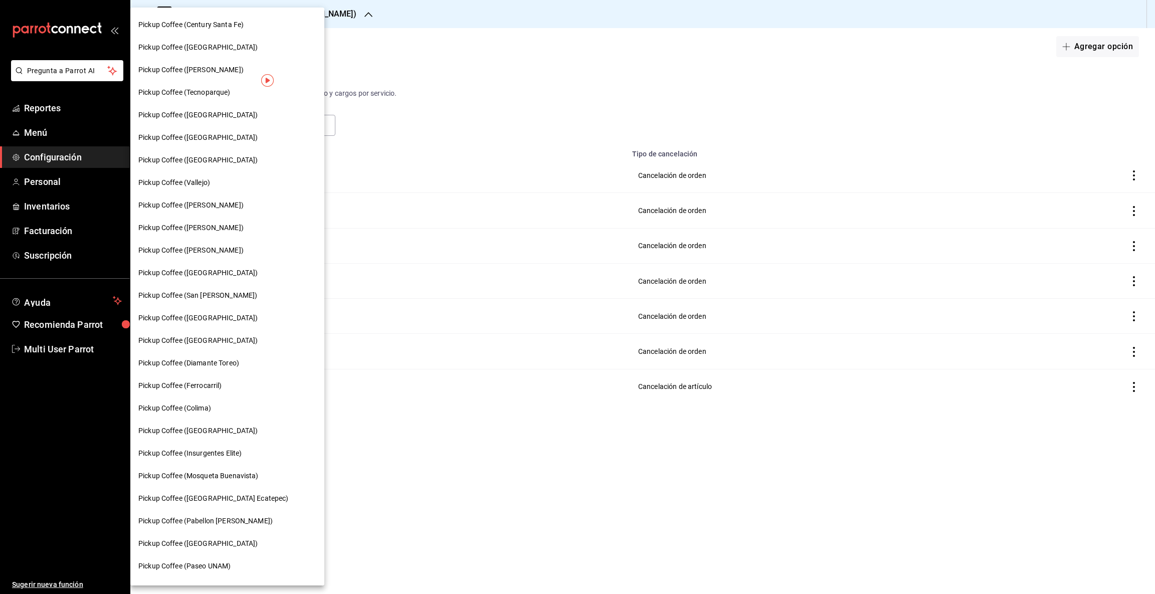
scroll to position [206, 0]
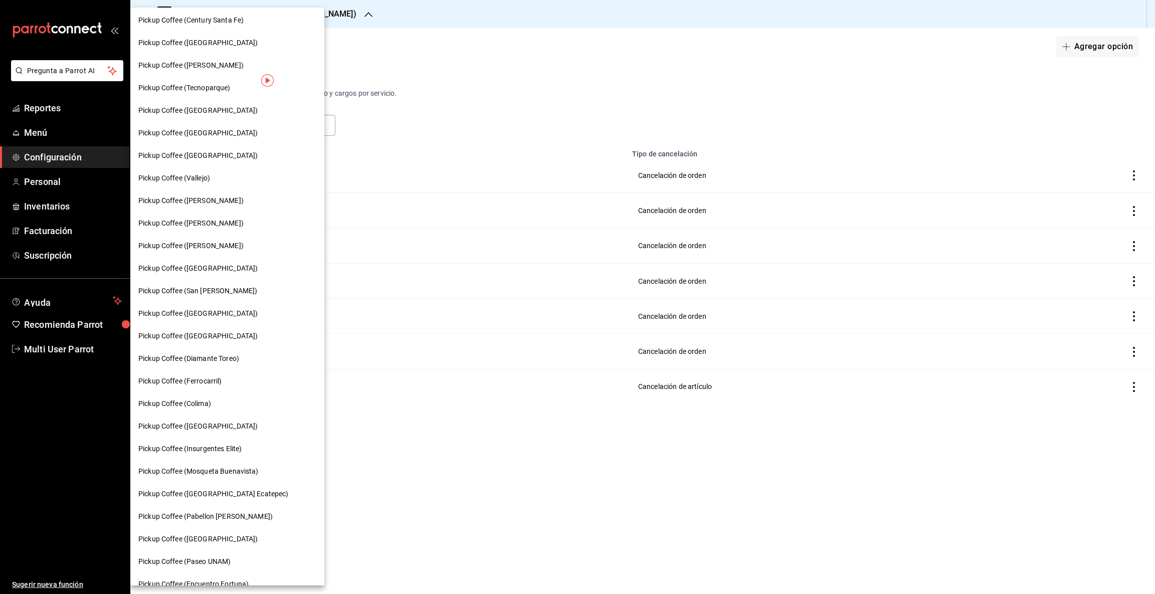
click at [206, 316] on span "Pickup Coffee ([GEOGRAPHIC_DATA])" at bounding box center [197, 313] width 119 height 11
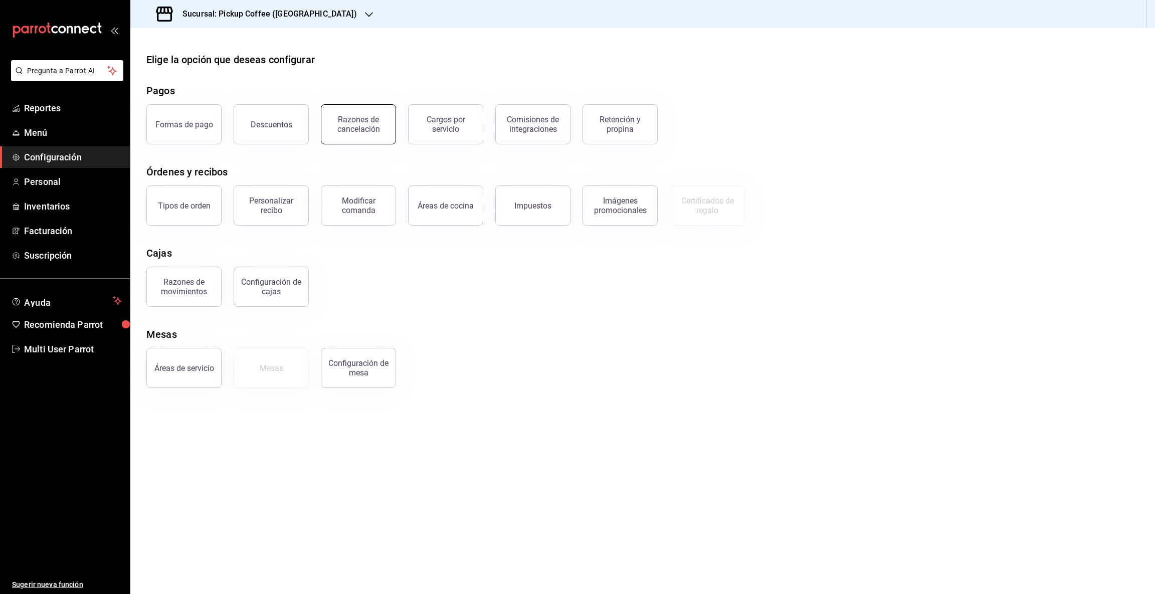
click at [345, 120] on div "Razones de cancelación" at bounding box center [358, 124] width 62 height 19
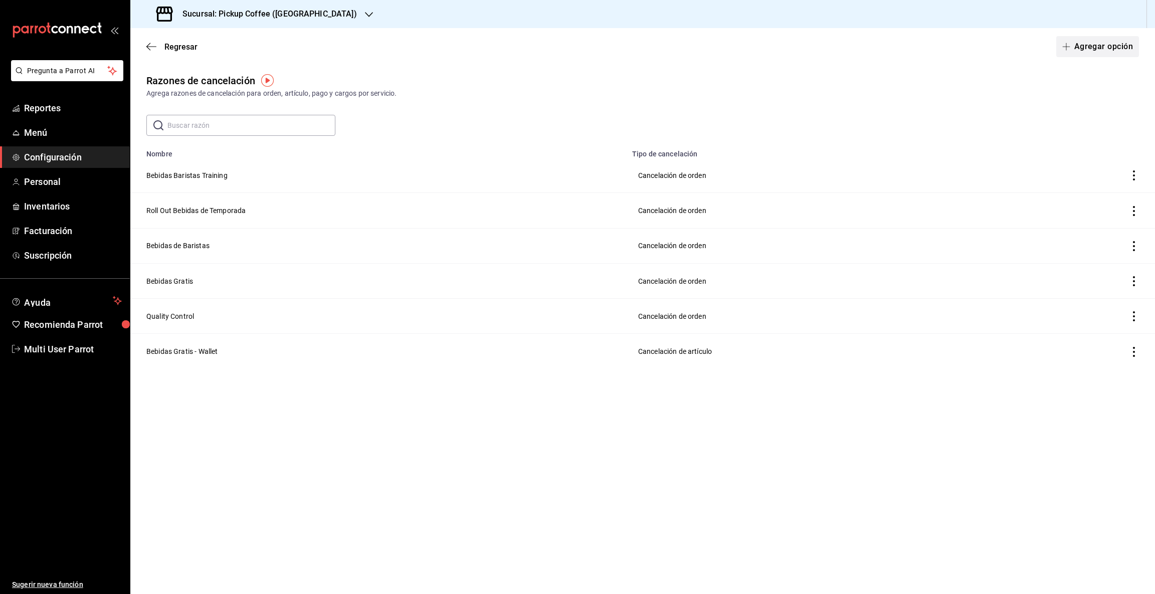
click at [1079, 47] on button "Agregar opción" at bounding box center [1097, 46] width 83 height 21
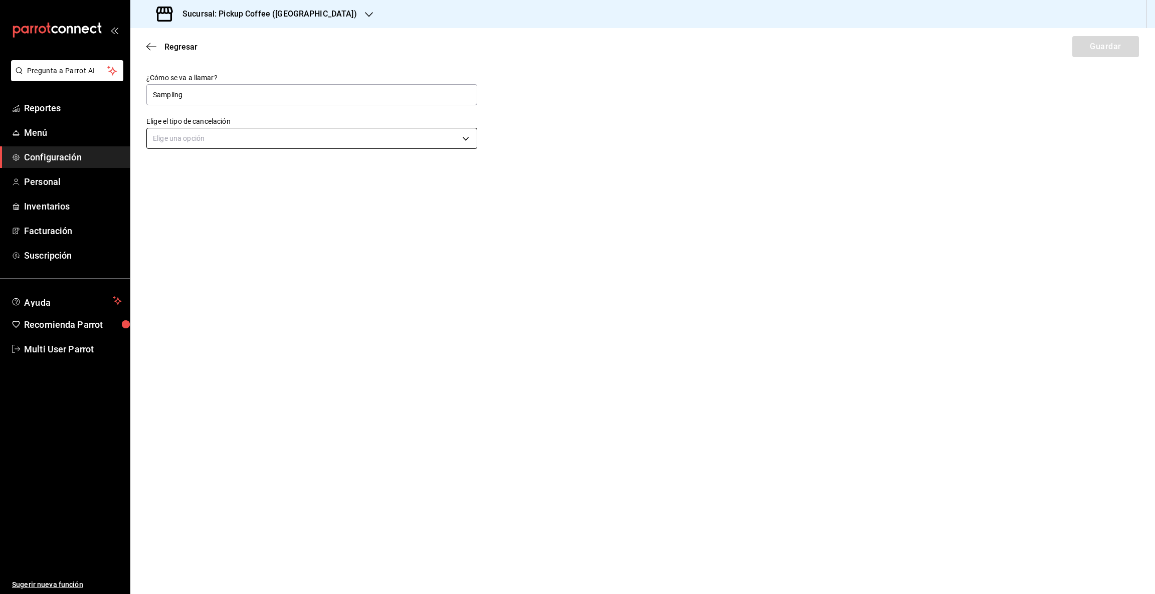
type input "Sampling"
click at [465, 141] on body "Pregunta a Parrot AI Reportes Menú Configuración Personal Inventarios Facturaci…" at bounding box center [577, 297] width 1155 height 594
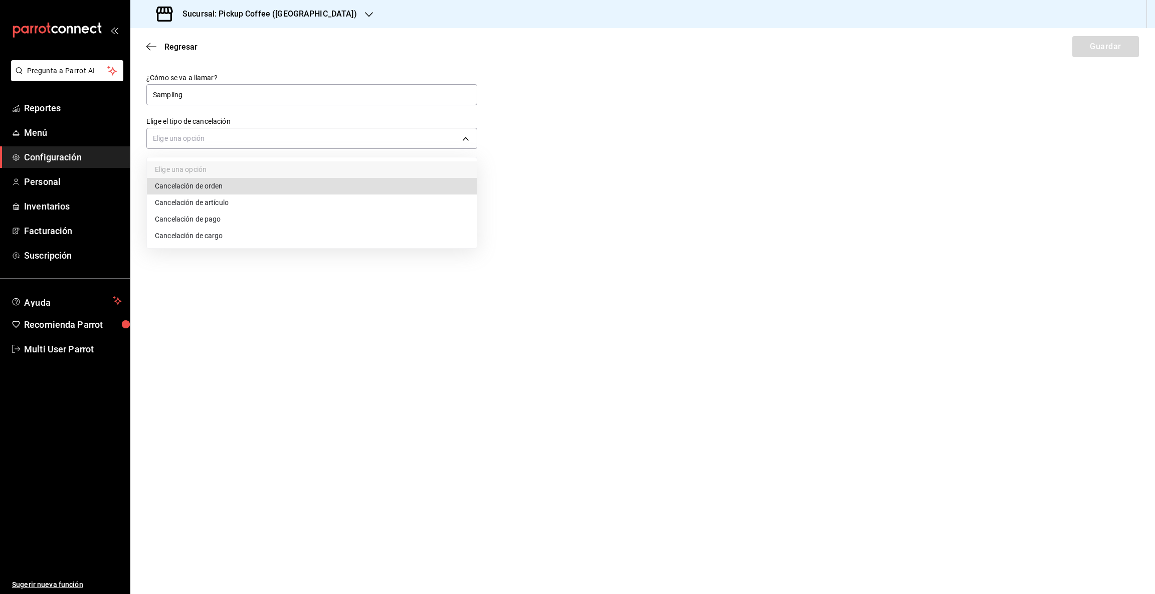
click at [182, 184] on li "Cancelación de orden" at bounding box center [312, 186] width 330 height 17
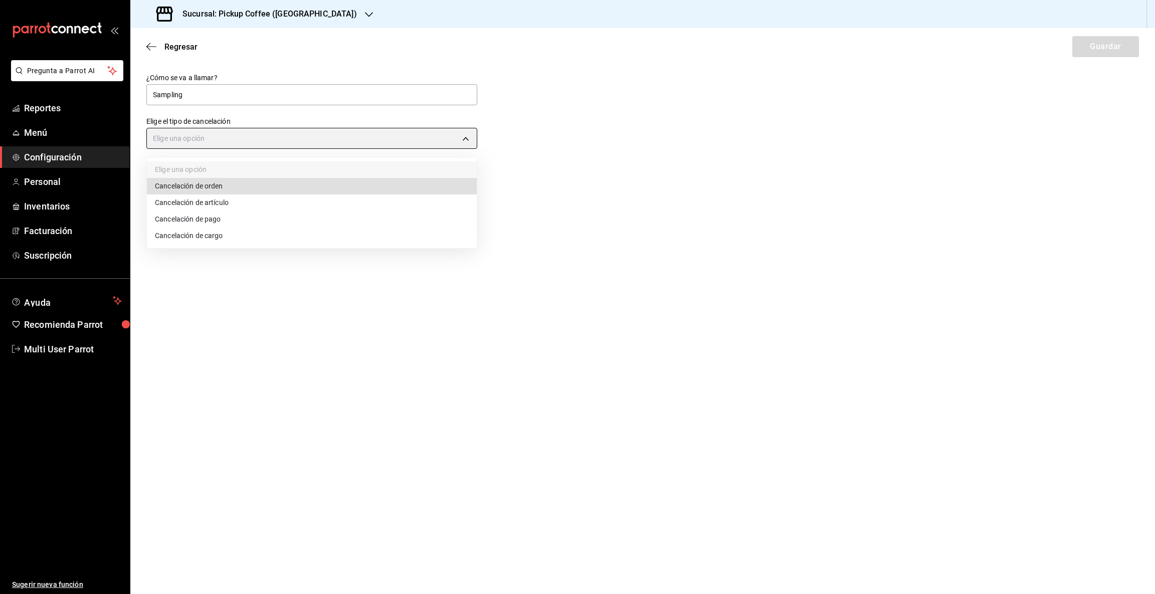
type input "ORDER"
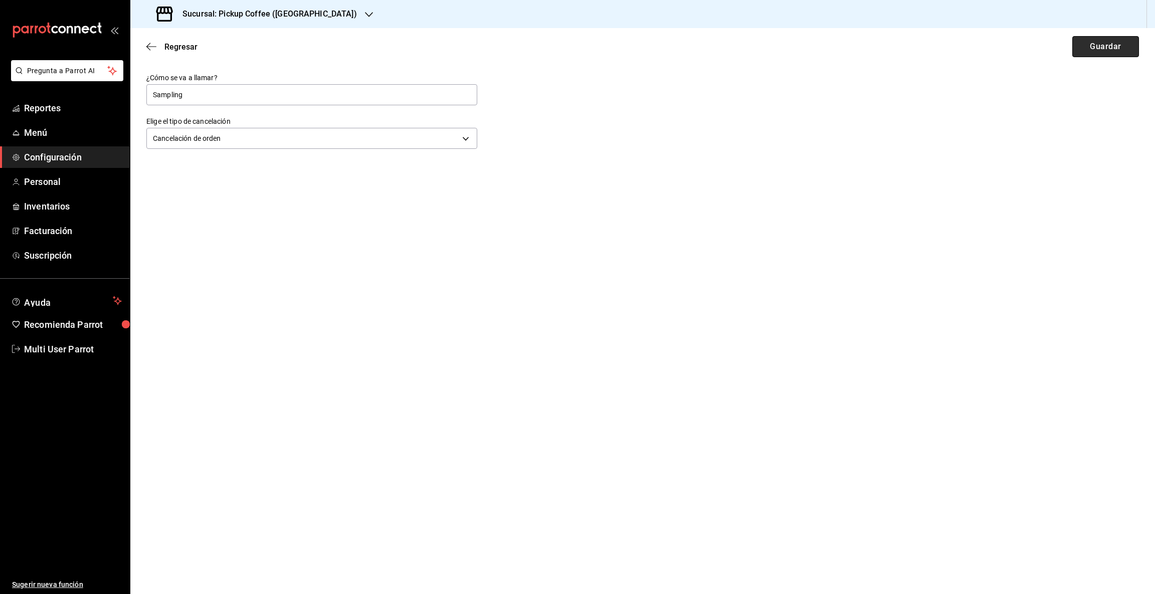
click at [1087, 44] on button "Guardar" at bounding box center [1106, 46] width 67 height 21
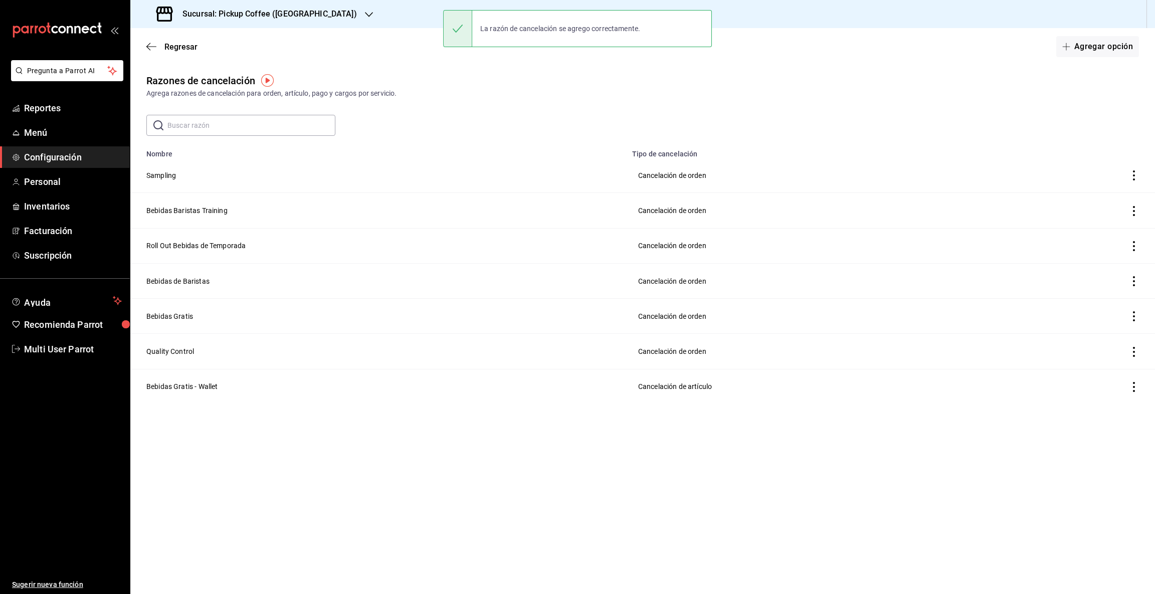
click at [365, 15] on icon "button" at bounding box center [369, 15] width 8 height 8
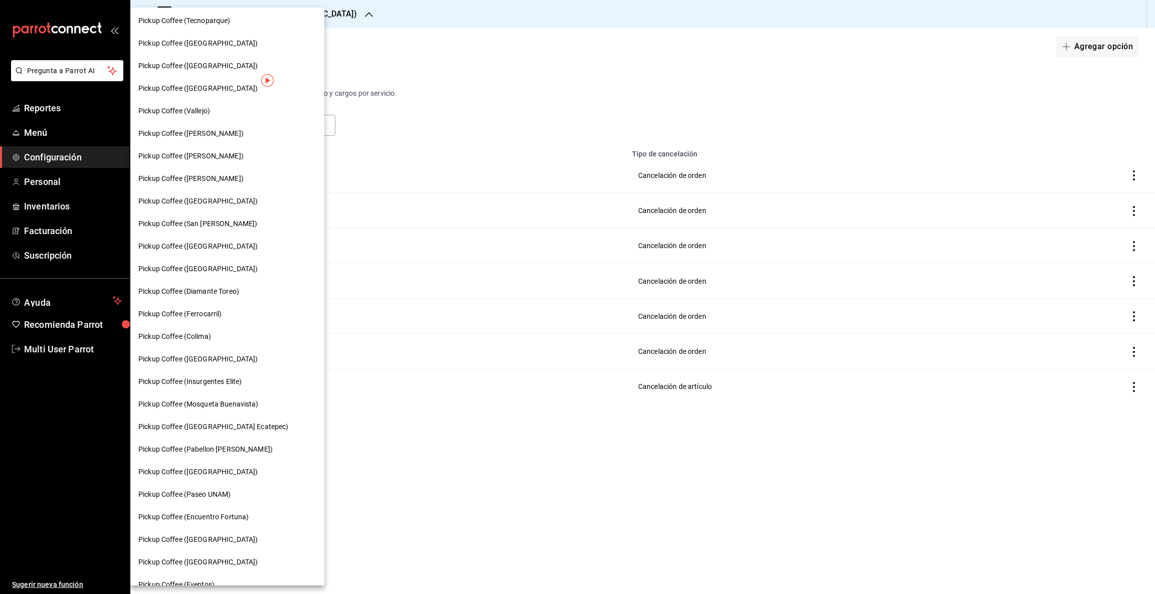
scroll to position [286, 0]
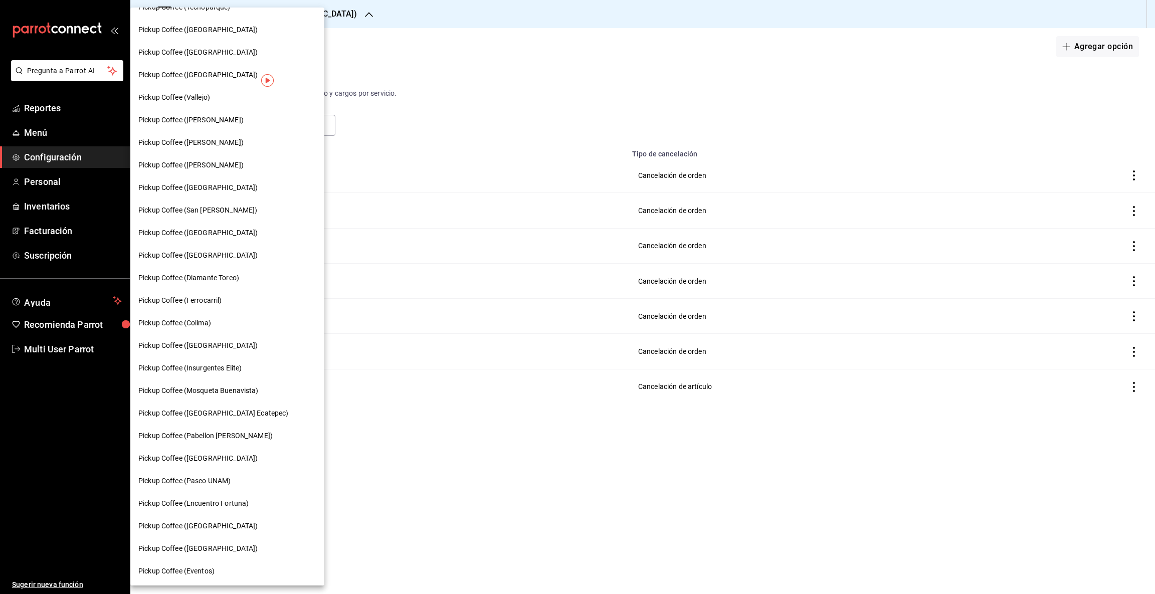
click at [197, 258] on span "Pickup Coffee ([GEOGRAPHIC_DATA])" at bounding box center [197, 255] width 119 height 11
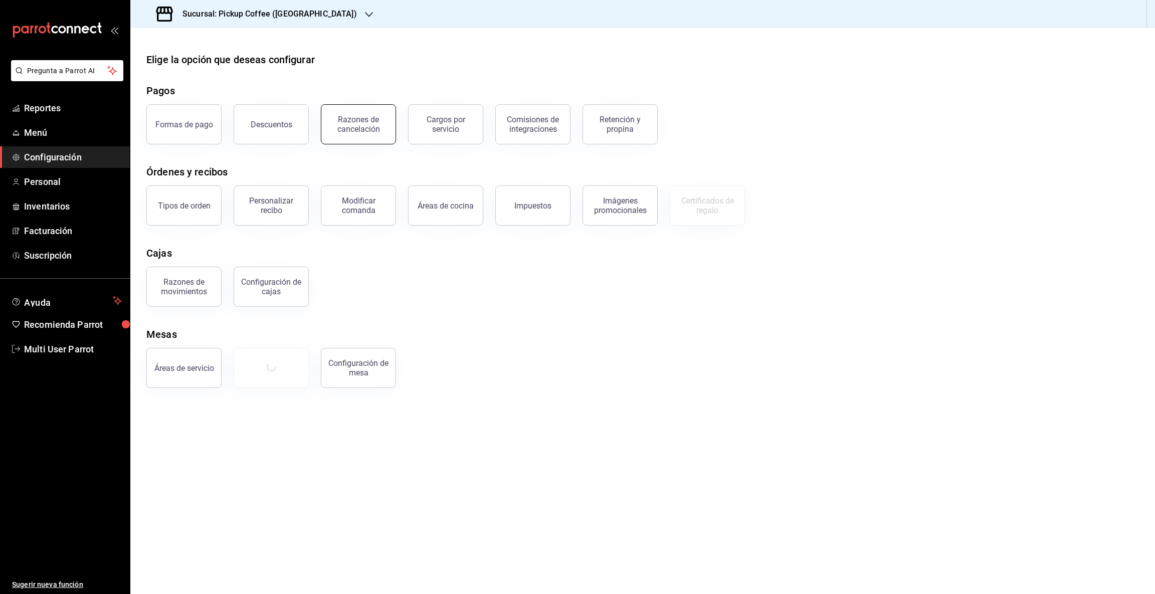
click at [363, 129] on div "Razones de cancelación" at bounding box center [358, 124] width 62 height 19
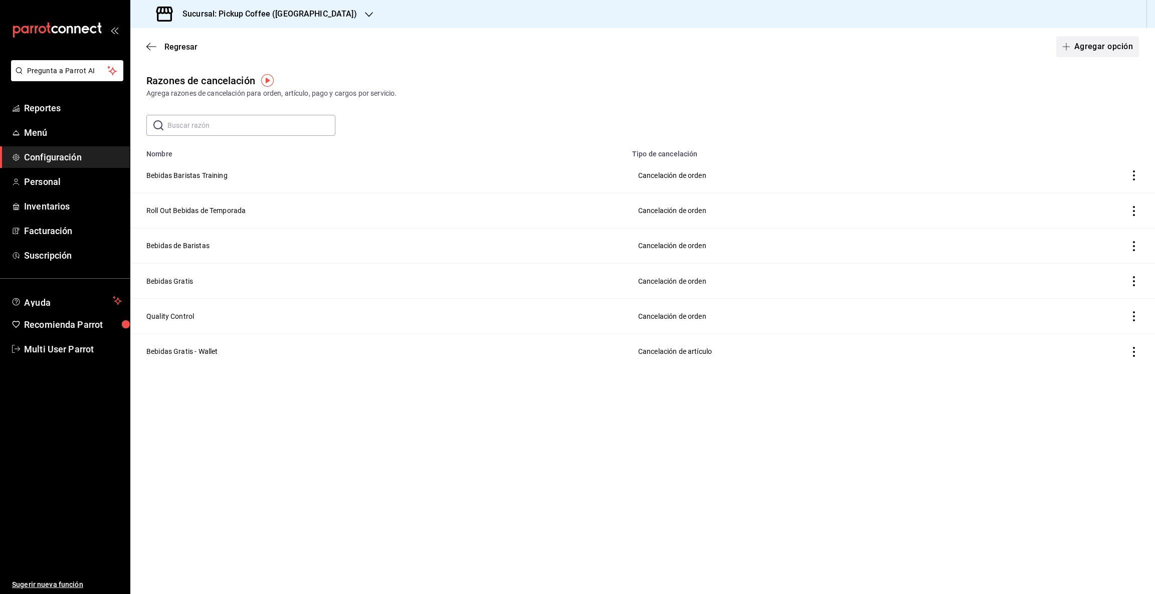
click at [1069, 49] on icon "button" at bounding box center [1066, 47] width 8 height 8
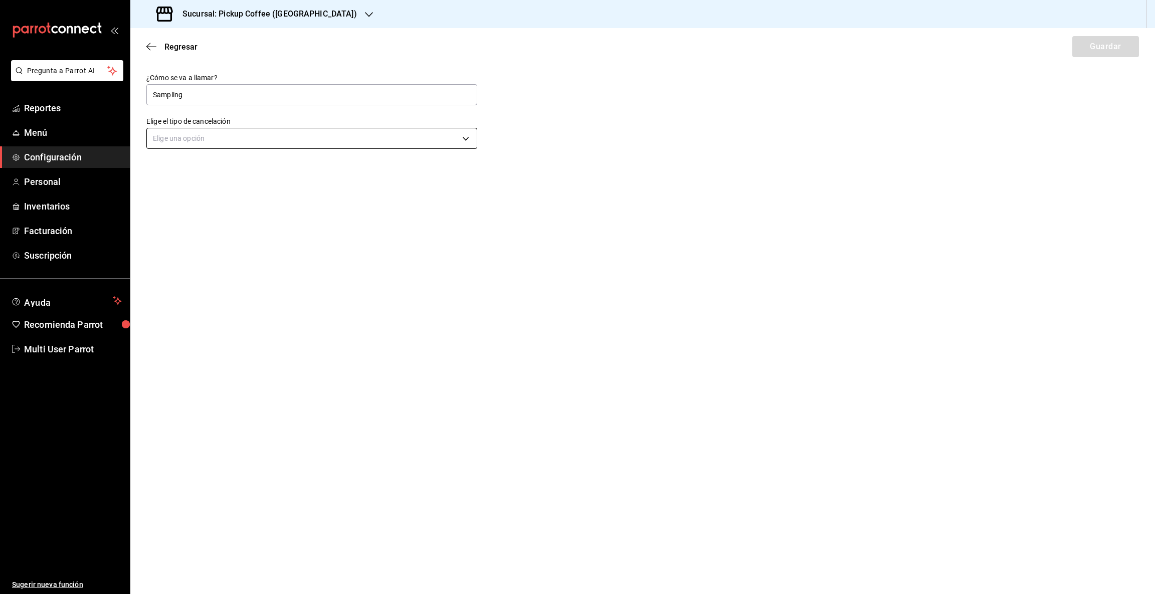
type input "Sampling"
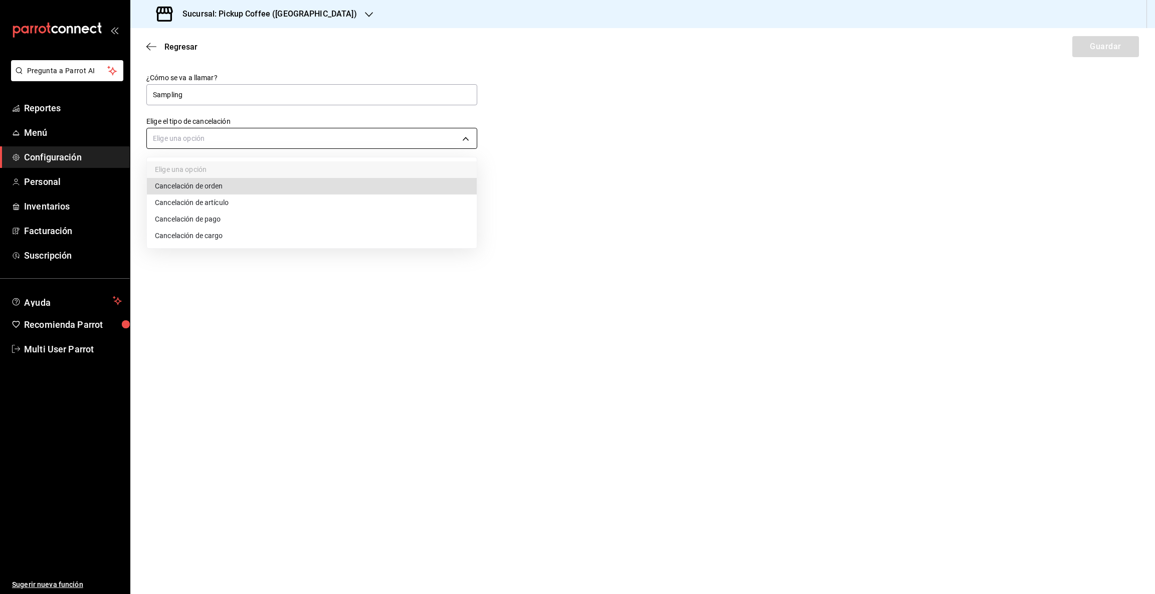
click at [261, 135] on body "Pregunta a Parrot AI Reportes Menú Configuración Personal Inventarios Facturaci…" at bounding box center [577, 297] width 1155 height 594
click at [270, 187] on li "Cancelación de orden" at bounding box center [312, 186] width 330 height 17
type input "ORDER"
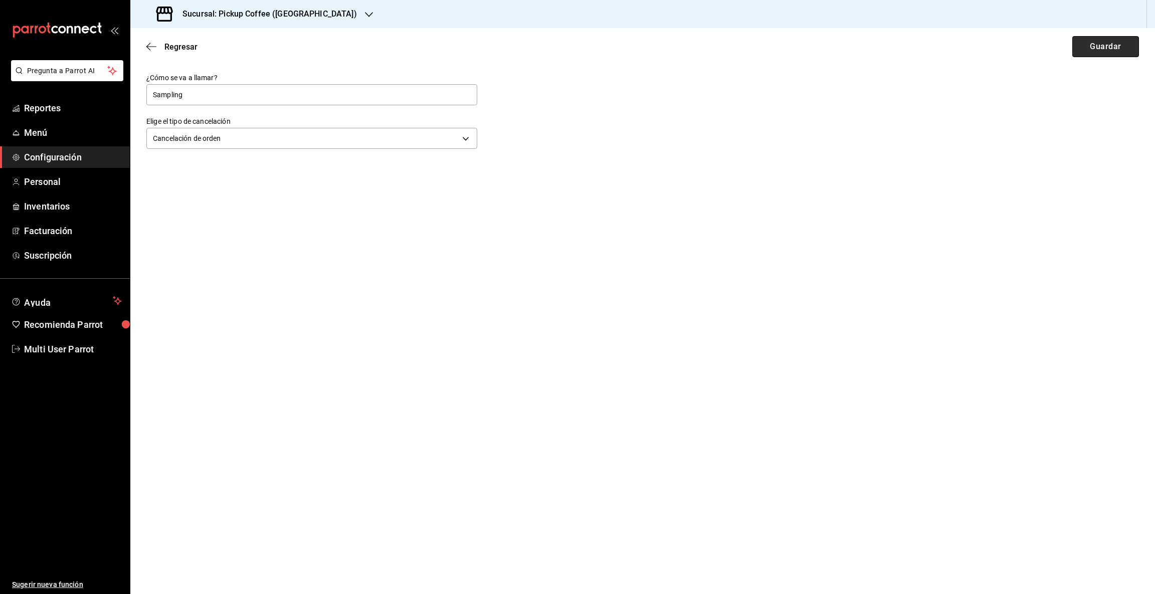
click at [1096, 51] on button "Guardar" at bounding box center [1106, 46] width 67 height 21
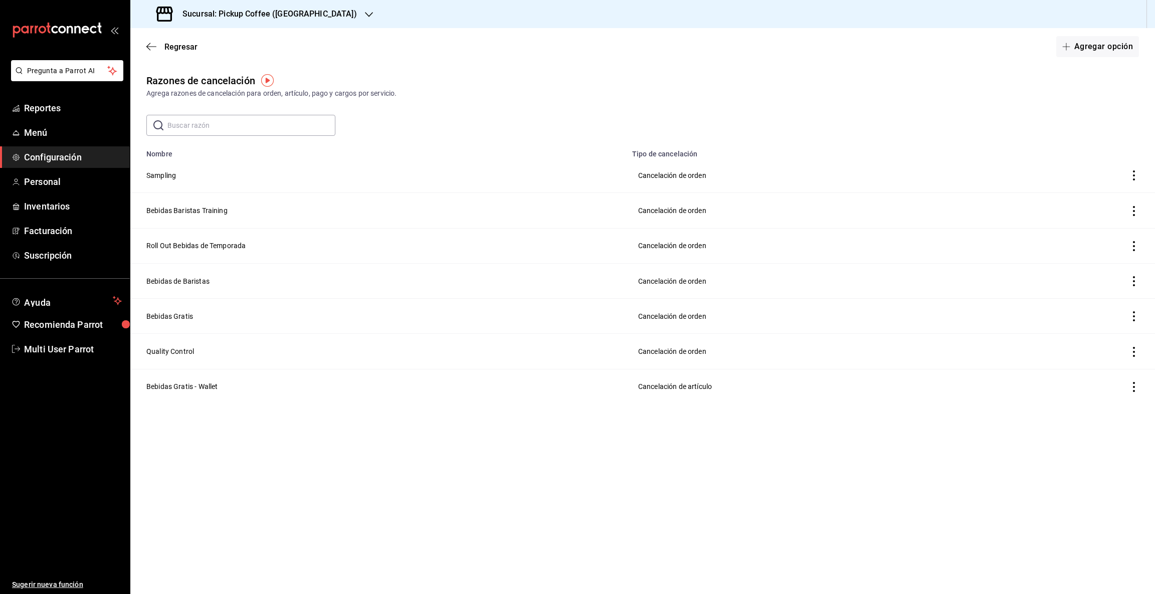
click at [365, 11] on icon "button" at bounding box center [369, 15] width 8 height 8
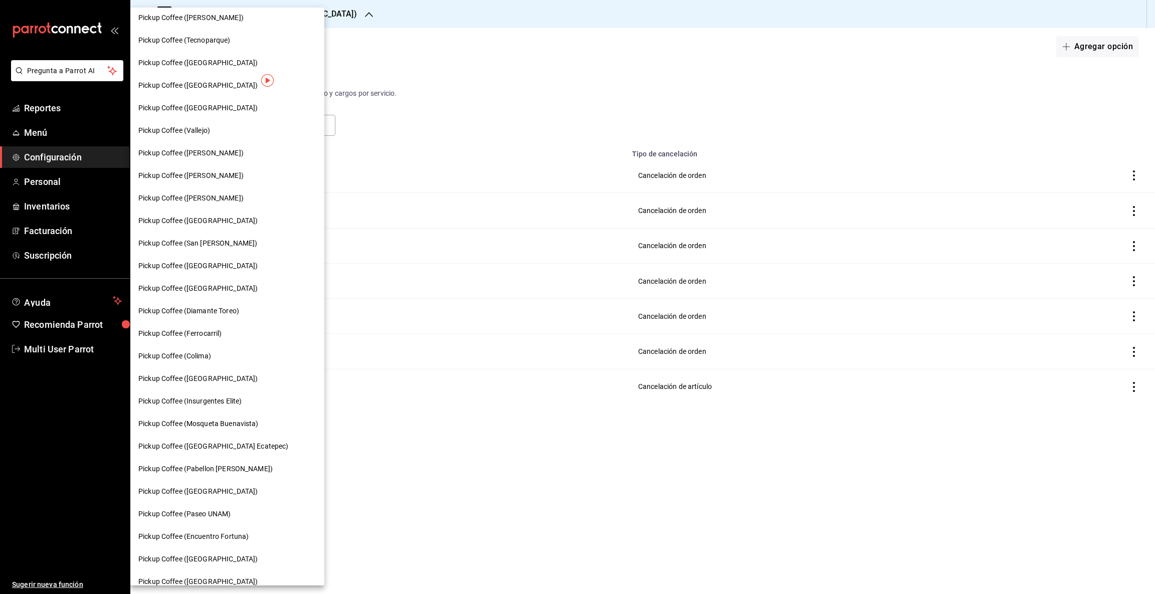
scroll to position [261, 0]
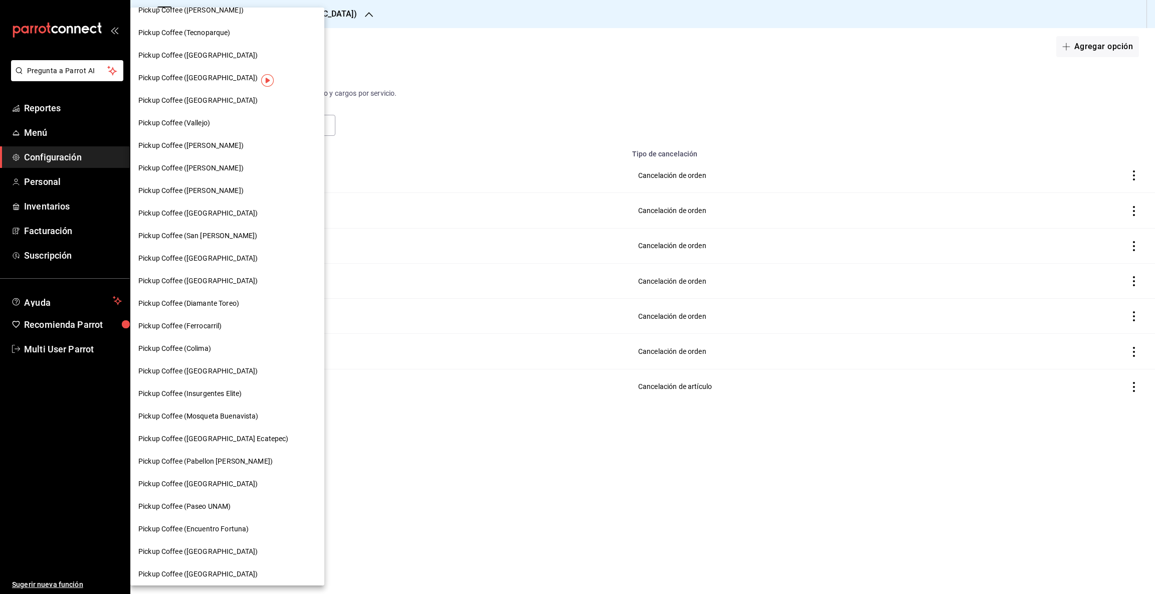
click at [226, 301] on span "Pickup Coffee (Diamante Toreo)" at bounding box center [188, 303] width 101 height 11
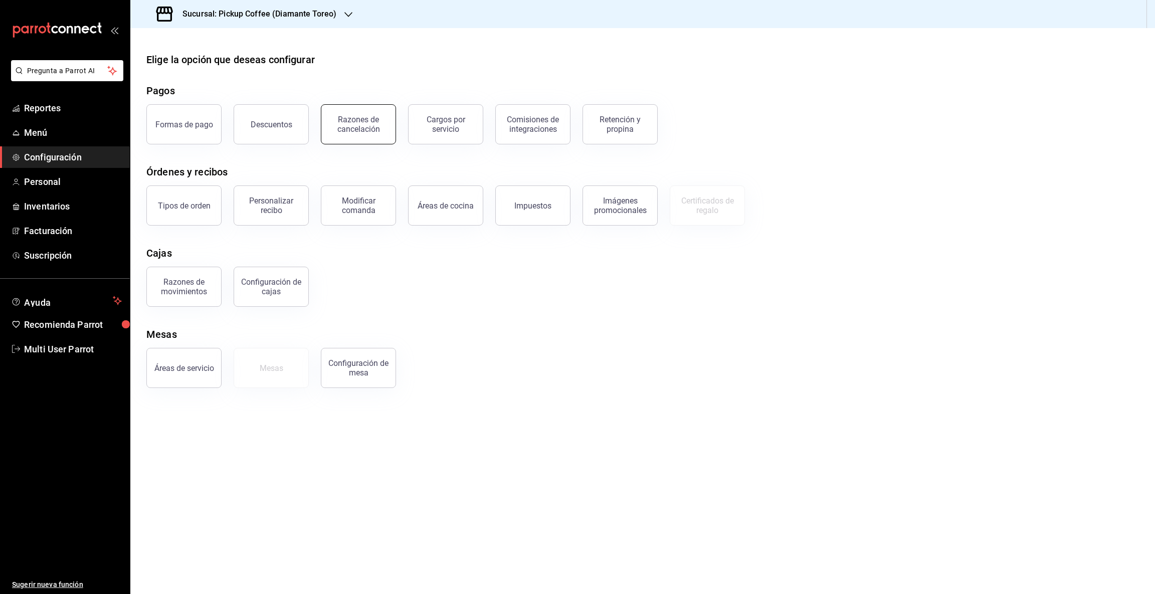
click at [360, 121] on div "Razones de cancelación" at bounding box center [358, 124] width 62 height 19
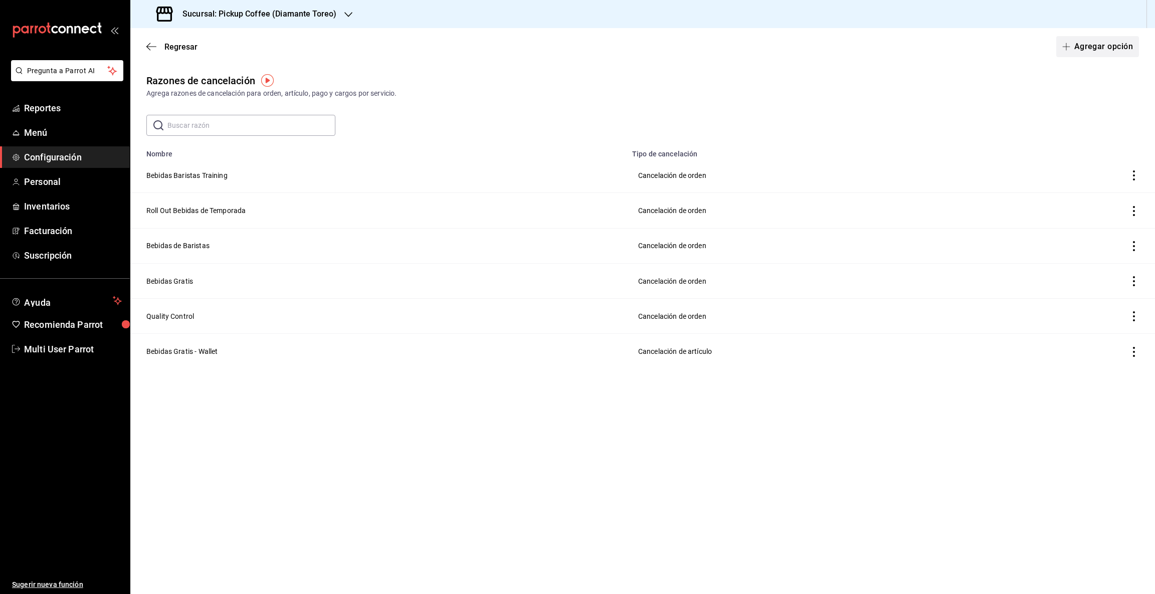
click at [1081, 44] on button "Agregar opción" at bounding box center [1097, 46] width 83 height 21
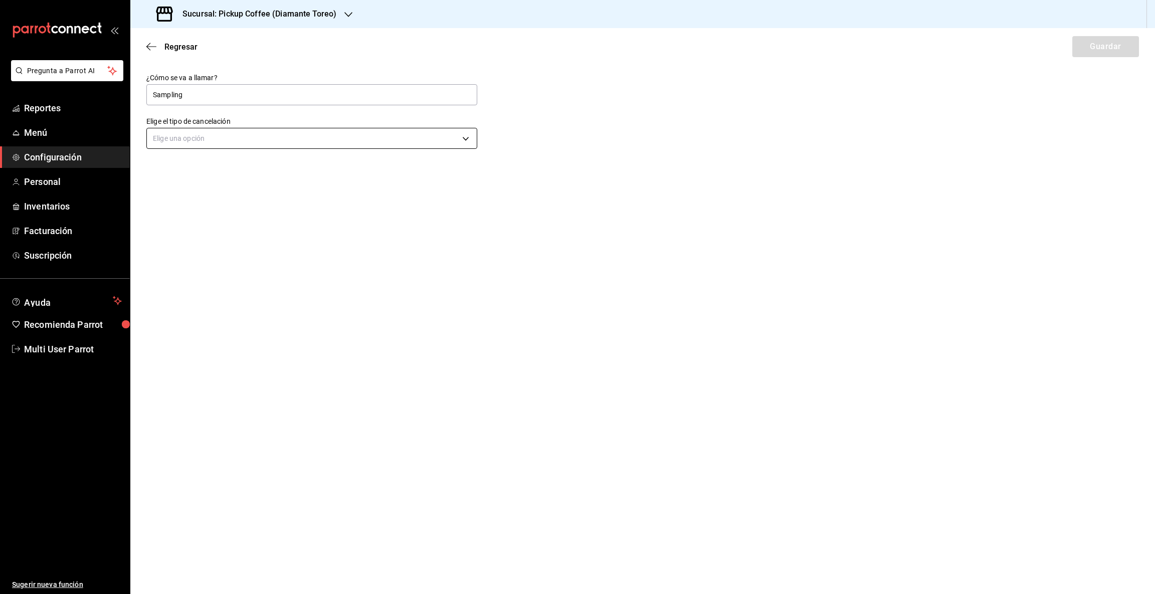
type input "Sampling"
click at [467, 136] on body "Pregunta a Parrot AI Reportes Menú Configuración Personal Inventarios Facturaci…" at bounding box center [577, 297] width 1155 height 594
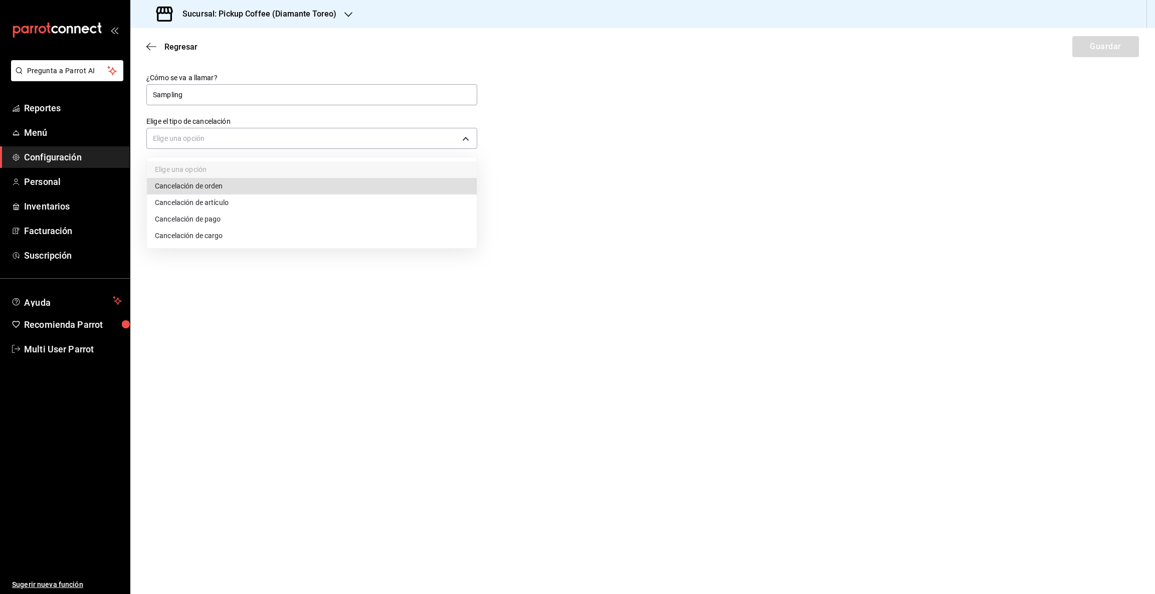
click at [243, 181] on li "Cancelación de orden" at bounding box center [312, 186] width 330 height 17
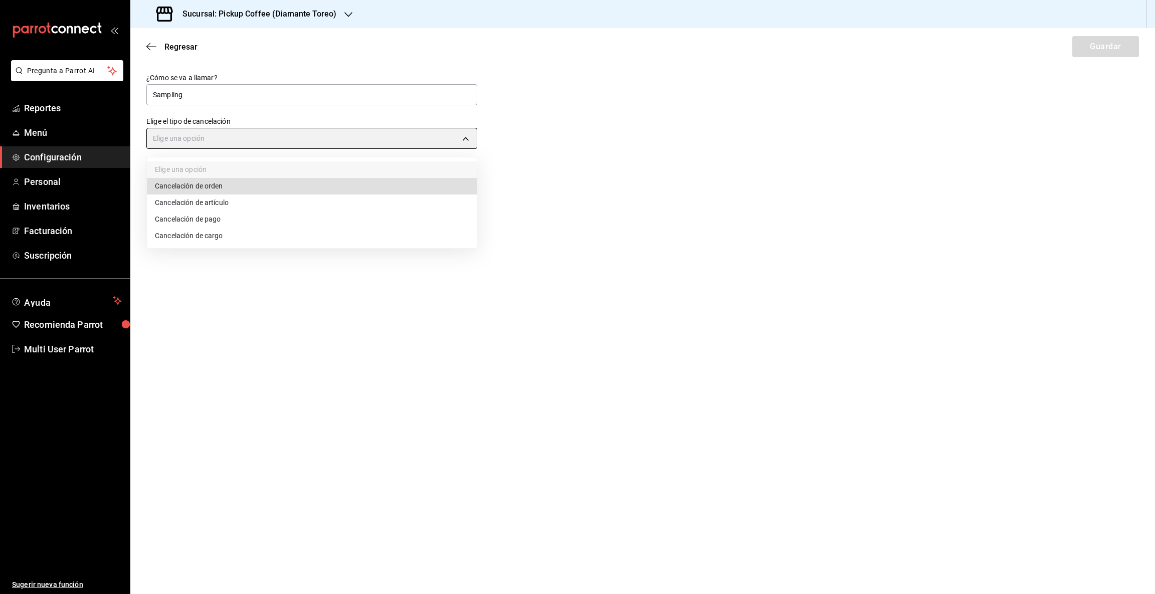
type input "ORDER"
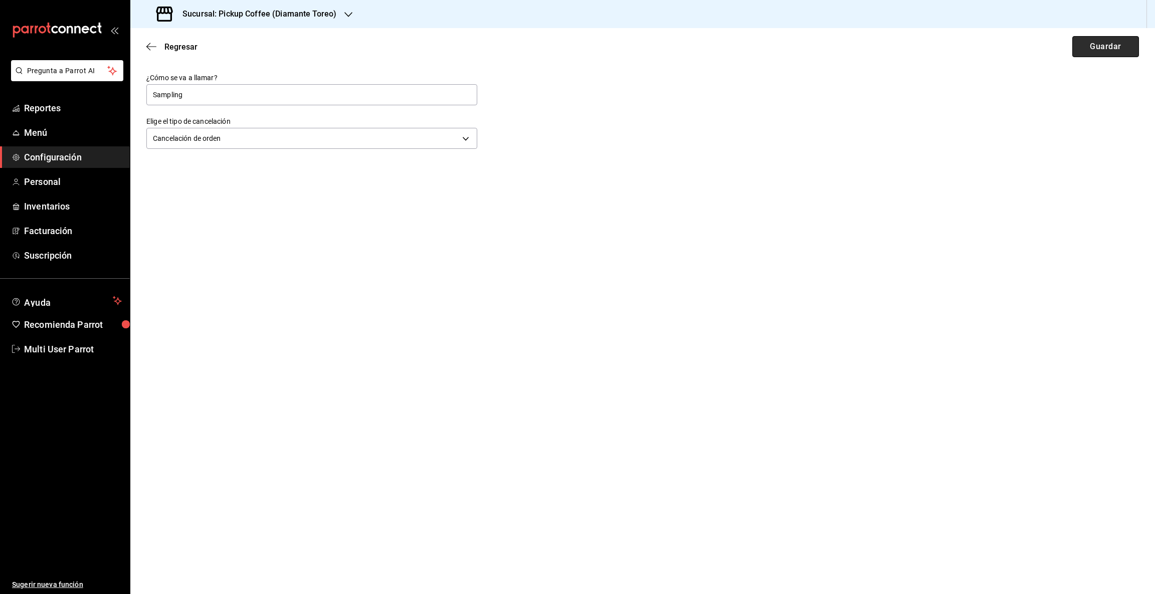
click at [1077, 44] on button "Guardar" at bounding box center [1106, 46] width 67 height 21
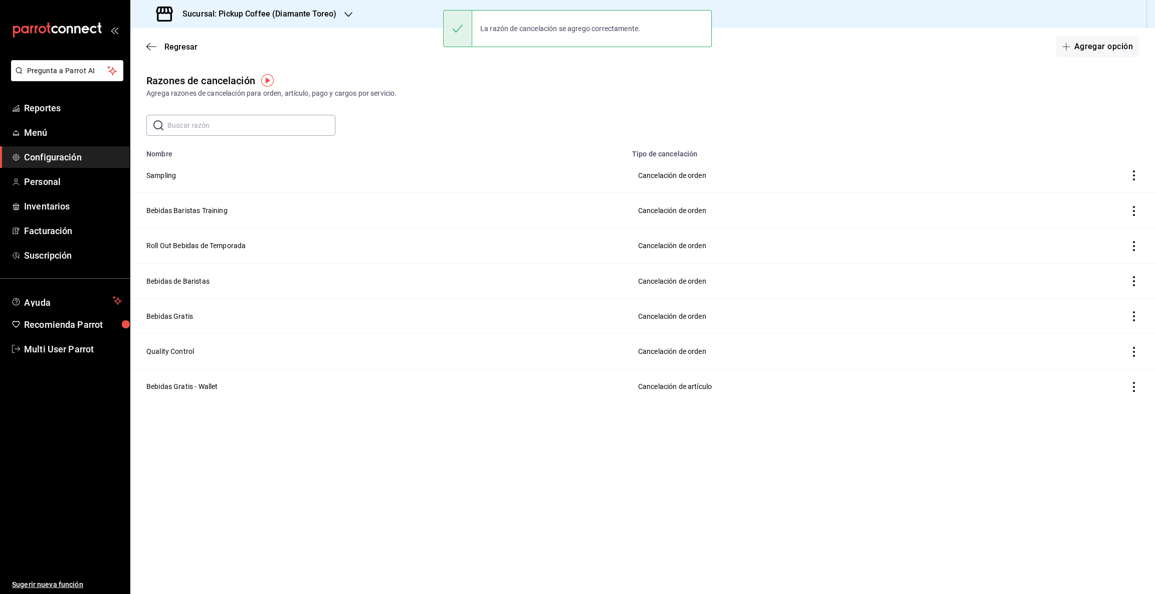
click at [346, 13] on icon "button" at bounding box center [348, 15] width 8 height 8
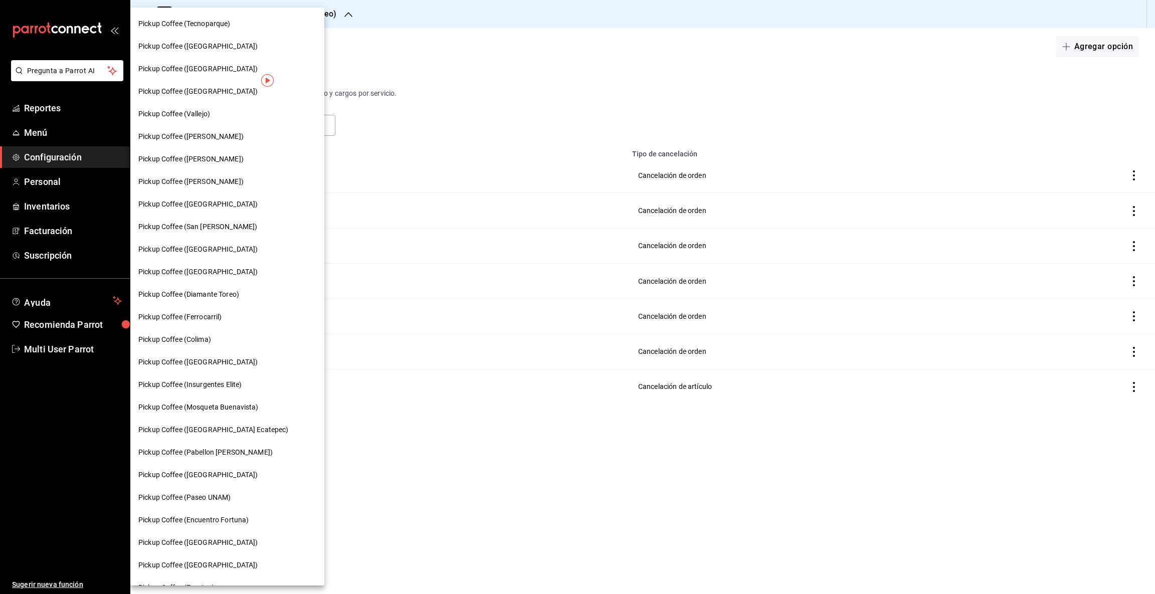
scroll to position [286, 0]
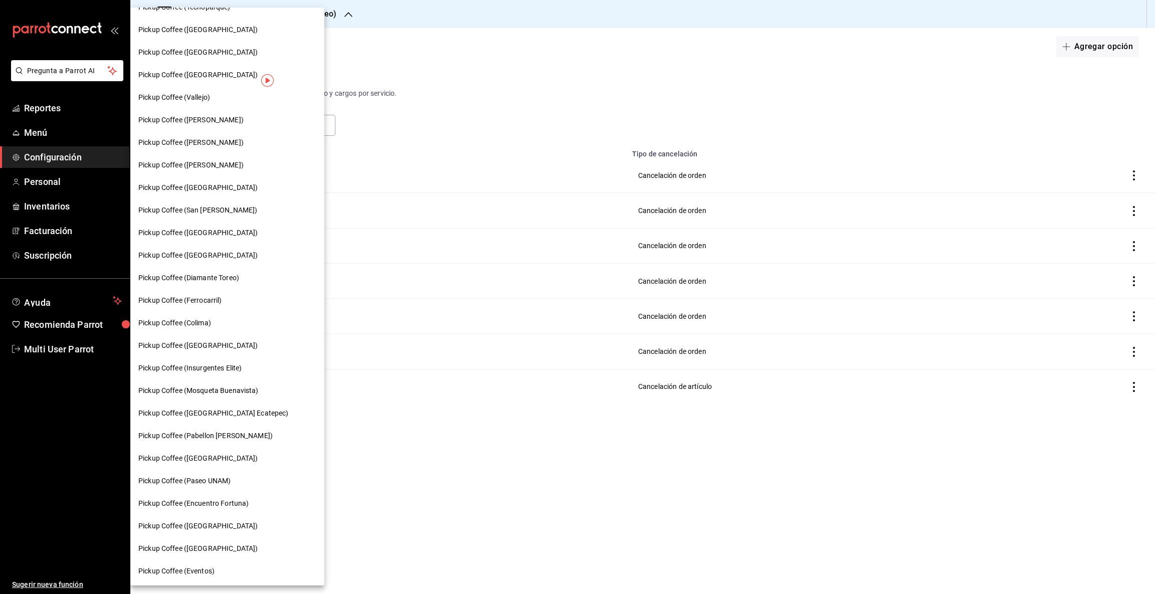
click at [180, 299] on span "Pickup Coffee (Ferrocarril)" at bounding box center [180, 300] width 84 height 11
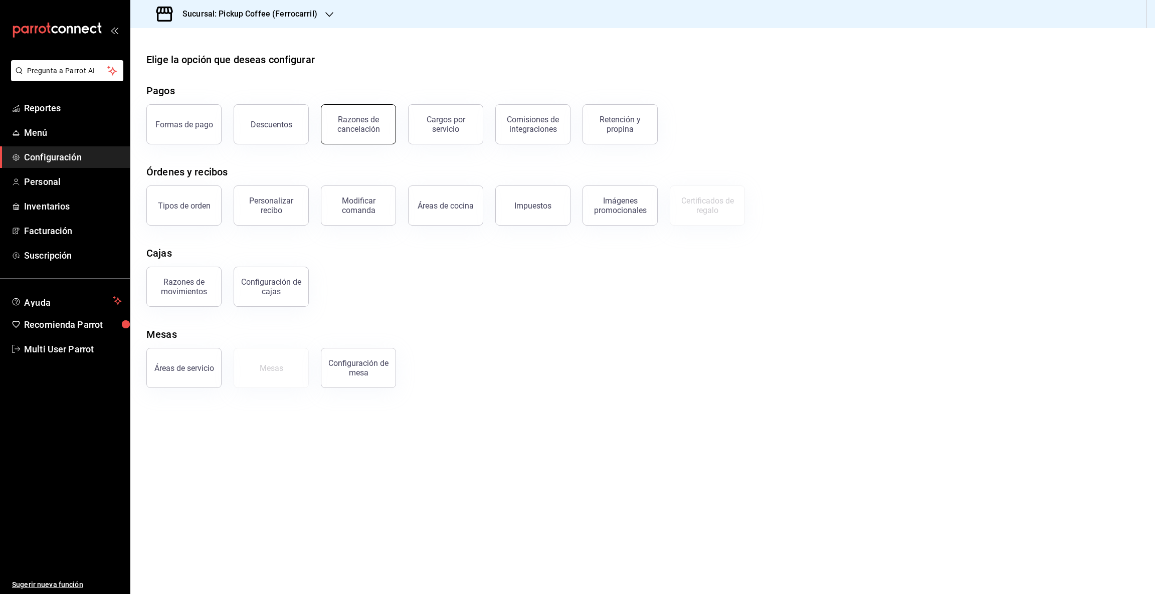
click at [344, 131] on div "Razones de cancelación" at bounding box center [358, 124] width 62 height 19
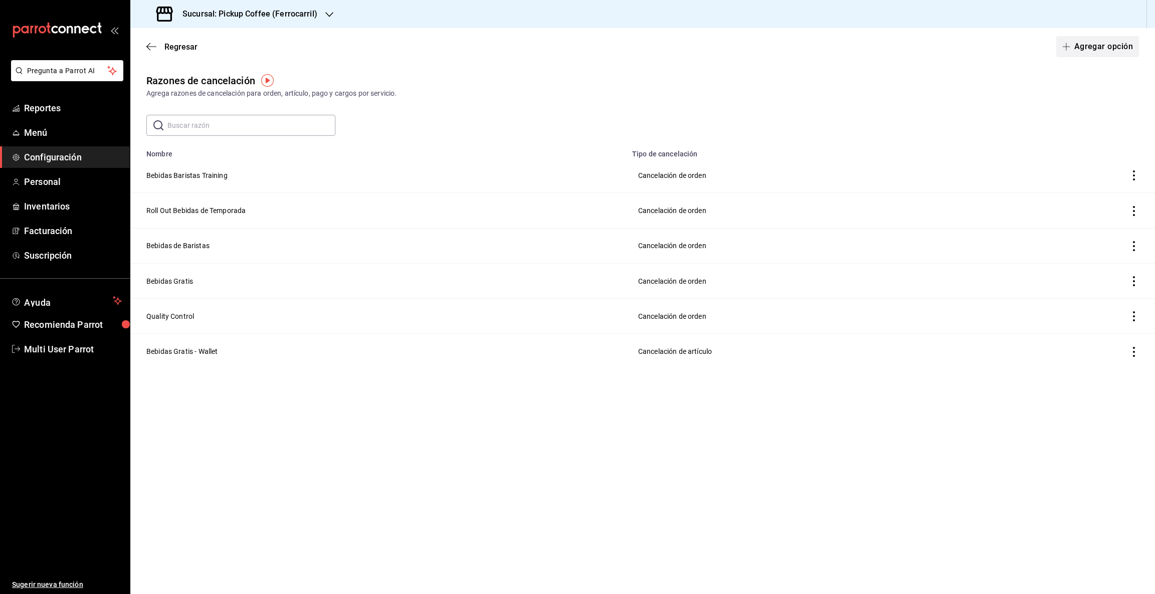
click at [1085, 43] on button "Agregar opción" at bounding box center [1097, 46] width 83 height 21
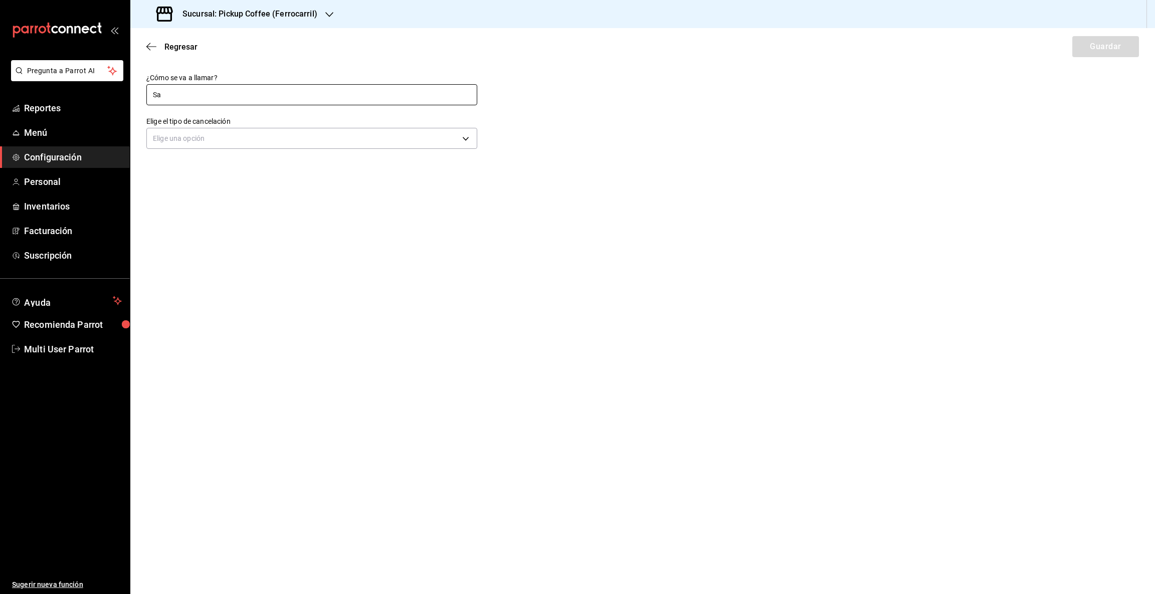
type input "Sampling"
click at [267, 142] on body "Pregunta a Parrot AI Reportes Menú Configuración Personal Inventarios Facturaci…" at bounding box center [577, 297] width 1155 height 594
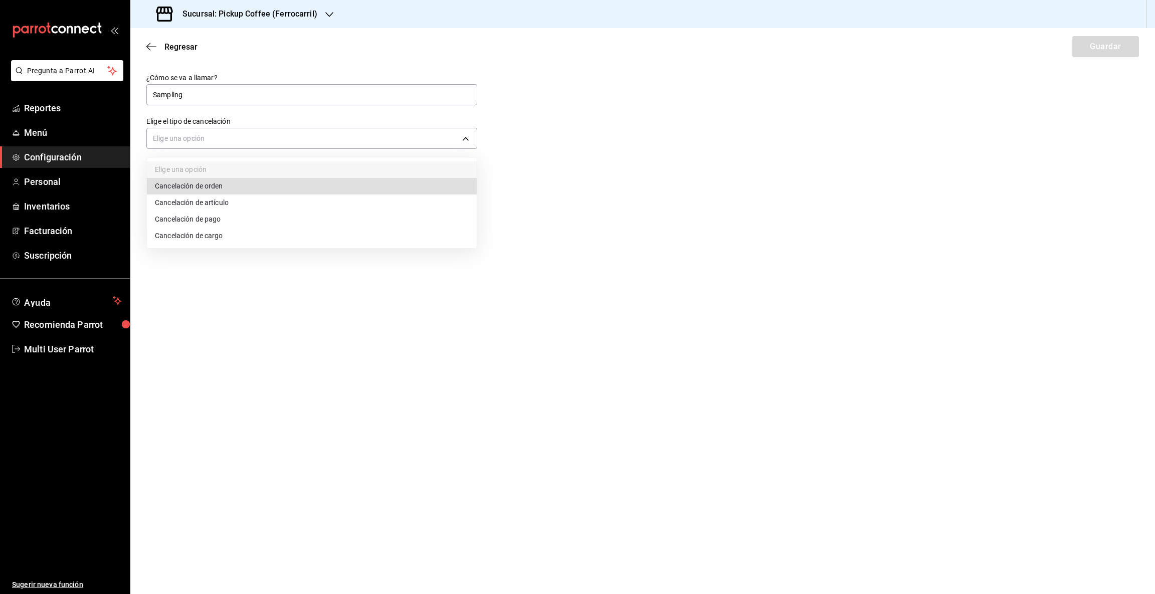
click at [236, 188] on li "Cancelación de orden" at bounding box center [312, 186] width 330 height 17
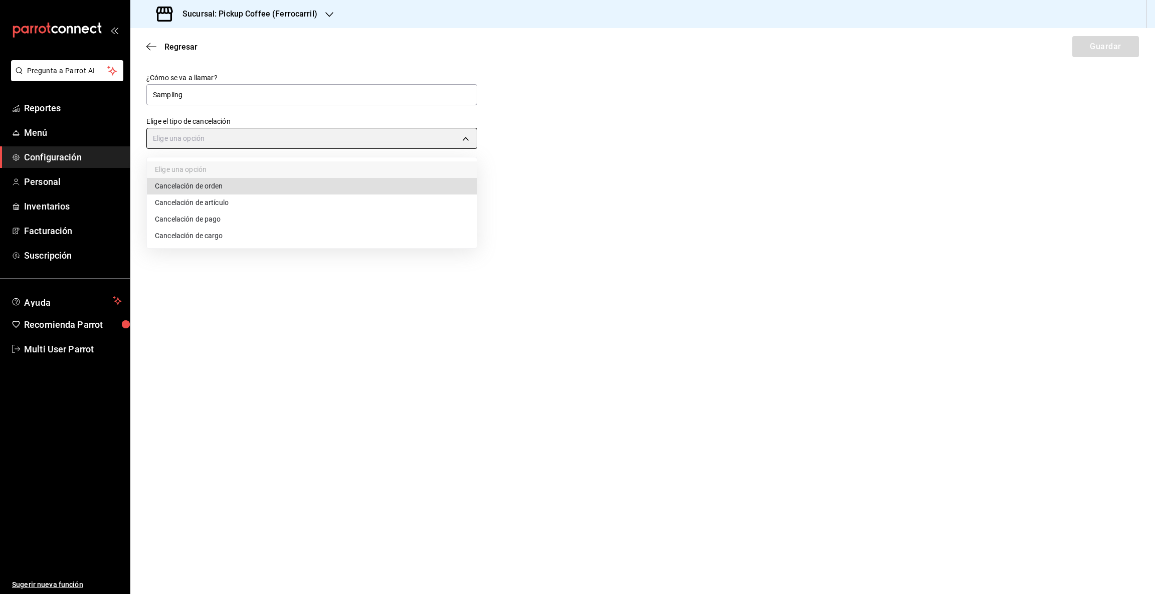
type input "ORDER"
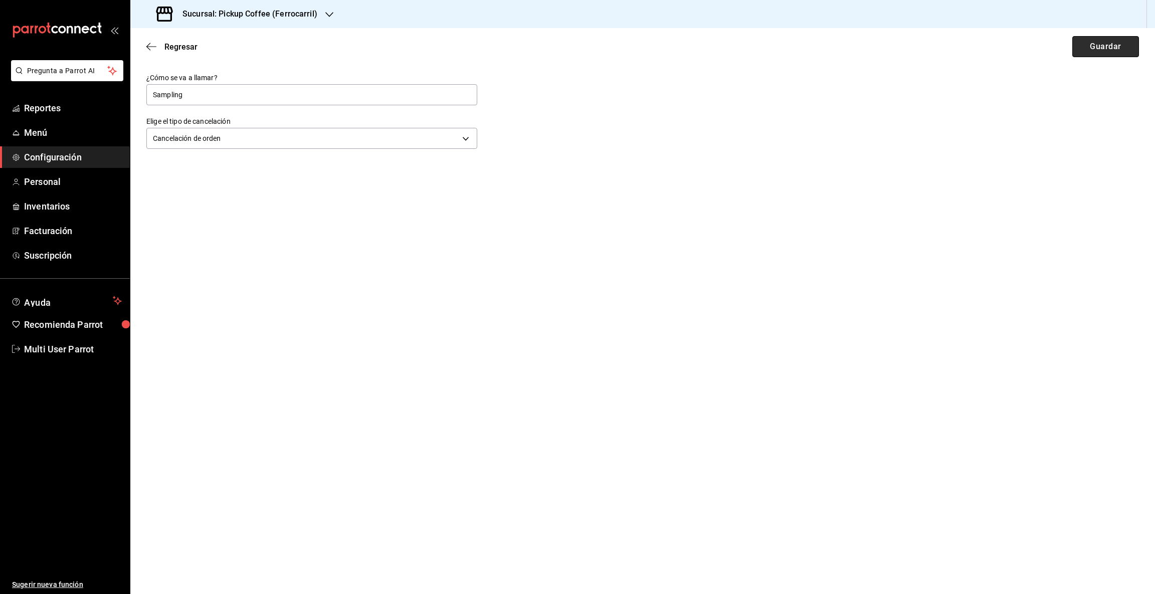
click at [1109, 48] on button "Guardar" at bounding box center [1106, 46] width 67 height 21
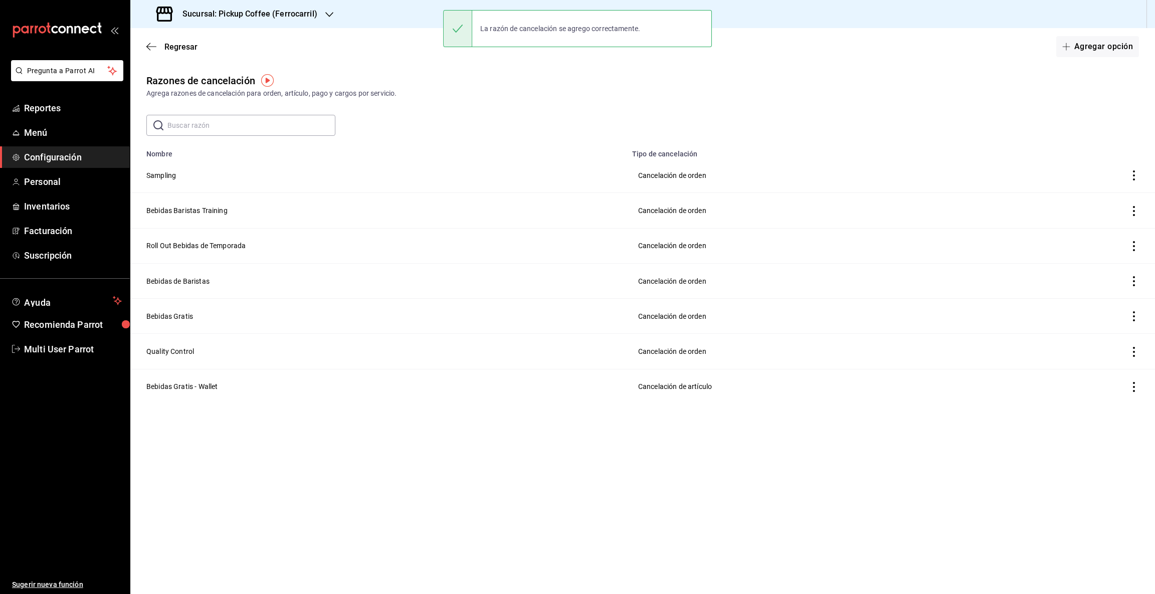
click at [328, 15] on icon "button" at bounding box center [329, 14] width 8 height 5
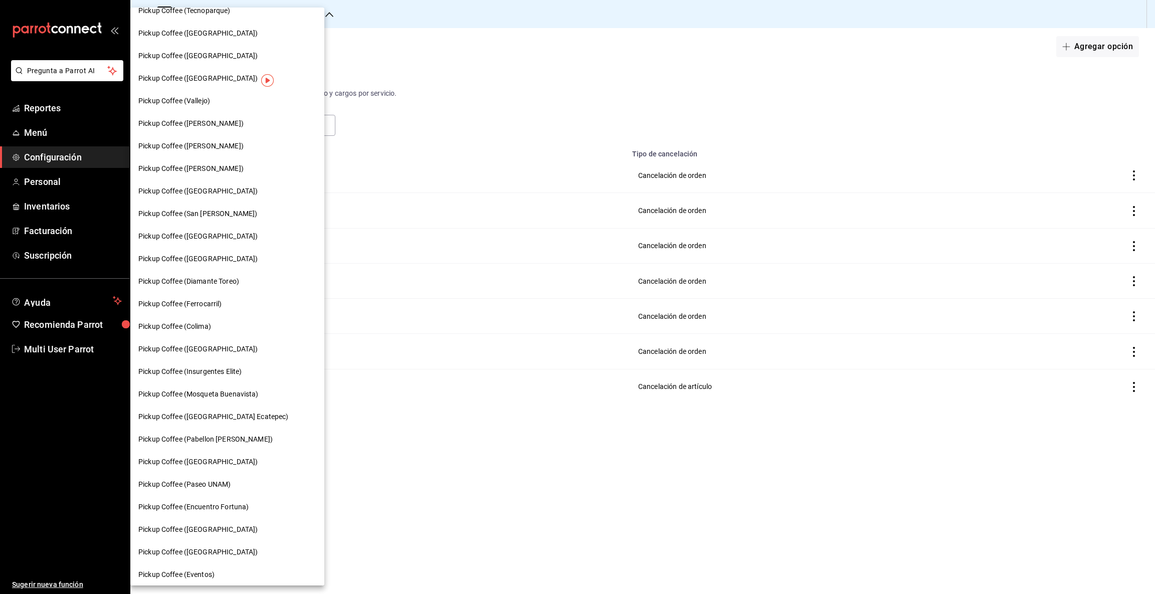
scroll to position [286, 0]
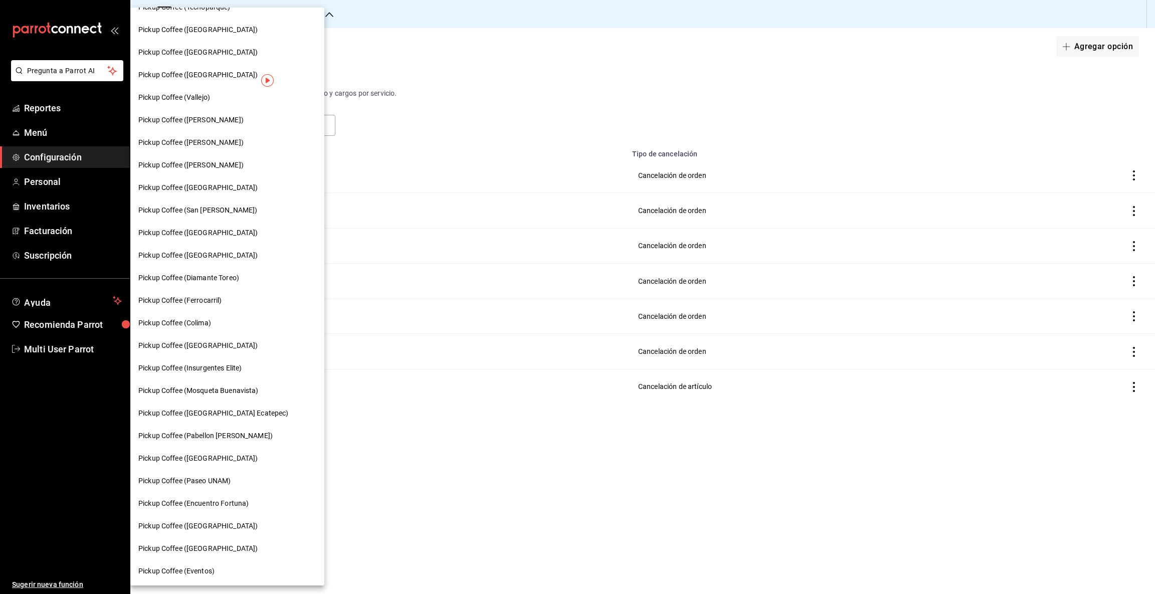
click at [163, 321] on span "Pickup Coffee (Colima)" at bounding box center [174, 323] width 73 height 11
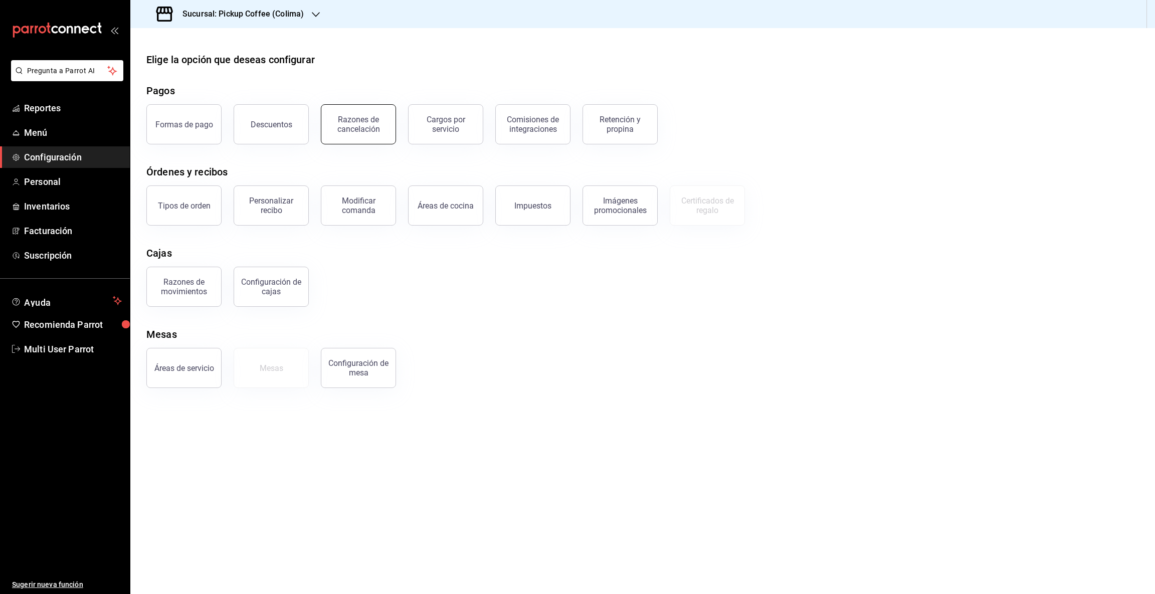
click at [362, 126] on div "Razones de cancelación" at bounding box center [358, 124] width 62 height 19
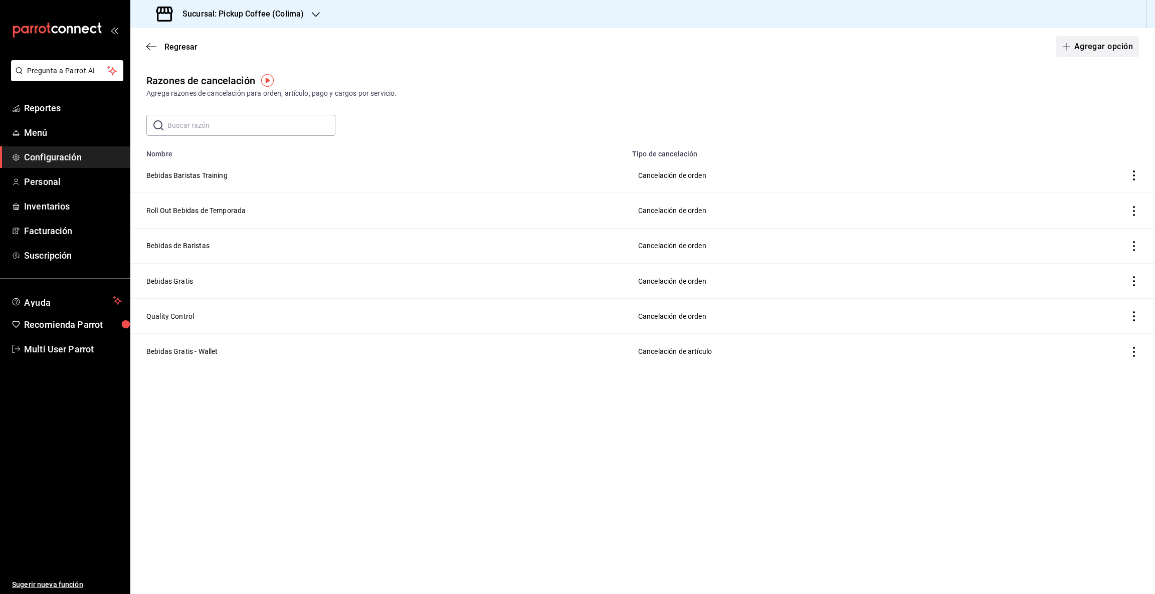
click at [1072, 42] on button "Agregar opción" at bounding box center [1097, 46] width 83 height 21
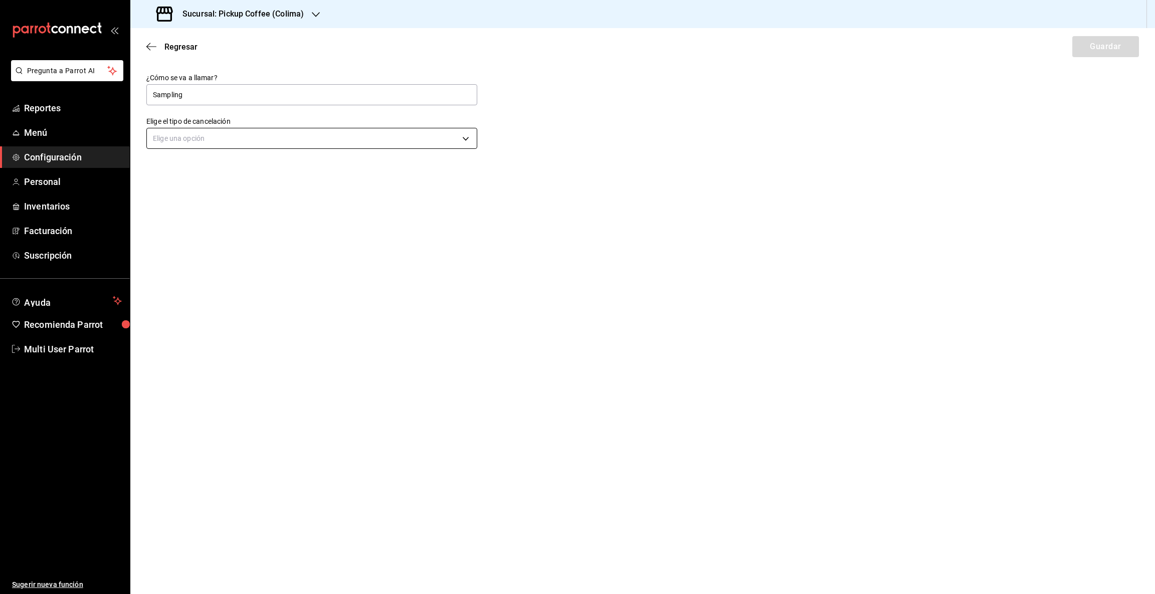
type input "Sampling"
click at [332, 135] on body "Pregunta a Parrot AI Reportes Menú Configuración Personal Inventarios Facturaci…" at bounding box center [577, 297] width 1155 height 594
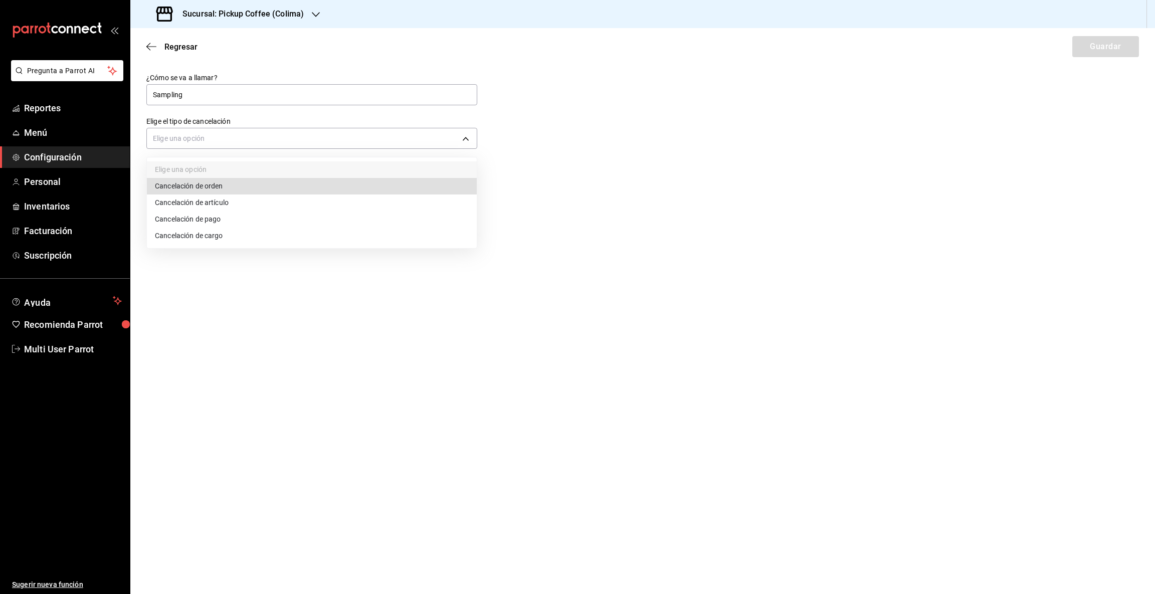
click at [318, 191] on li "Cancelación de orden" at bounding box center [312, 186] width 330 height 17
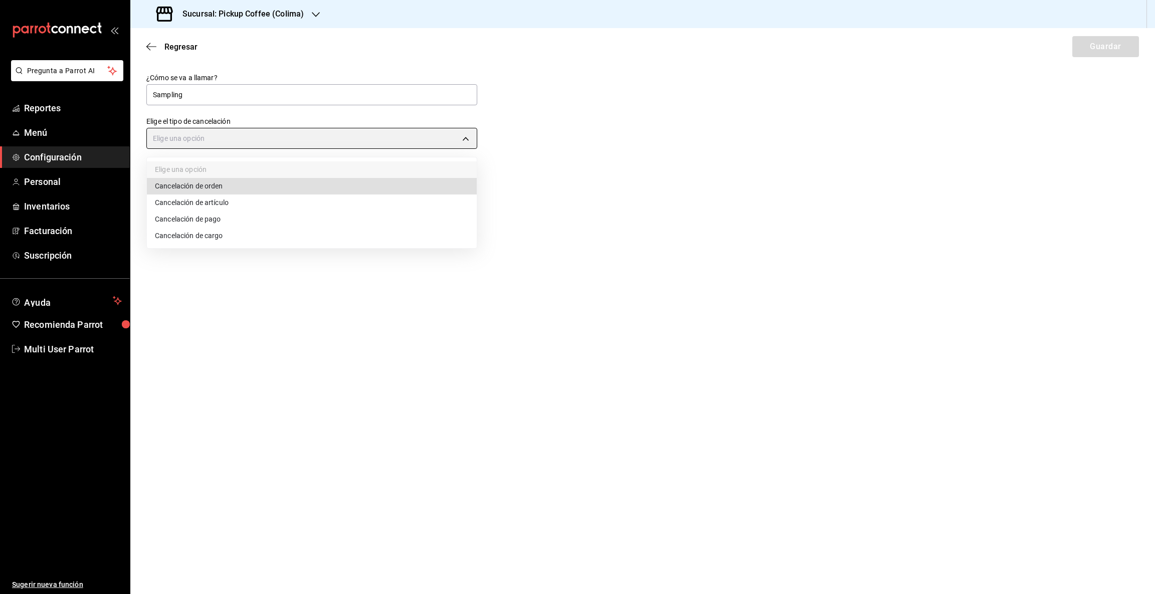
type input "ORDER"
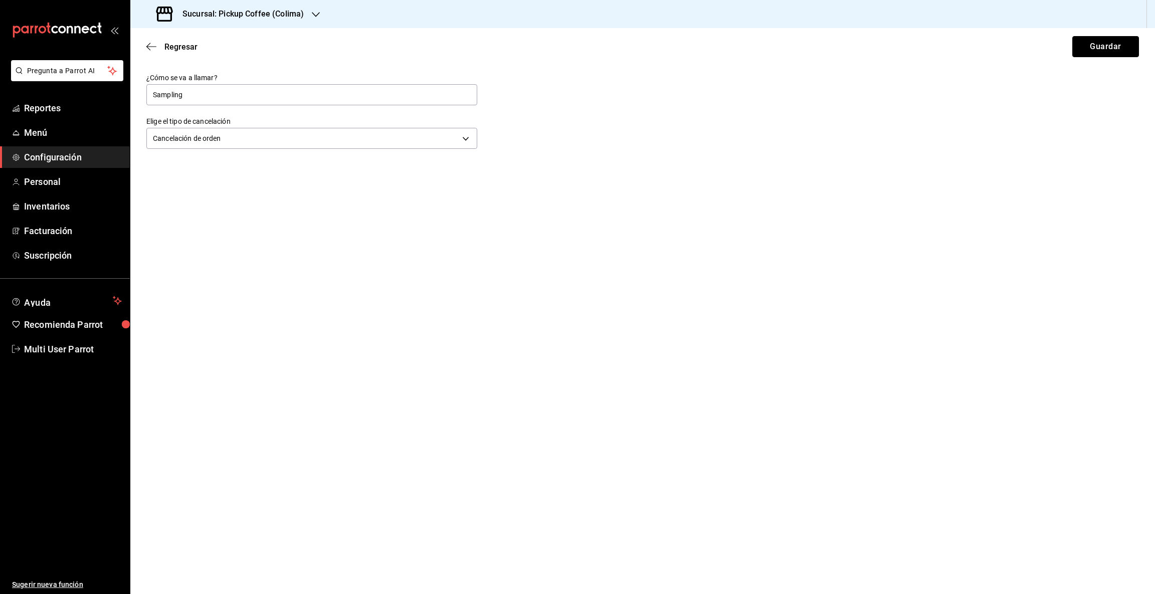
click at [1090, 47] on button "Guardar" at bounding box center [1106, 46] width 67 height 21
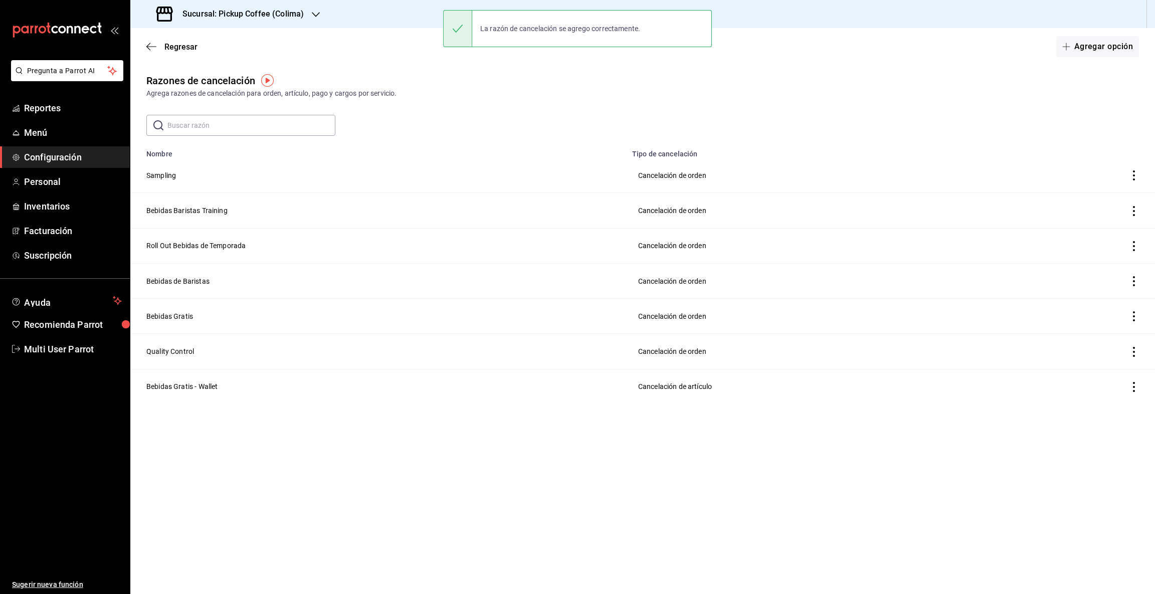
click at [315, 16] on icon "button" at bounding box center [316, 14] width 8 height 5
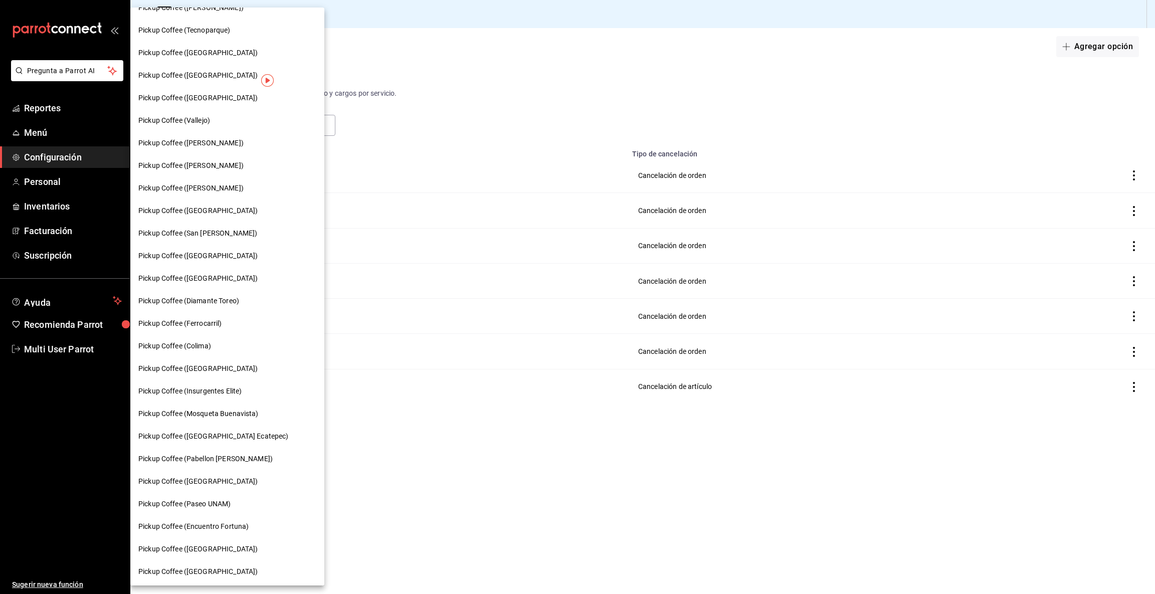
scroll to position [286, 0]
click at [211, 325] on span "Pickup Coffee (Colima)" at bounding box center [174, 323] width 73 height 11
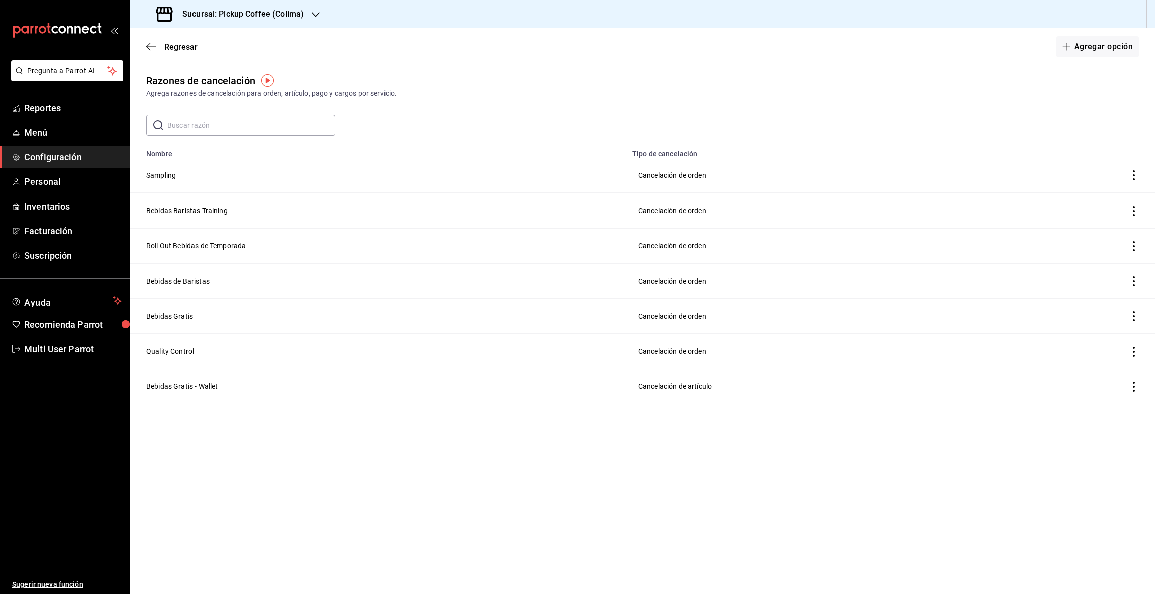
click at [315, 11] on icon "button" at bounding box center [316, 15] width 8 height 8
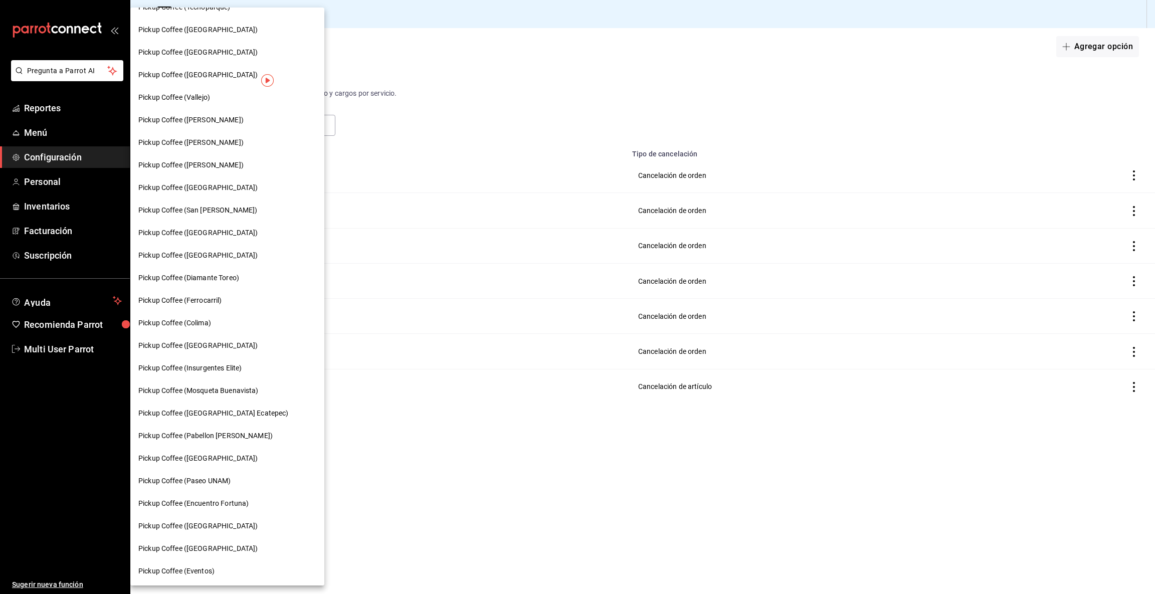
click at [203, 349] on span "Pickup Coffee ([GEOGRAPHIC_DATA])" at bounding box center [197, 345] width 119 height 11
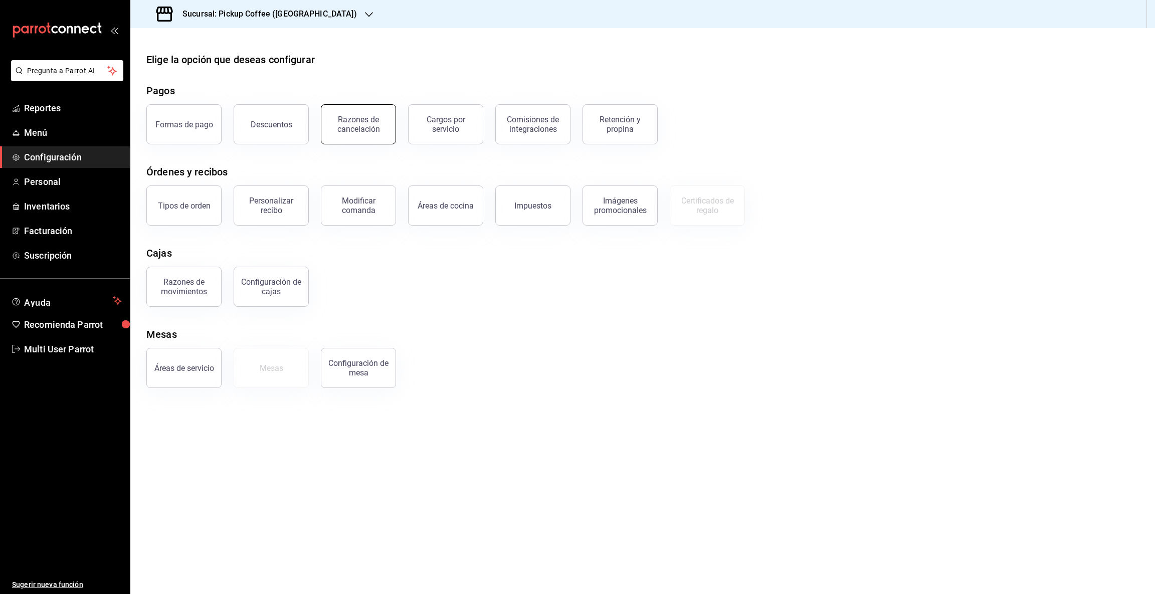
click at [368, 126] on div "Razones de cancelación" at bounding box center [358, 124] width 62 height 19
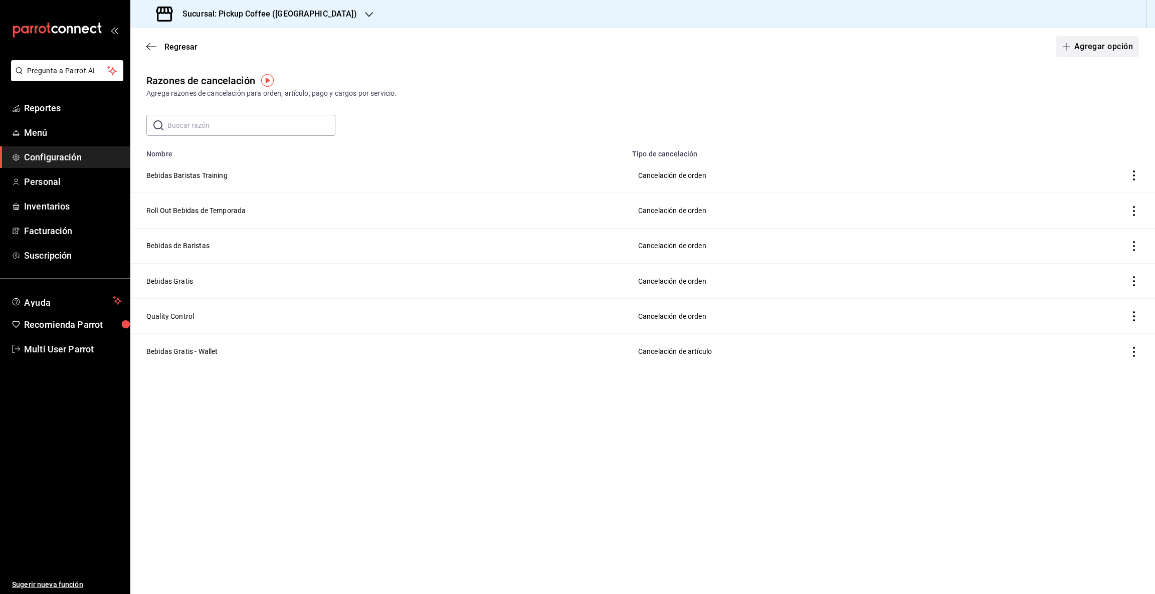
click at [1091, 44] on button "Agregar opción" at bounding box center [1097, 46] width 83 height 21
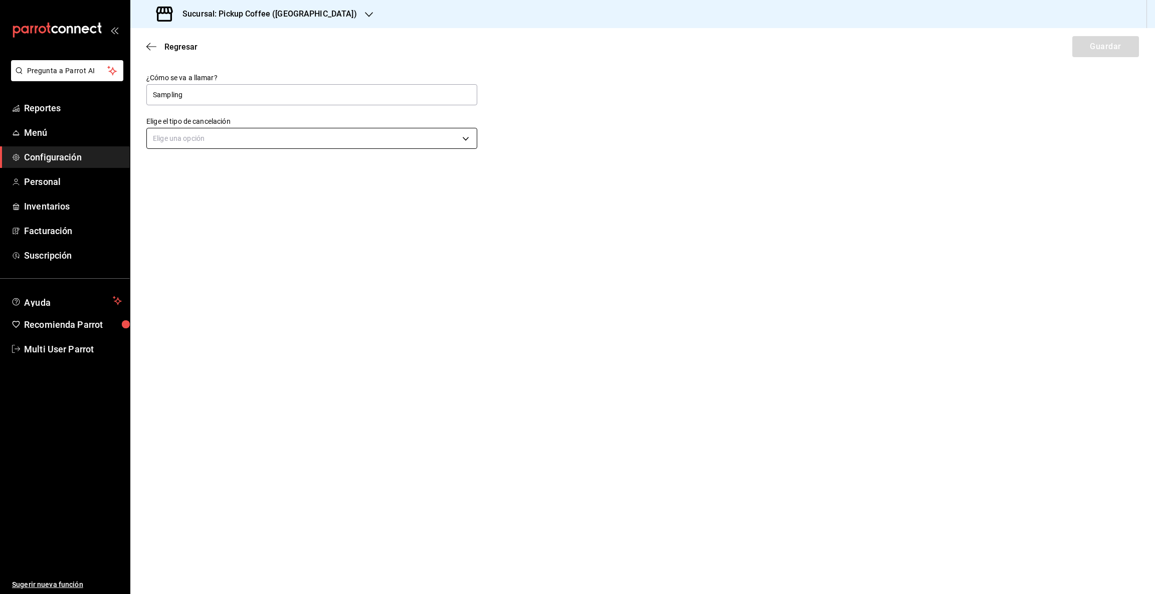
type input "Sampling"
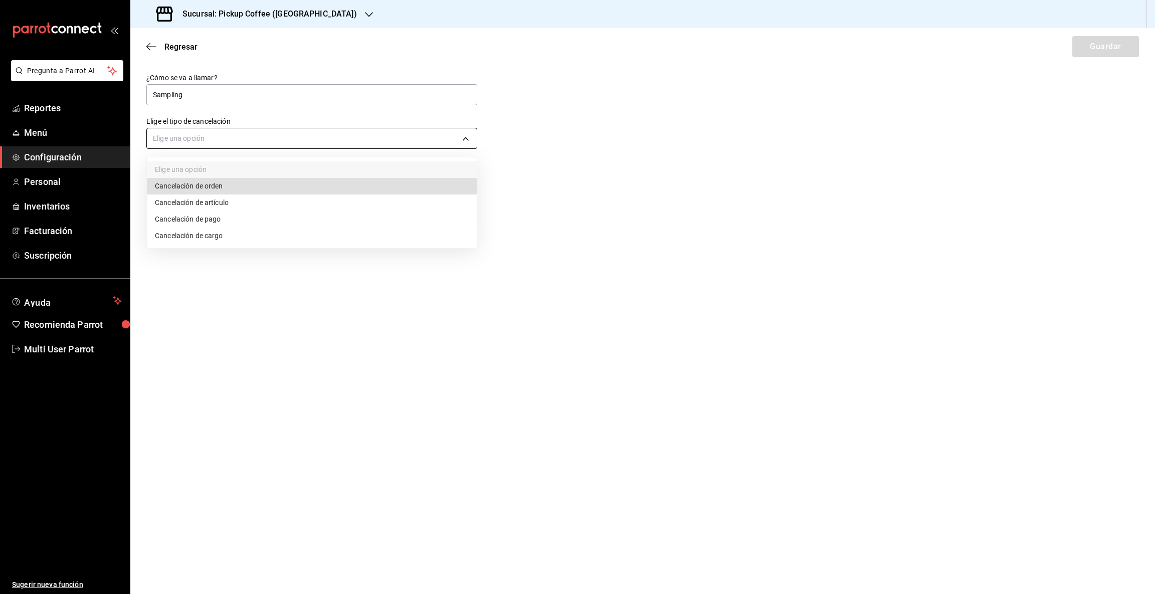
click at [468, 139] on body "Pregunta a Parrot AI Reportes Menú Configuración Personal Inventarios Facturaci…" at bounding box center [577, 297] width 1155 height 594
click at [279, 186] on li "Cancelación de orden" at bounding box center [312, 186] width 330 height 17
type input "ORDER"
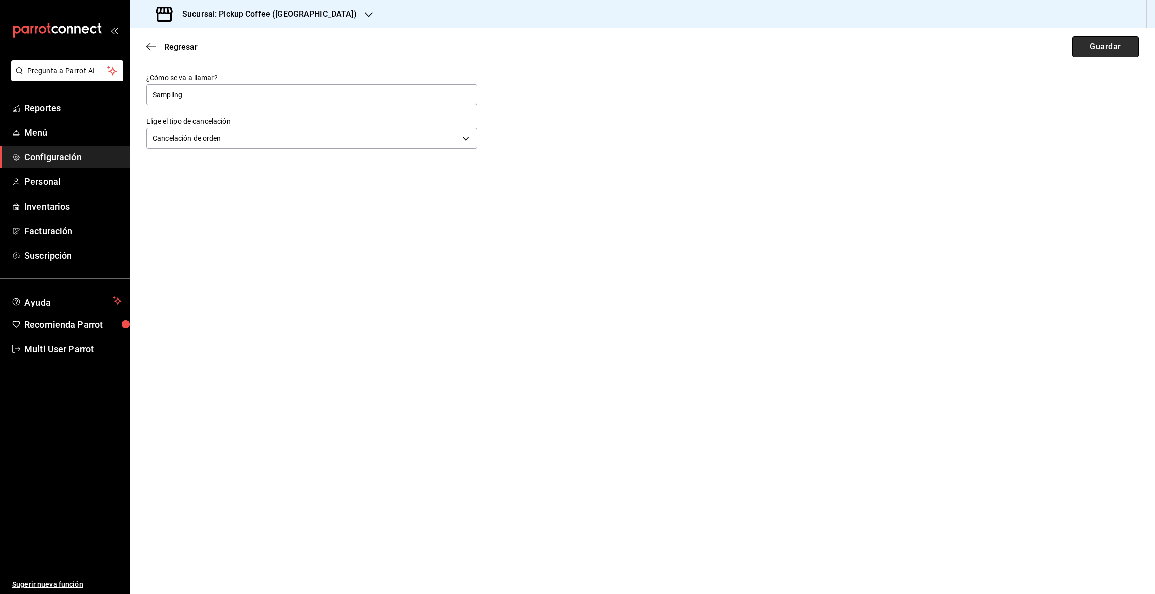
click at [1095, 42] on button "Guardar" at bounding box center [1106, 46] width 67 height 21
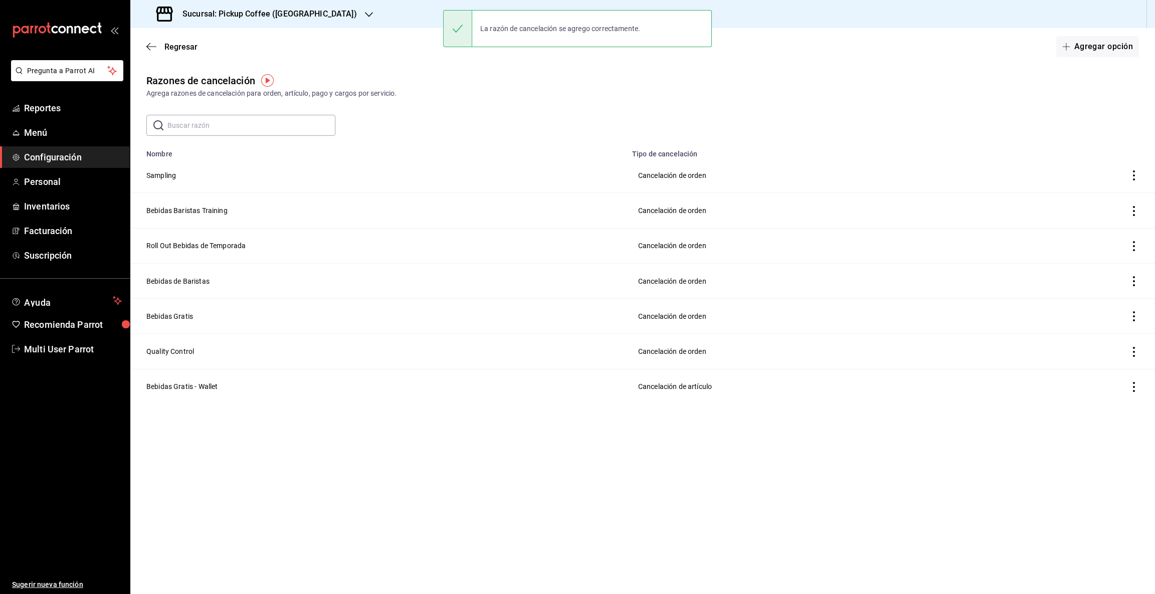
click at [365, 13] on icon "button" at bounding box center [369, 15] width 8 height 8
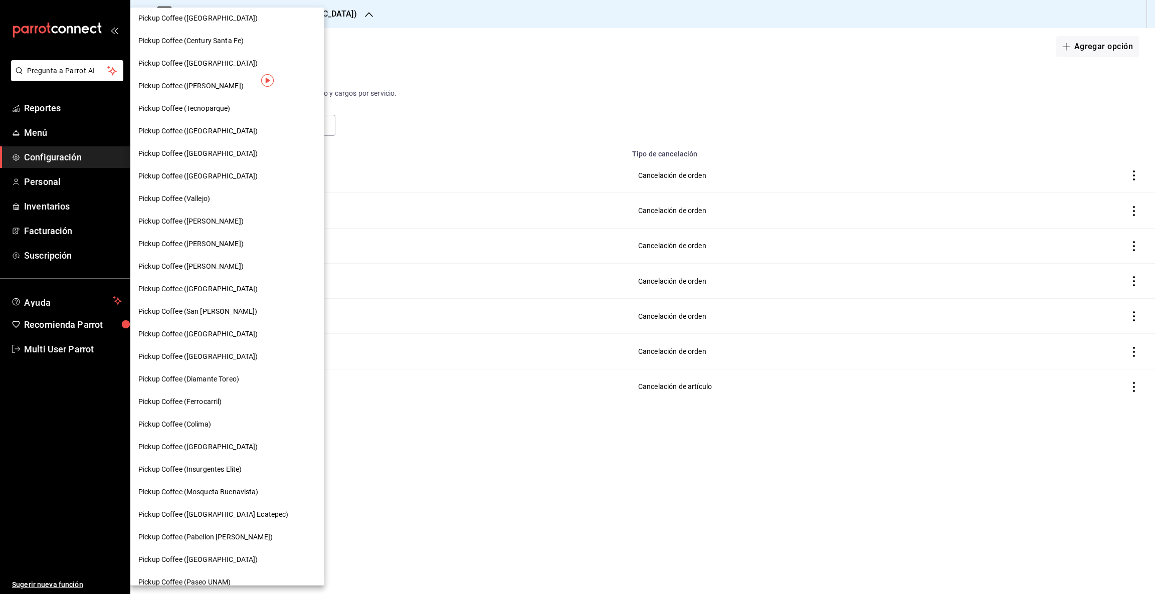
scroll to position [267, 0]
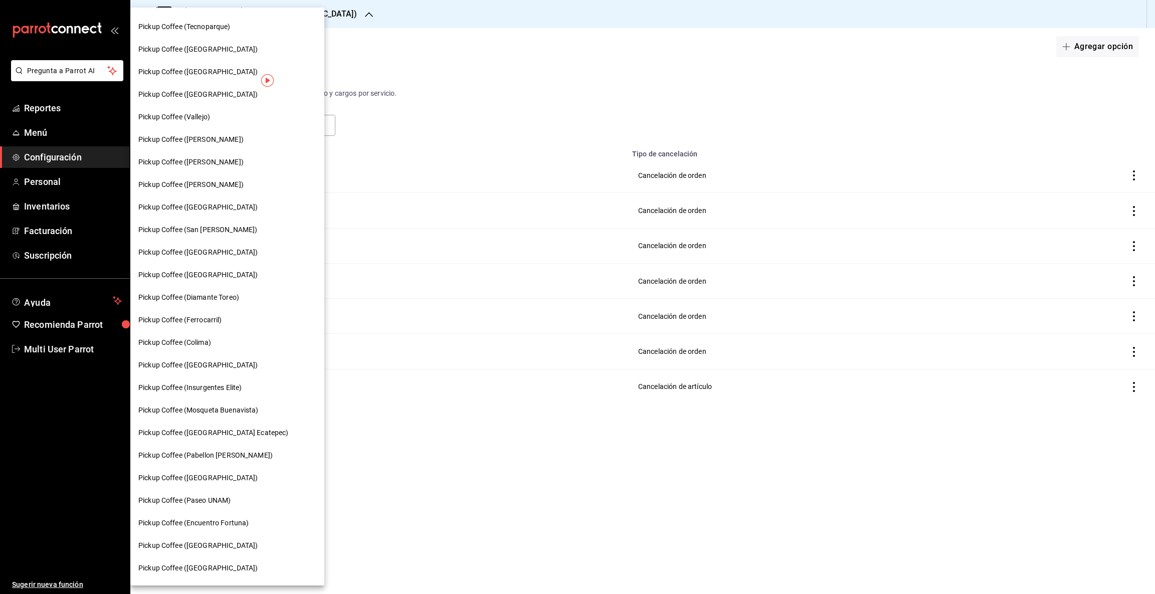
click at [203, 388] on span "Pickup Coffee (Insurgentes Elite)" at bounding box center [189, 388] width 103 height 11
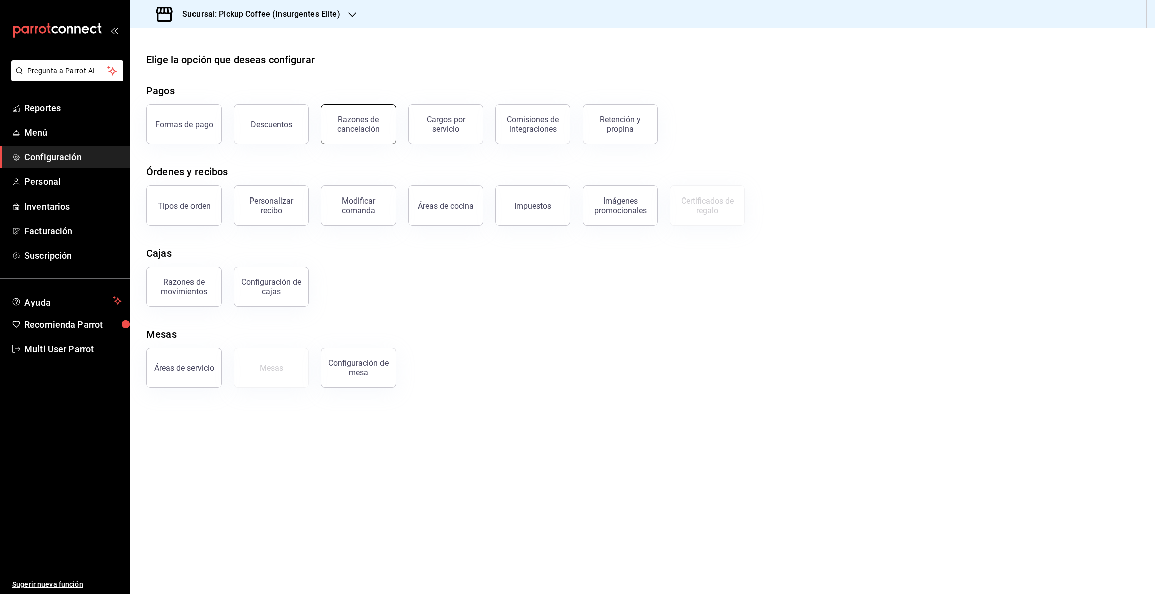
click at [351, 114] on button "Razones de cancelación" at bounding box center [358, 124] width 75 height 40
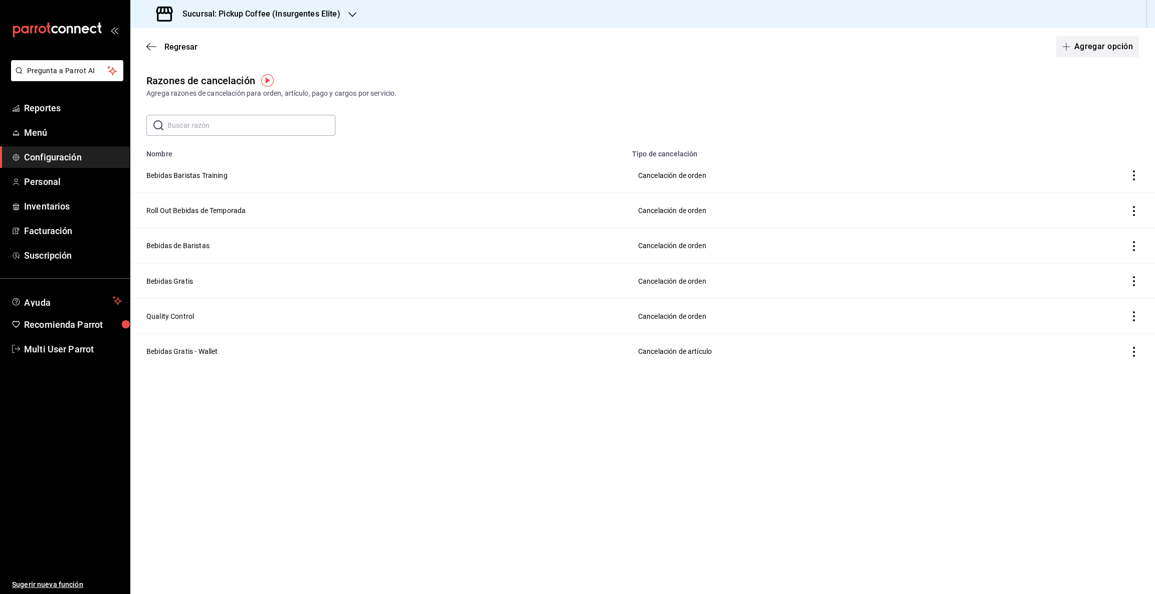
click at [1102, 45] on button "Agregar opción" at bounding box center [1097, 46] width 83 height 21
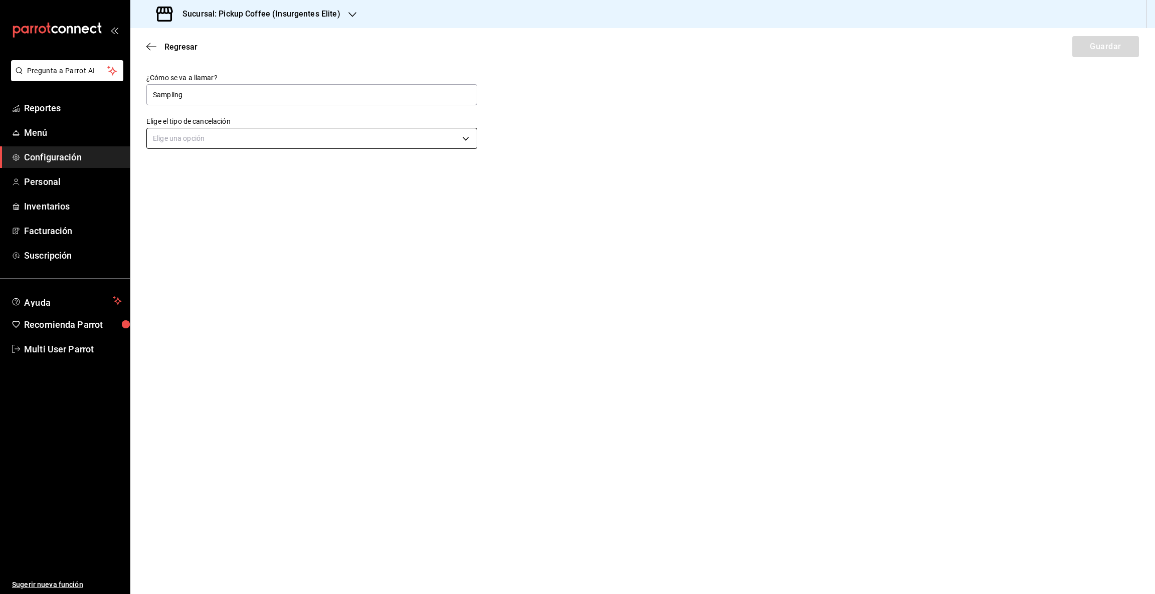
type input "Sampling"
click at [300, 135] on body "Pregunta a Parrot AI Reportes Menú Configuración Personal Inventarios Facturaci…" at bounding box center [577, 297] width 1155 height 594
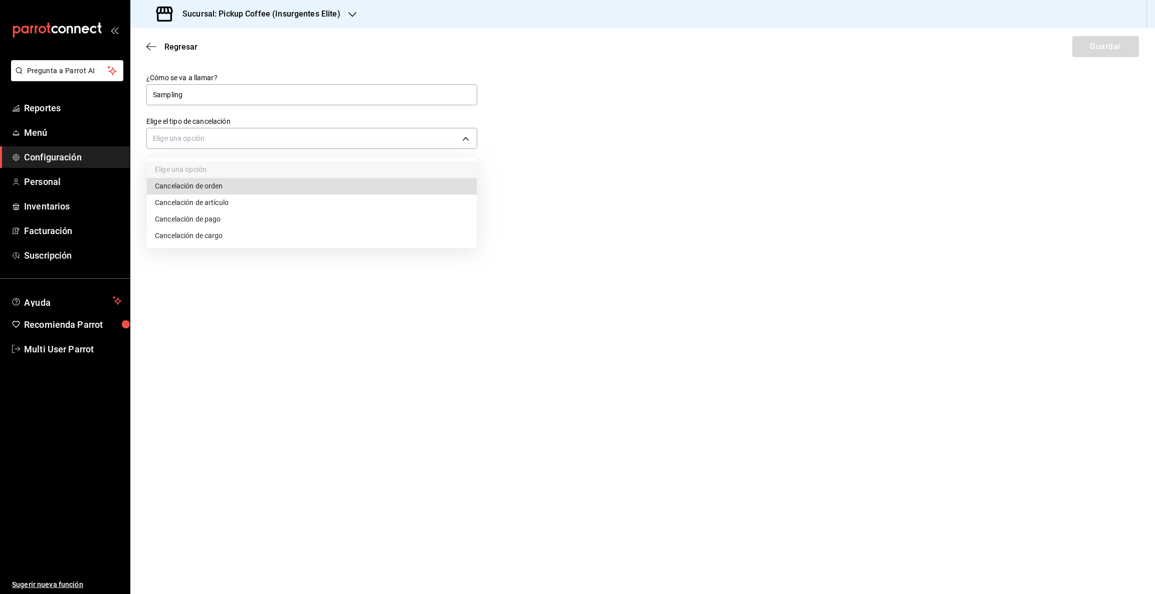
click at [269, 187] on li "Cancelación de orden" at bounding box center [312, 186] width 330 height 17
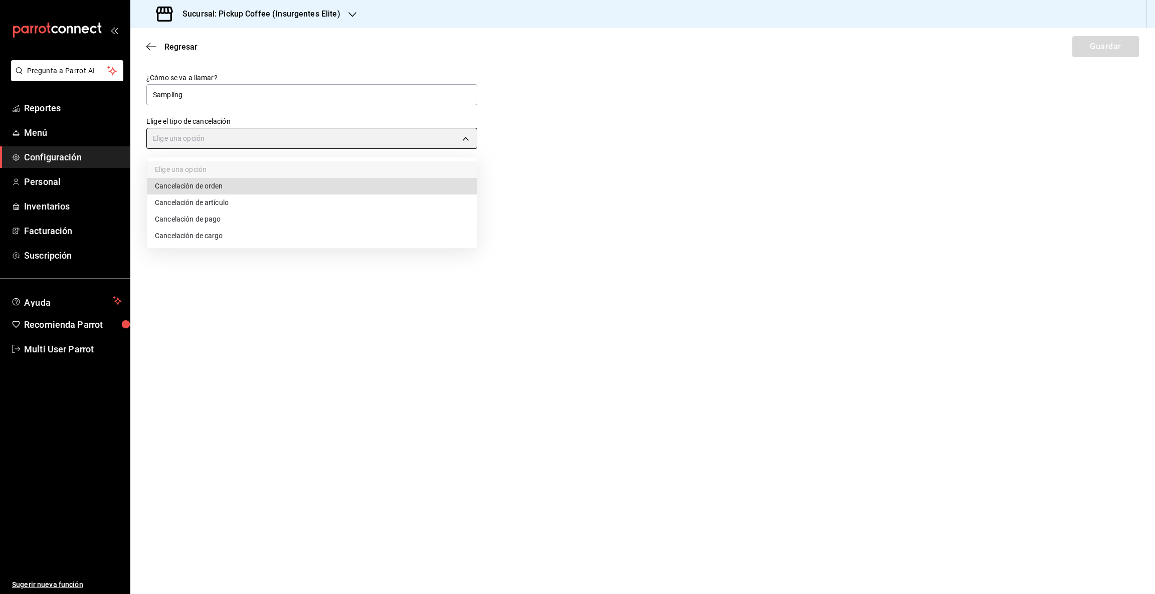
type input "ORDER"
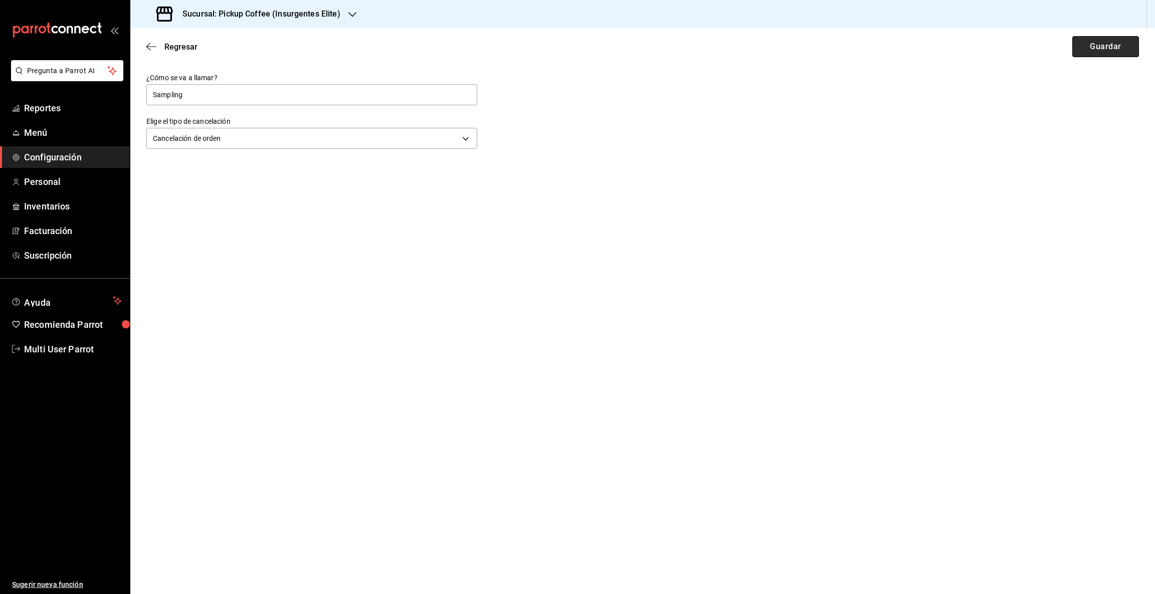
click at [1098, 47] on button "Guardar" at bounding box center [1106, 46] width 67 height 21
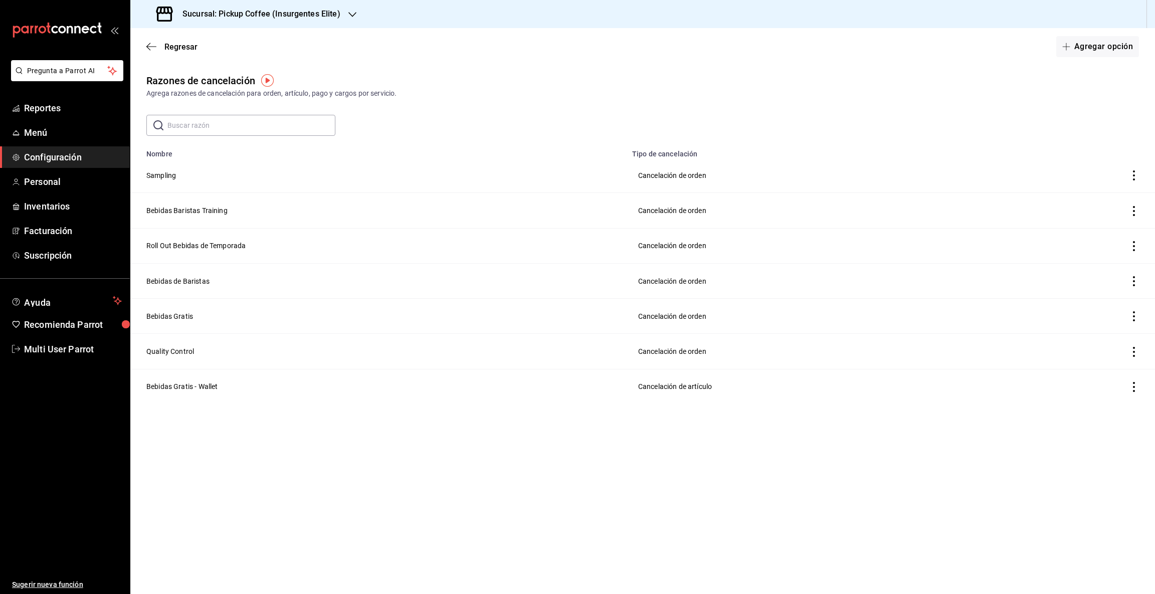
click at [353, 16] on icon "button" at bounding box center [352, 15] width 8 height 8
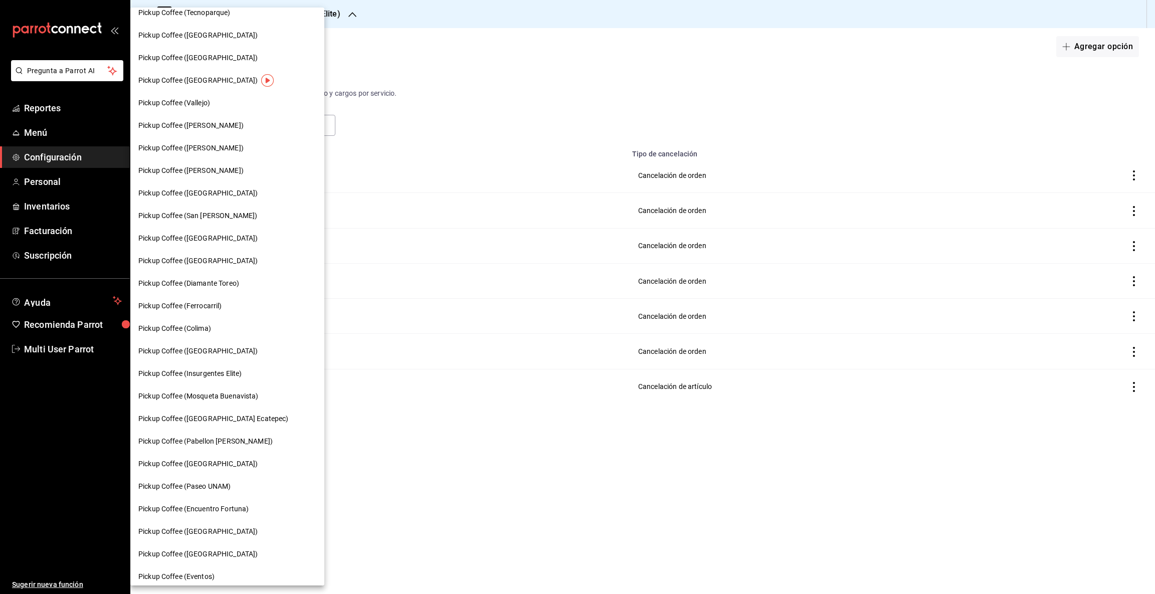
scroll to position [286, 0]
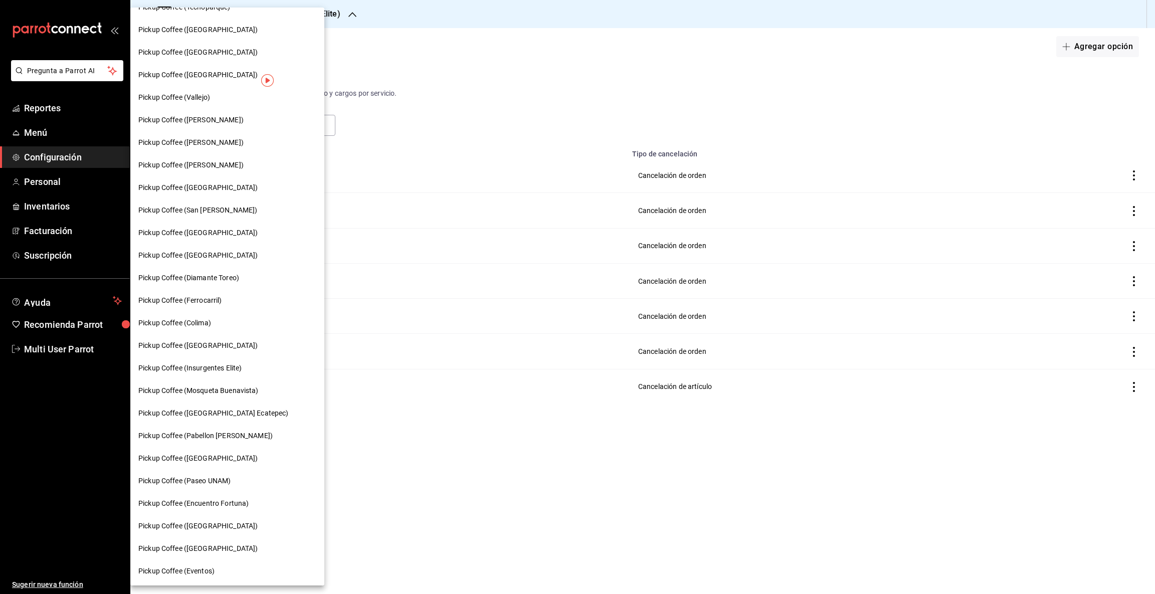
click at [224, 386] on span "Pickup Coffee (Mosqueta Buenavista)" at bounding box center [198, 391] width 120 height 11
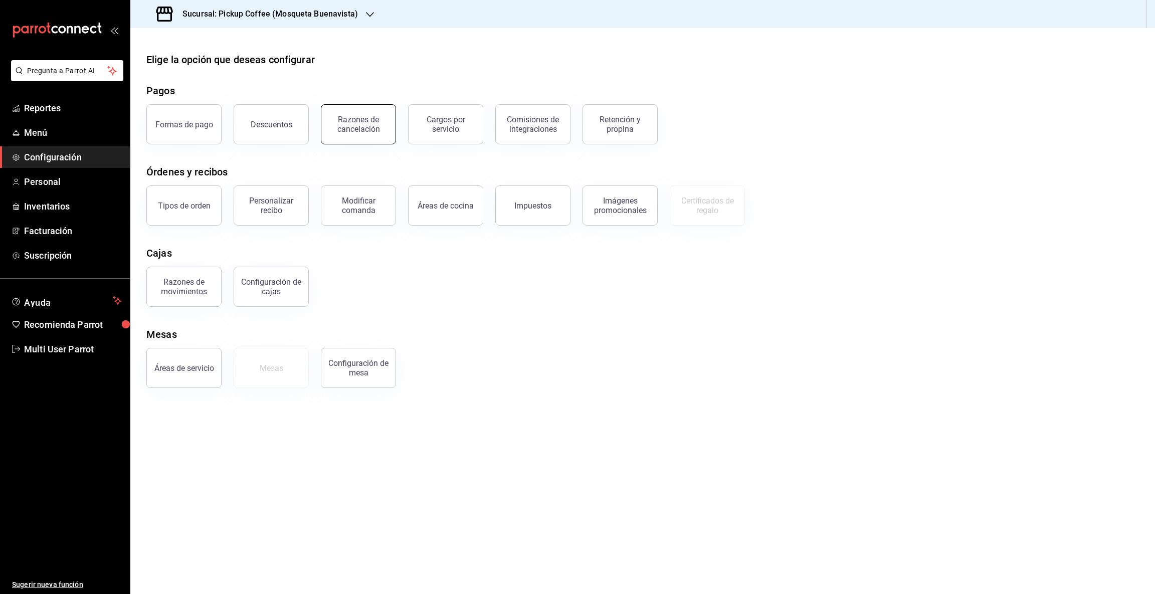
click at [354, 129] on div "Razones de cancelación" at bounding box center [358, 124] width 62 height 19
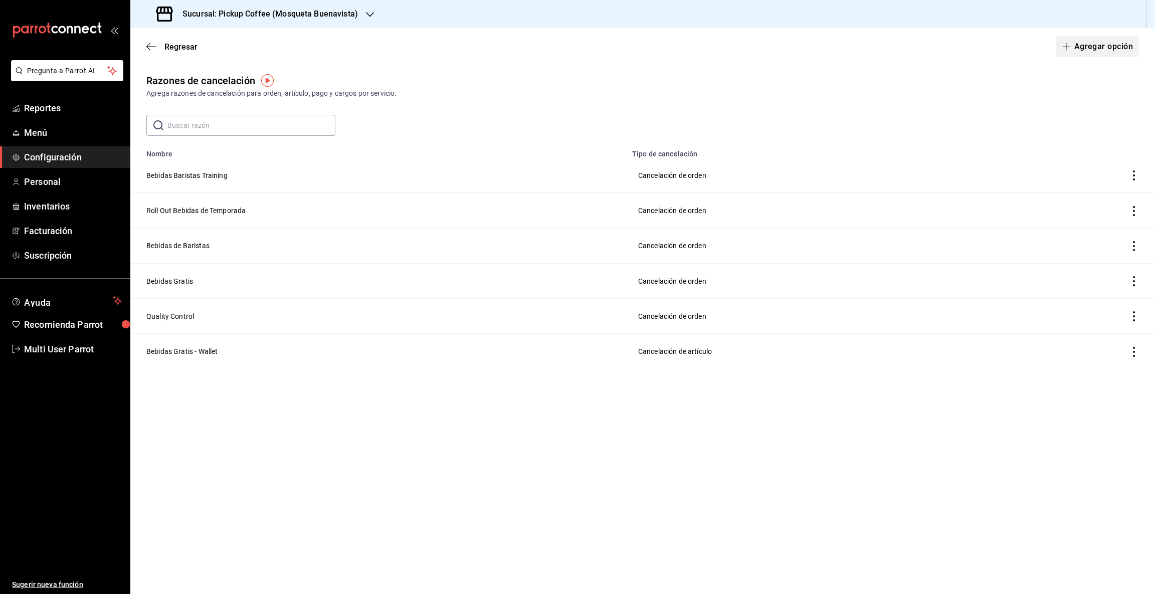
click at [1093, 45] on button "Agregar opción" at bounding box center [1097, 46] width 83 height 21
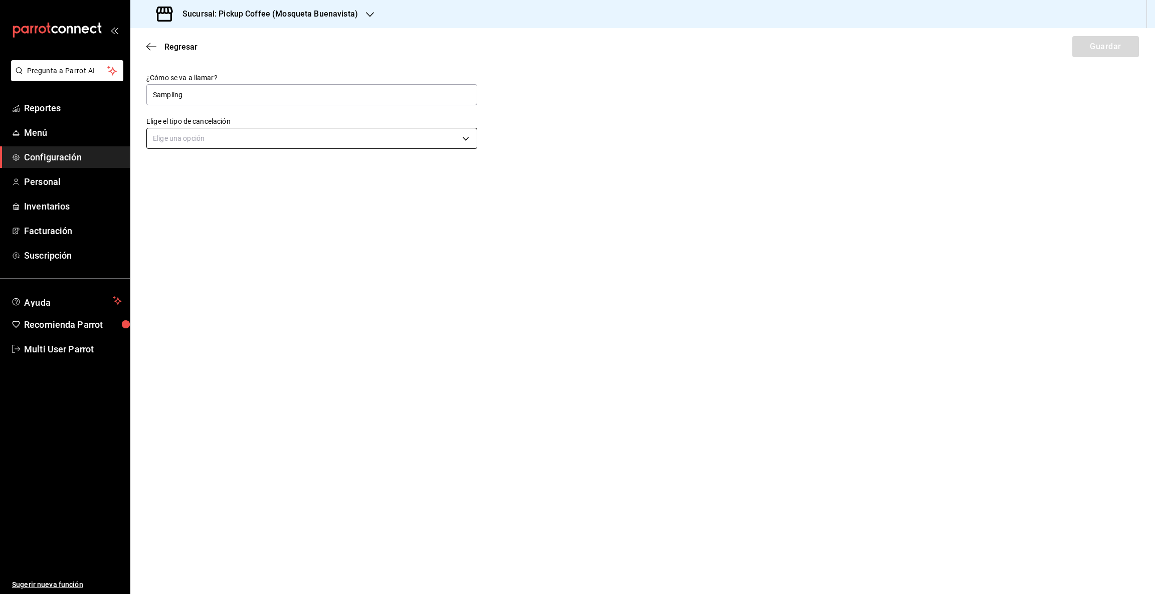
type input "Sampling"
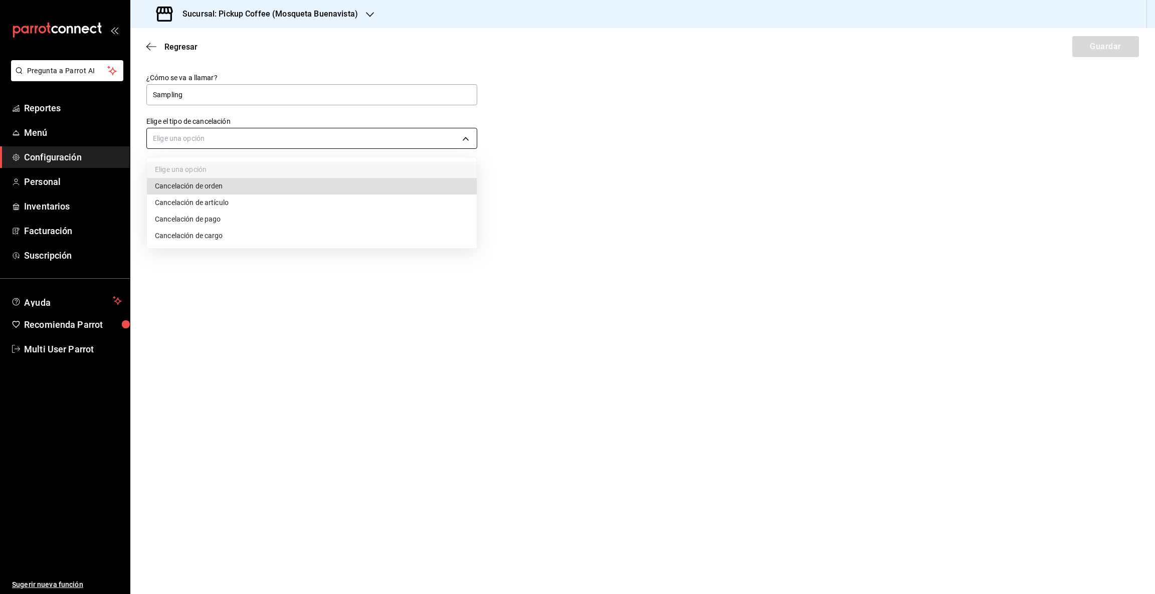
click at [467, 134] on body "Pregunta a Parrot AI Reportes Menú Configuración Personal Inventarios Facturaci…" at bounding box center [577, 297] width 1155 height 594
drag, startPoint x: 243, startPoint y: 184, endPoint x: 258, endPoint y: 183, distance: 15.1
click at [244, 184] on li "Cancelación de orden" at bounding box center [312, 186] width 330 height 17
type input "ORDER"
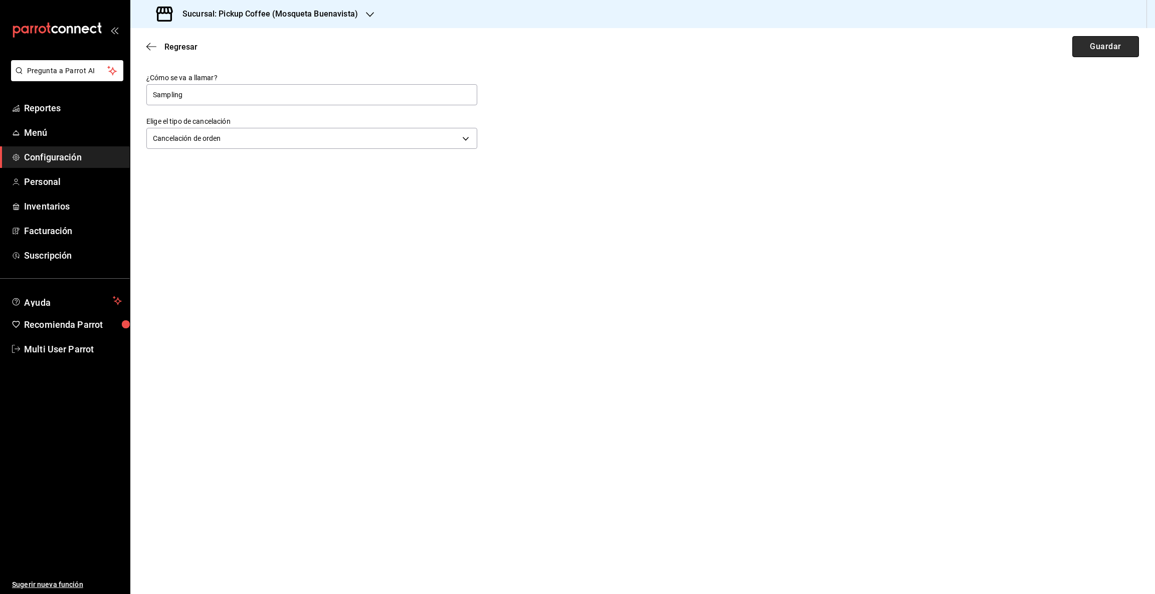
click at [1093, 43] on button "Guardar" at bounding box center [1106, 46] width 67 height 21
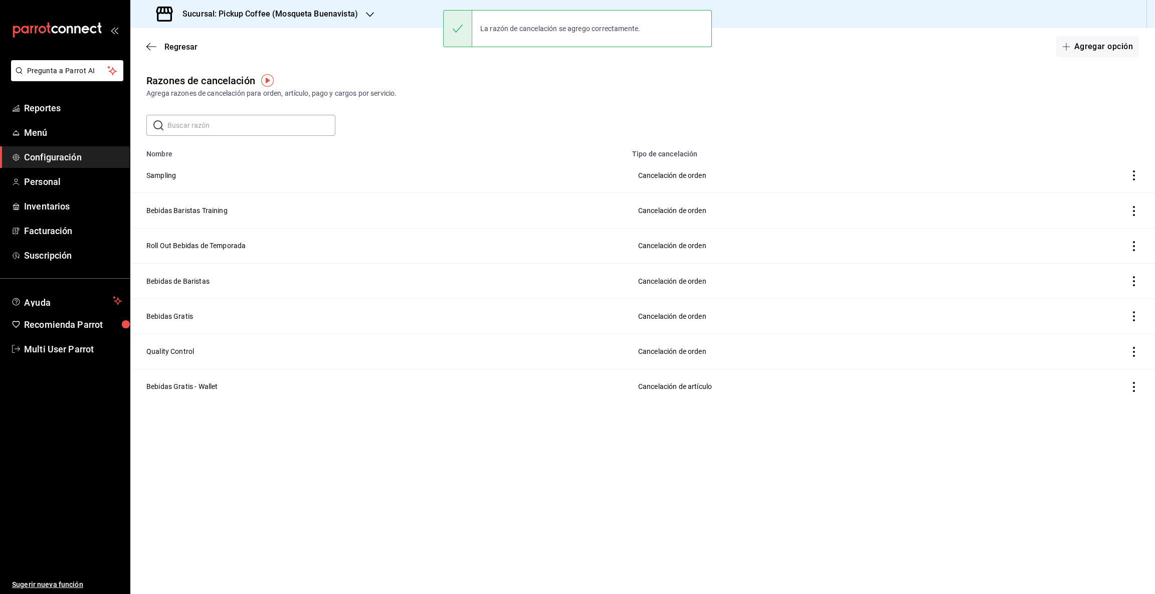
click at [369, 15] on icon "button" at bounding box center [370, 14] width 8 height 5
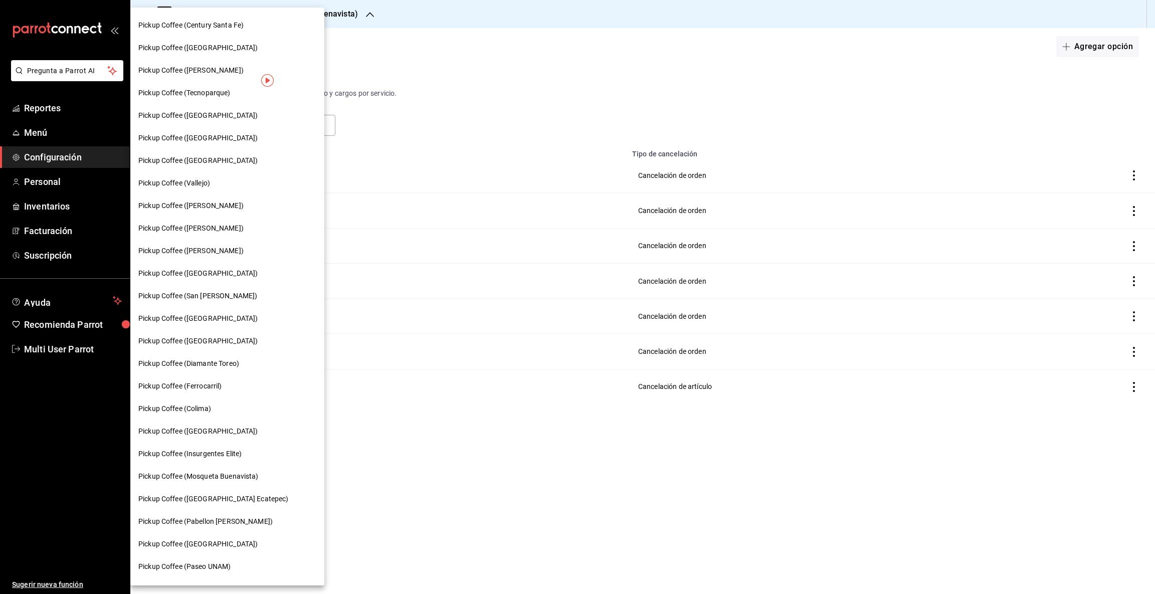
scroll to position [286, 0]
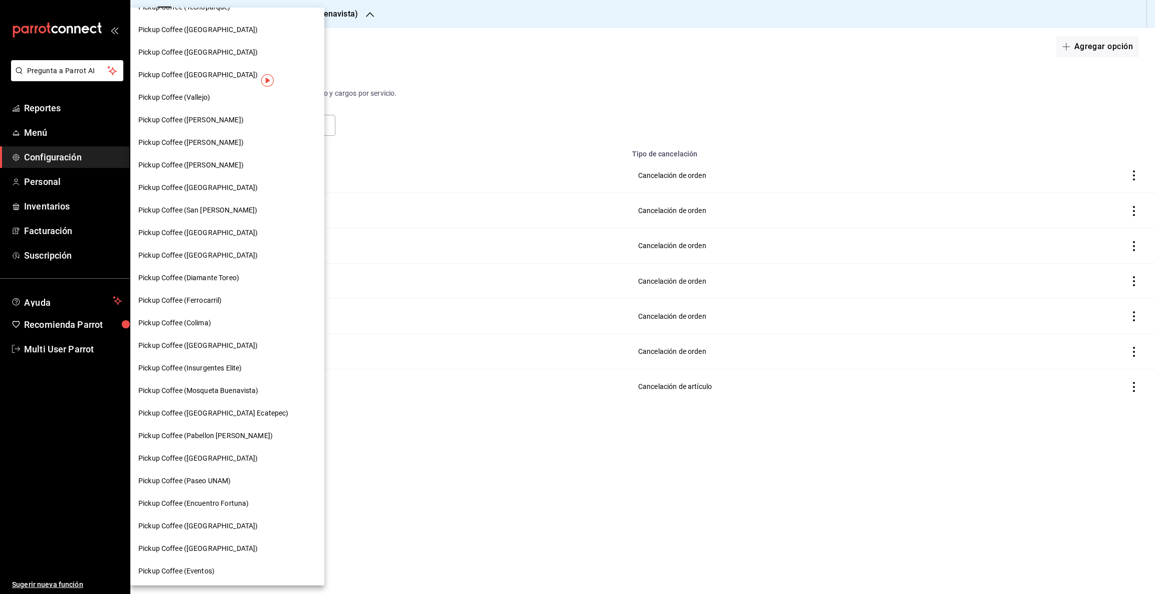
click at [237, 411] on span "Pickup Coffee ([GEOGRAPHIC_DATA] Ecatepec)" at bounding box center [213, 413] width 150 height 11
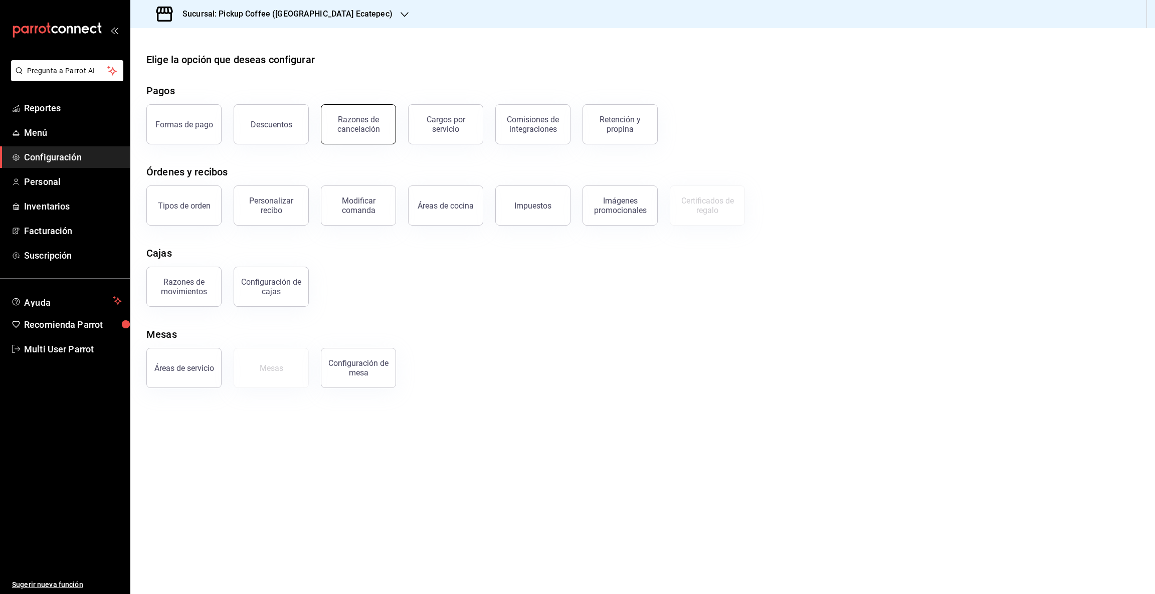
click at [366, 134] on button "Razones de cancelación" at bounding box center [358, 124] width 75 height 40
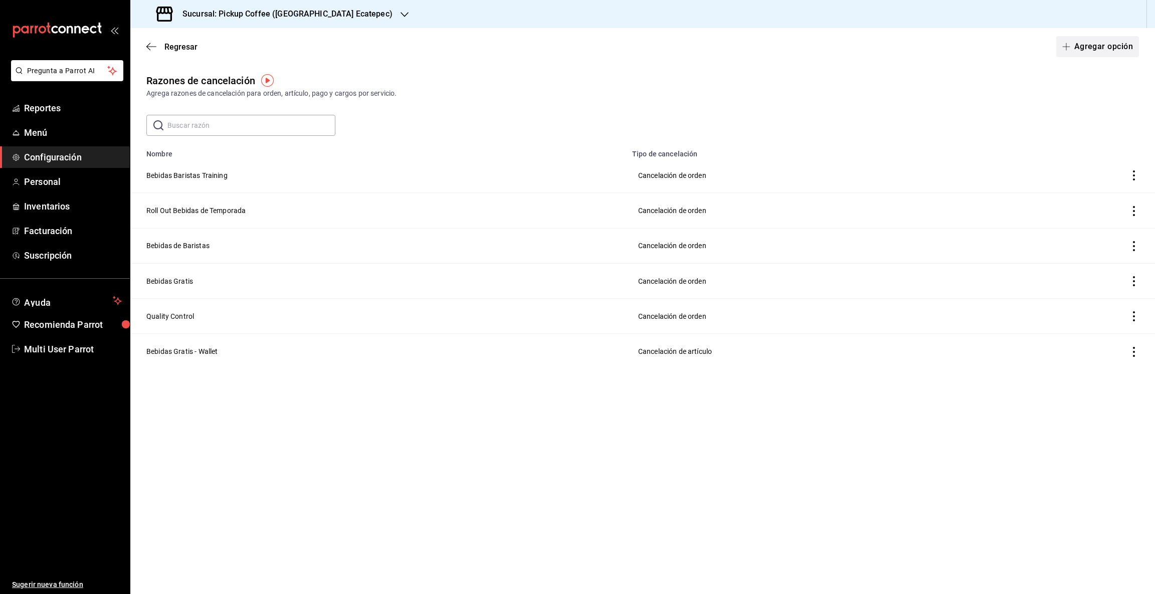
click at [1060, 45] on button "Agregar opción" at bounding box center [1097, 46] width 83 height 21
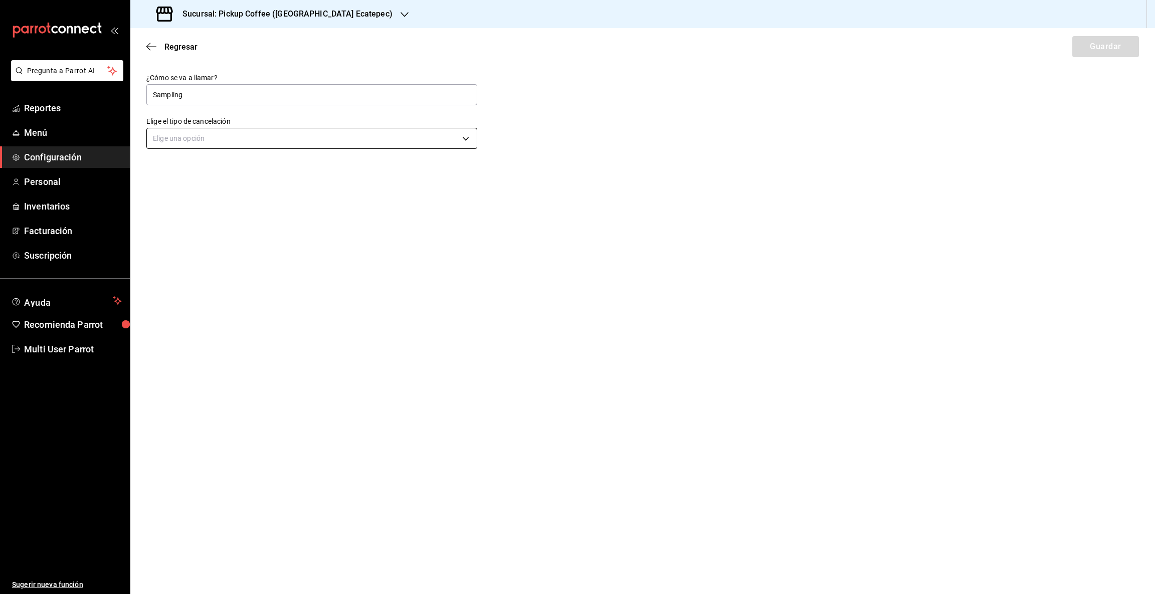
type input "Sampling"
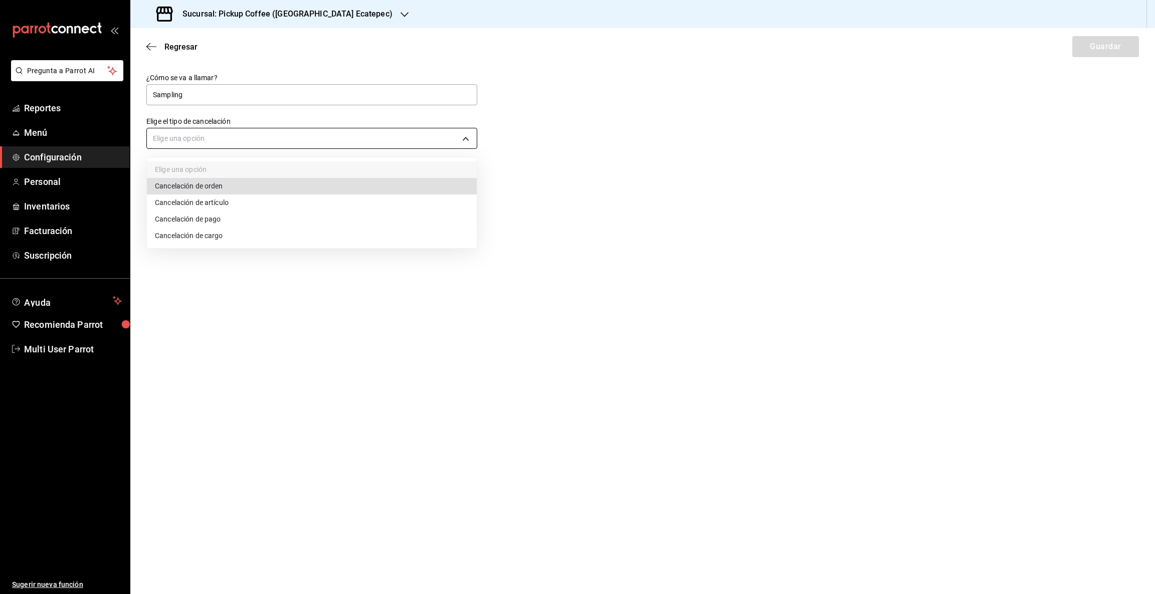
click at [467, 138] on body "Pregunta a Parrot AI Reportes Menú Configuración Personal Inventarios Facturaci…" at bounding box center [577, 297] width 1155 height 594
click at [206, 184] on li "Cancelación de orden" at bounding box center [312, 186] width 330 height 17
type input "ORDER"
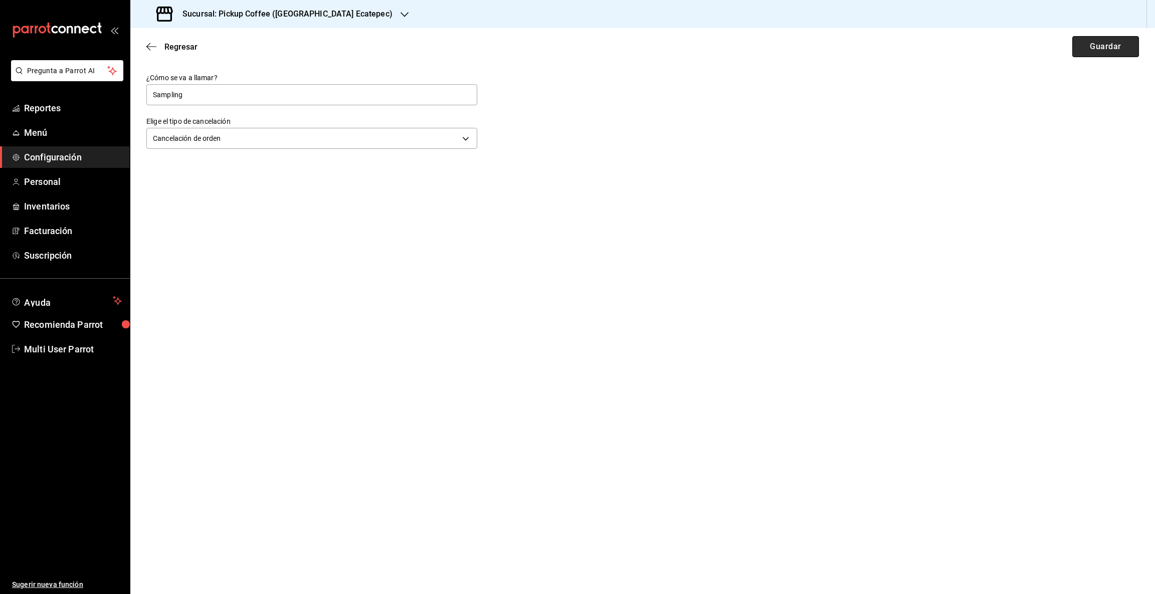
click at [1099, 49] on button "Guardar" at bounding box center [1106, 46] width 67 height 21
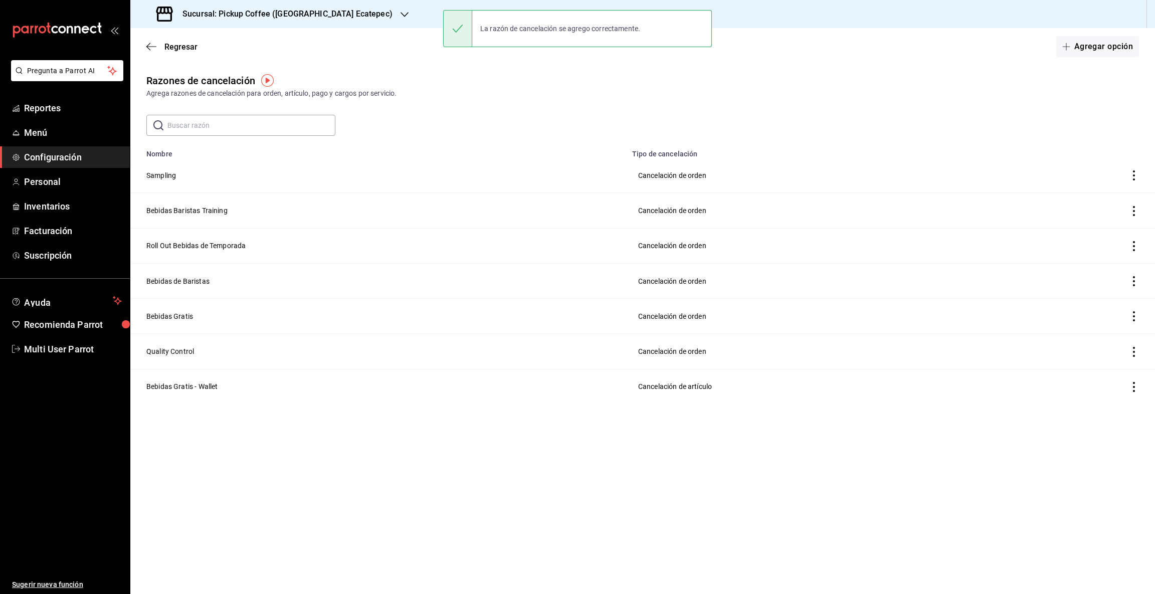
click at [401, 14] on icon "button" at bounding box center [405, 15] width 8 height 8
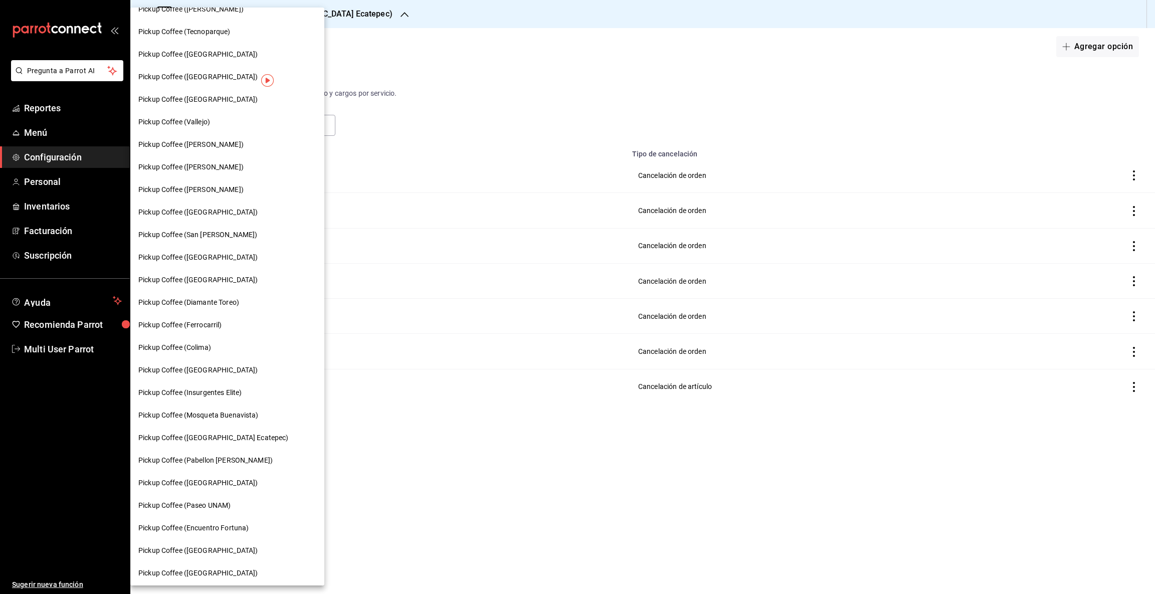
scroll to position [286, 0]
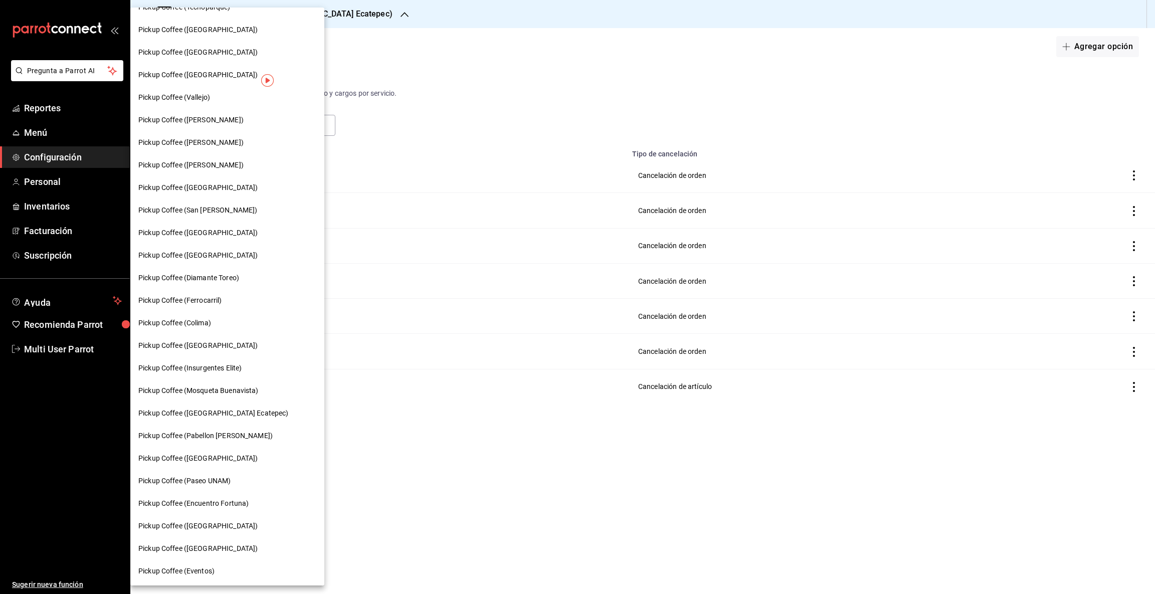
click at [224, 436] on span "Pickup Coffee (Pabellon [PERSON_NAME])" at bounding box center [205, 436] width 134 height 11
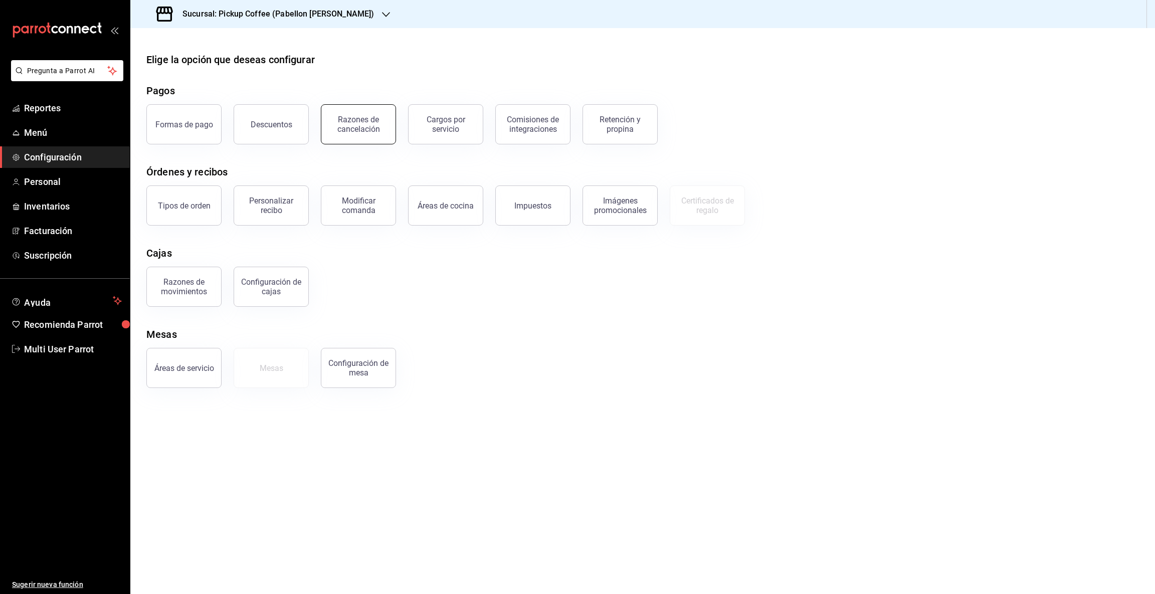
click at [351, 132] on div "Razones de cancelación" at bounding box center [358, 124] width 62 height 19
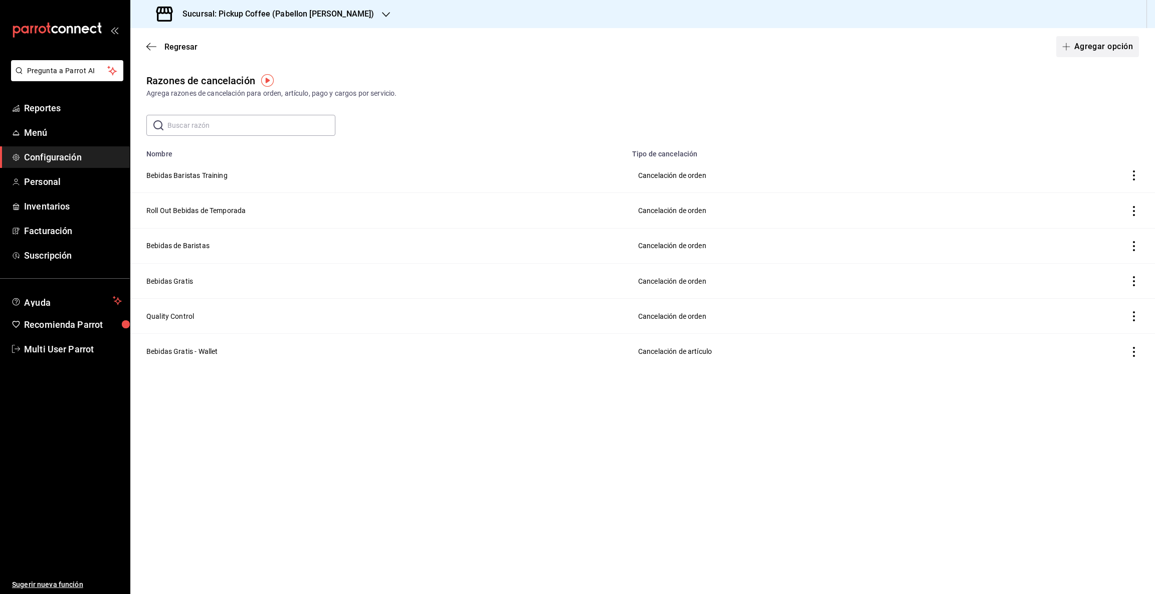
click at [1097, 45] on button "Agregar opción" at bounding box center [1097, 46] width 83 height 21
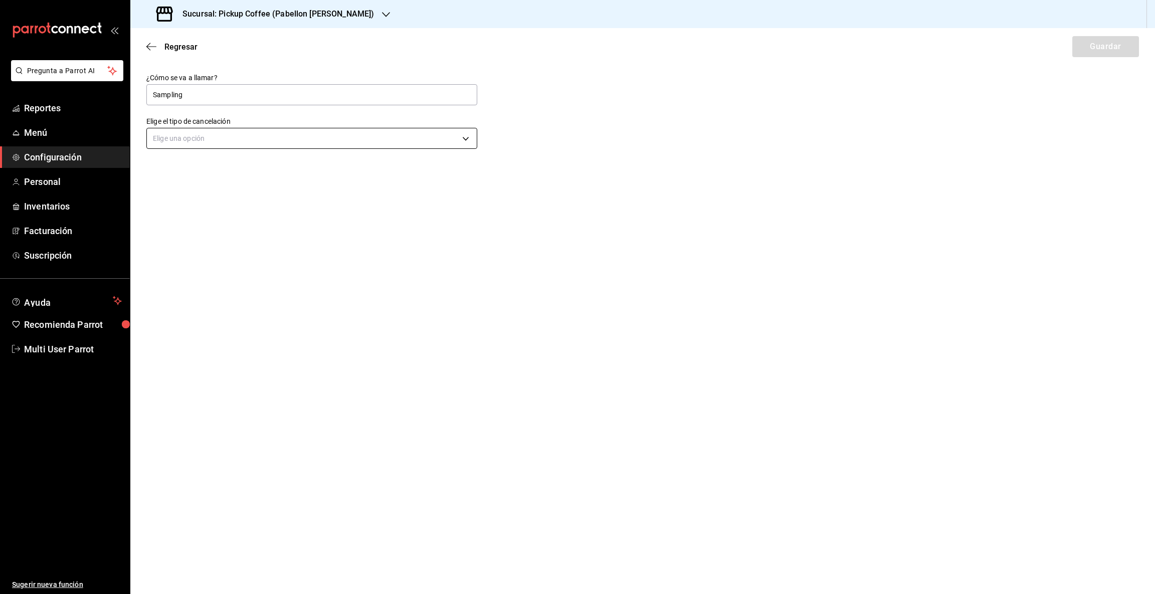
type input "Sampling"
click at [464, 138] on body "Pregunta a Parrot AI Reportes Menú Configuración Personal Inventarios Facturaci…" at bounding box center [577, 297] width 1155 height 594
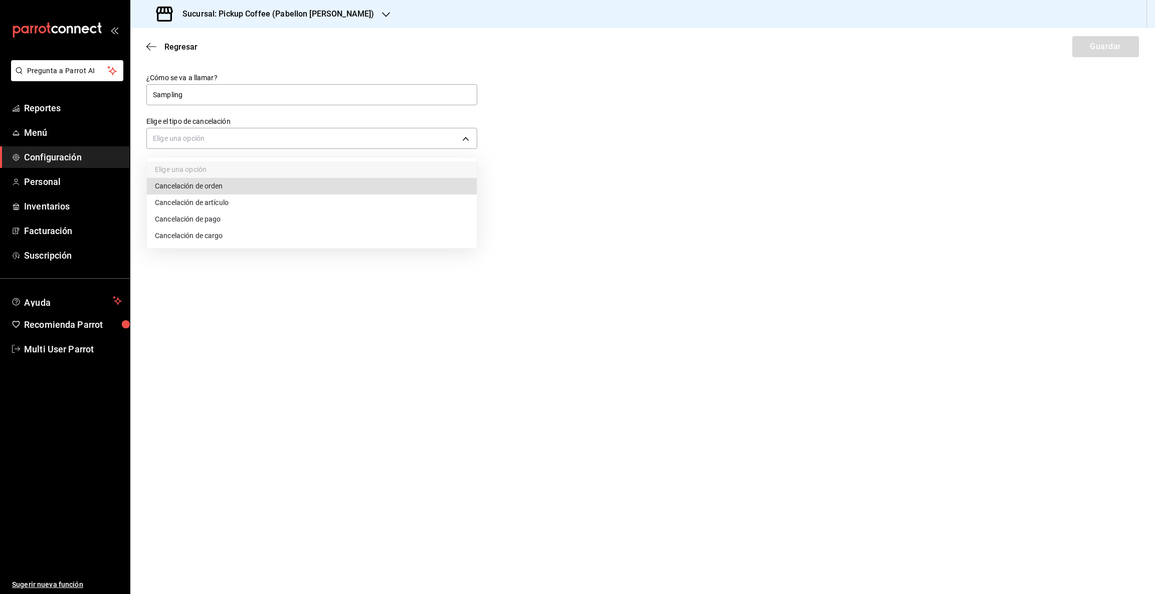
click at [195, 187] on li "Cancelación de orden" at bounding box center [312, 186] width 330 height 17
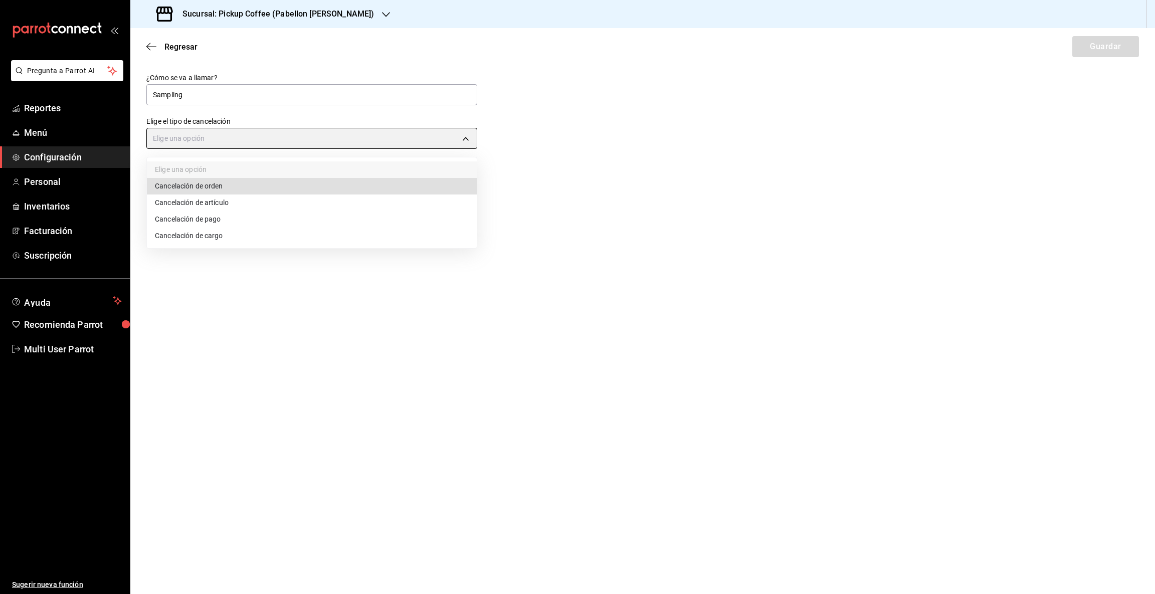
type input "ORDER"
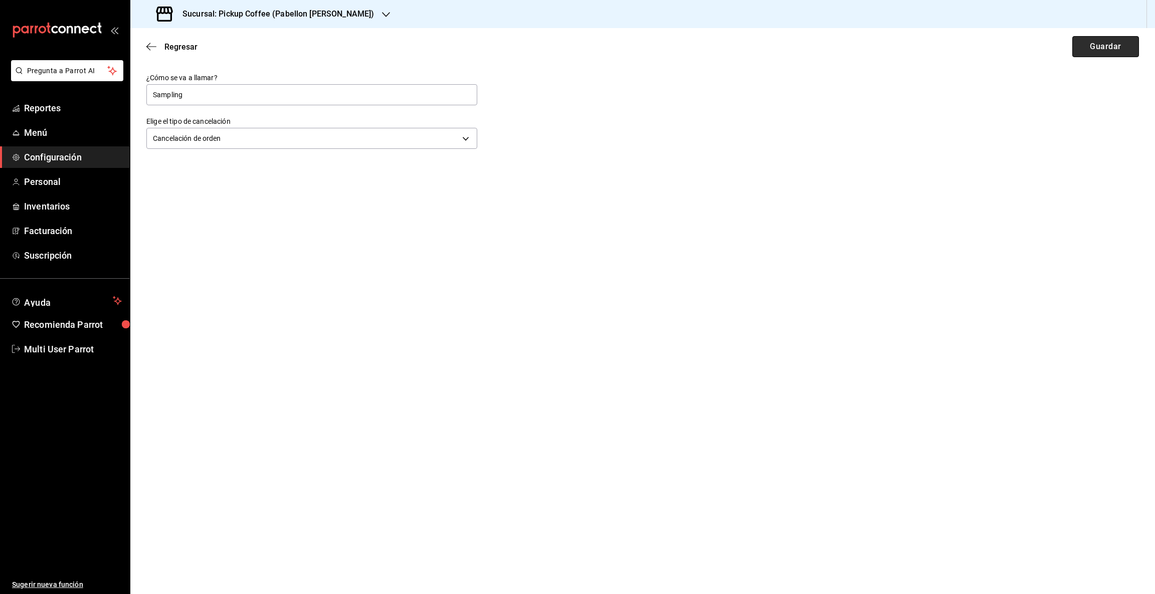
click at [1111, 48] on button "Guardar" at bounding box center [1106, 46] width 67 height 21
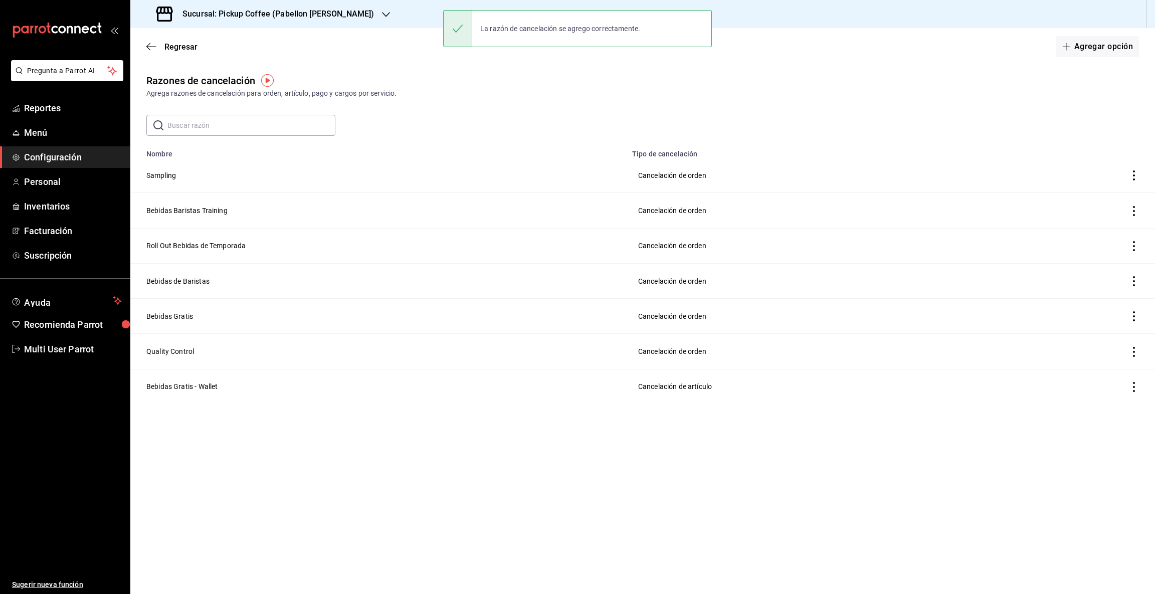
click at [382, 12] on icon "button" at bounding box center [386, 15] width 8 height 8
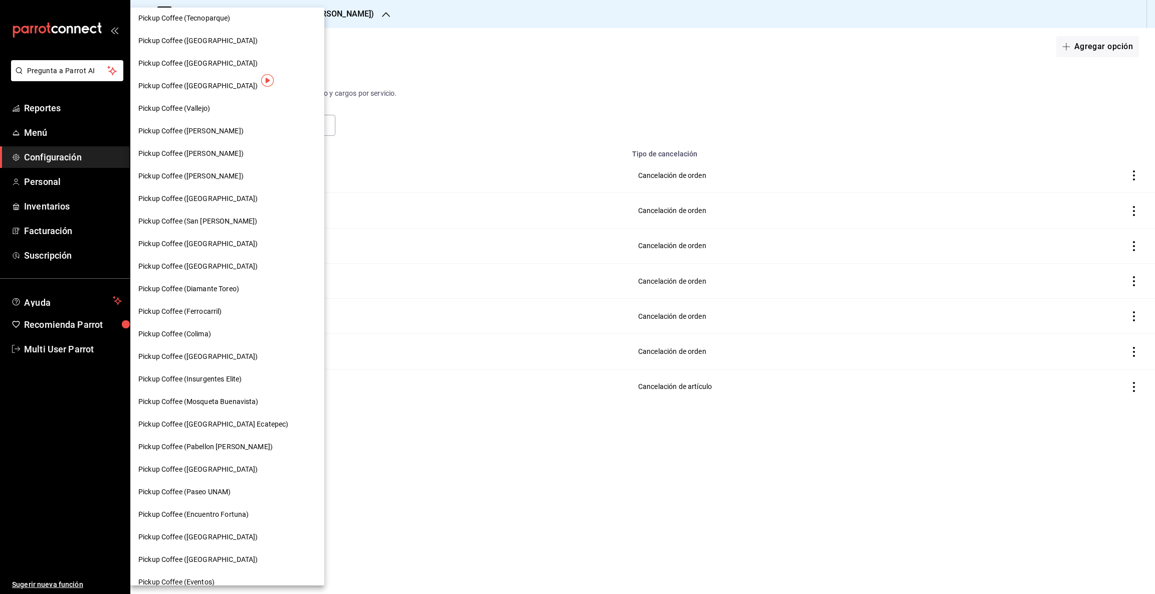
scroll to position [286, 0]
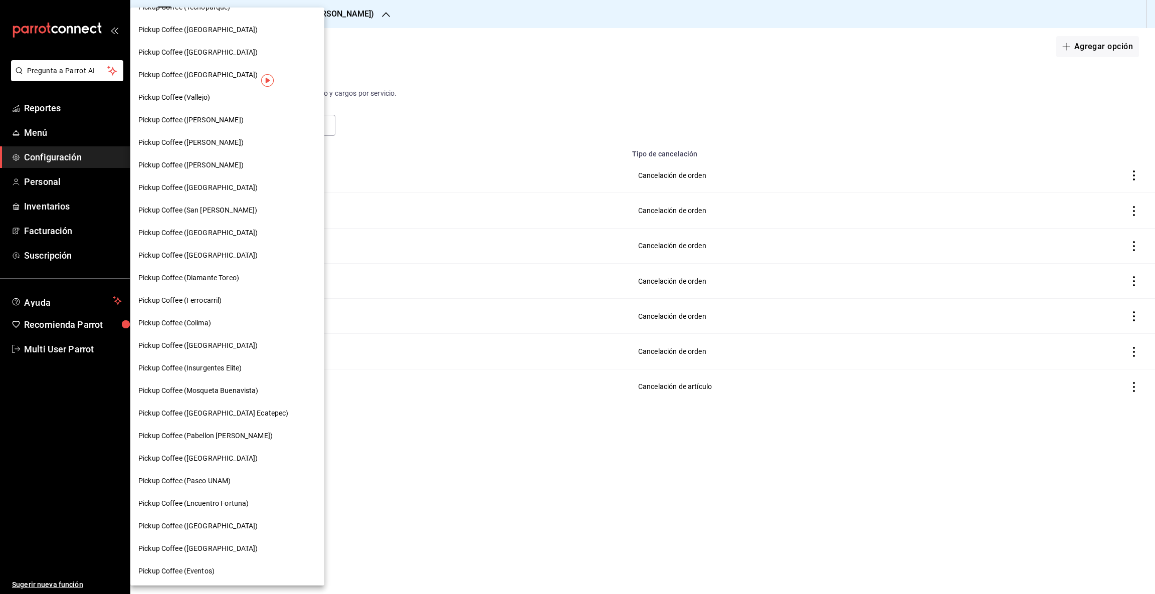
click at [204, 455] on span "Pickup Coffee ([GEOGRAPHIC_DATA])" at bounding box center [197, 458] width 119 height 11
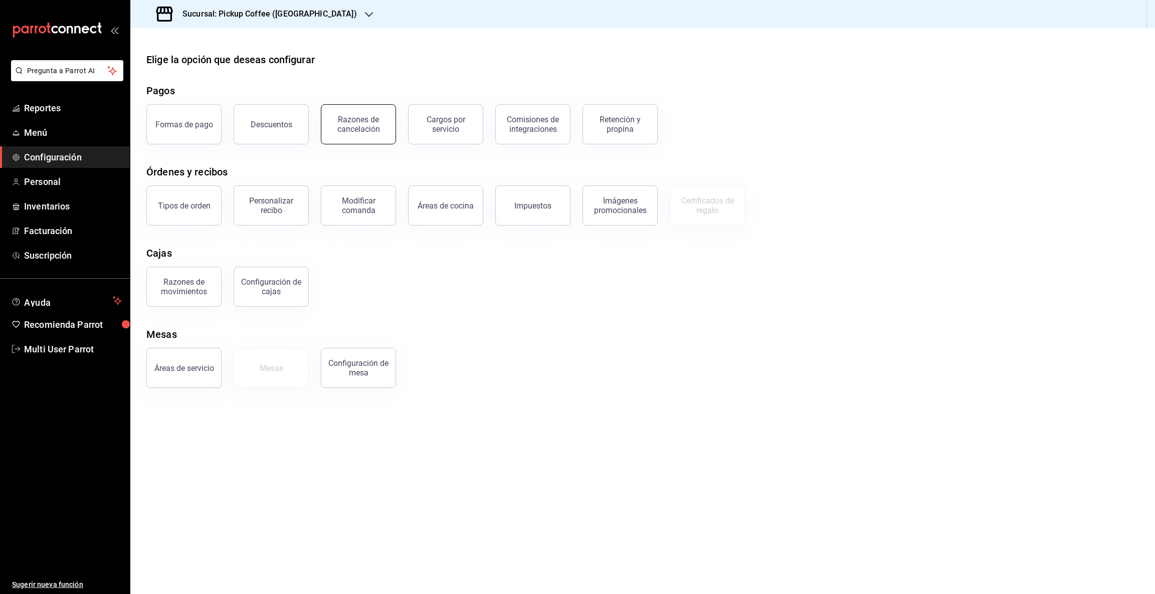
click at [365, 126] on div "Razones de cancelación" at bounding box center [358, 124] width 62 height 19
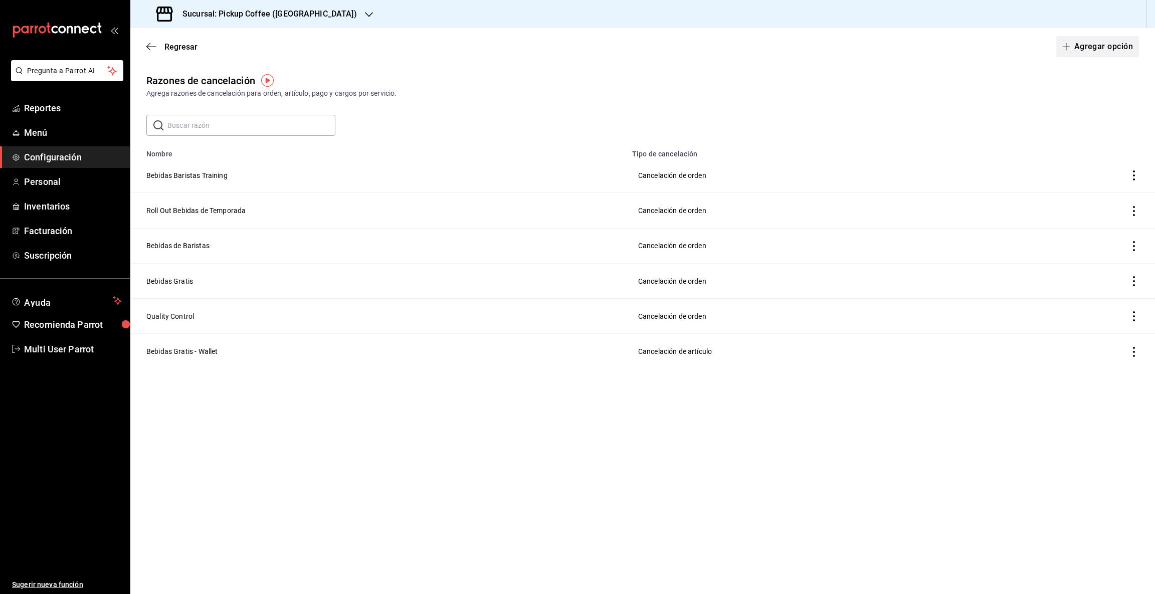
click at [1079, 47] on button "Agregar opción" at bounding box center [1097, 46] width 83 height 21
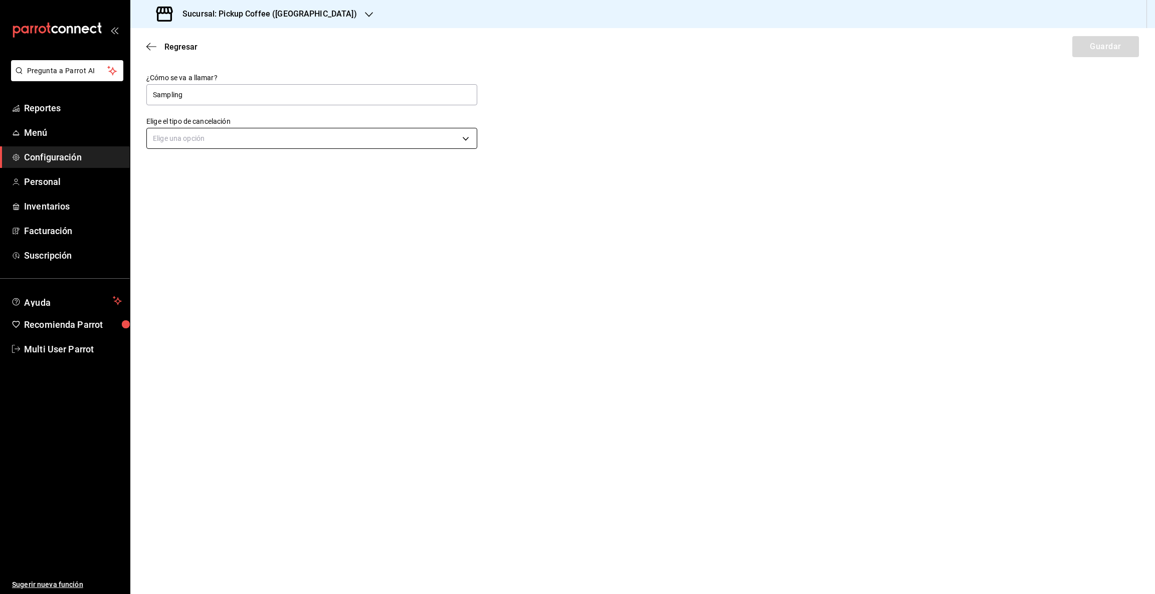
type input "Sampling"
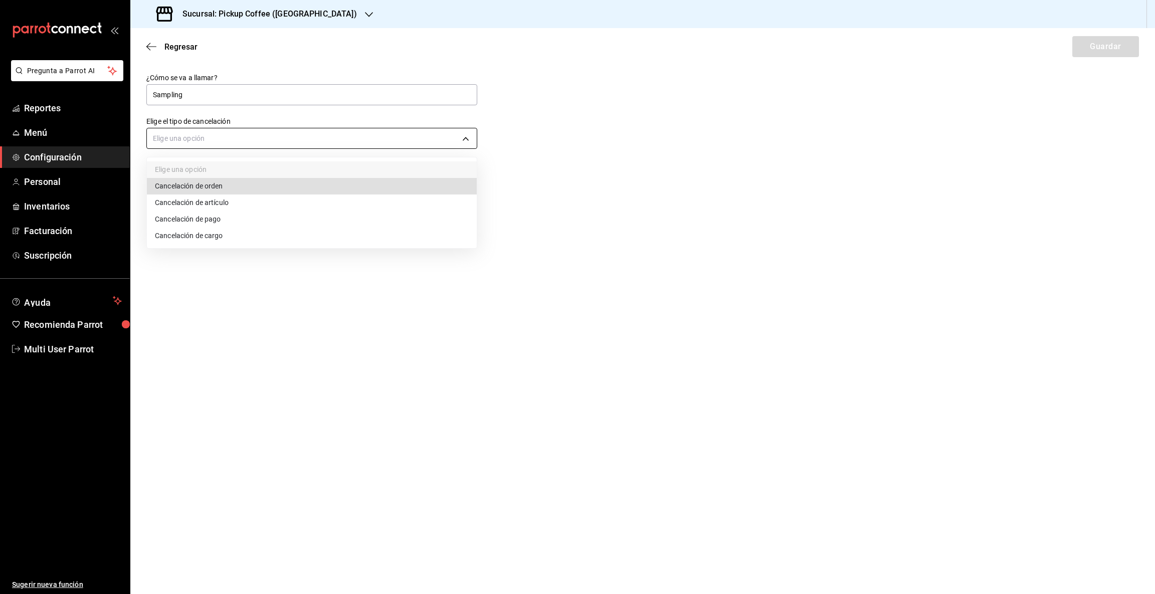
click at [183, 137] on body "Pregunta a Parrot AI Reportes Menú Configuración Personal Inventarios Facturaci…" at bounding box center [577, 297] width 1155 height 594
click at [197, 188] on li "Cancelación de orden" at bounding box center [312, 186] width 330 height 17
type input "ORDER"
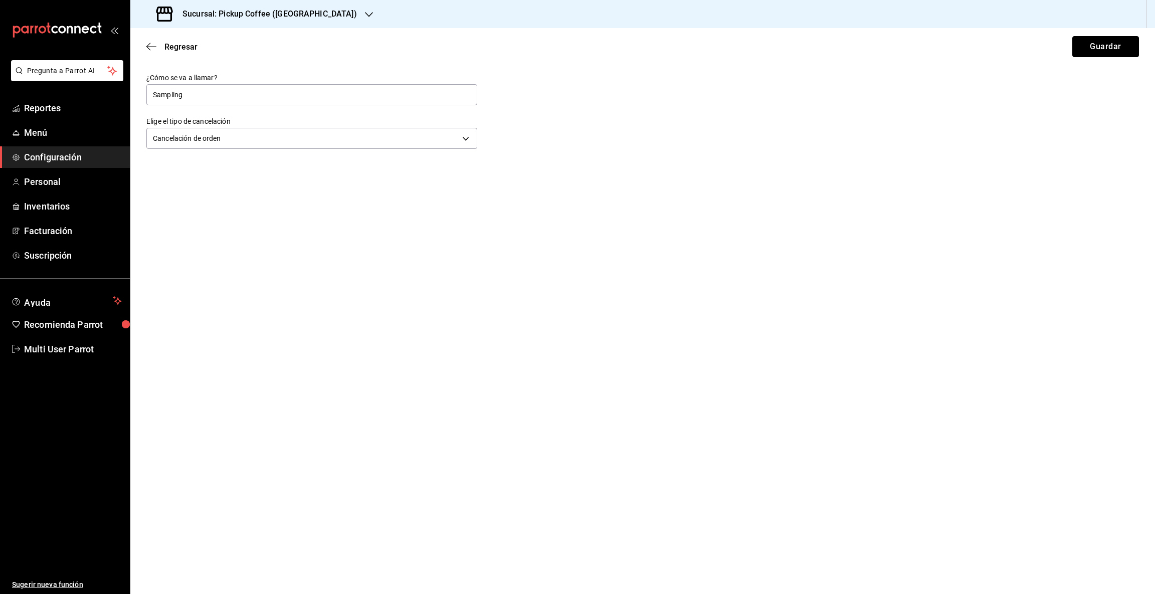
click at [1093, 50] on button "Guardar" at bounding box center [1106, 46] width 67 height 21
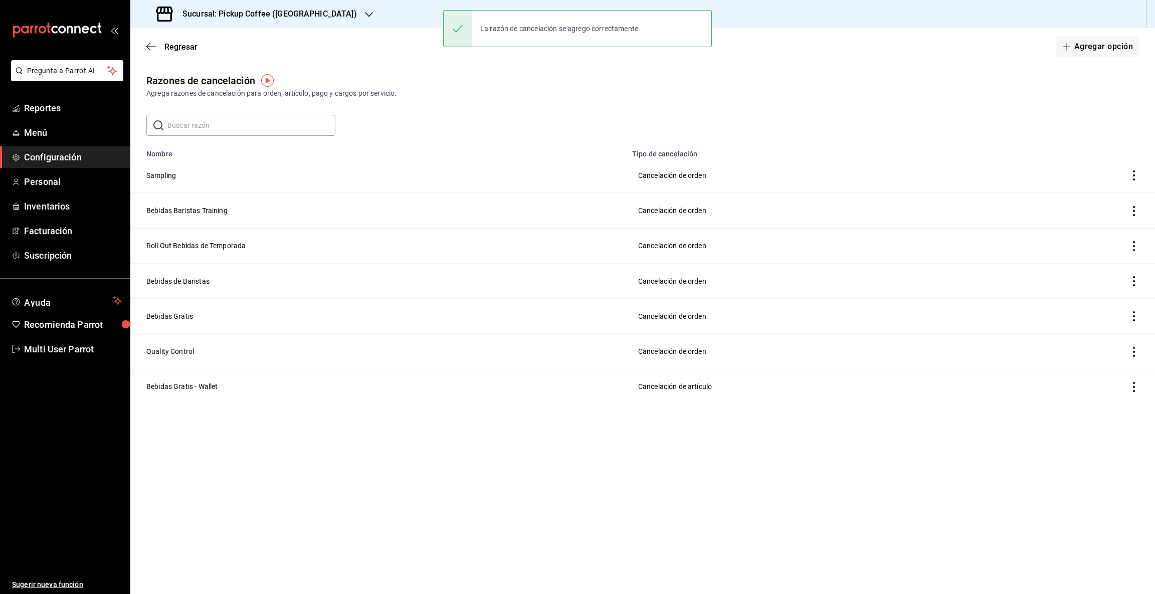
click at [365, 14] on icon "button" at bounding box center [369, 15] width 8 height 8
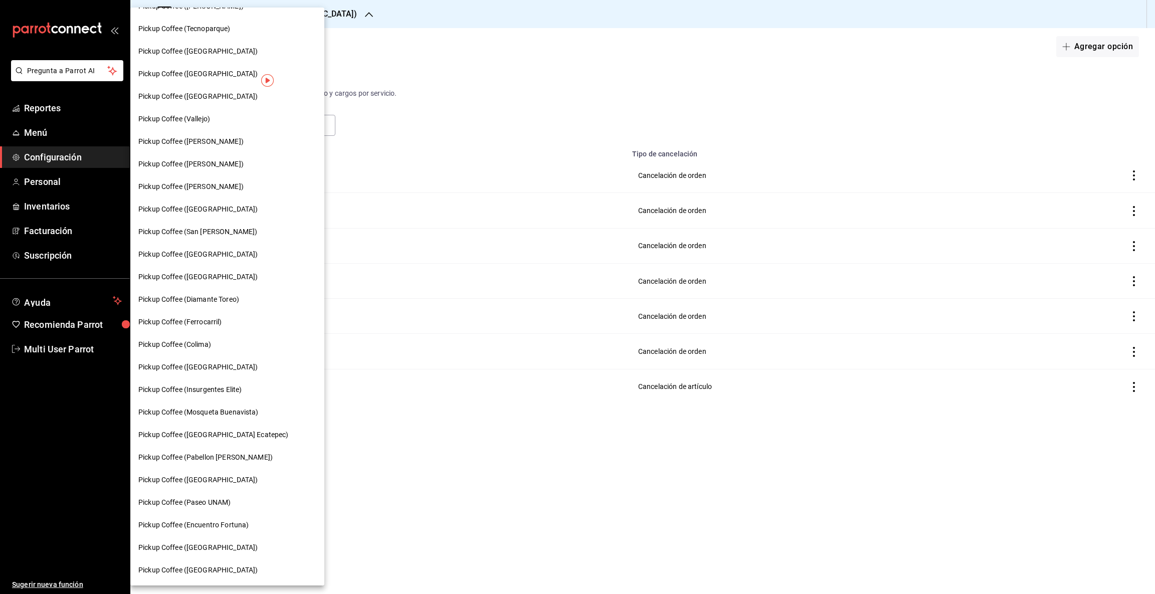
scroll to position [286, 0]
click at [201, 476] on span "Pickup Coffee (Paseo UNAM)" at bounding box center [184, 481] width 92 height 11
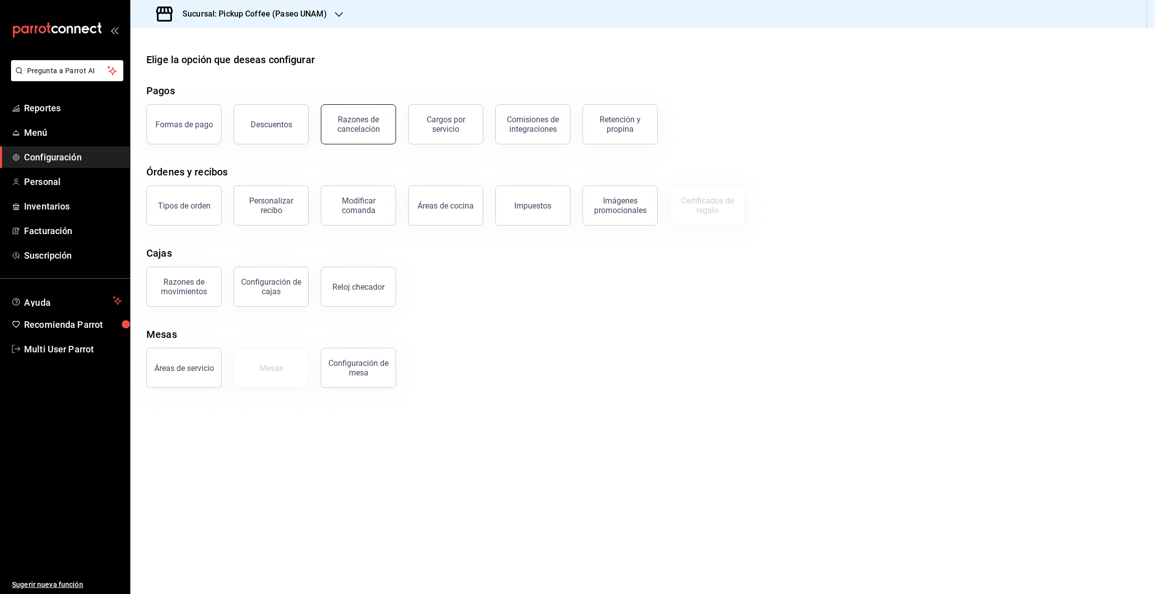
click at [374, 122] on div "Razones de cancelación" at bounding box center [358, 124] width 62 height 19
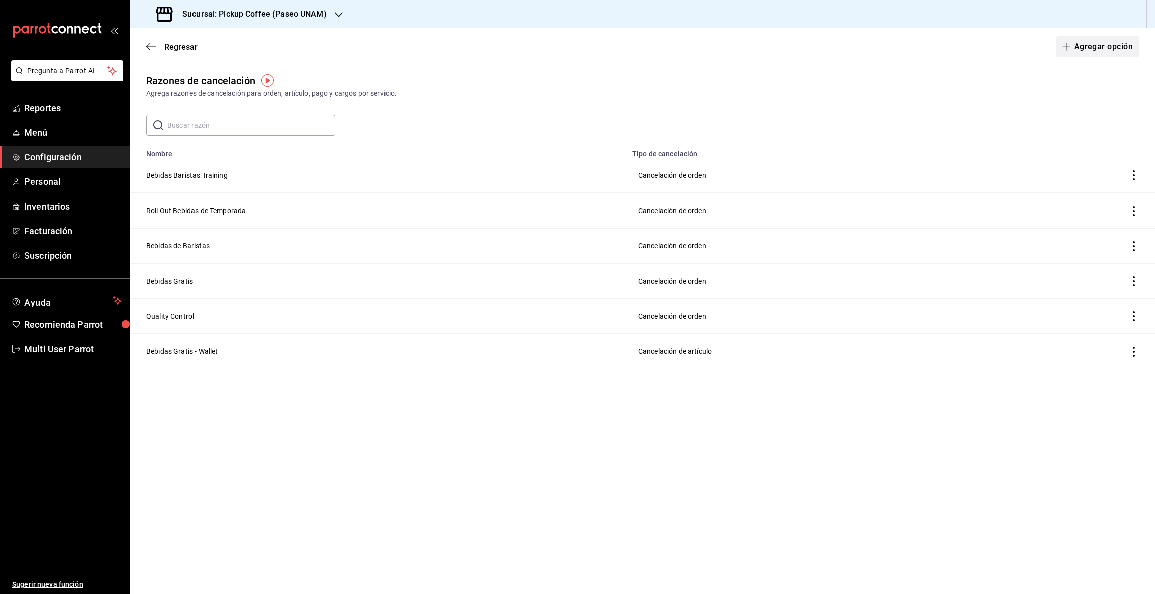
click at [1079, 48] on button "Agregar opción" at bounding box center [1097, 46] width 83 height 21
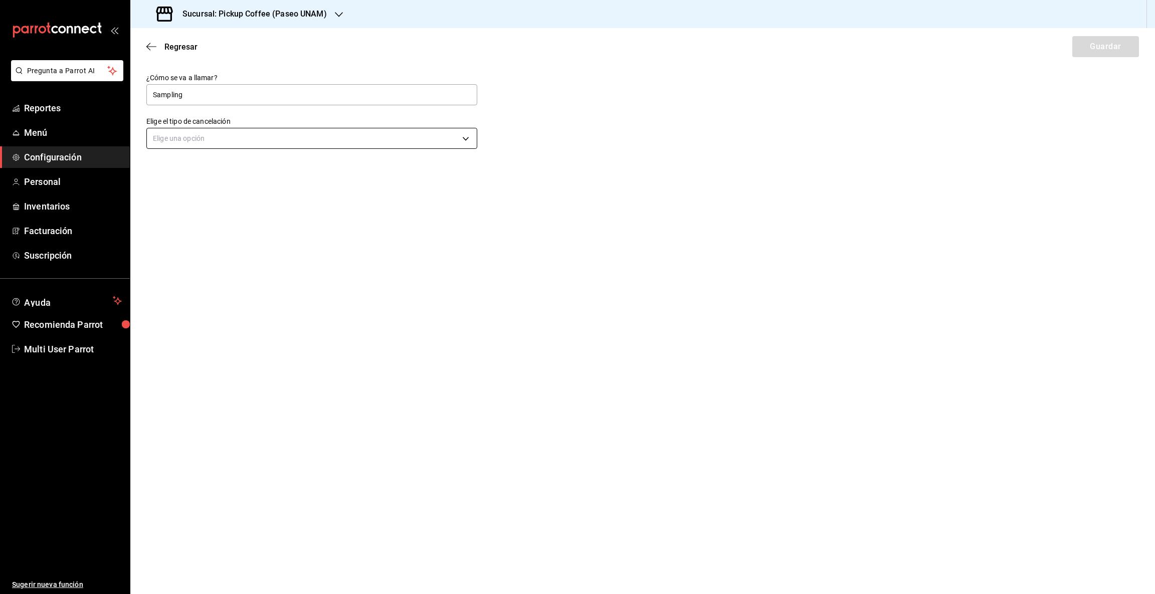
type input "Sampling"
click at [461, 139] on body "Pregunta a Parrot AI Reportes Menú Configuración Personal Inventarios Facturaci…" at bounding box center [577, 297] width 1155 height 594
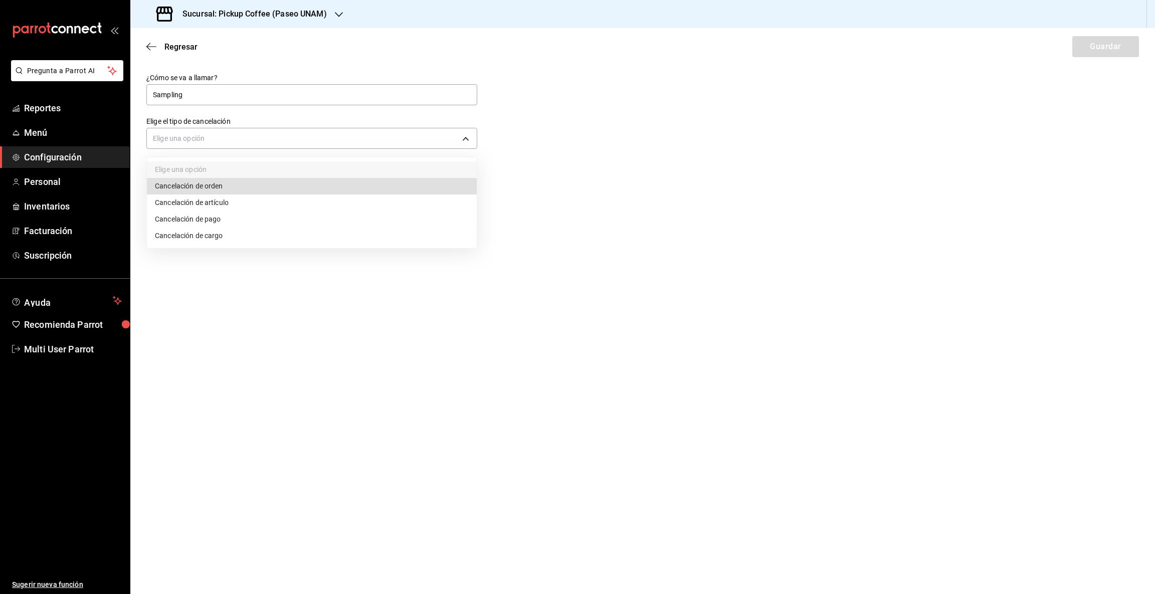
click at [210, 186] on li "Cancelación de orden" at bounding box center [312, 186] width 330 height 17
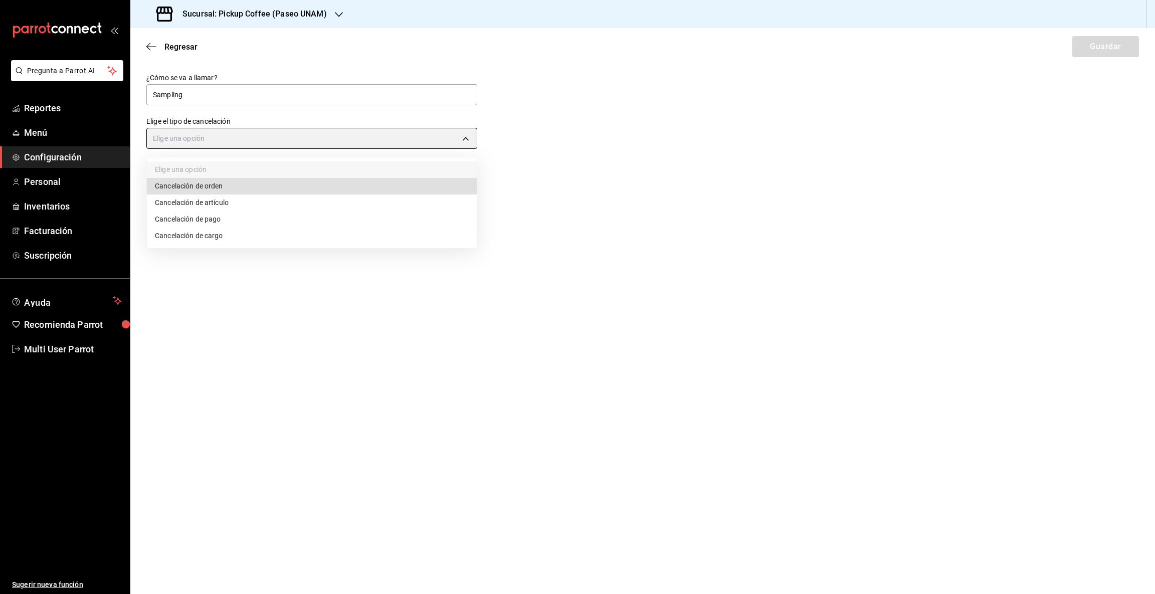
type input "ORDER"
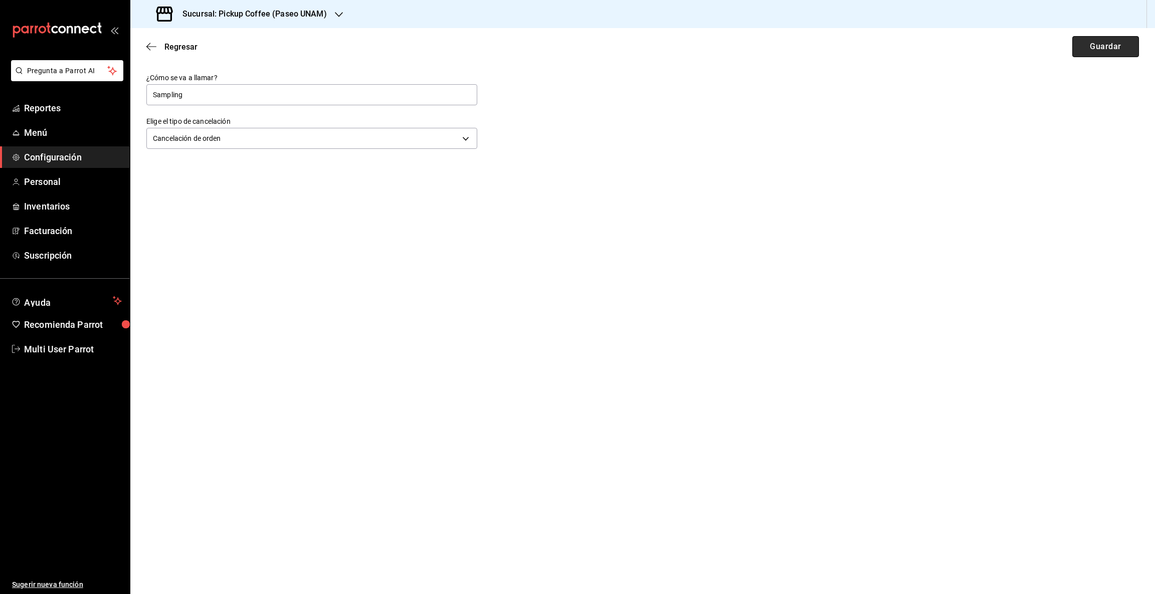
click at [1087, 46] on button "Guardar" at bounding box center [1106, 46] width 67 height 21
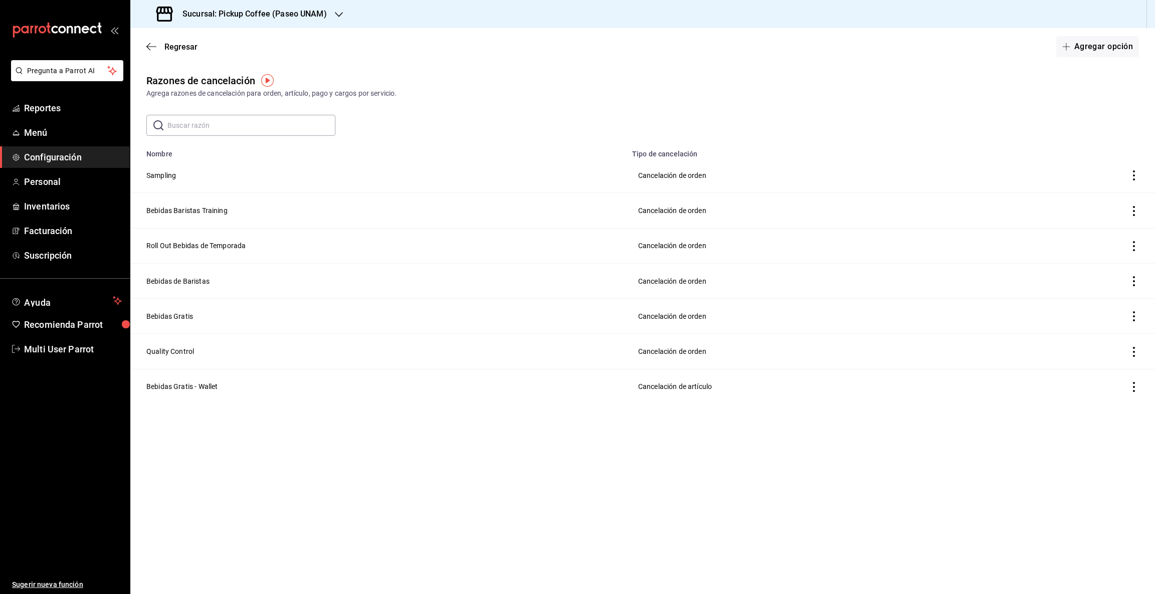
click at [338, 11] on icon "button" at bounding box center [339, 15] width 8 height 8
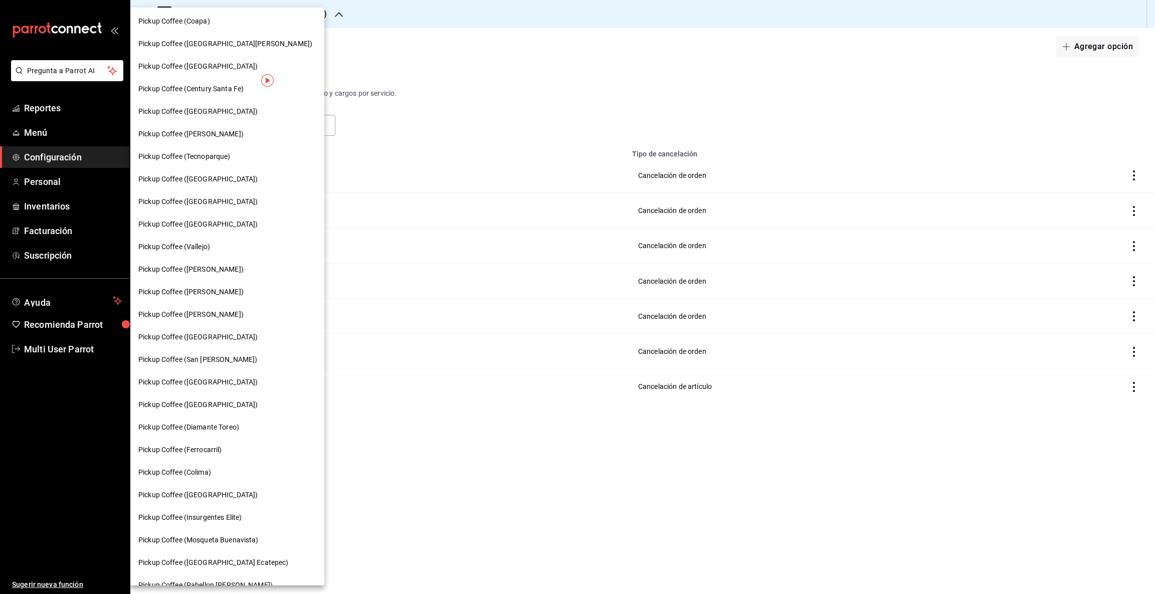
scroll to position [286, 0]
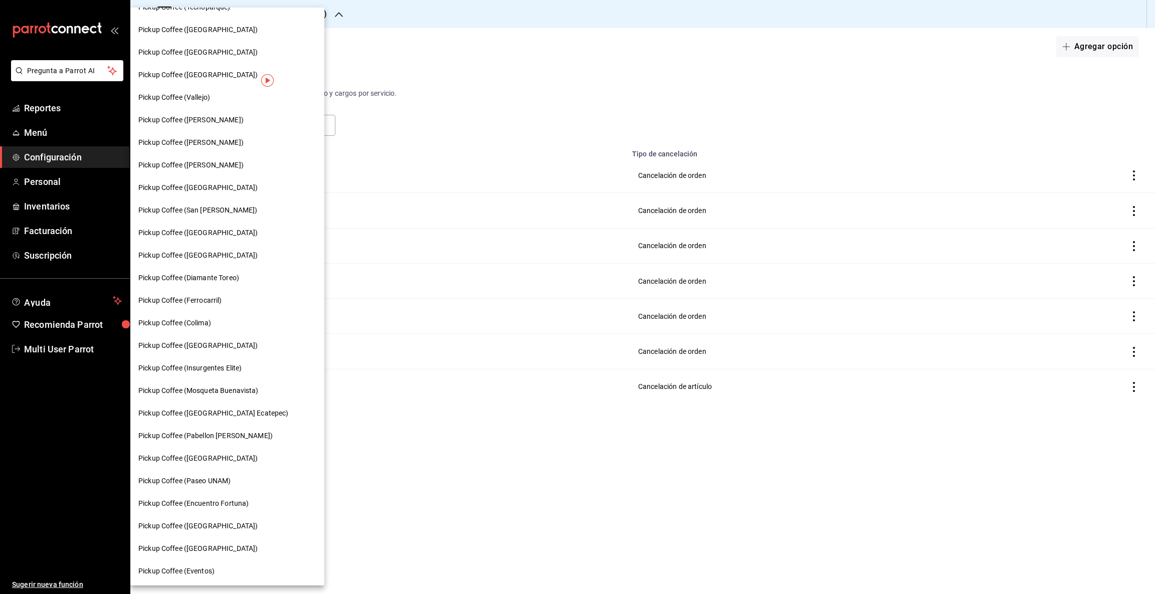
click at [210, 499] on span "Pickup Coffee (Encuentro Fortuna)" at bounding box center [193, 503] width 110 height 11
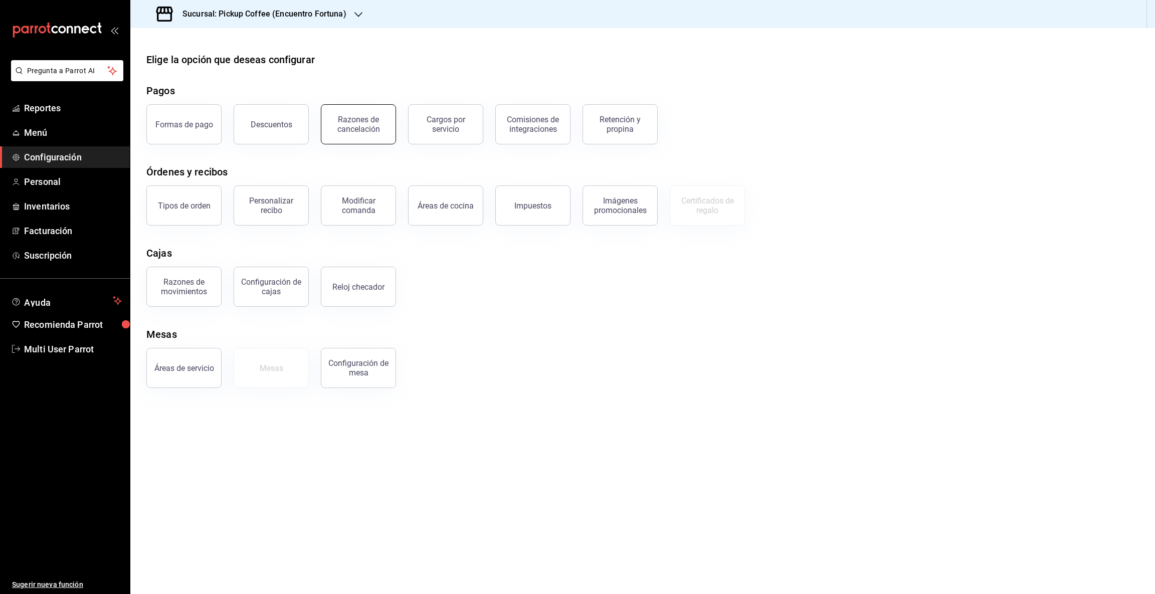
click at [359, 120] on div "Razones de cancelación" at bounding box center [358, 124] width 62 height 19
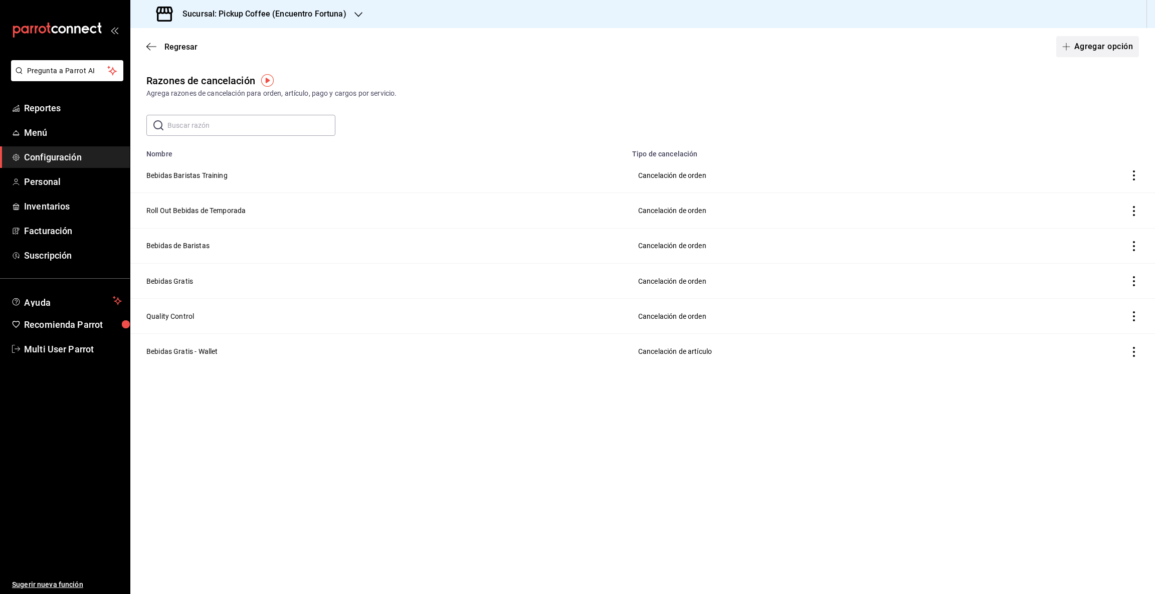
click at [1089, 46] on button "Agregar opción" at bounding box center [1097, 46] width 83 height 21
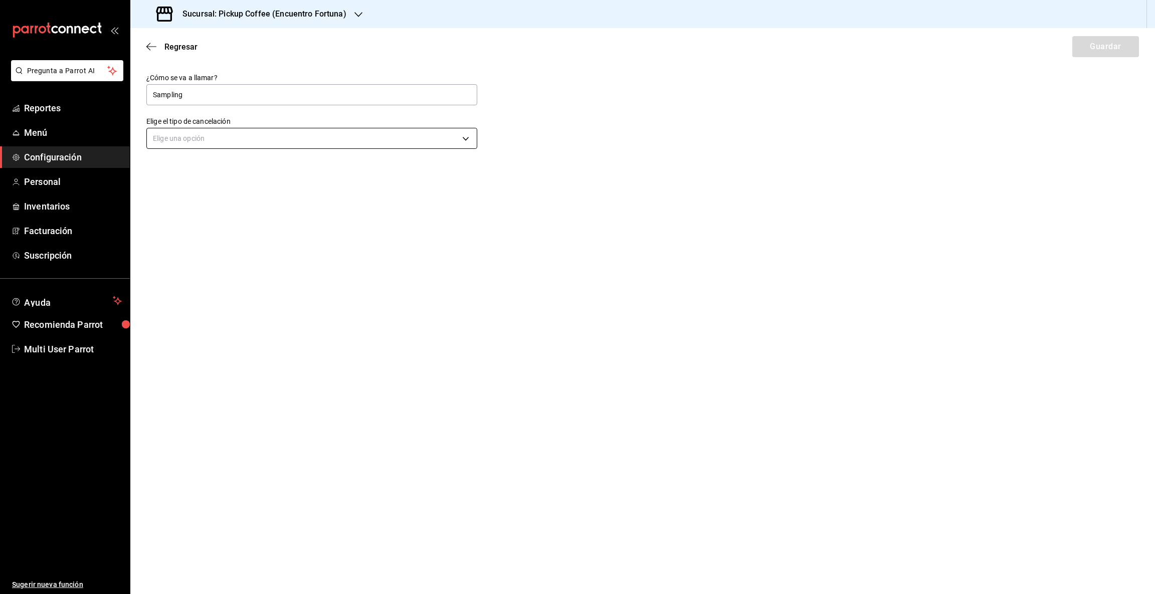
type input "Sampling"
click at [465, 136] on body "Pregunta a Parrot AI Reportes Menú Configuración Personal Inventarios Facturaci…" at bounding box center [577, 297] width 1155 height 594
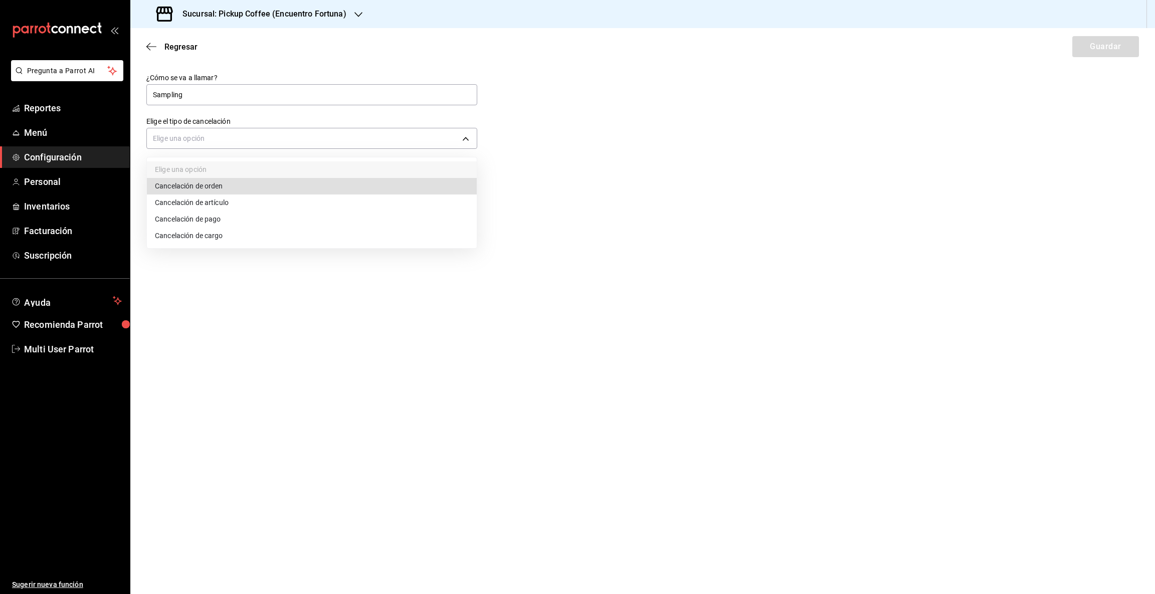
click at [209, 186] on li "Cancelación de orden" at bounding box center [312, 186] width 330 height 17
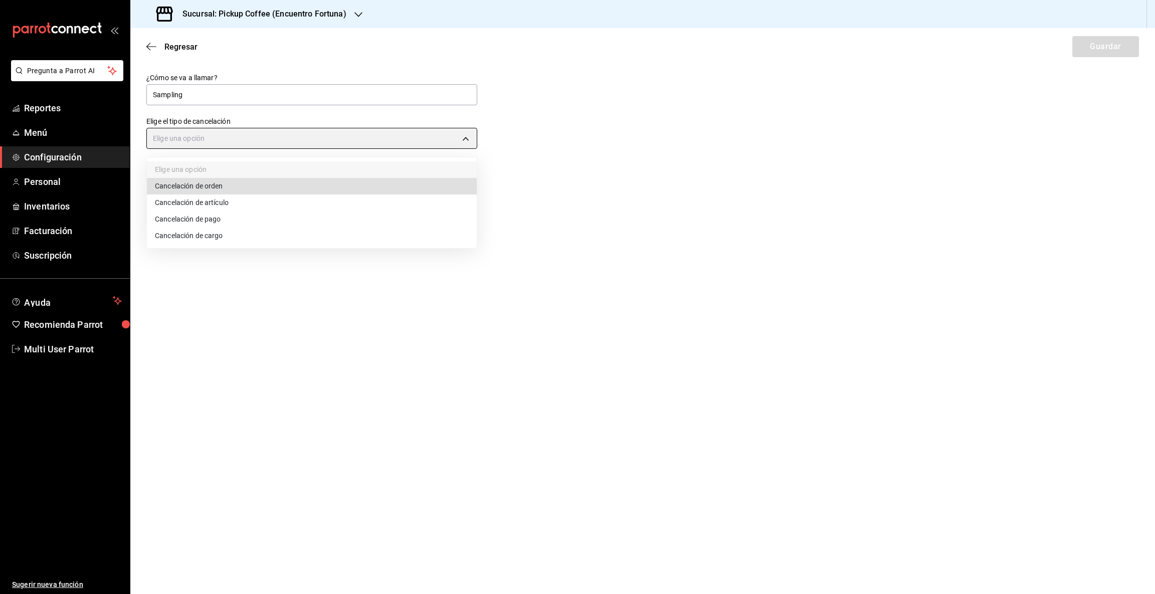
type input "ORDER"
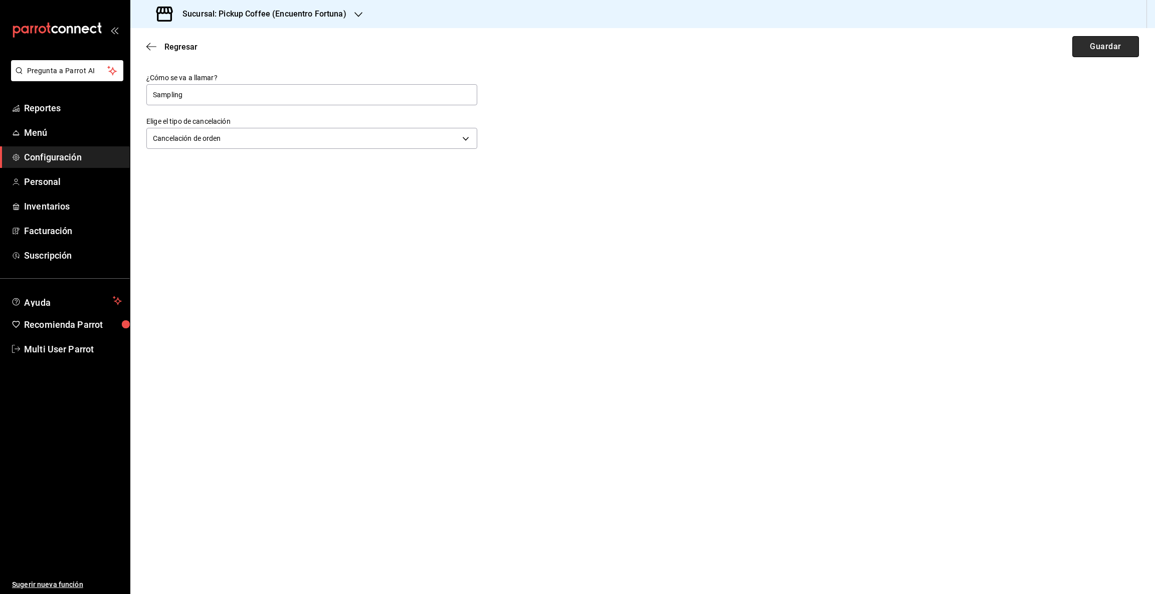
click at [1123, 46] on button "Guardar" at bounding box center [1106, 46] width 67 height 21
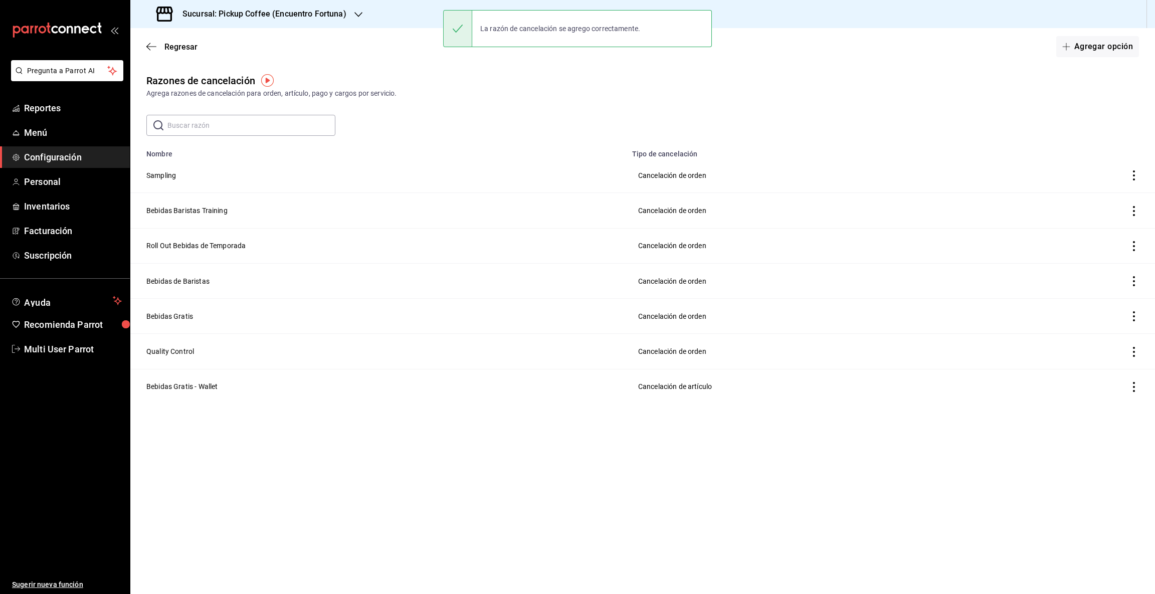
click at [354, 12] on icon "button" at bounding box center [358, 15] width 8 height 8
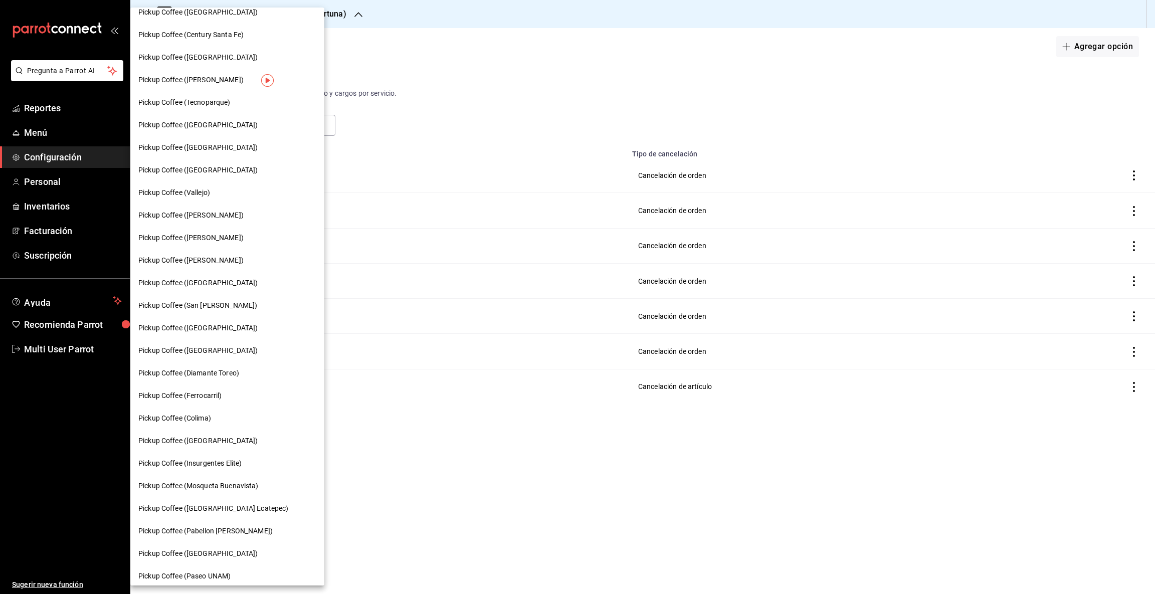
scroll to position [286, 0]
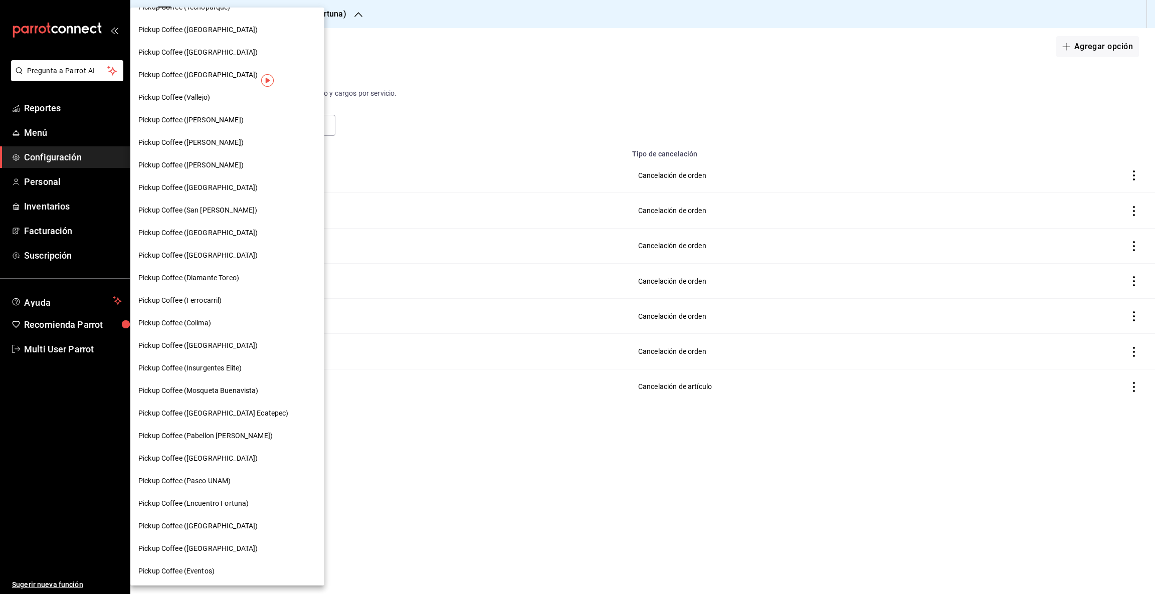
click at [212, 524] on span "Pickup Coffee ([GEOGRAPHIC_DATA])" at bounding box center [197, 526] width 119 height 11
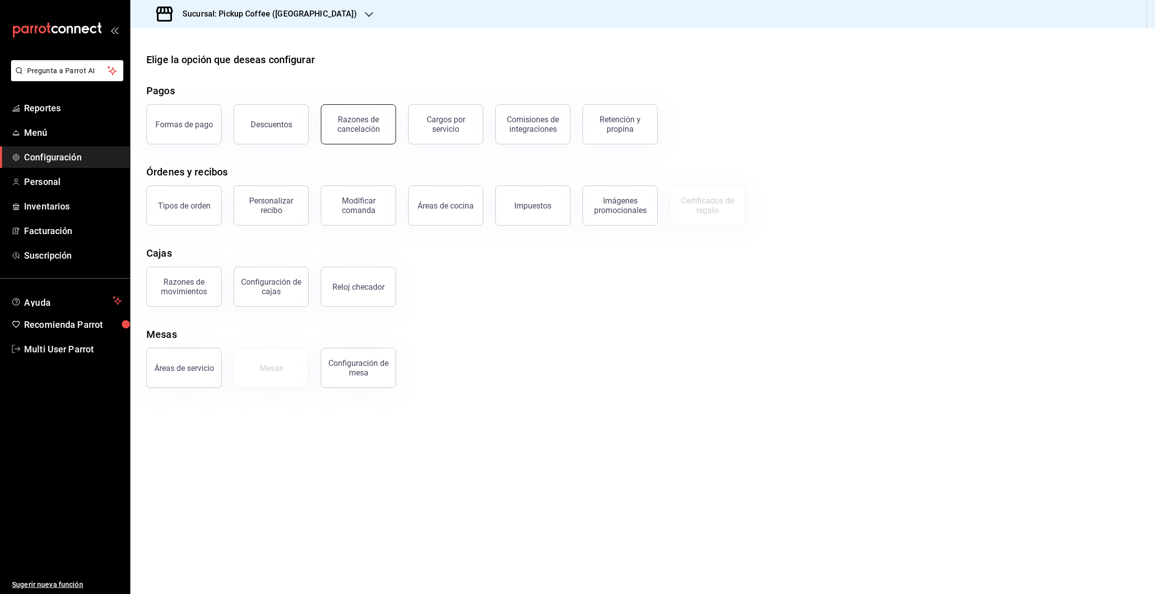
click at [373, 123] on div "Razones de cancelación" at bounding box center [358, 124] width 62 height 19
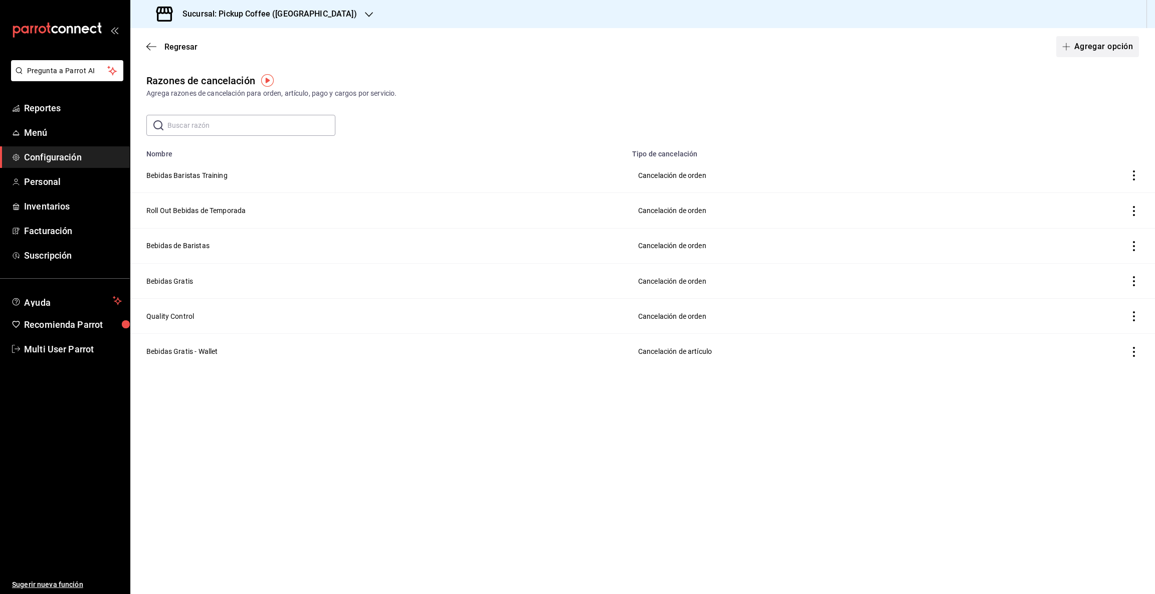
click at [1078, 45] on button "Agregar opción" at bounding box center [1097, 46] width 83 height 21
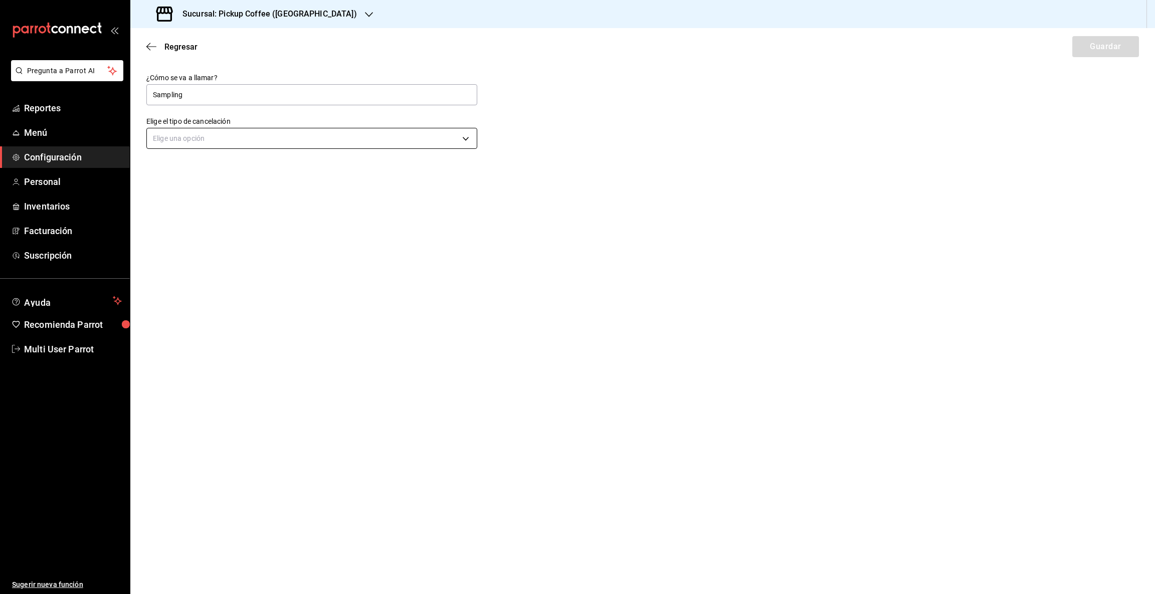
type input "Sampling"
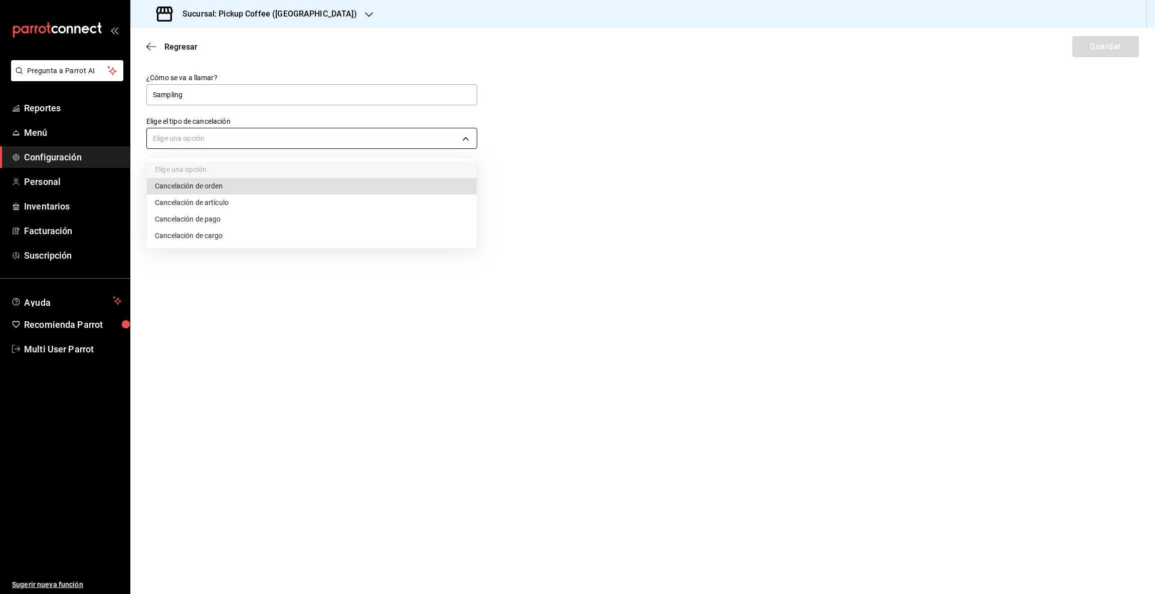
click at [462, 142] on body "Pregunta a Parrot AI Reportes Menú Configuración Personal Inventarios Facturaci…" at bounding box center [577, 297] width 1155 height 594
click at [200, 187] on li "Cancelación de orden" at bounding box center [312, 186] width 330 height 17
type input "ORDER"
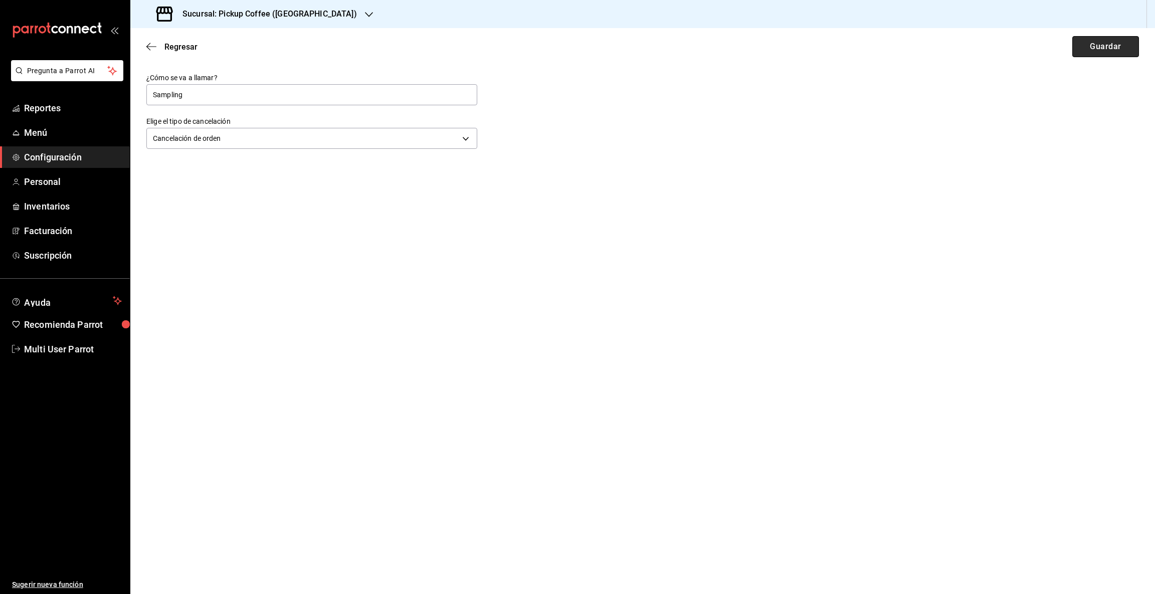
click at [1085, 46] on button "Guardar" at bounding box center [1106, 46] width 67 height 21
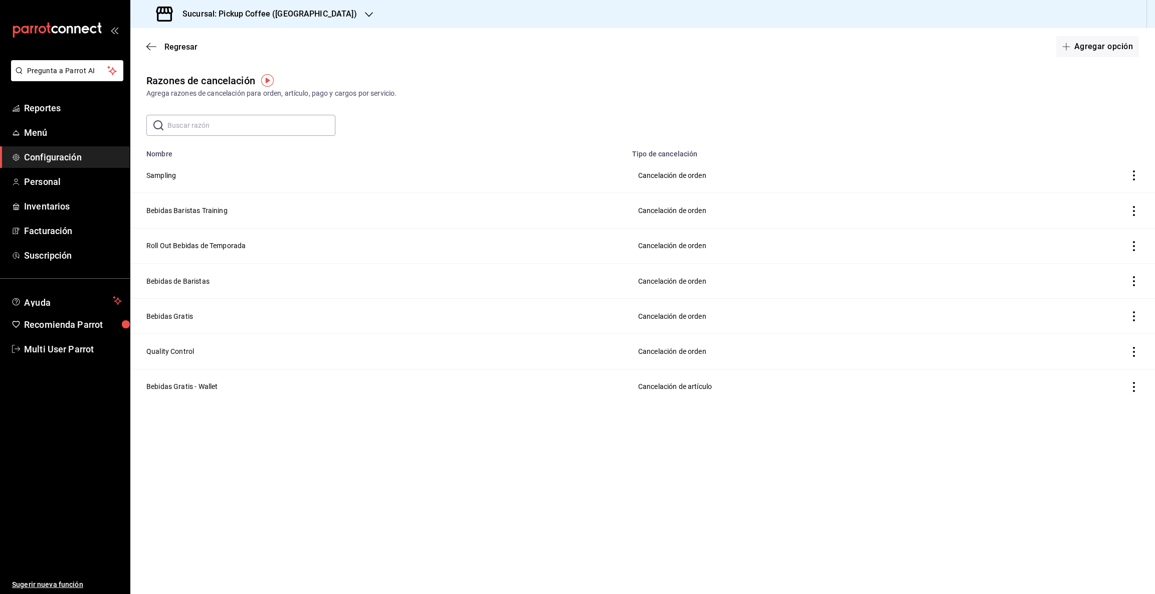
click at [365, 15] on icon "button" at bounding box center [369, 15] width 8 height 8
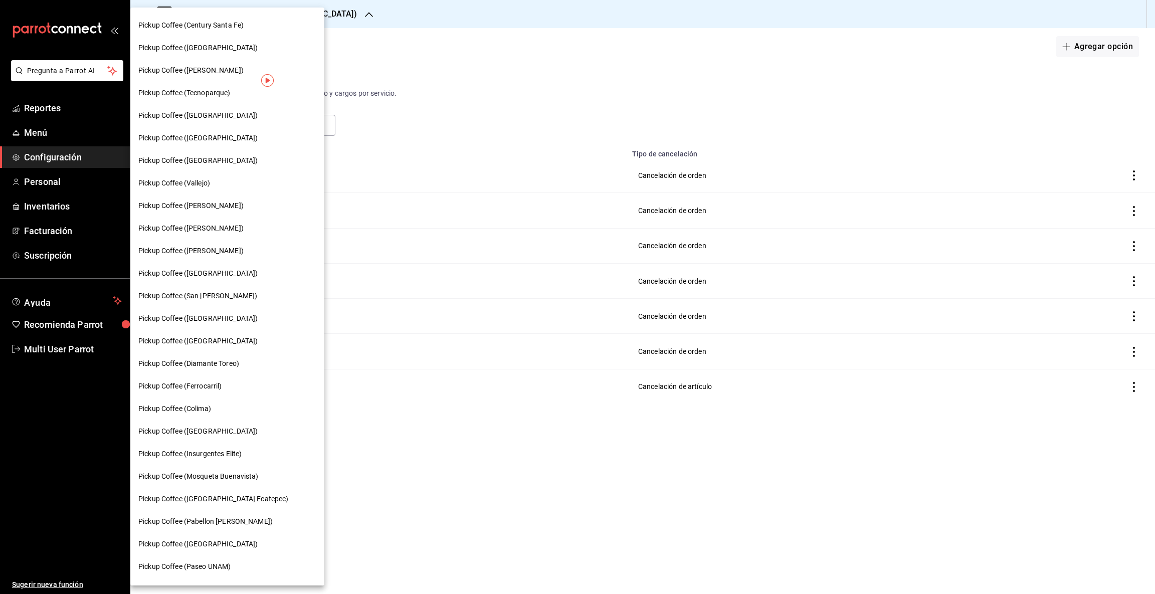
scroll to position [286, 0]
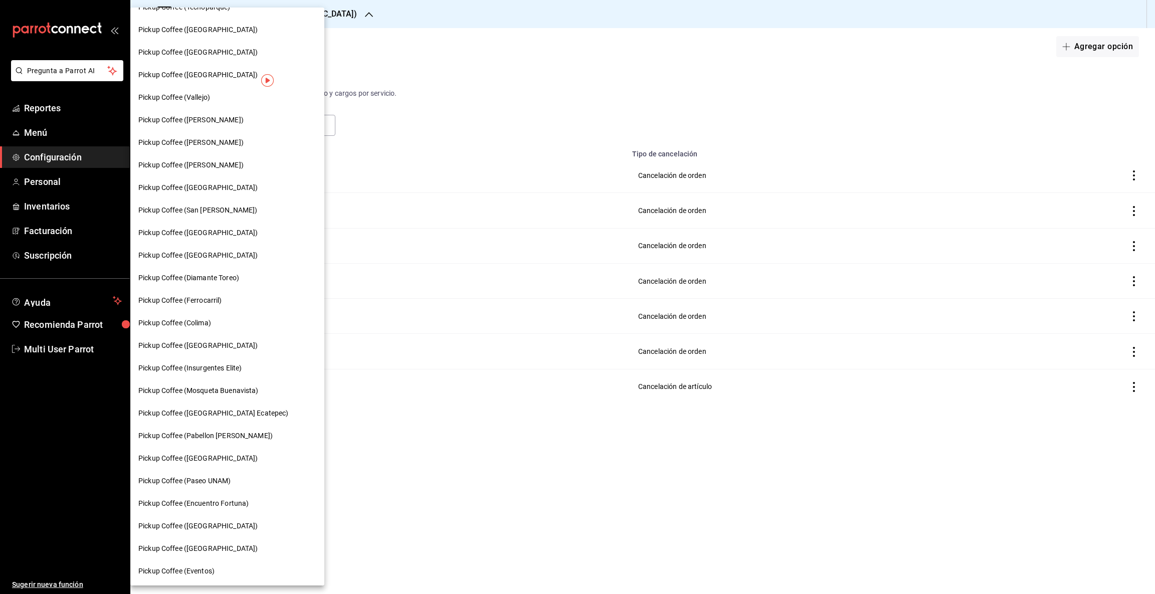
click at [189, 547] on span "Pickup Coffee ([GEOGRAPHIC_DATA])" at bounding box center [197, 549] width 119 height 11
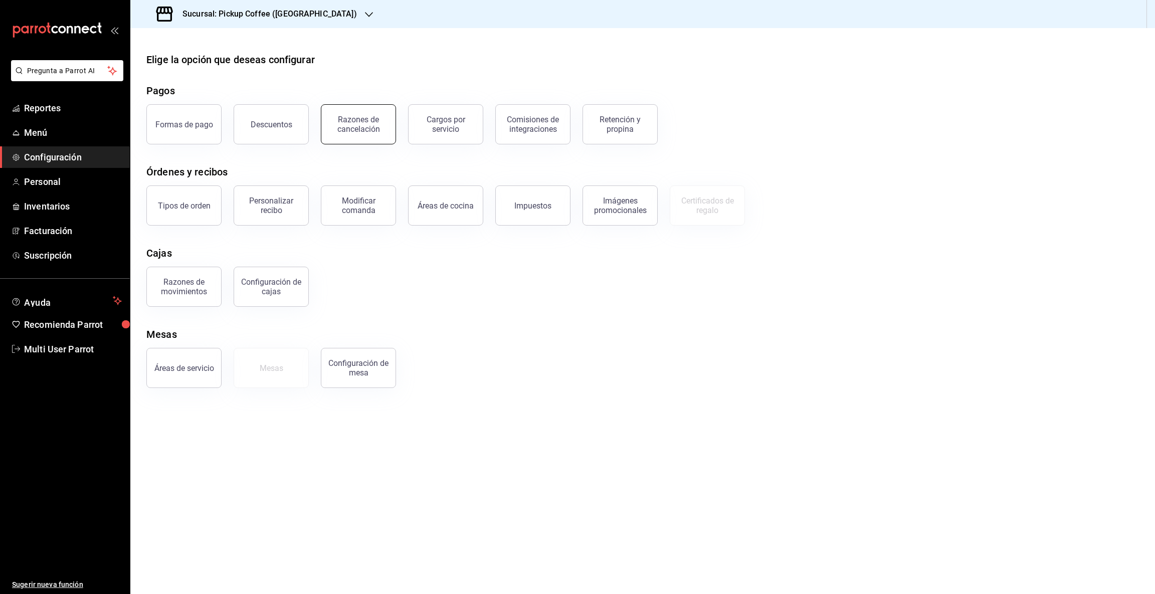
click at [365, 128] on div "Razones de cancelación" at bounding box center [358, 124] width 62 height 19
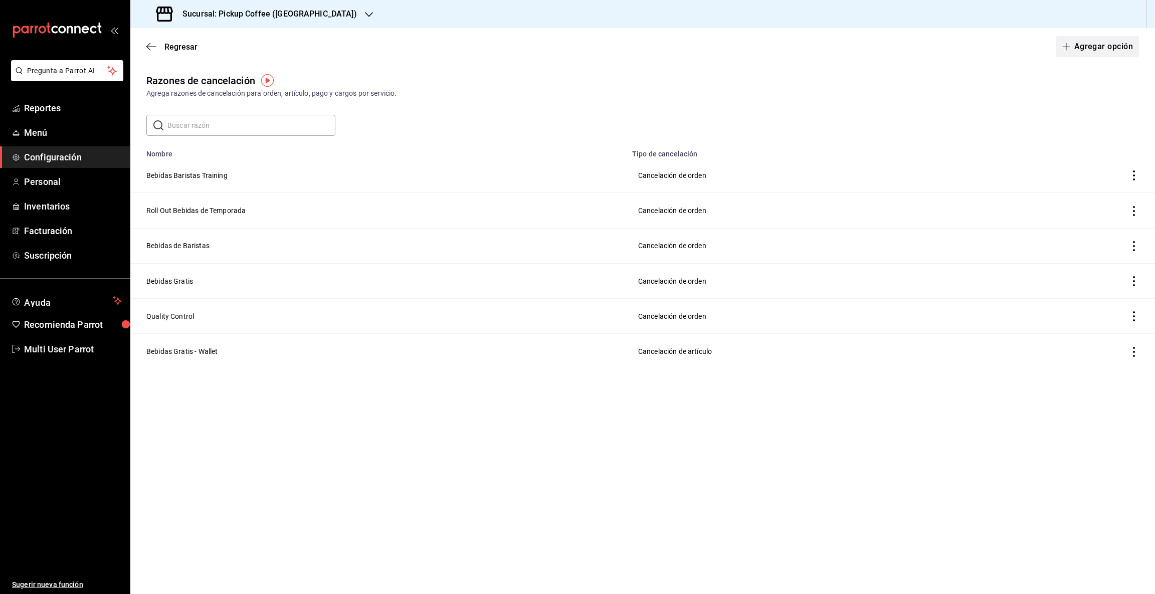
click at [1106, 50] on button "Agregar opción" at bounding box center [1097, 46] width 83 height 21
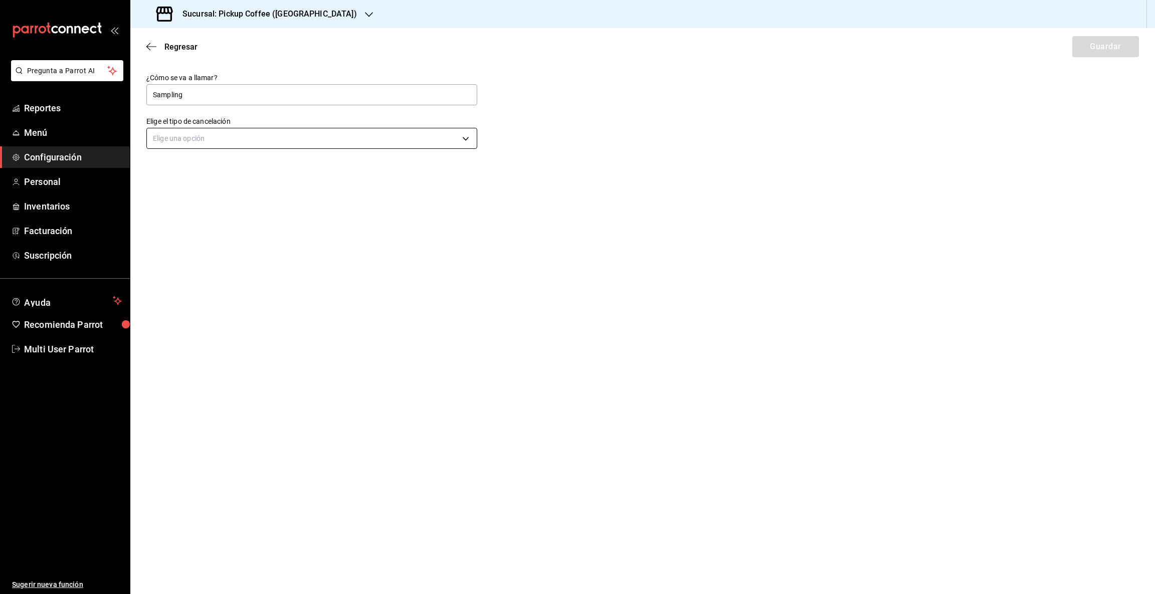
type input "Sampling"
click at [467, 135] on body "Pregunta a Parrot AI Reportes Menú Configuración Personal Inventarios Facturaci…" at bounding box center [577, 297] width 1155 height 594
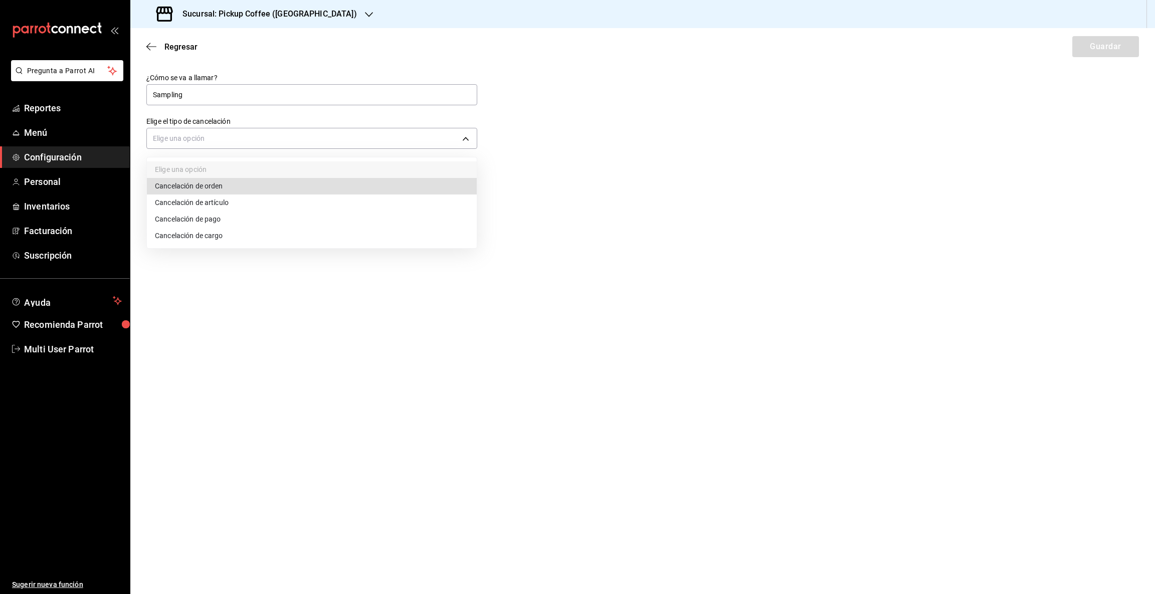
click at [254, 184] on li "Cancelación de orden" at bounding box center [312, 186] width 330 height 17
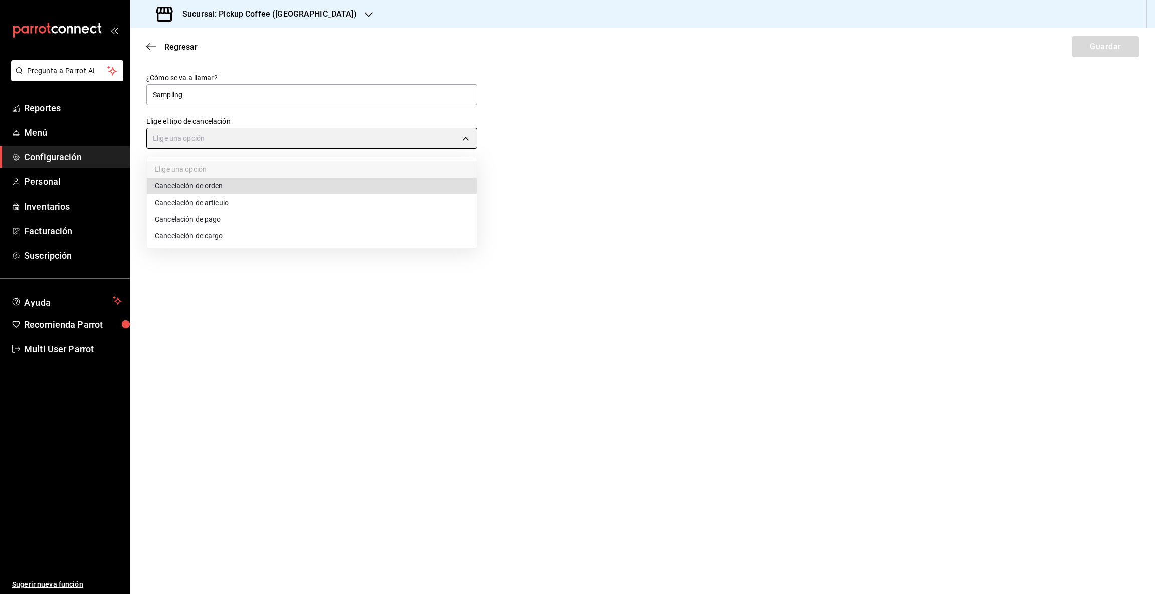
type input "ORDER"
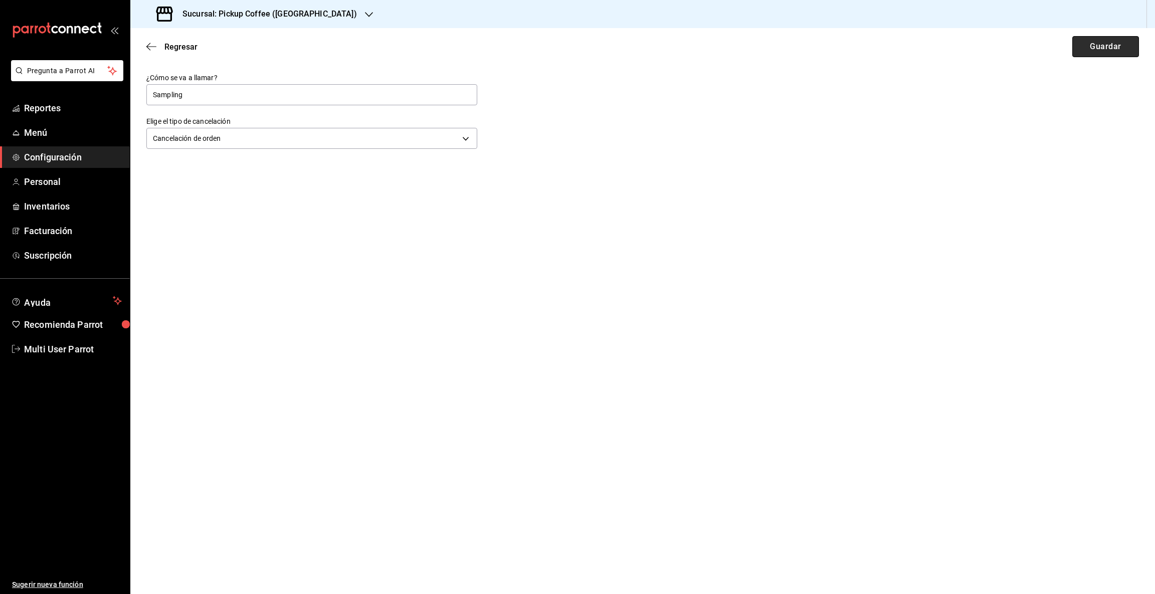
click at [1116, 46] on button "Guardar" at bounding box center [1106, 46] width 67 height 21
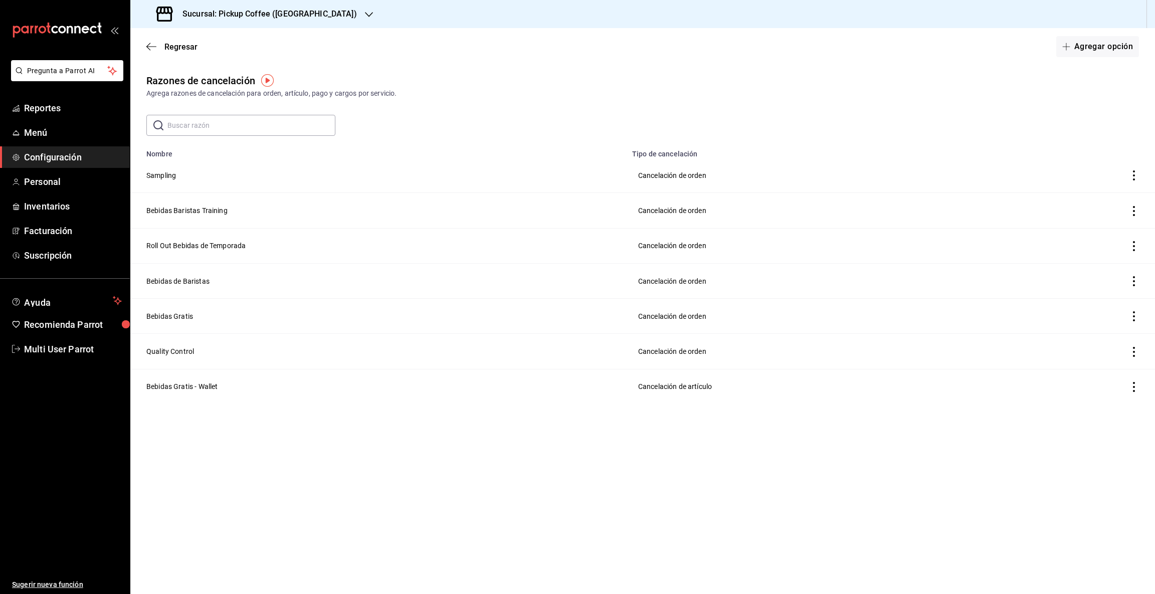
click at [365, 15] on icon "button" at bounding box center [369, 15] width 8 height 8
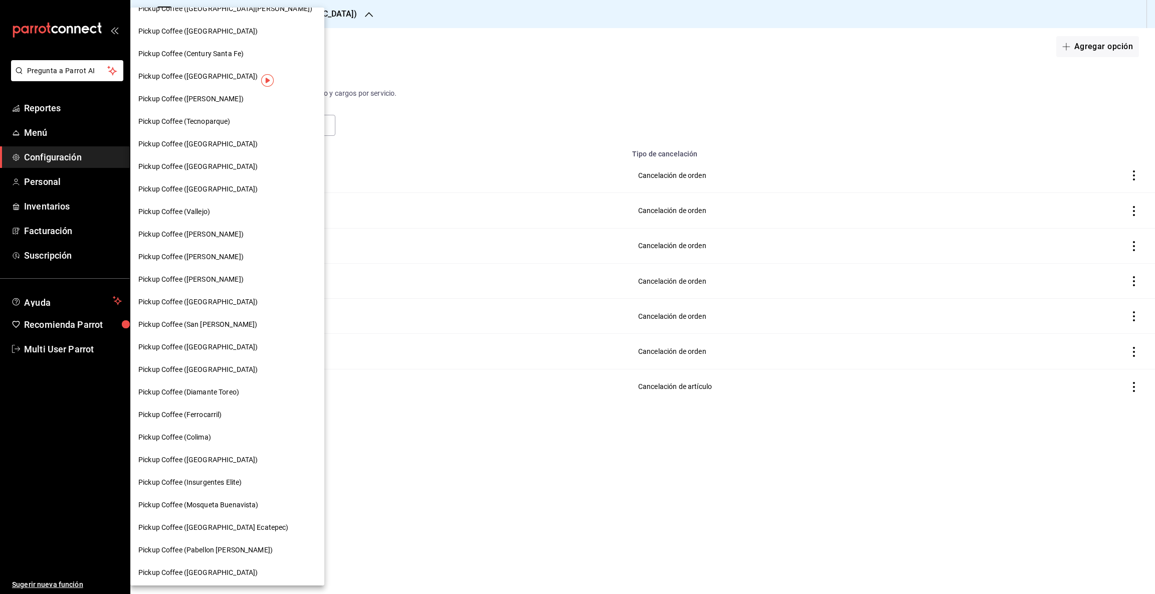
scroll to position [286, 0]
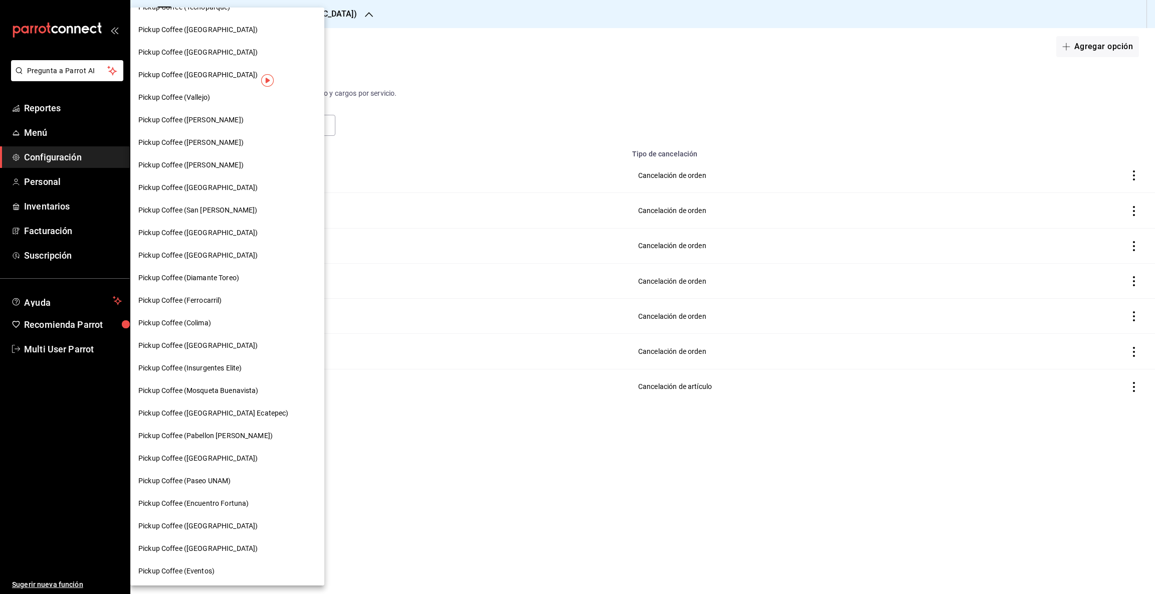
click at [971, 460] on div at bounding box center [577, 297] width 1155 height 594
